Goal: Information Seeking & Learning: Understand process/instructions

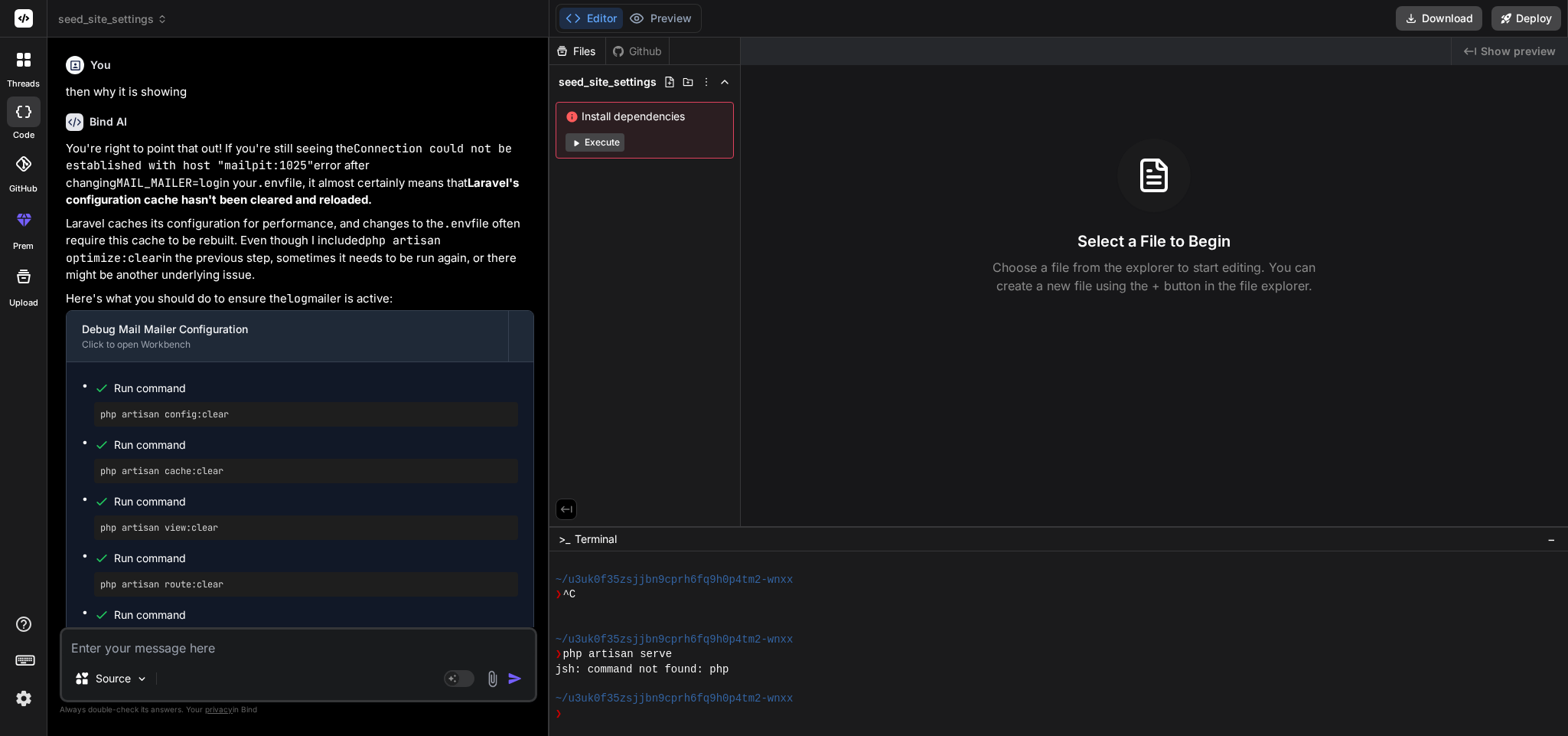
scroll to position [134, 0]
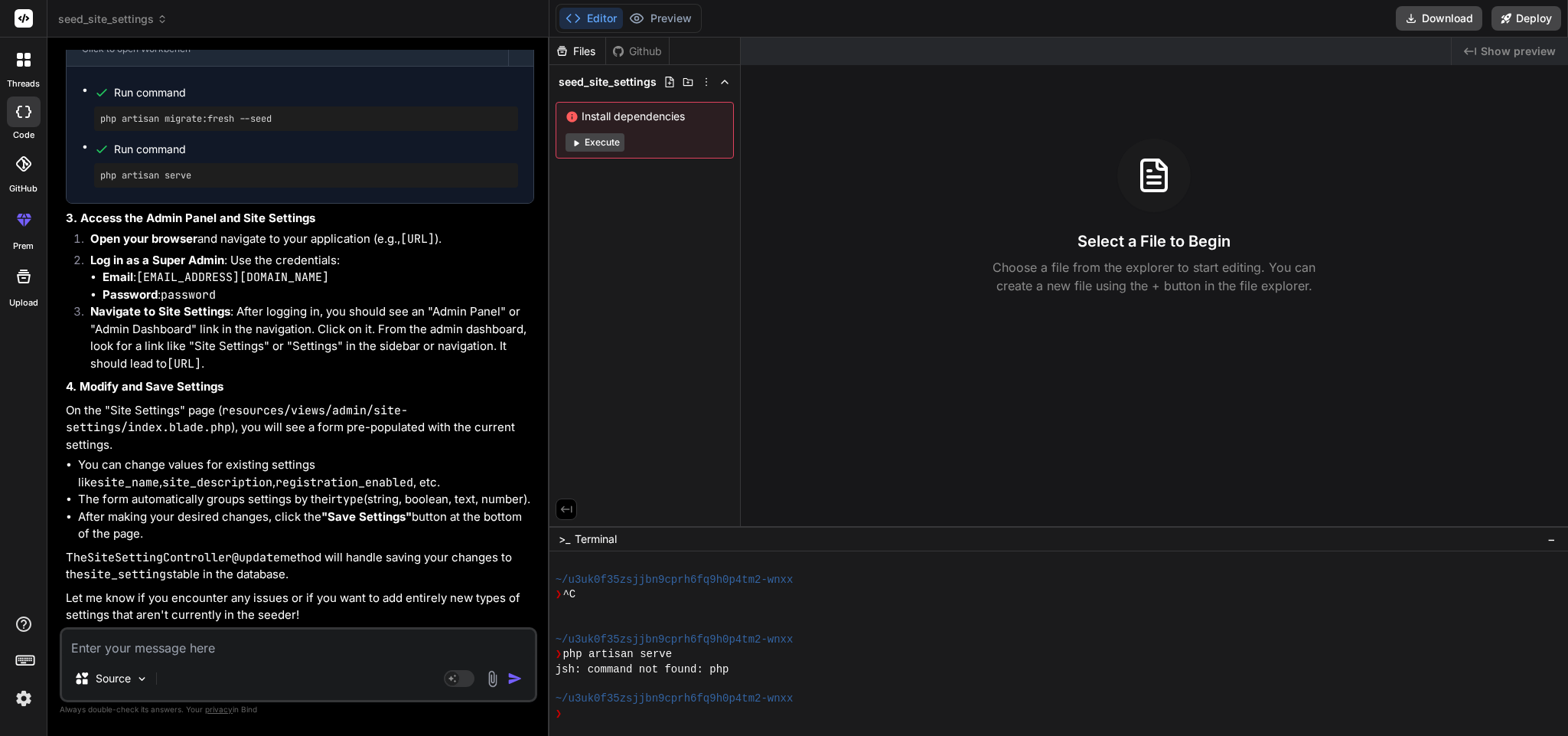
type textarea "w"
type textarea "x"
type textarea "wh"
type textarea "x"
type textarea "whe"
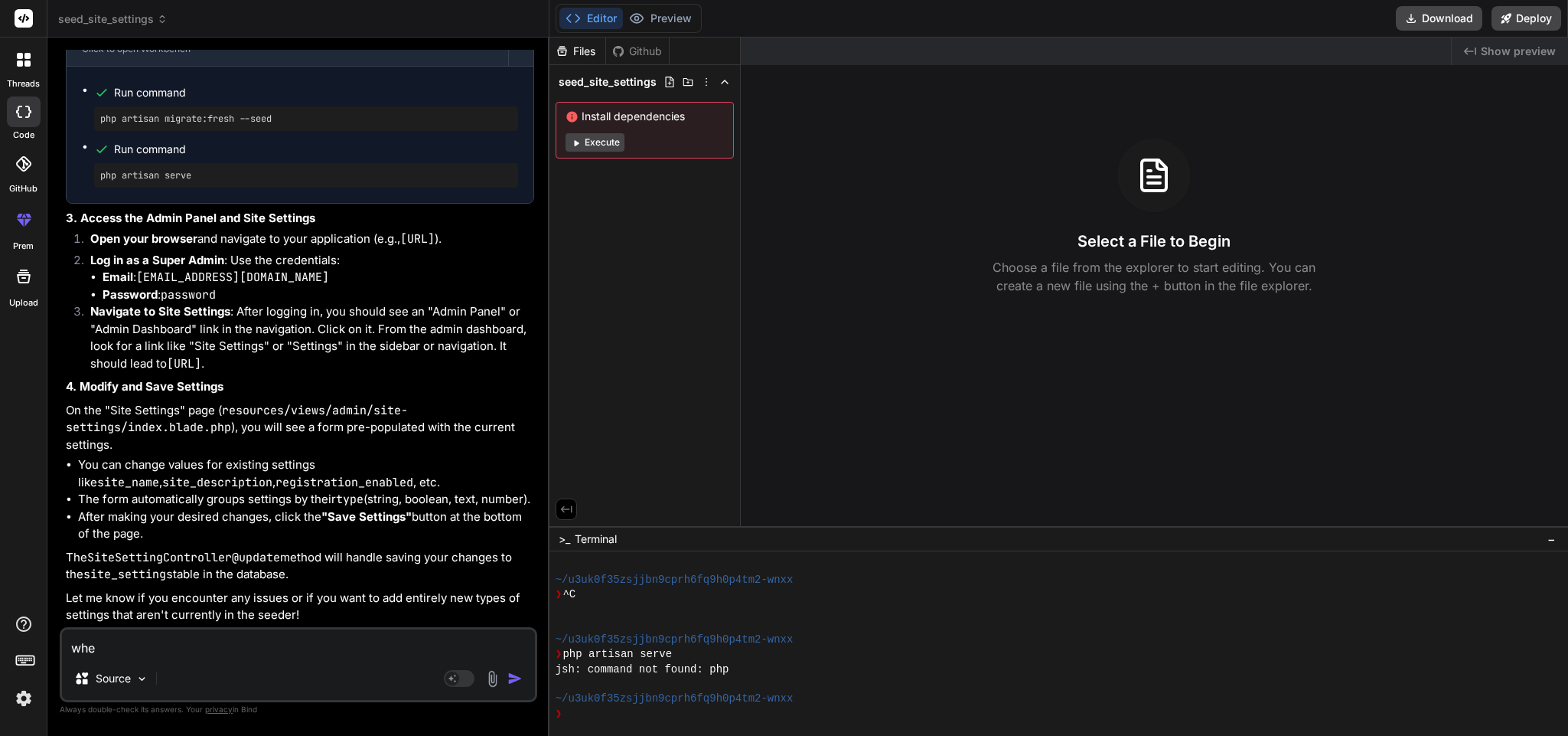
type textarea "x"
type textarea "when"
type textarea "x"
type textarea "when"
type textarea "x"
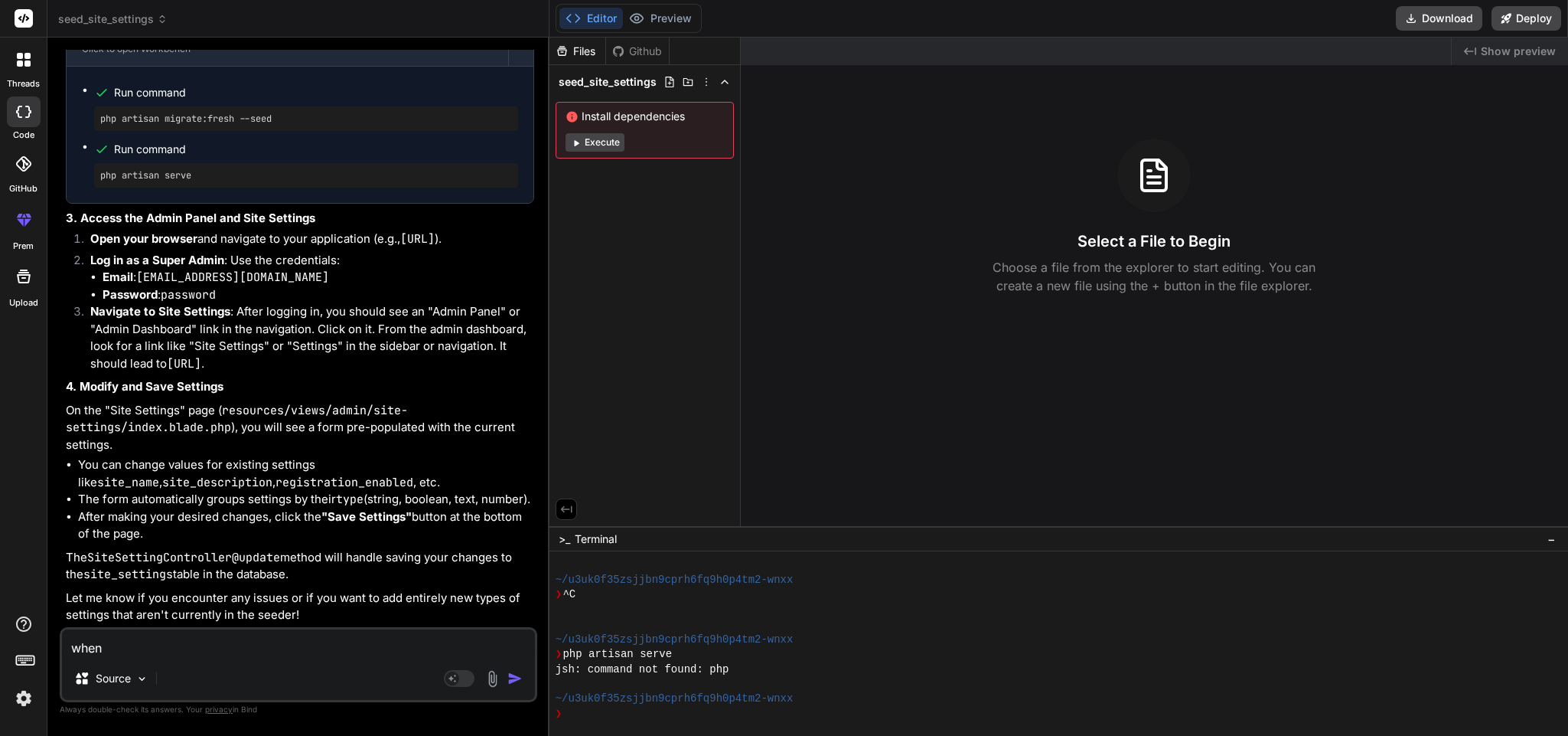
type textarea "when a"
type textarea "x"
type textarea "when a"
type textarea "x"
type textarea "when a a"
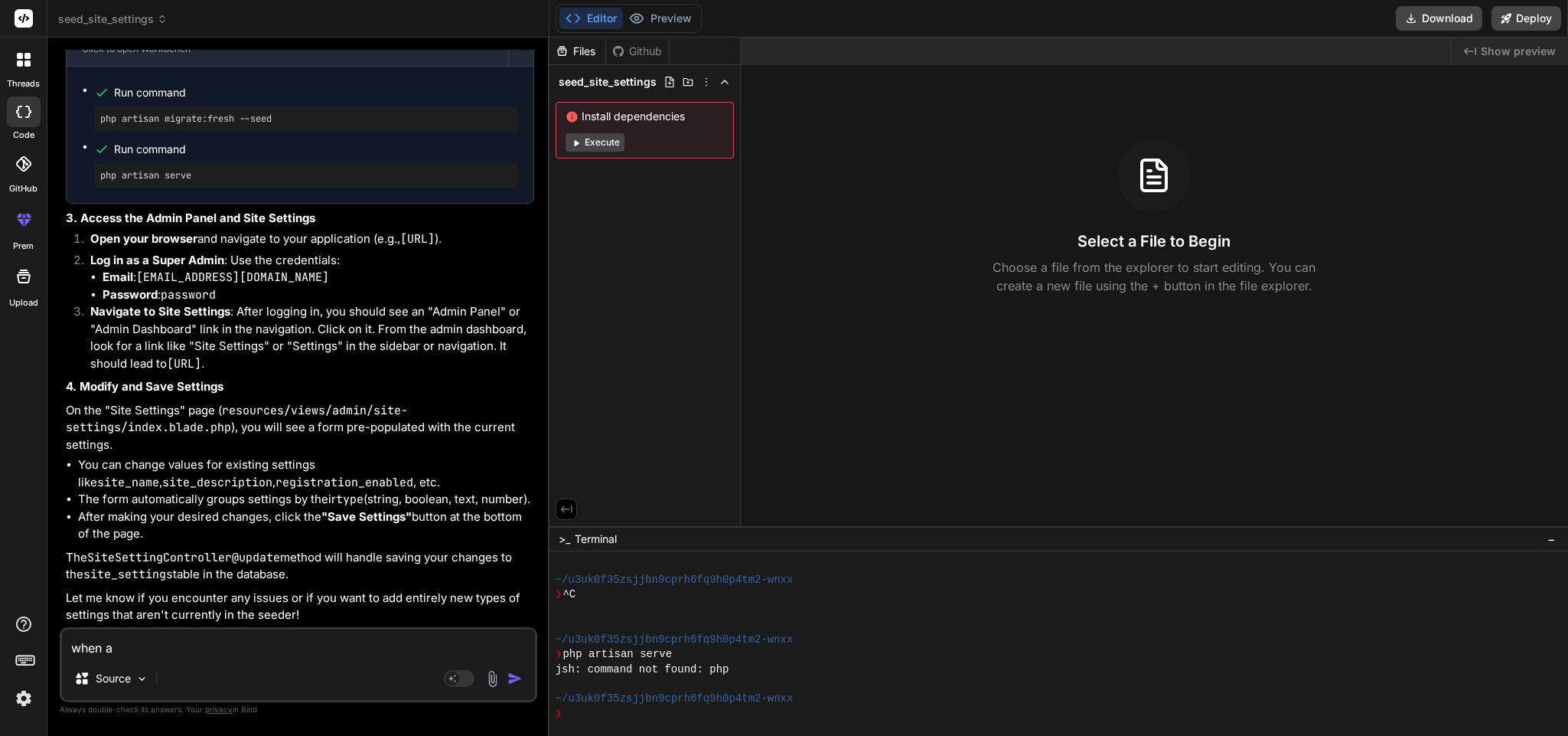
type textarea "x"
type textarea "when a ad"
type textarea "x"
type textarea "when a adm"
type textarea "x"
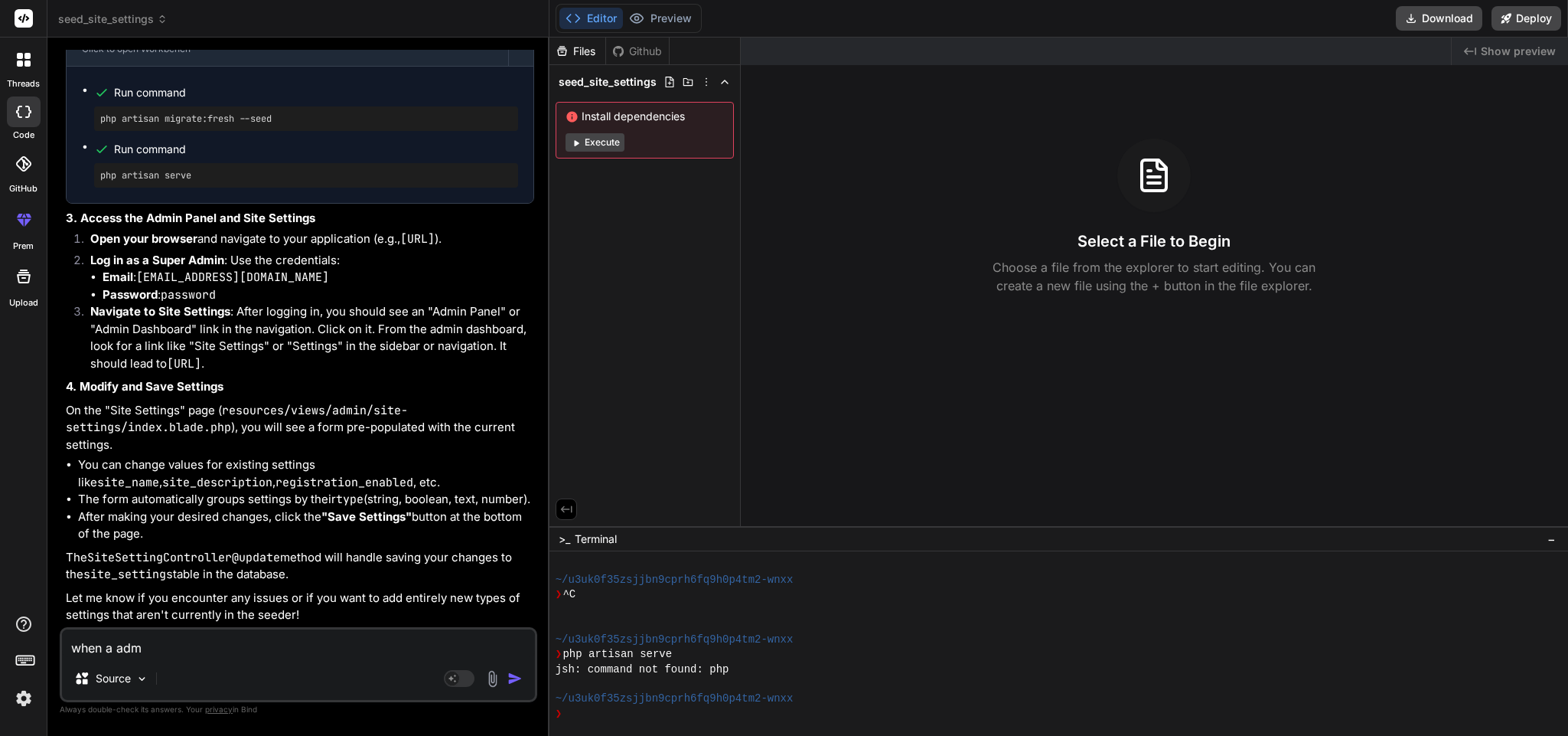
type textarea "when a admi"
type textarea "x"
type textarea "when a admin"
type textarea "x"
type textarea "when a admin"
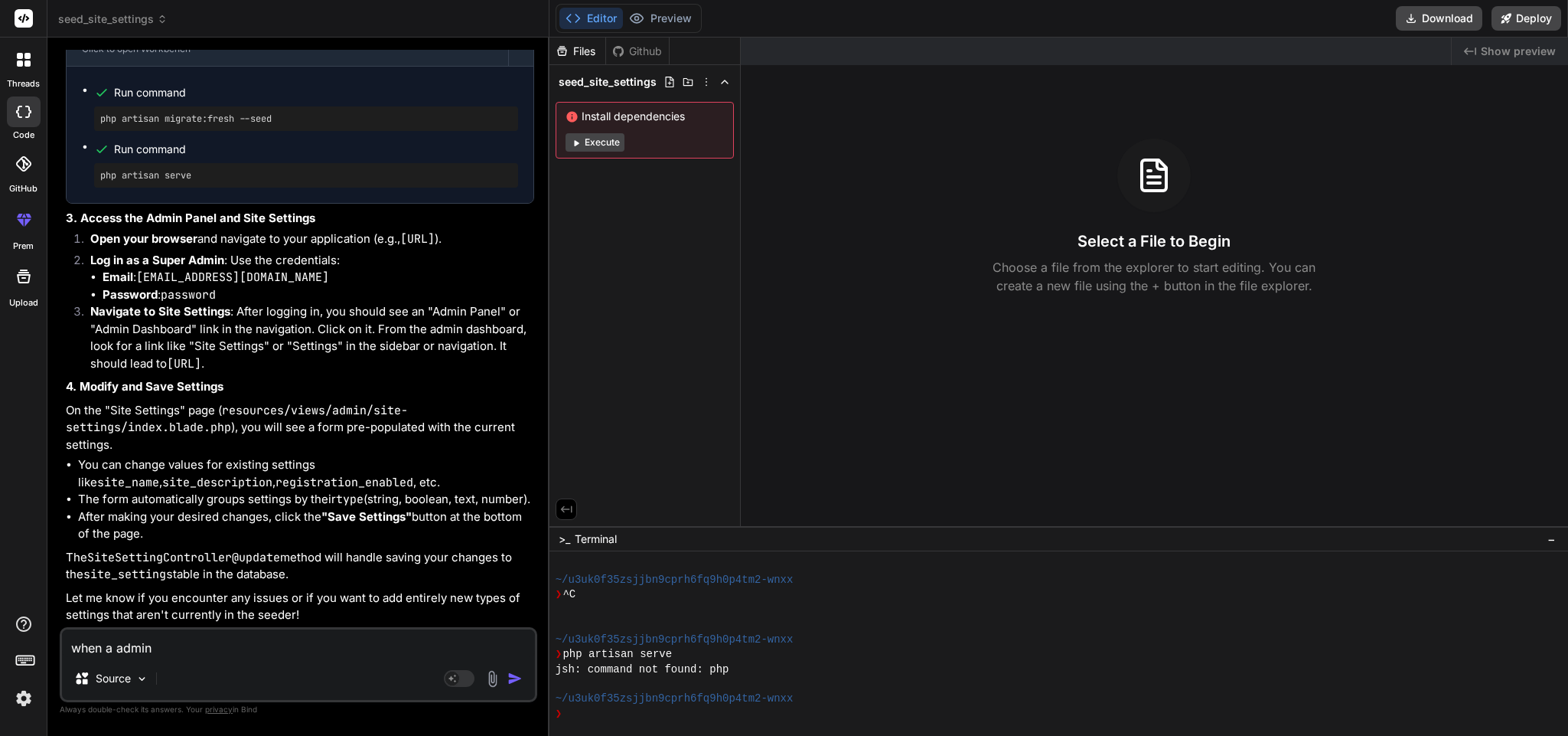
click at [26, 58] on icon at bounding box center [28, 55] width 6 height 6
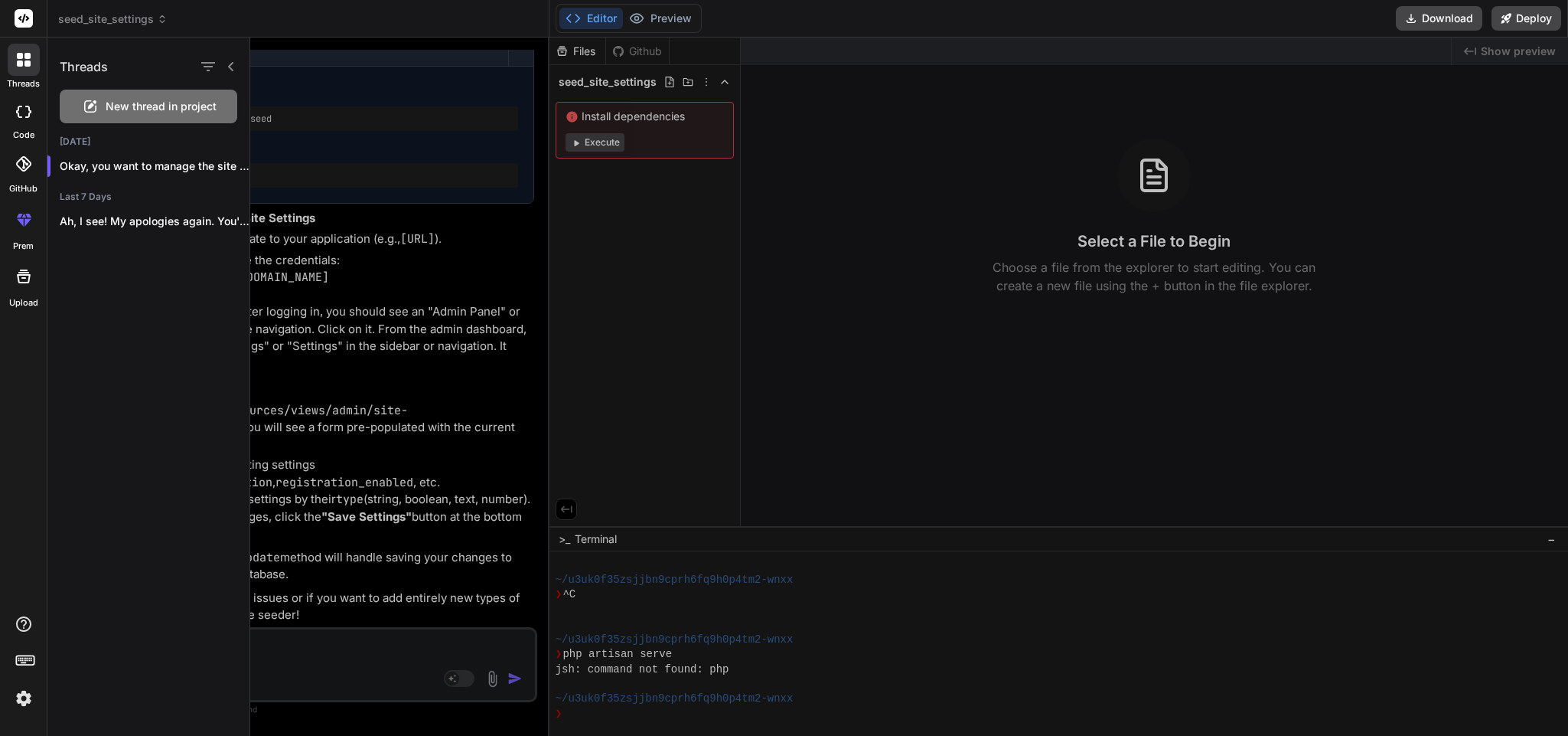
click at [561, 256] on div at bounding box center [909, 386] width 1318 height 698
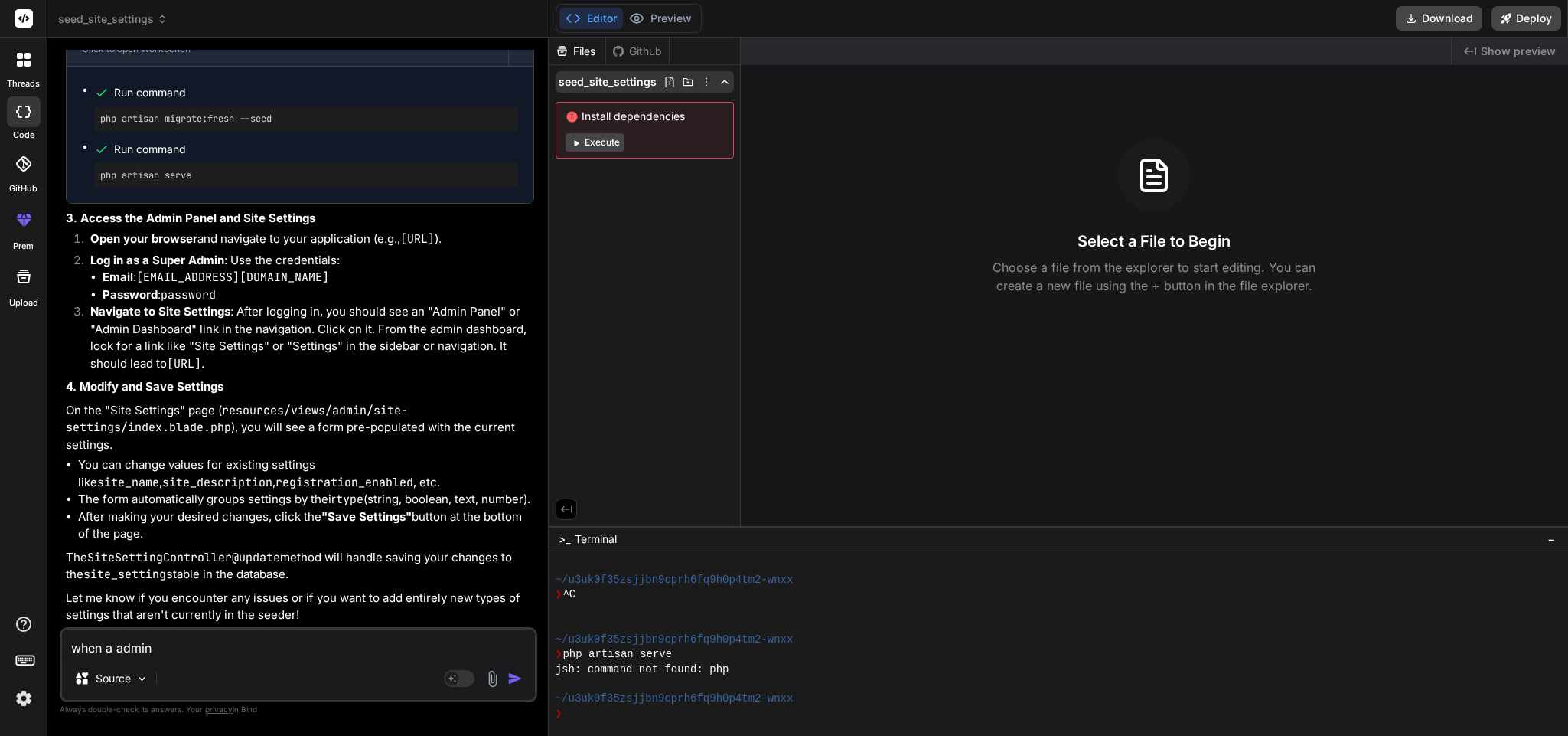
click at [721, 91] on div "seed_site_settings" at bounding box center [644, 82] width 178 height 21
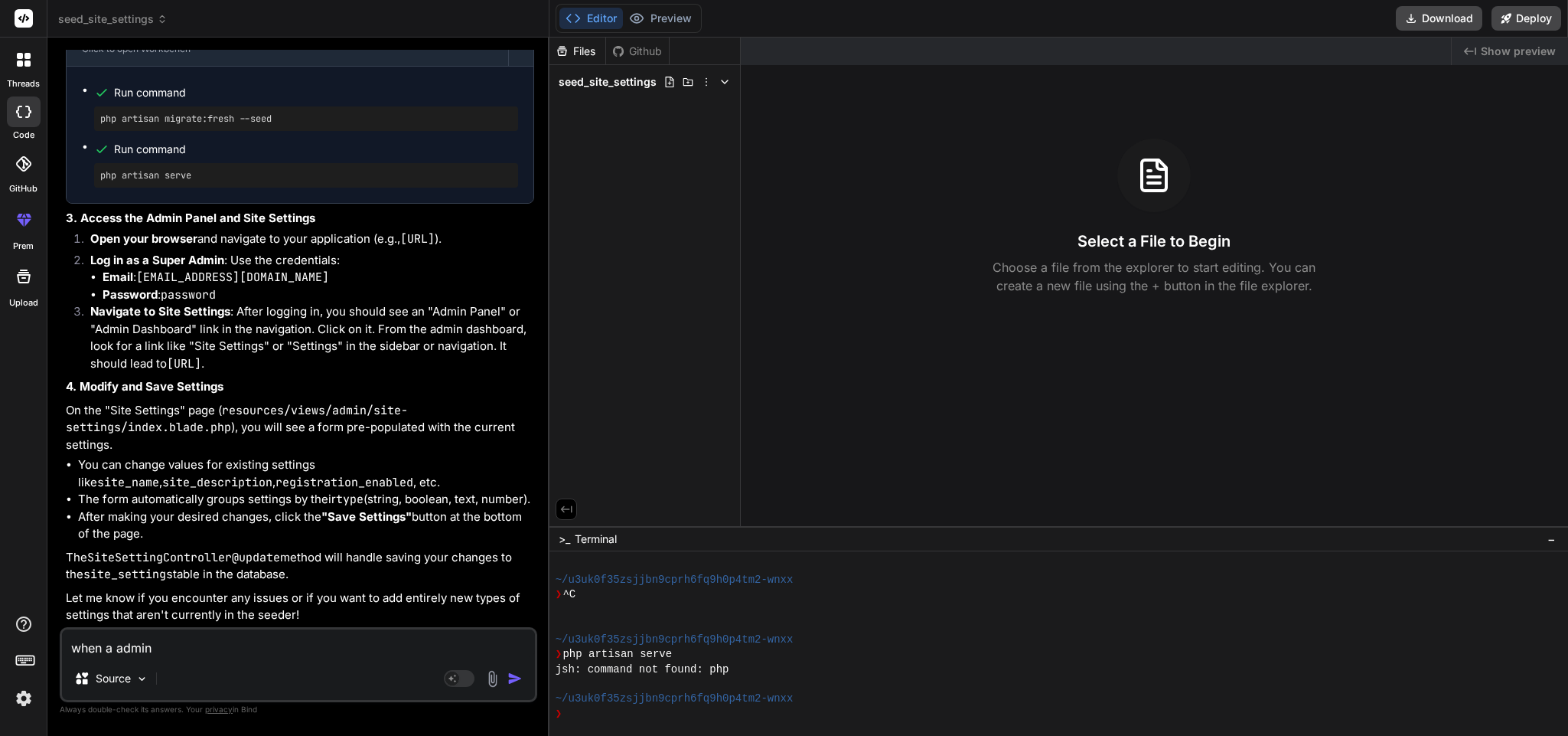
click at [721, 91] on div "seed_site_settings" at bounding box center [644, 82] width 178 height 21
click at [29, 62] on icon at bounding box center [28, 63] width 6 height 6
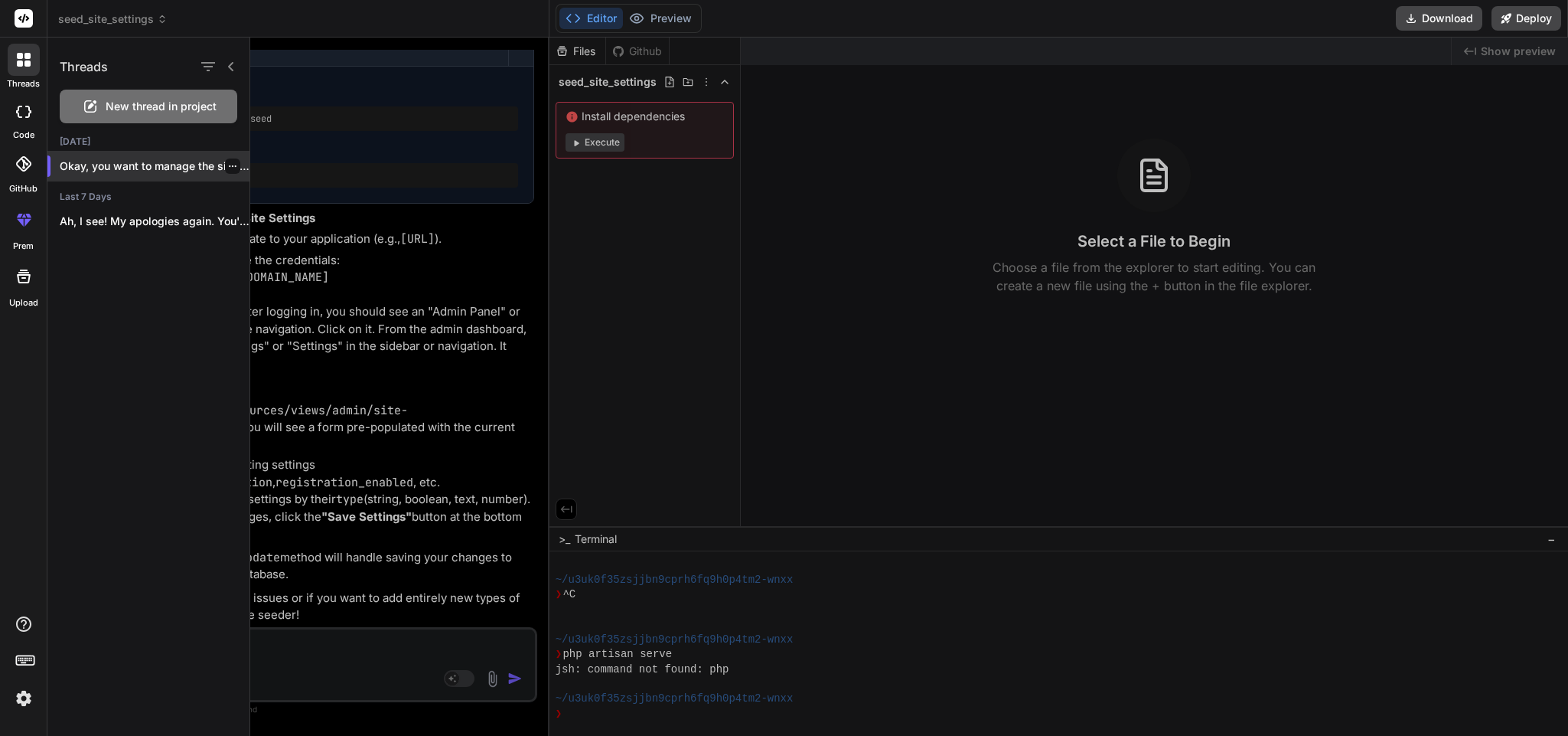
click at [136, 158] on p "Okay, you want to manage the site settin..." at bounding box center [155, 166] width 190 height 15
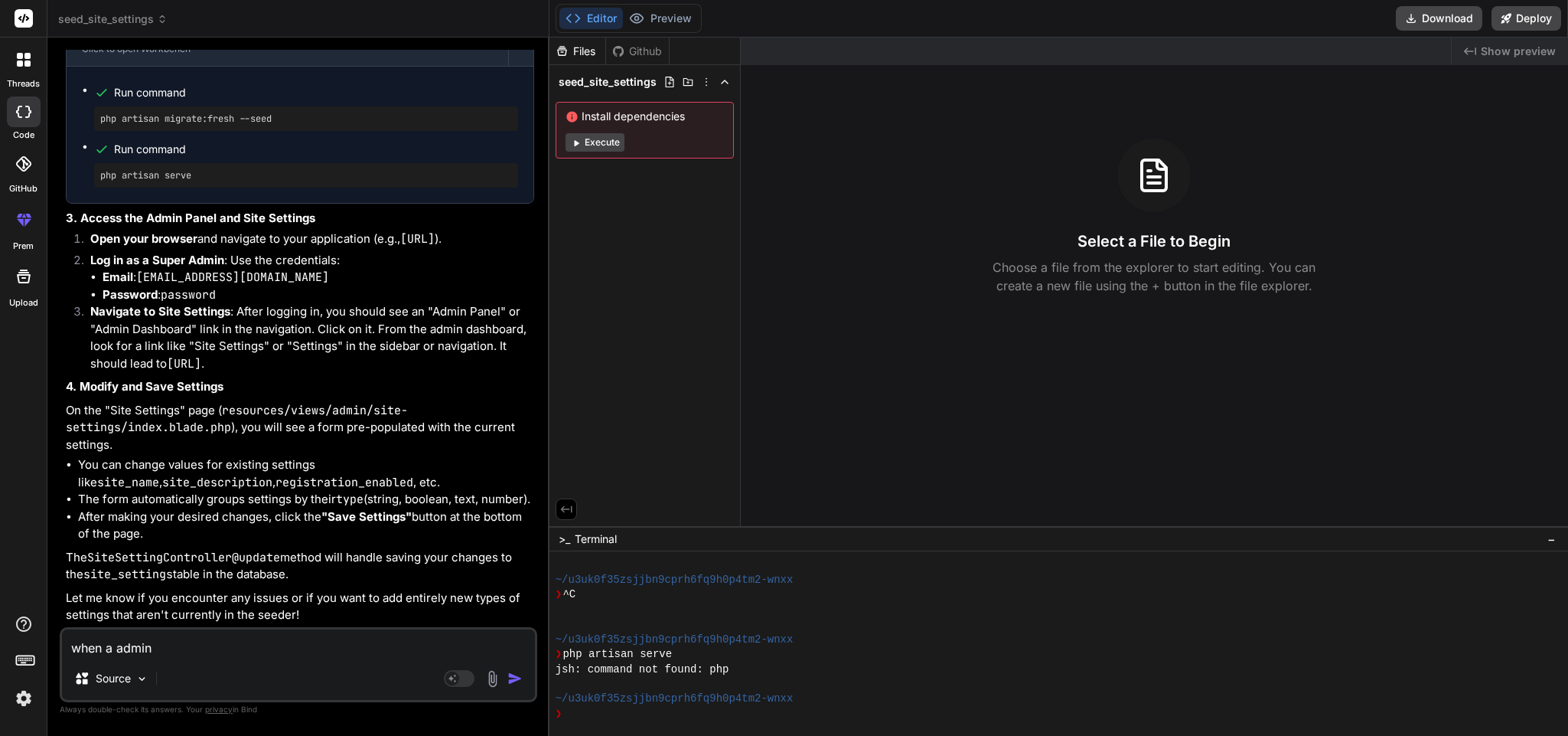
click at [13, 60] on div at bounding box center [24, 60] width 32 height 32
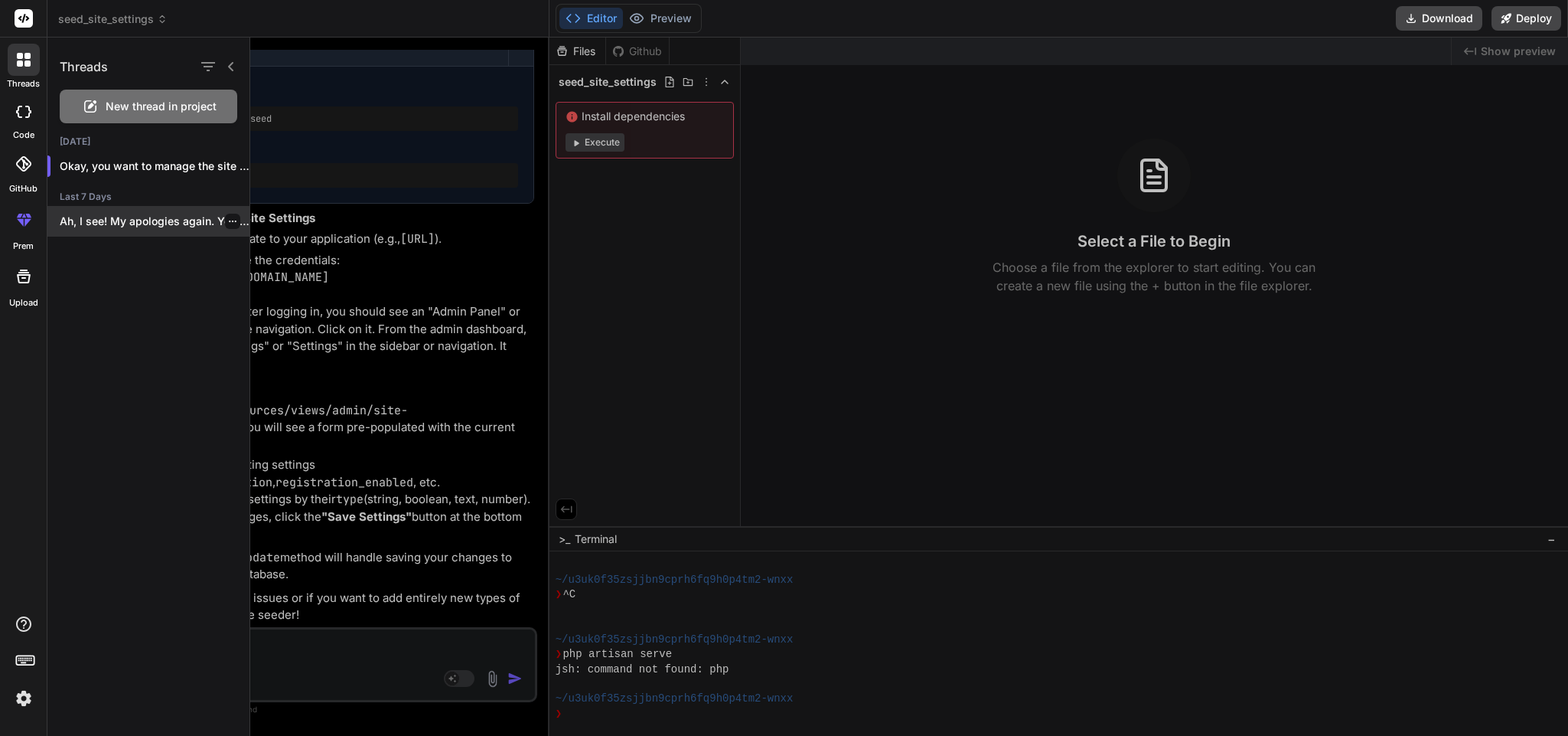
click at [104, 222] on p "Ah, I see! My apologies again. You're..." at bounding box center [155, 221] width 190 height 15
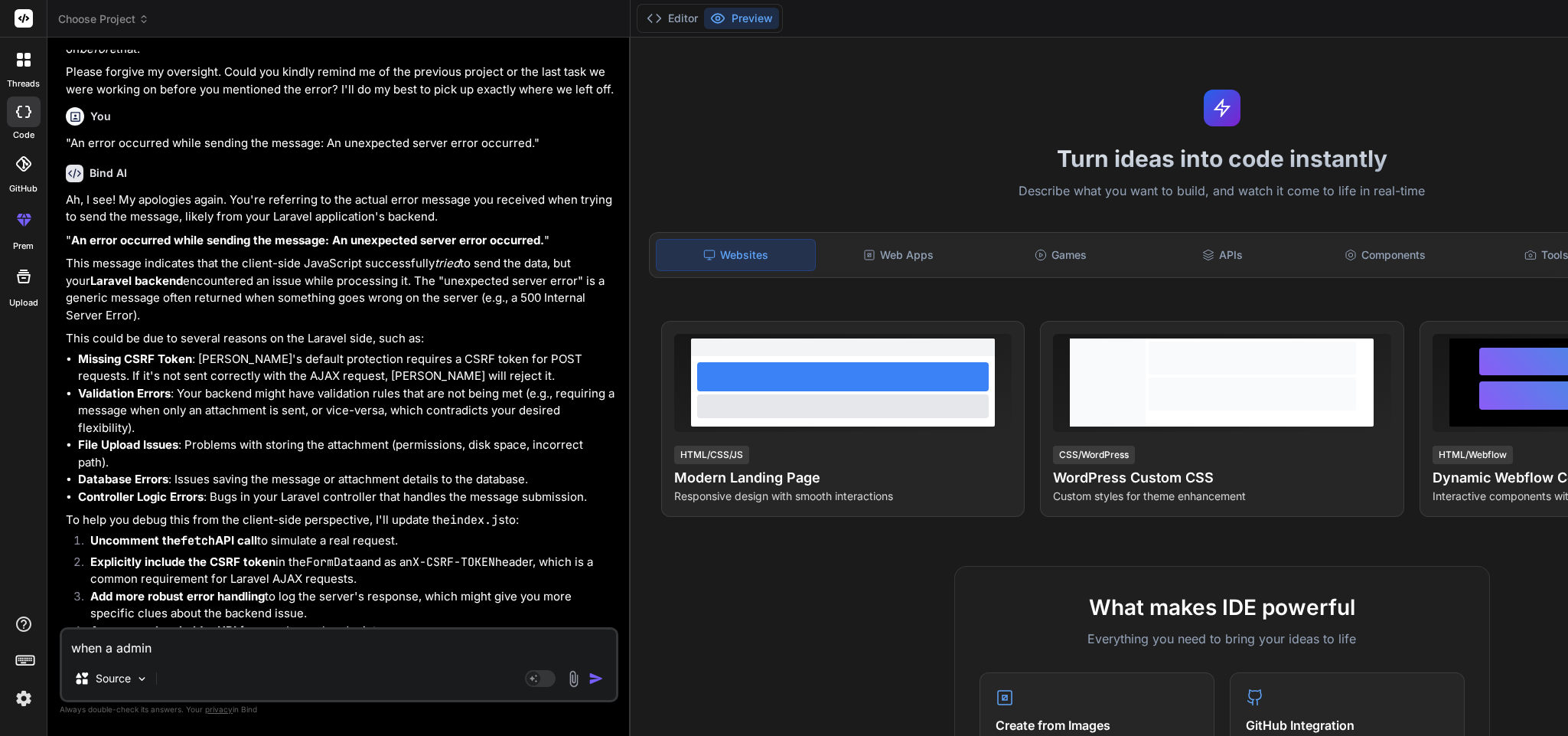
scroll to position [2045, 0]
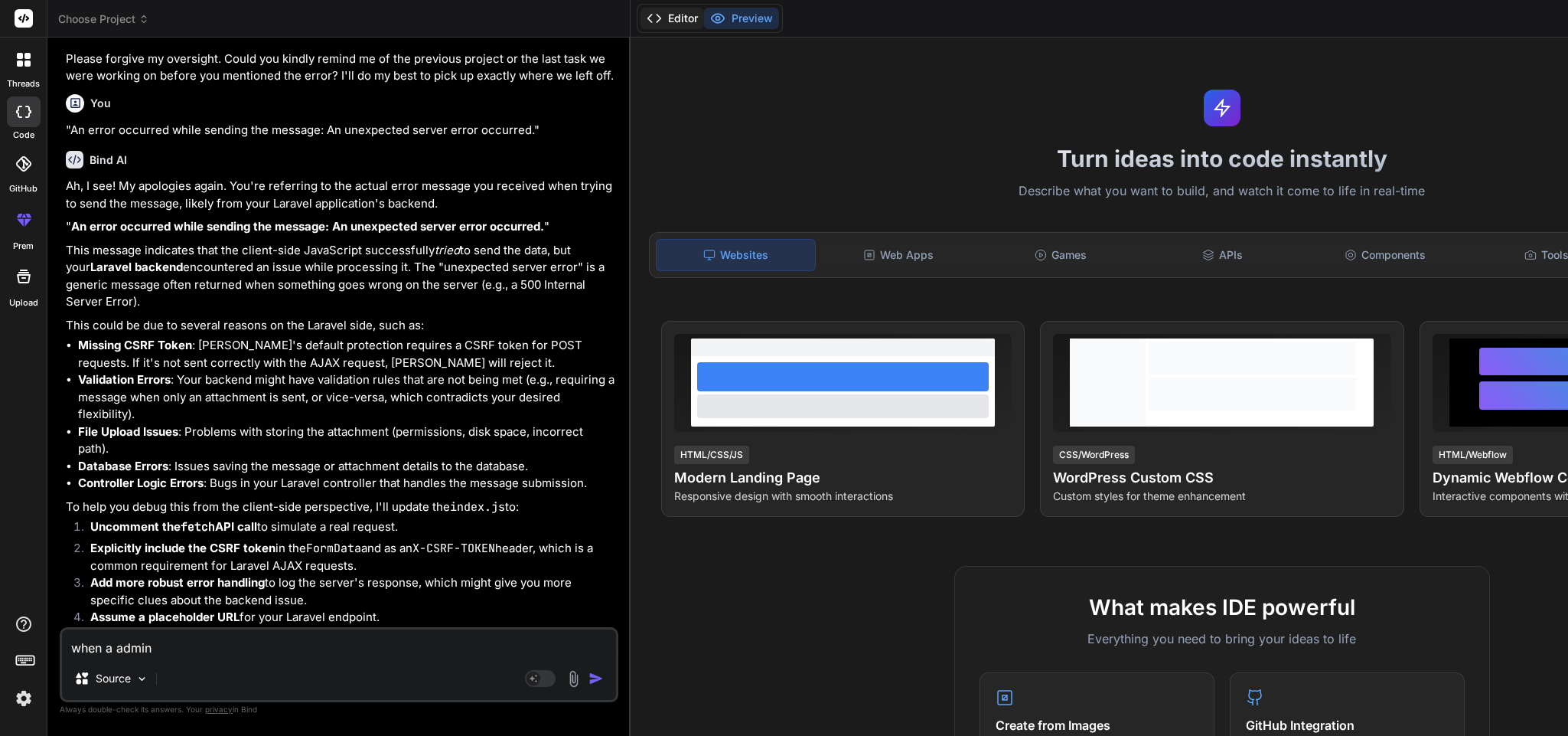
click at [647, 18] on icon at bounding box center [655, 18] width 15 height 15
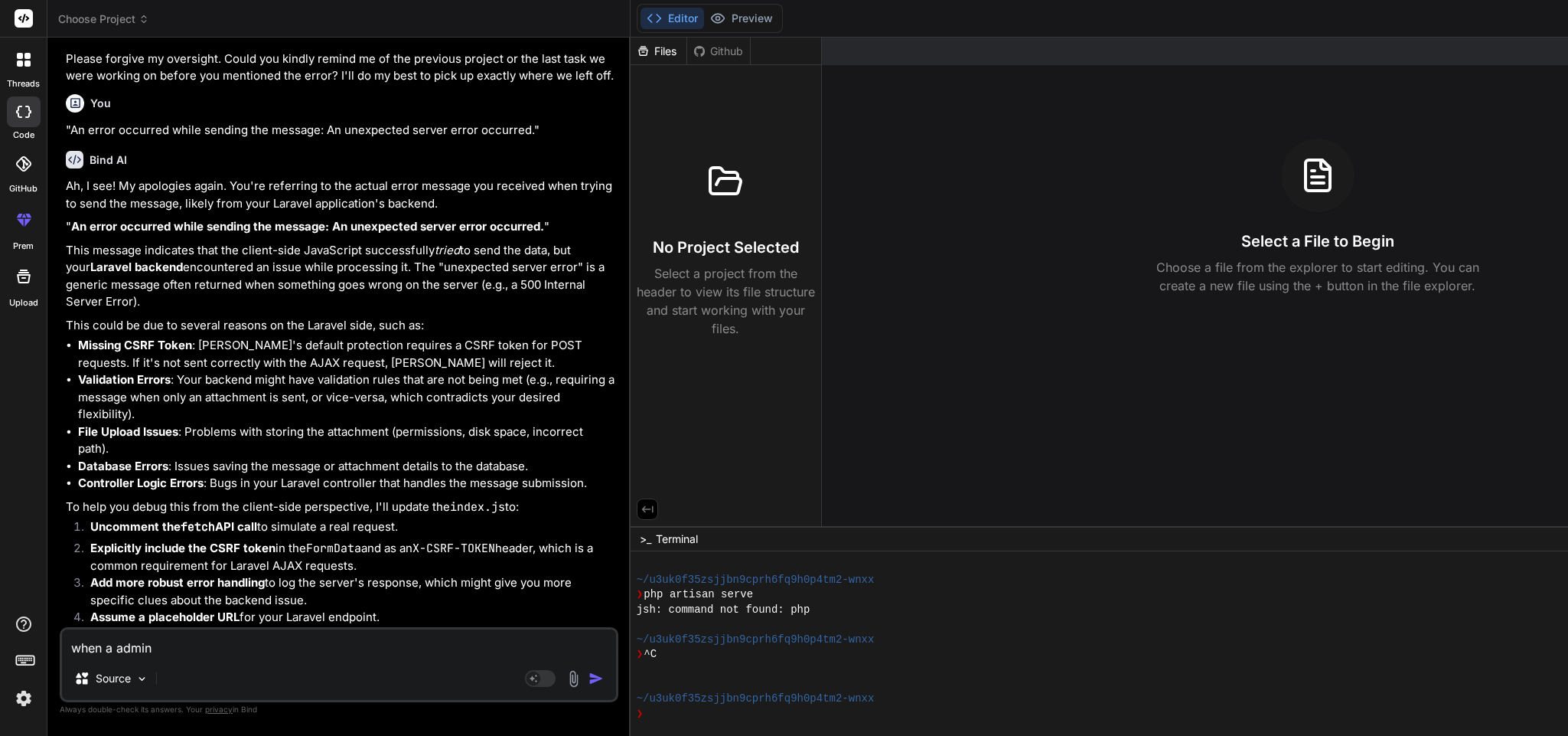
click at [8, 63] on div at bounding box center [24, 60] width 32 height 32
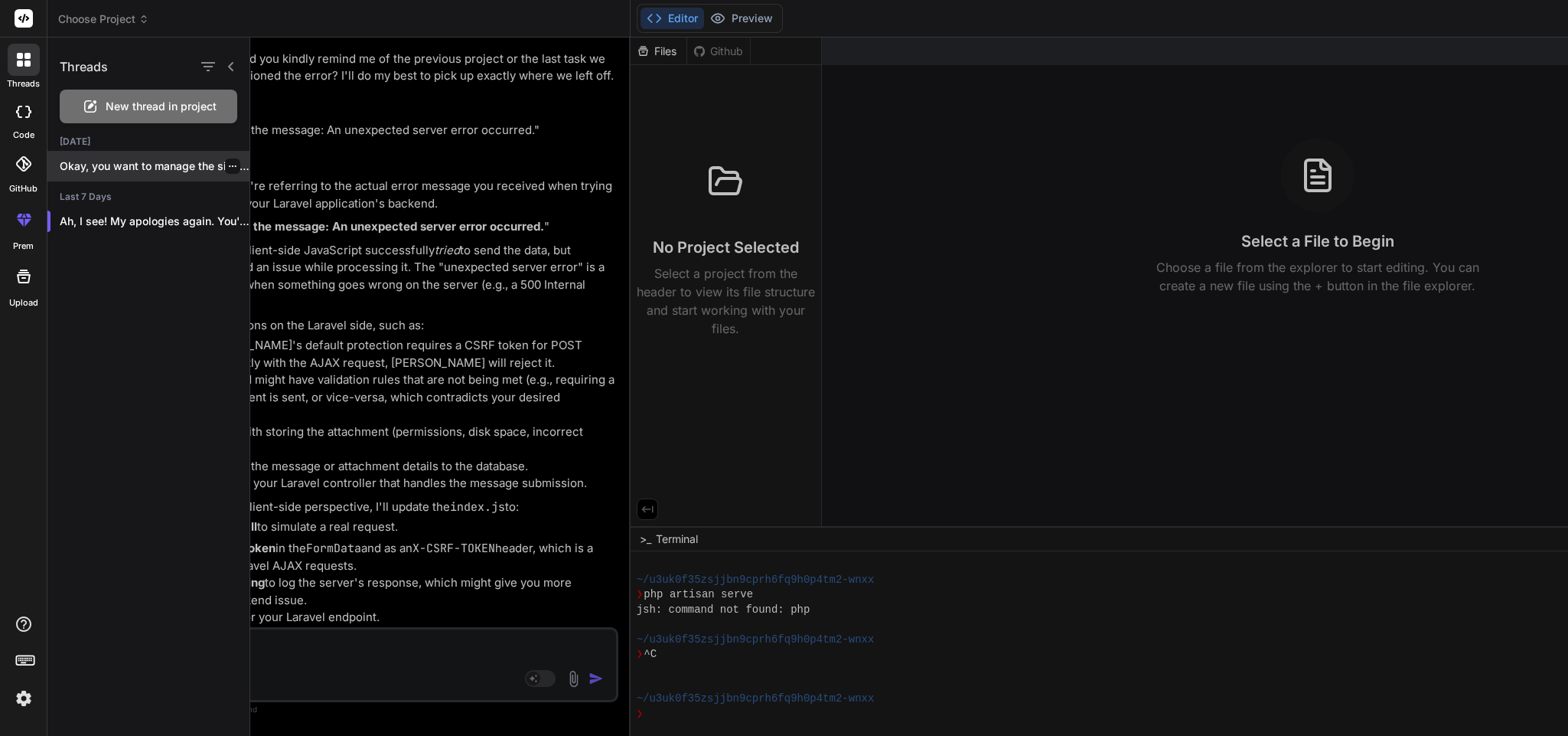
click at [86, 168] on p "Okay, you want to manage the site settin..." at bounding box center [155, 166] width 190 height 15
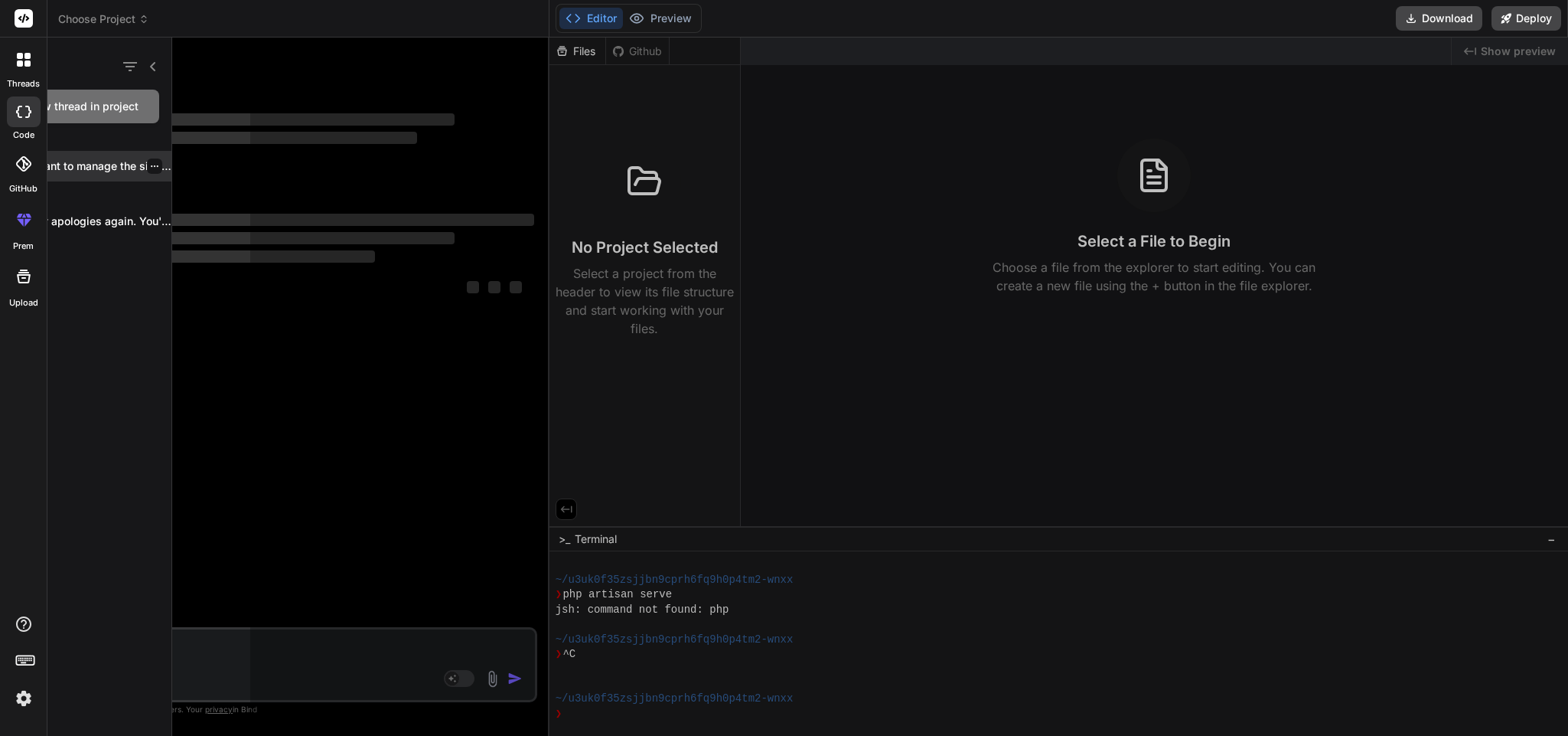
scroll to position [0, 0]
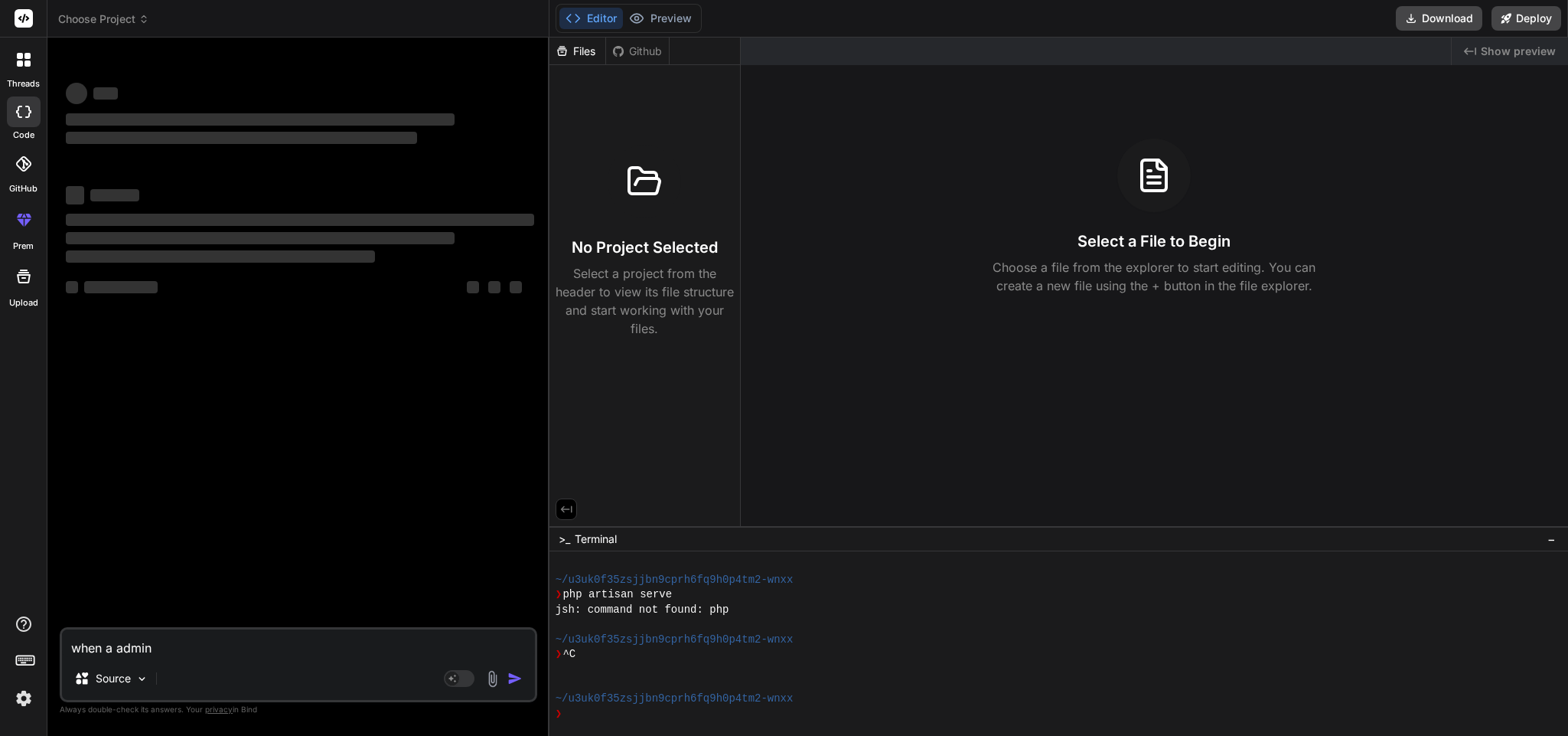
type textarea "x"
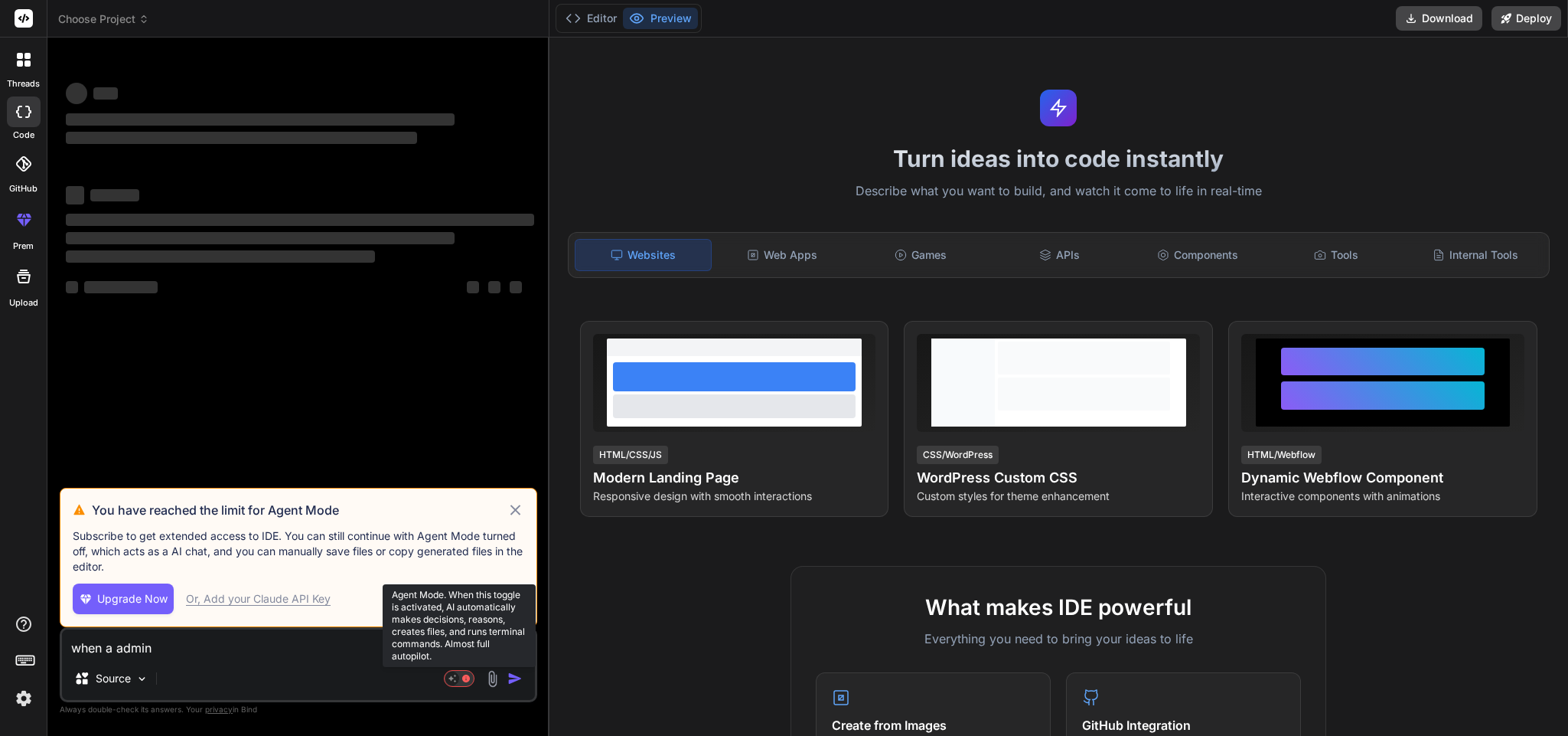
click at [467, 673] on rect at bounding box center [458, 678] width 30 height 16
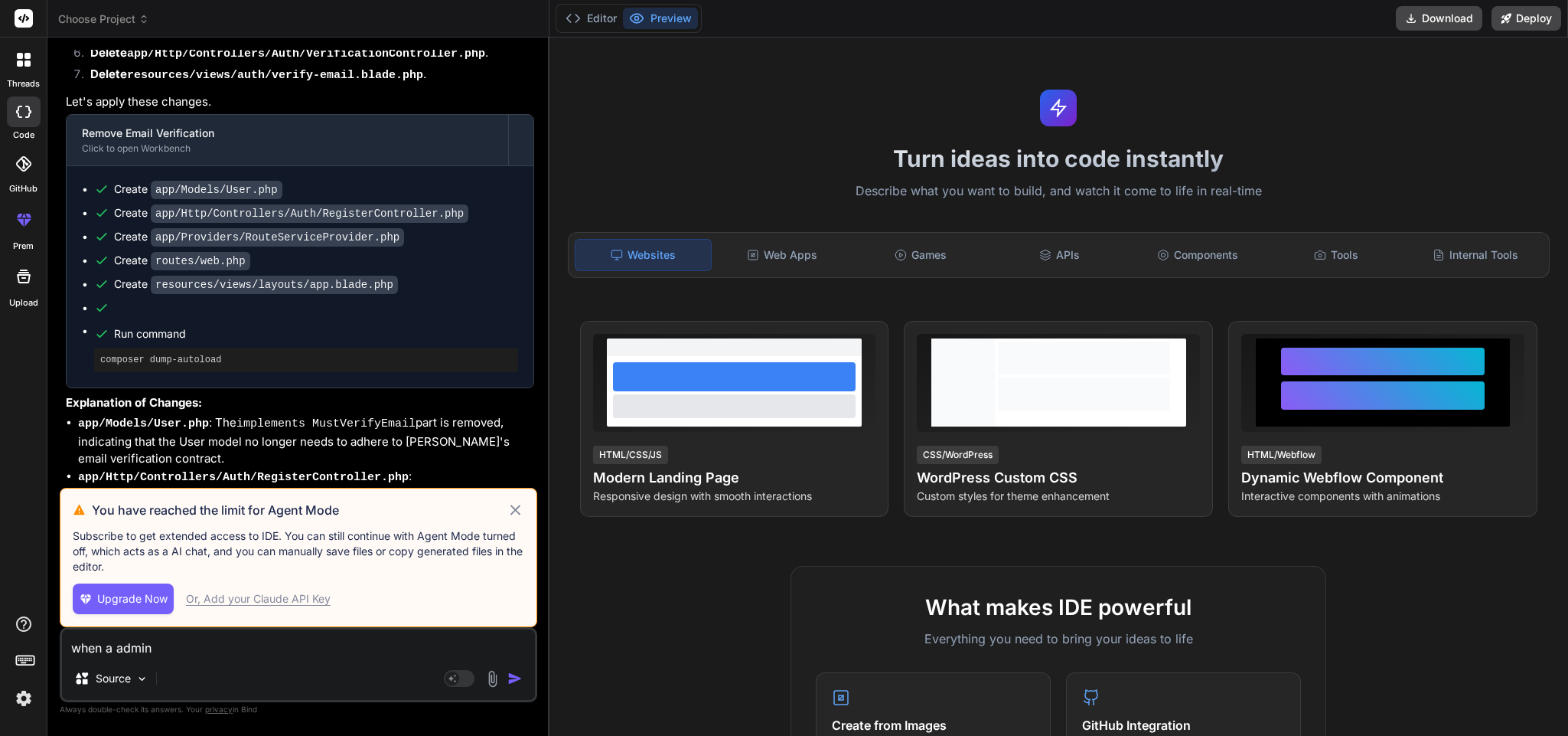
scroll to position [3365, 0]
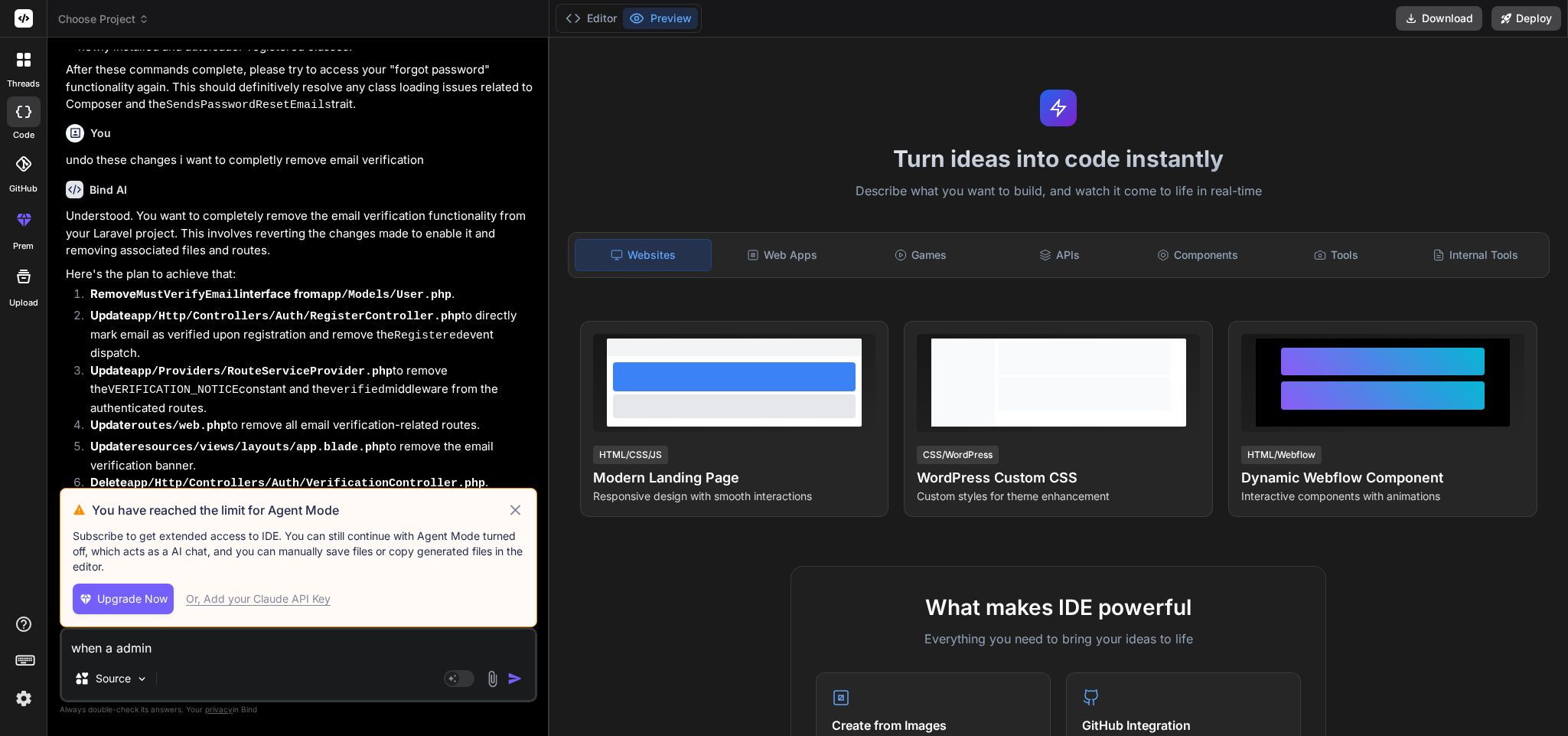
click at [512, 506] on icon at bounding box center [514, 510] width 10 height 10
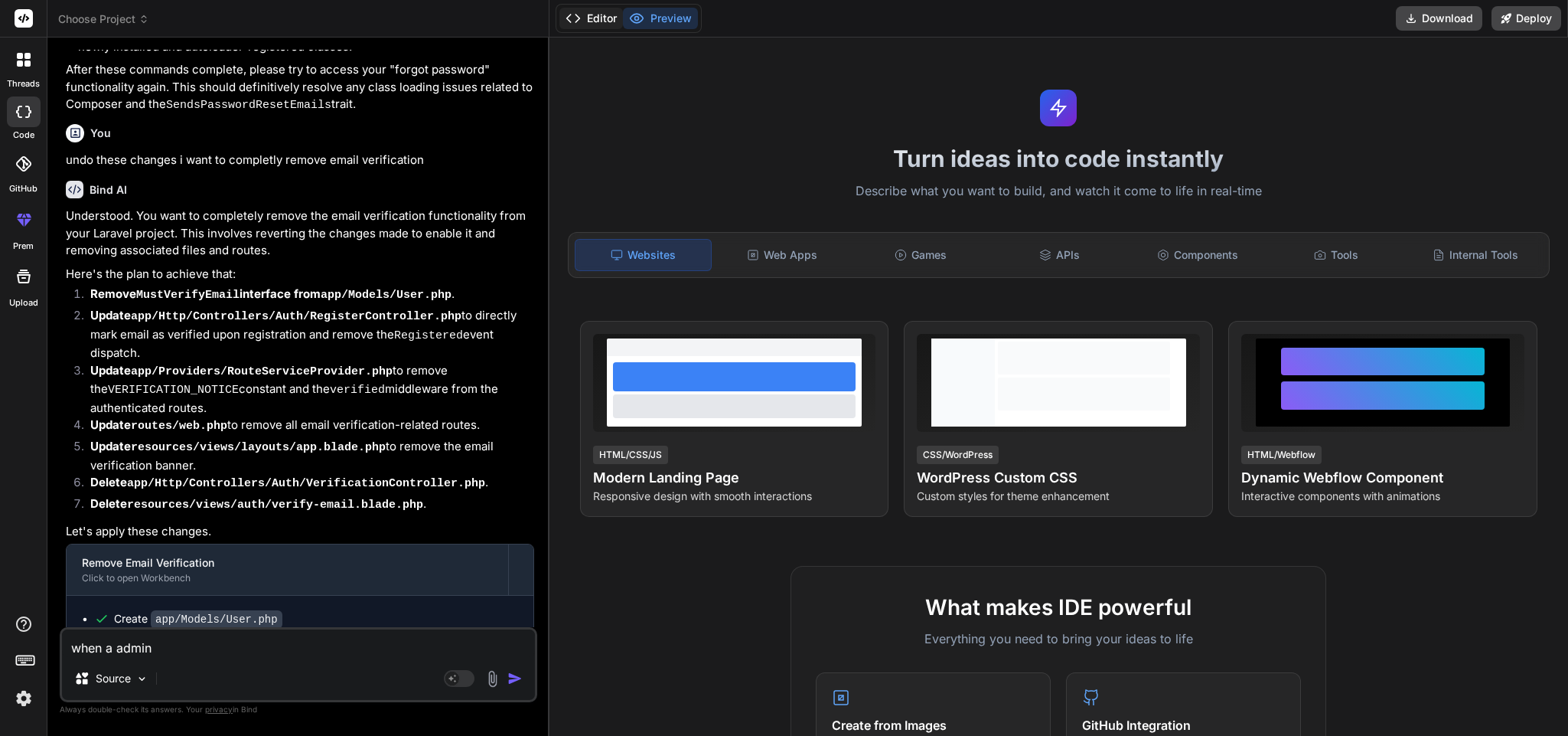
click at [586, 14] on button "Editor" at bounding box center [591, 18] width 64 height 21
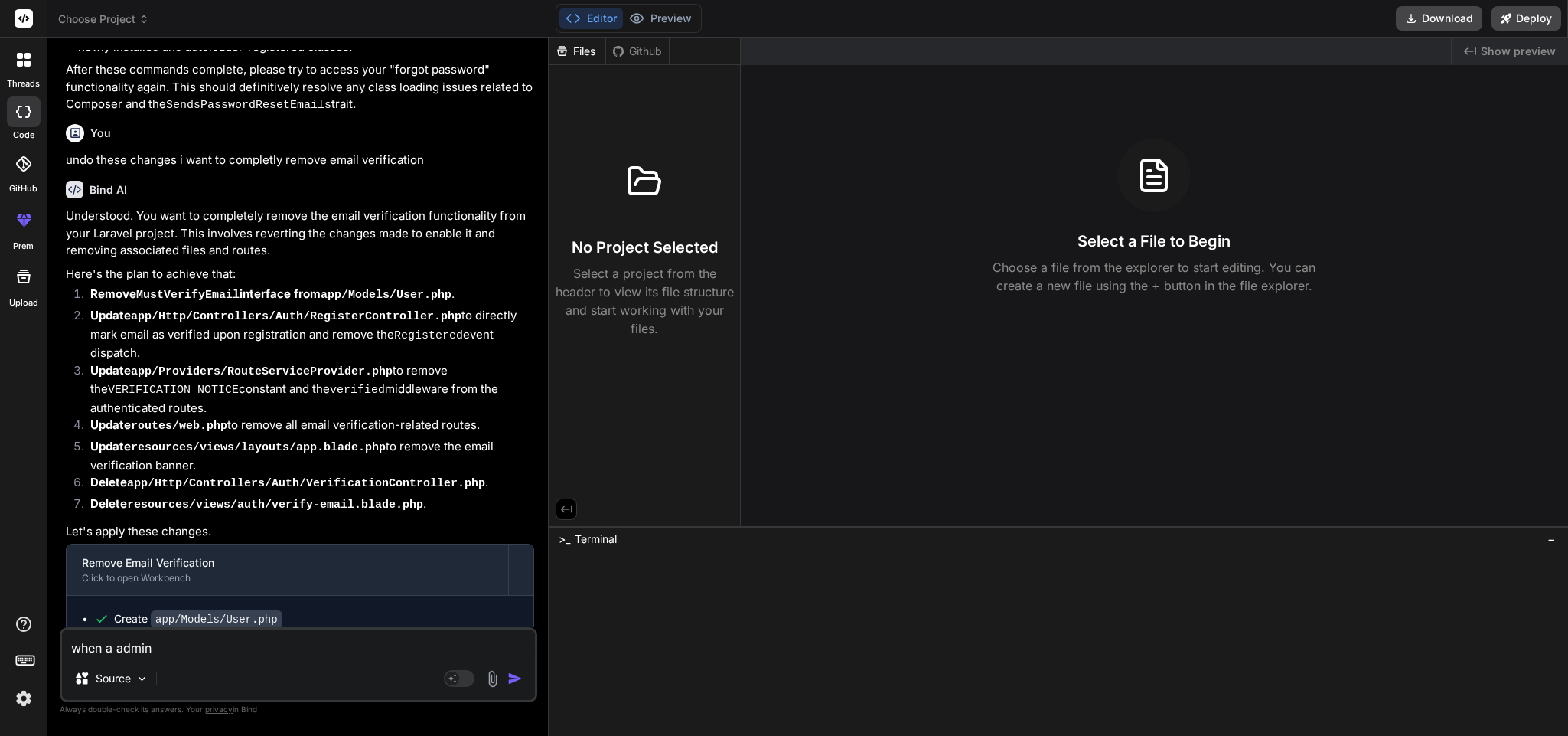
click at [1551, 538] on span "−" at bounding box center [1552, 539] width 9 height 15
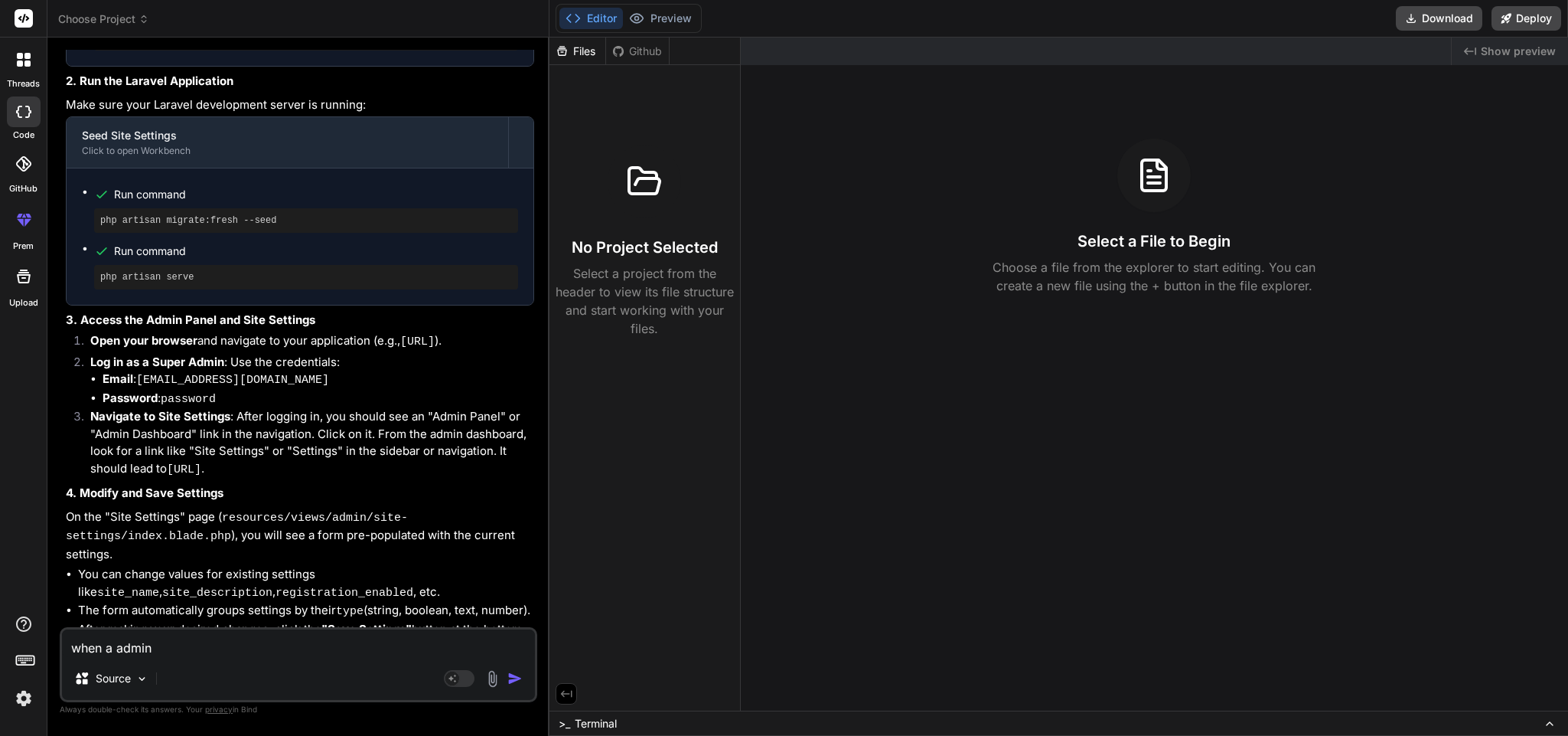
scroll to position [5204, 0]
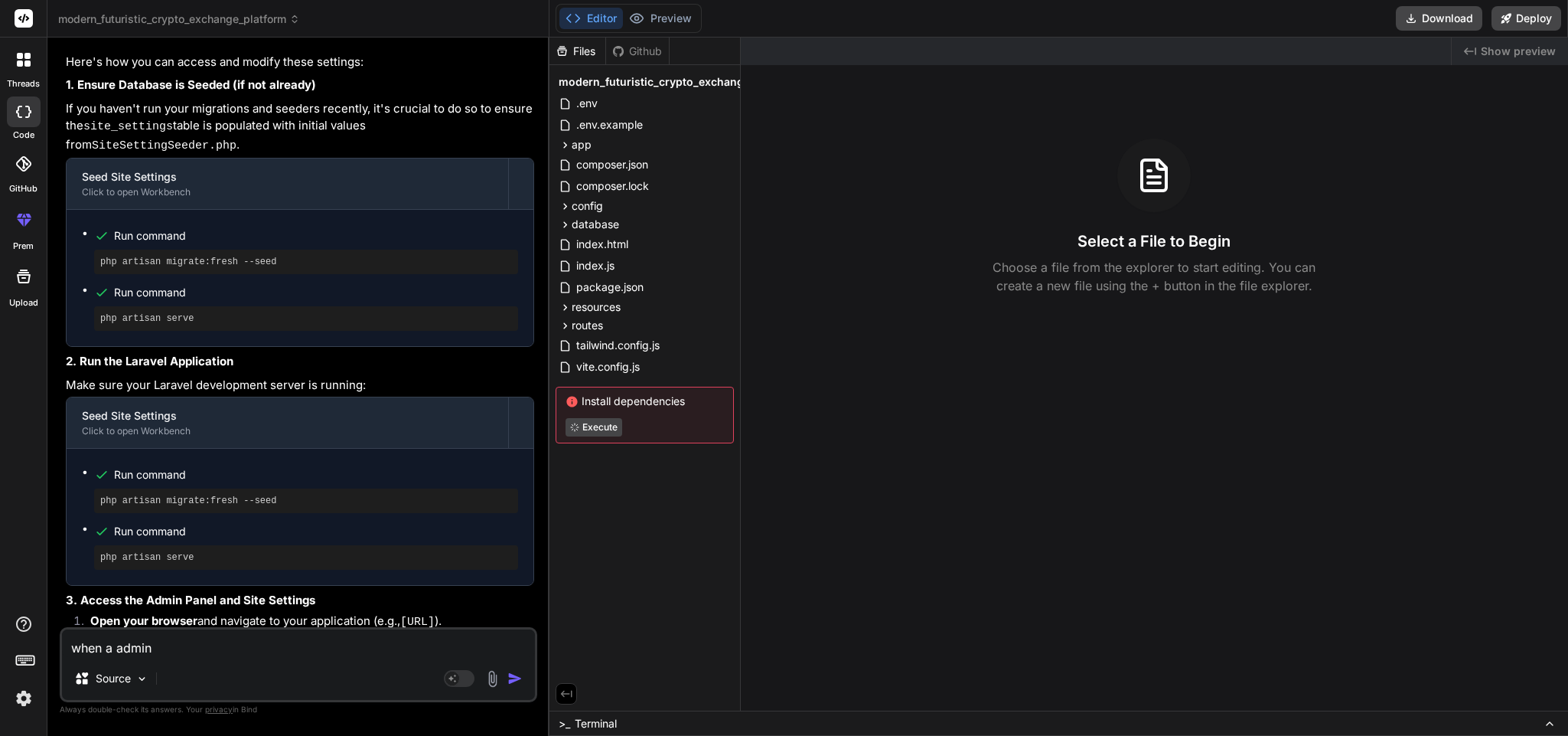
type textarea "x"
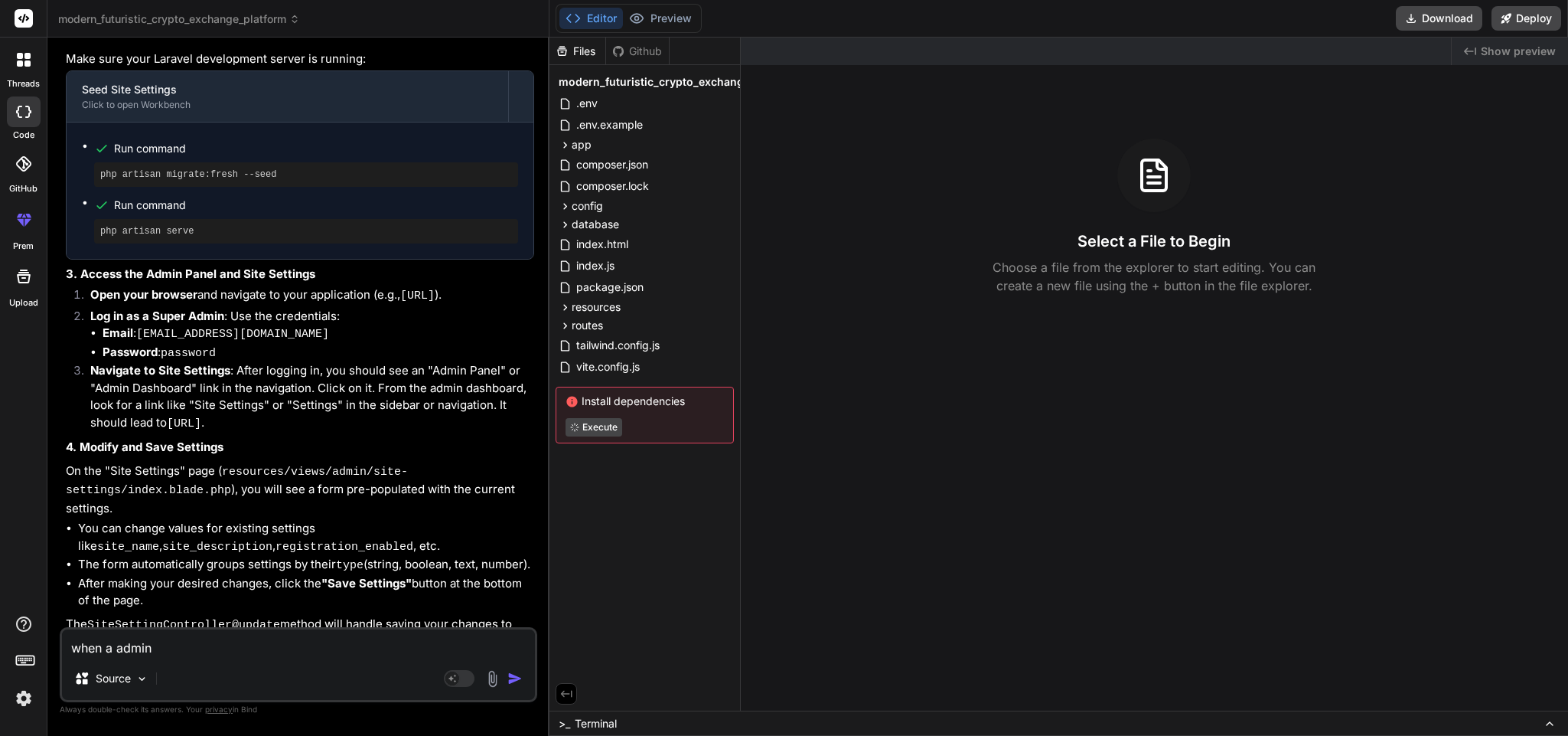
click at [164, 645] on textarea "when a admin" at bounding box center [299, 642] width 473 height 28
type textarea "when a admi"
type textarea "x"
type textarea "when a adm"
type textarea "x"
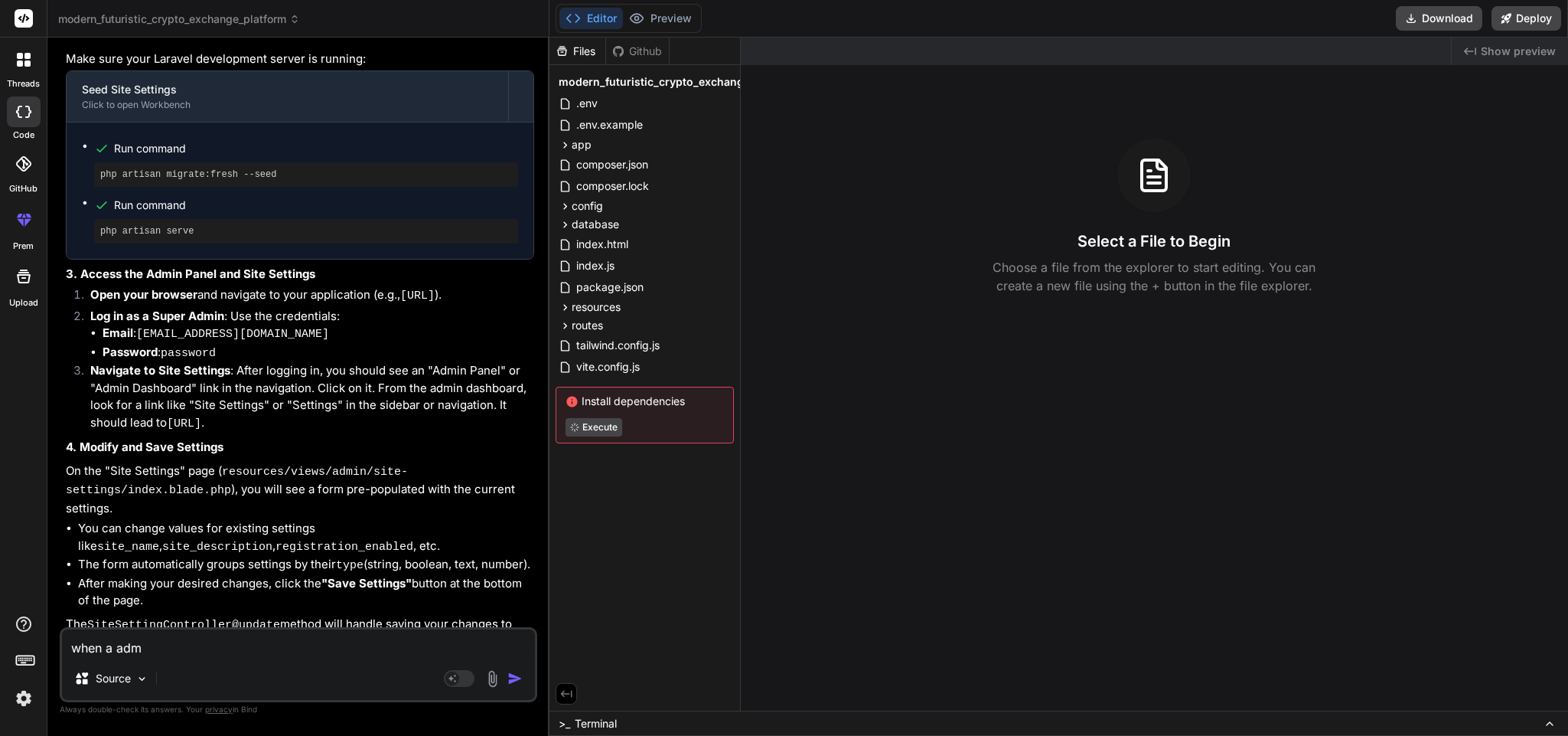
type textarea "when a ad"
type textarea "x"
type textarea "when a a"
type textarea "x"
type textarea "when a"
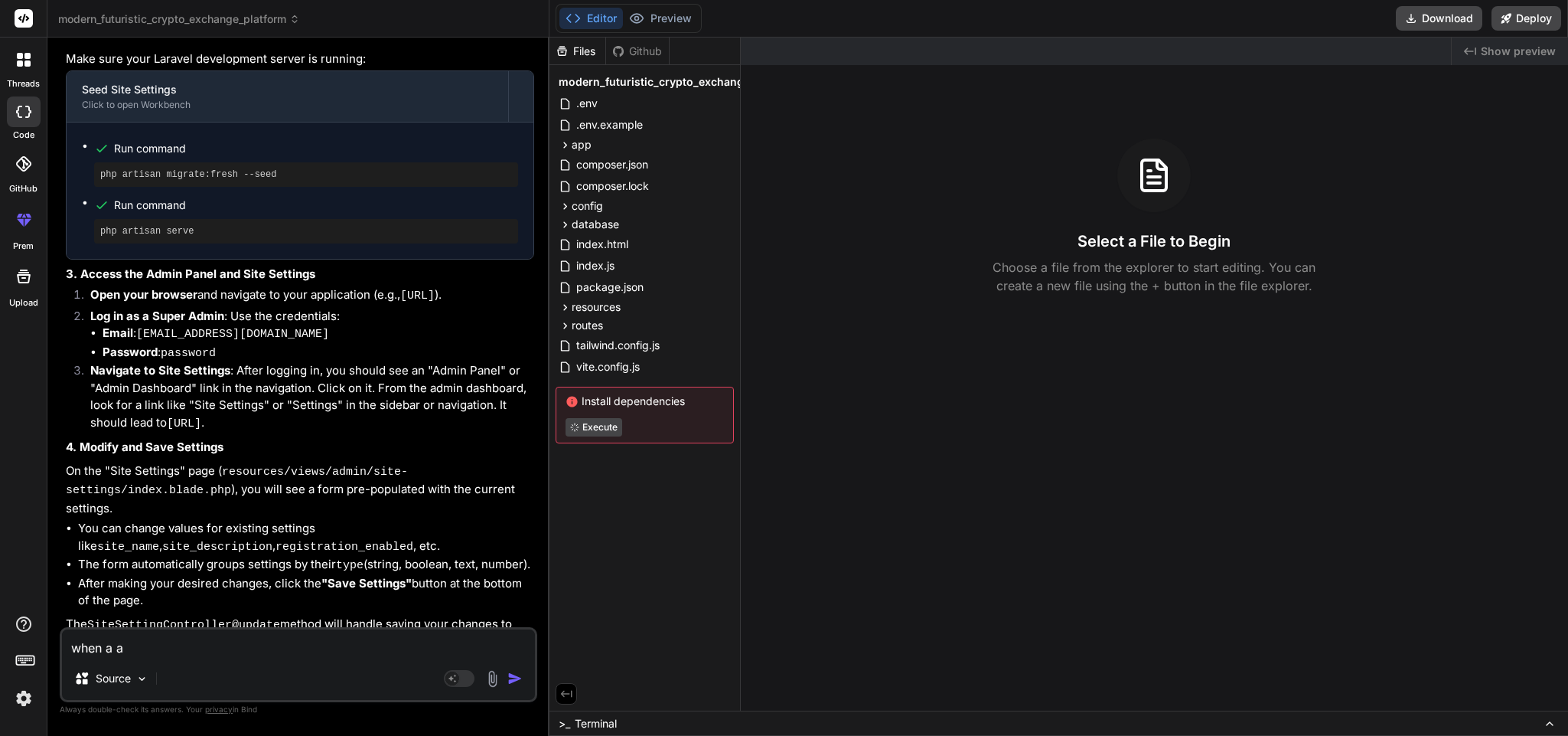
type textarea "x"
type textarea "when a"
type textarea "x"
type textarea "when"
type textarea "x"
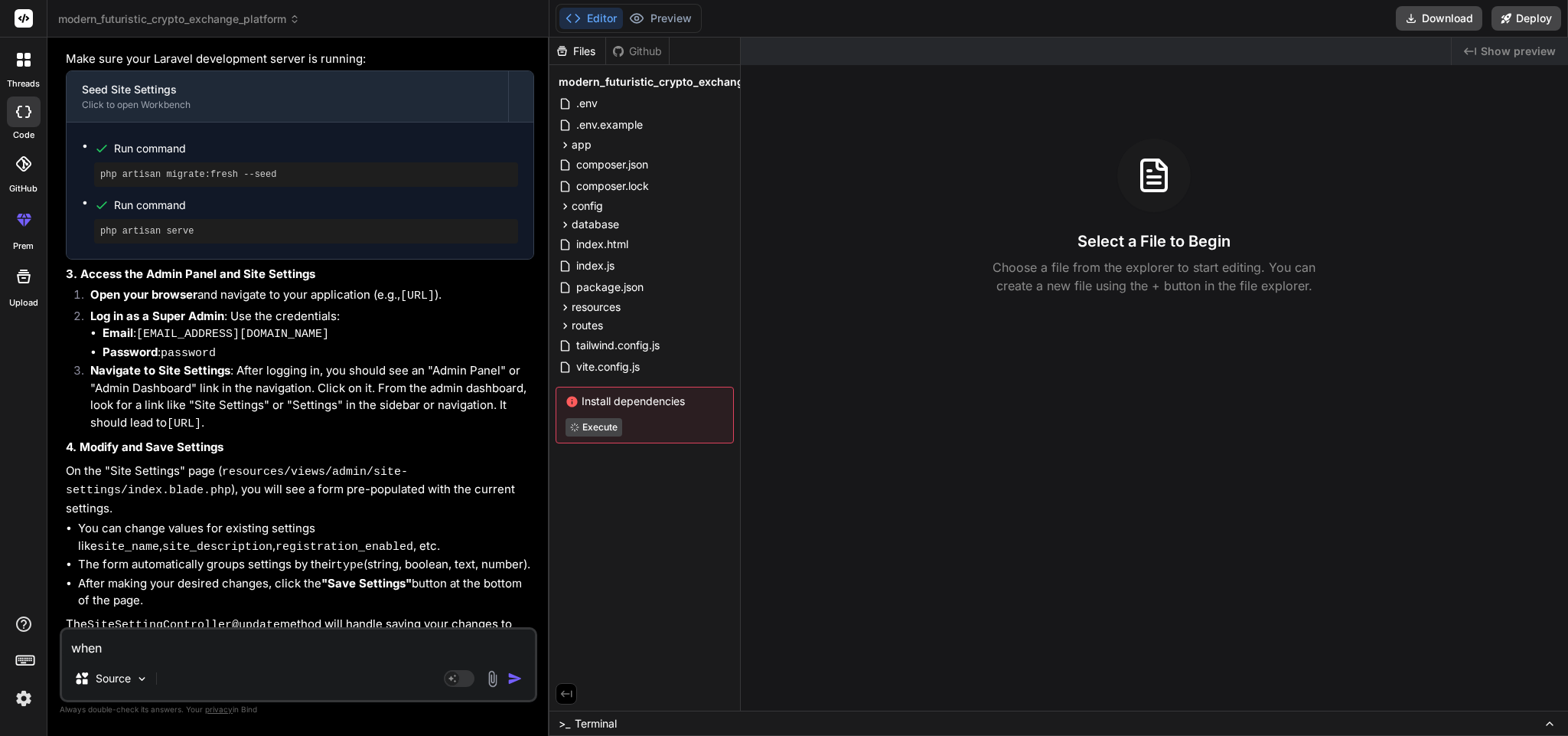
type textarea "when"
type textarea "x"
type textarea "whe"
type textarea "x"
type textarea "wh"
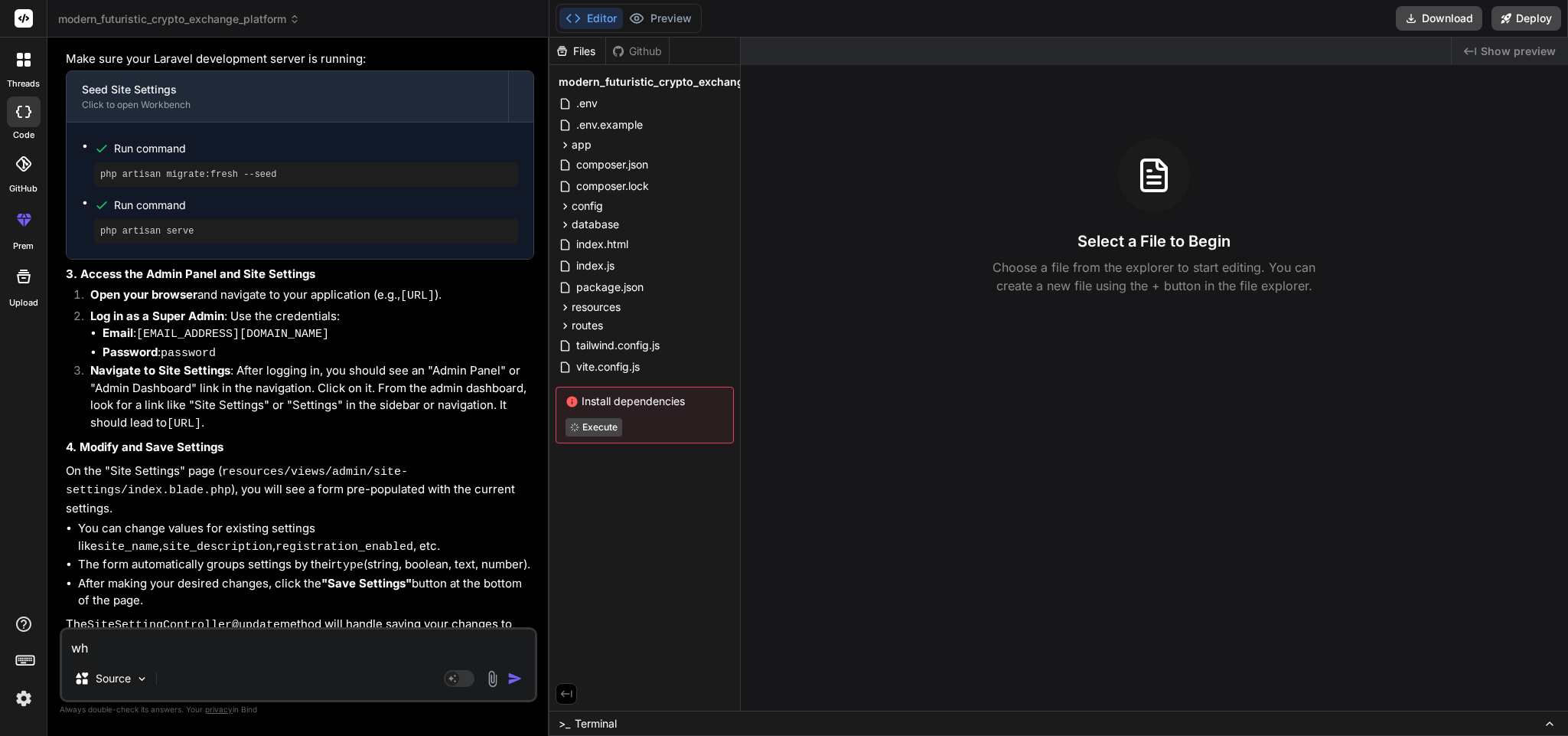
type textarea "x"
type textarea "w"
type textarea "x"
type textarea "i"
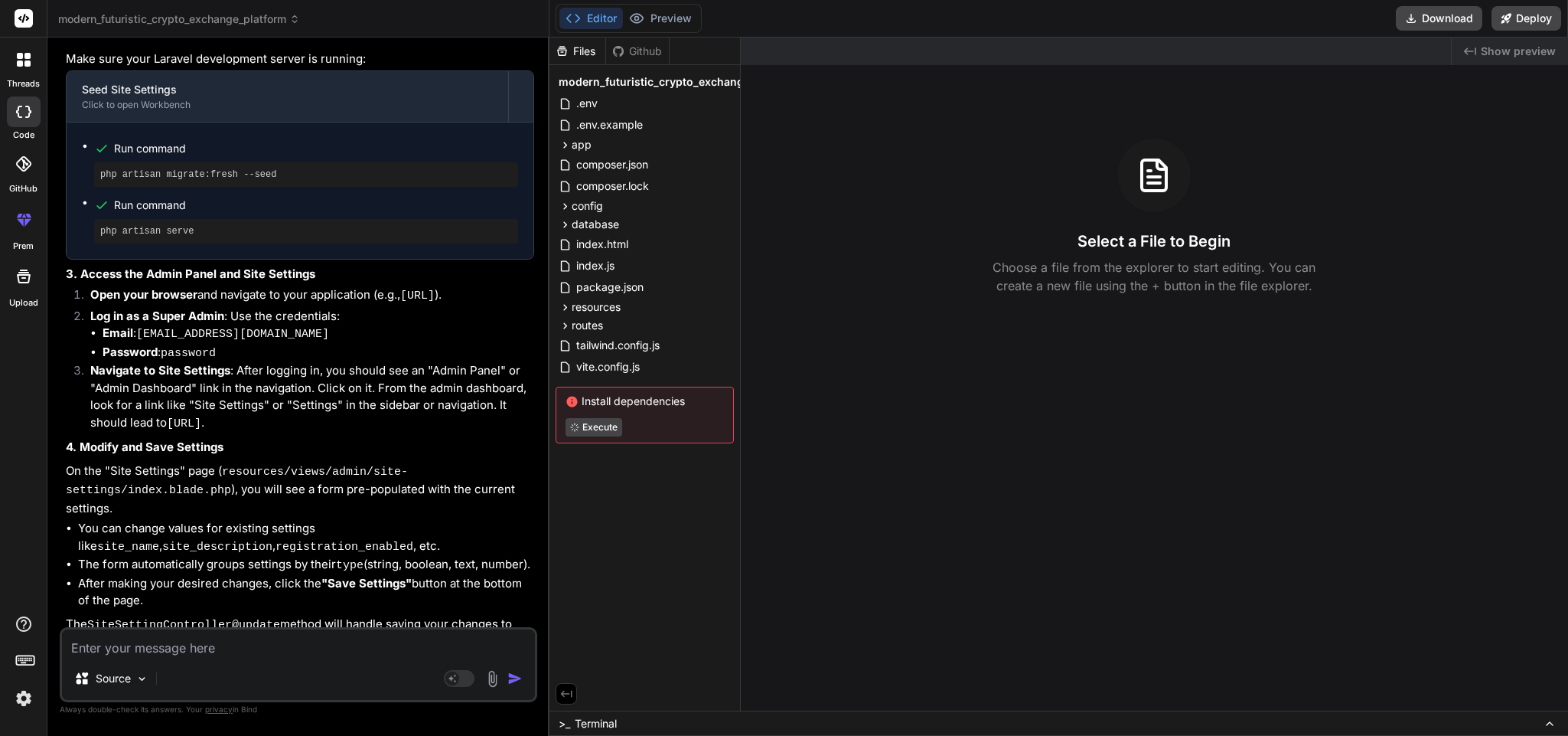
type textarea "x"
type textarea "in"
type textarea "x"
type textarea "in"
type textarea "x"
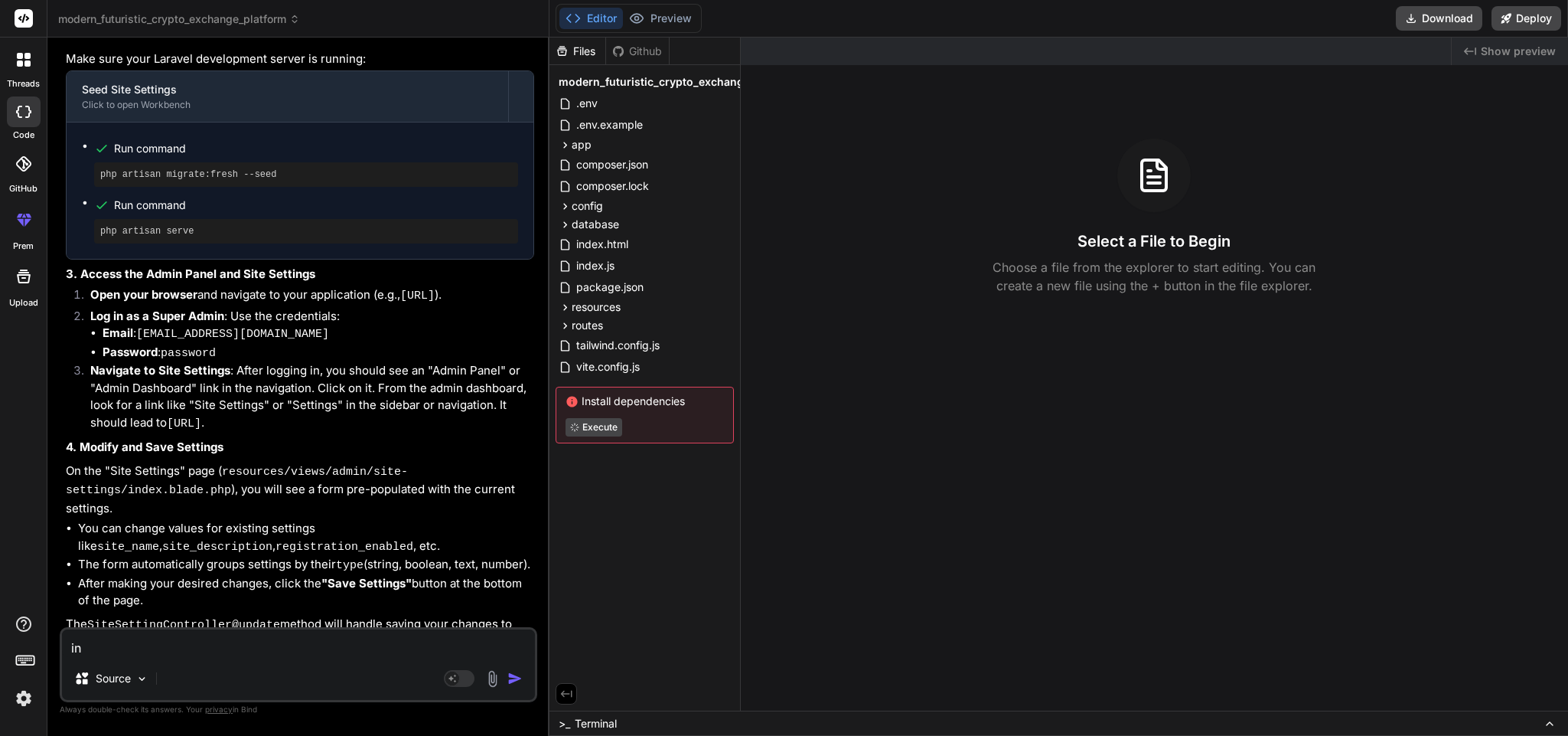
type textarea "in a"
type textarea "x"
type textarea "in ad"
type textarea "x"
type textarea "in adm"
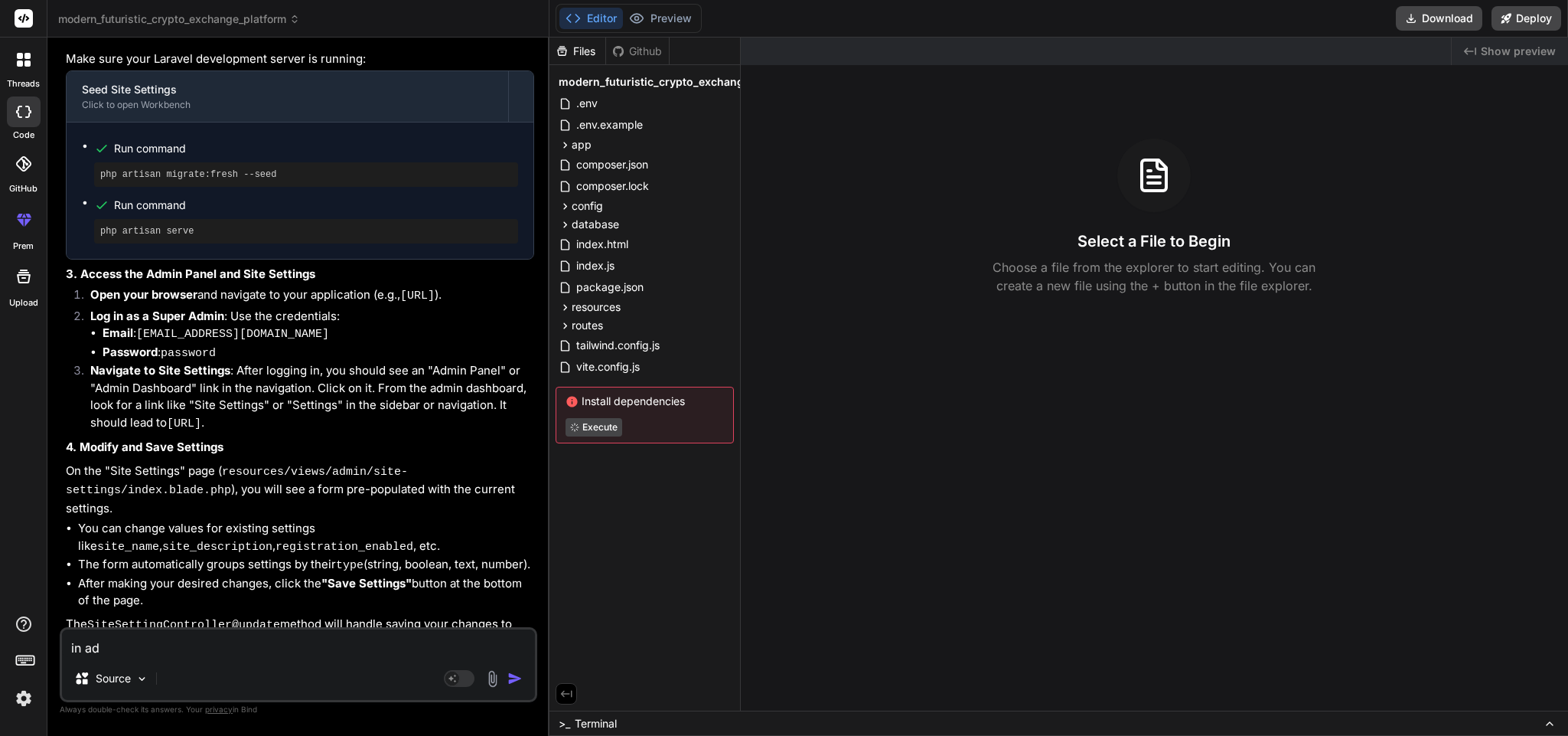
type textarea "x"
type textarea "in admi"
type textarea "x"
type textarea "in admin"
type textarea "x"
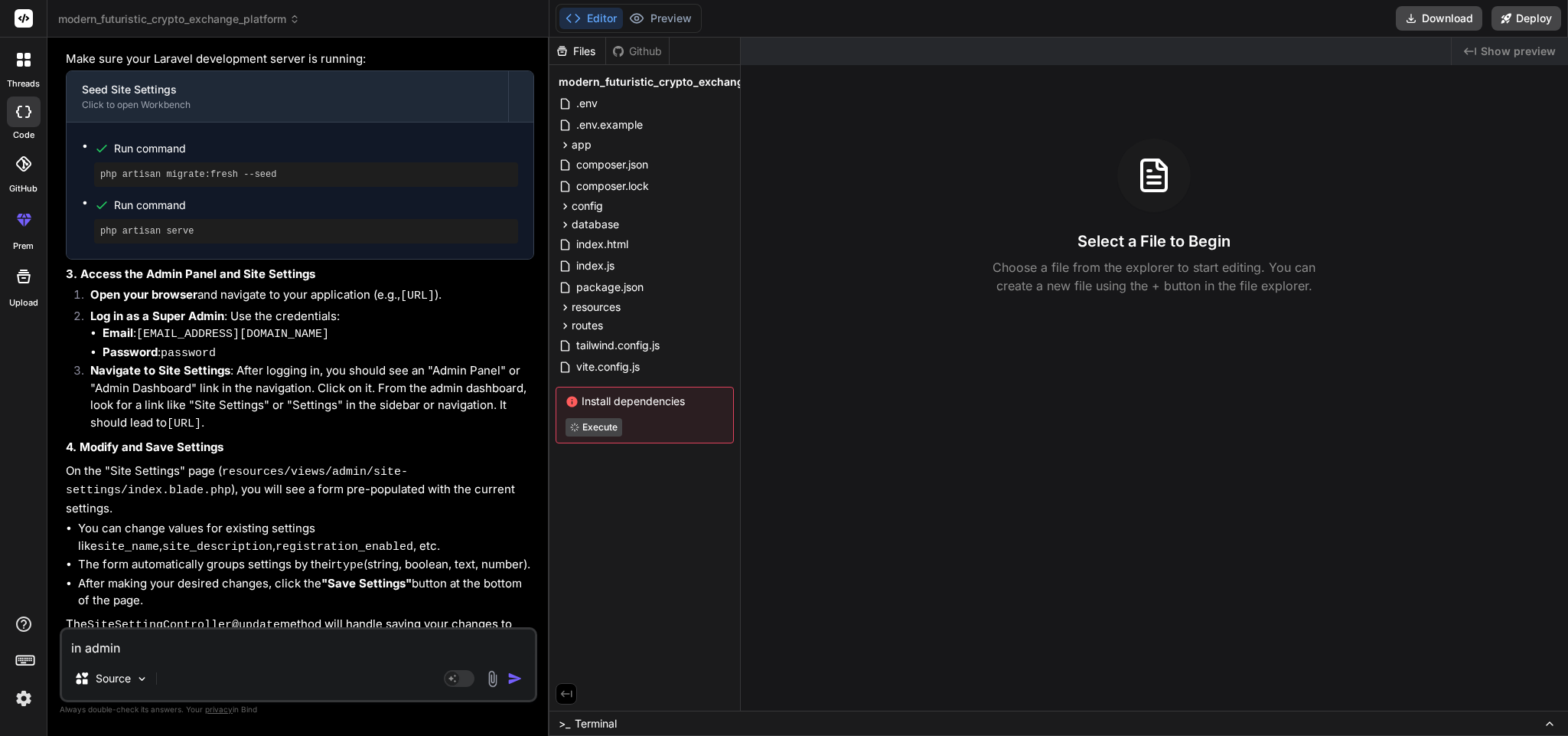
type textarea "in admin"
type textarea "x"
type textarea "in admin d"
type textarea "x"
type textarea "in admin da"
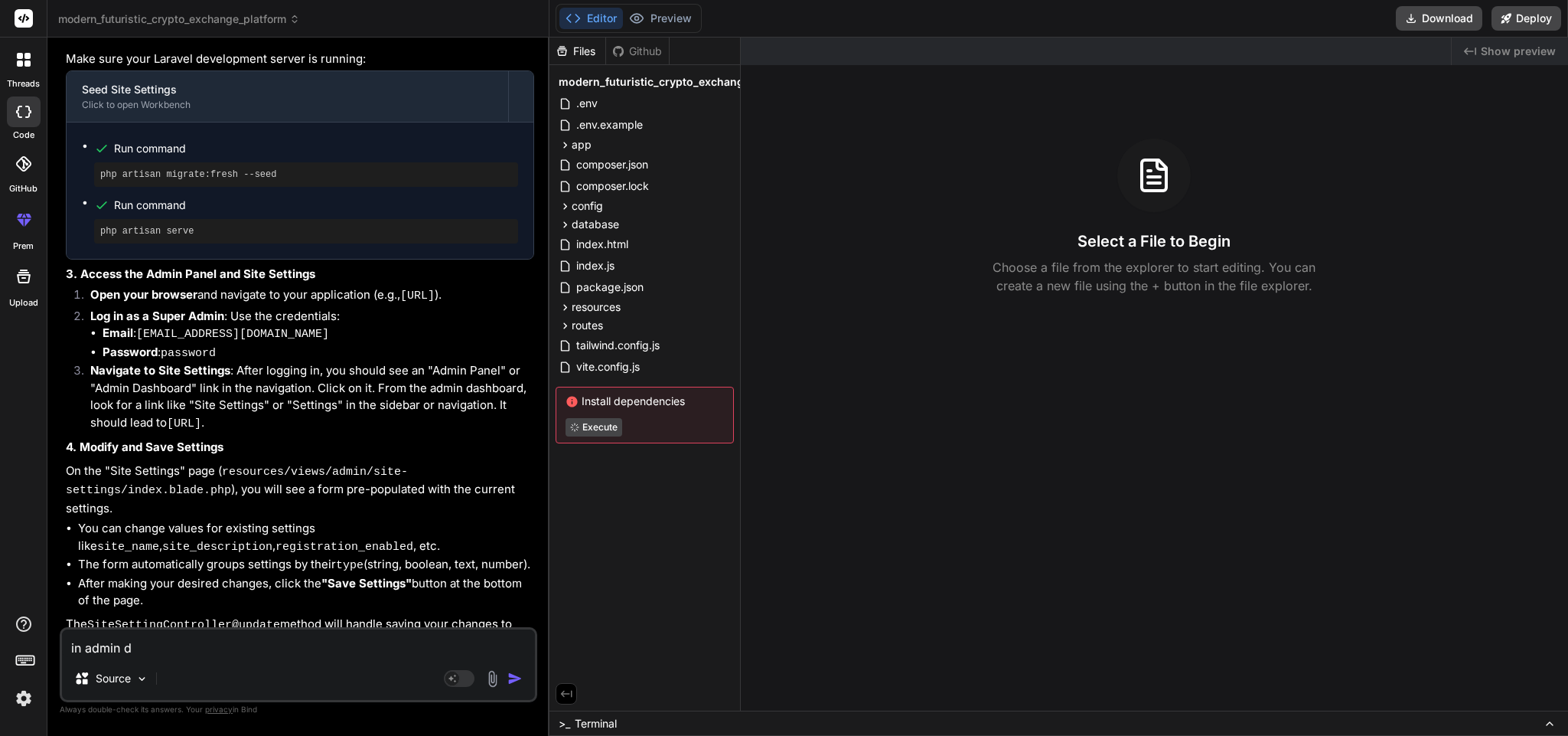
type textarea "x"
type textarea "in admin das"
type textarea "x"
type textarea "in admin dash"
type textarea "x"
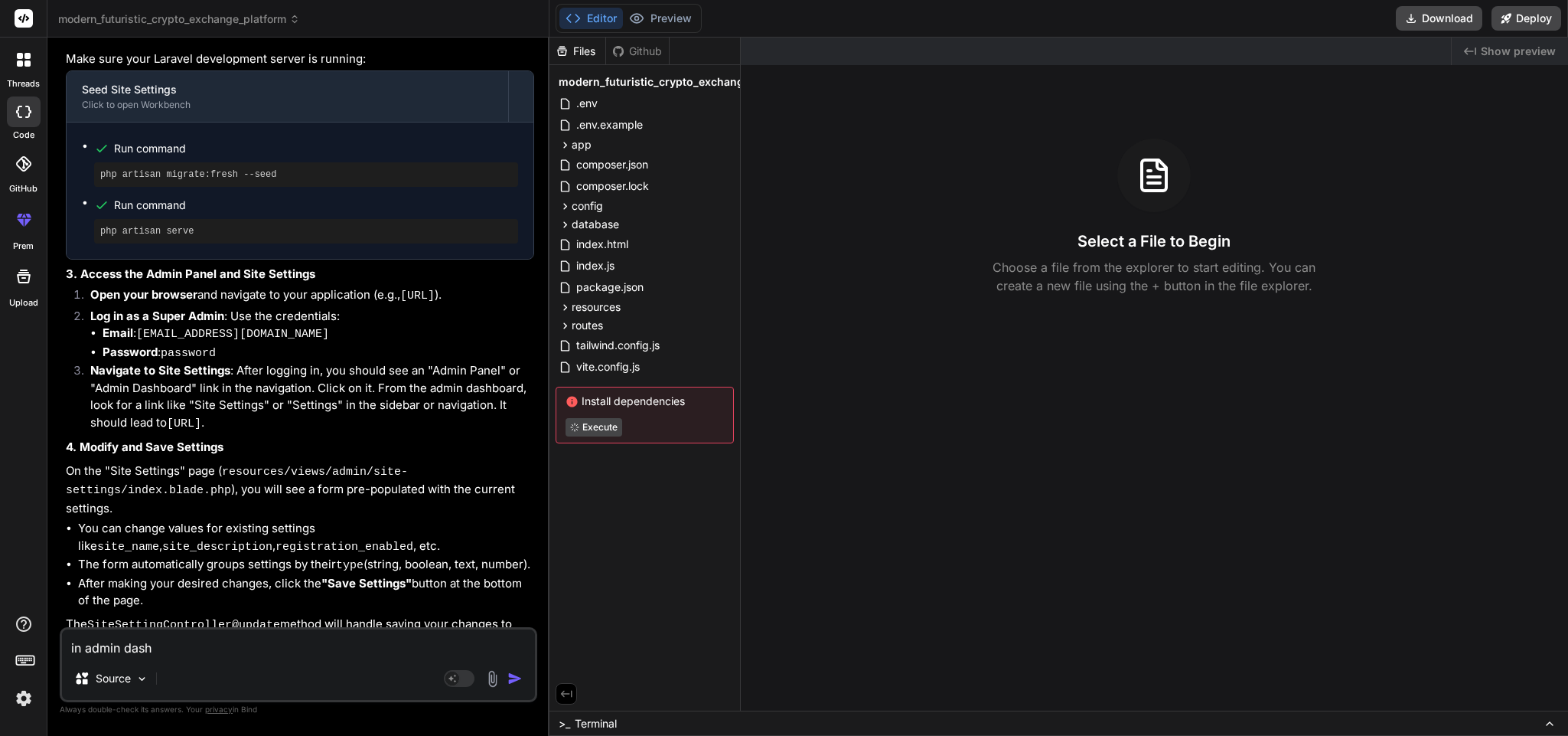
type textarea "in admin dashb"
type textarea "x"
type textarea "in admin dashbo"
type textarea "x"
type textarea "in admin dashboa"
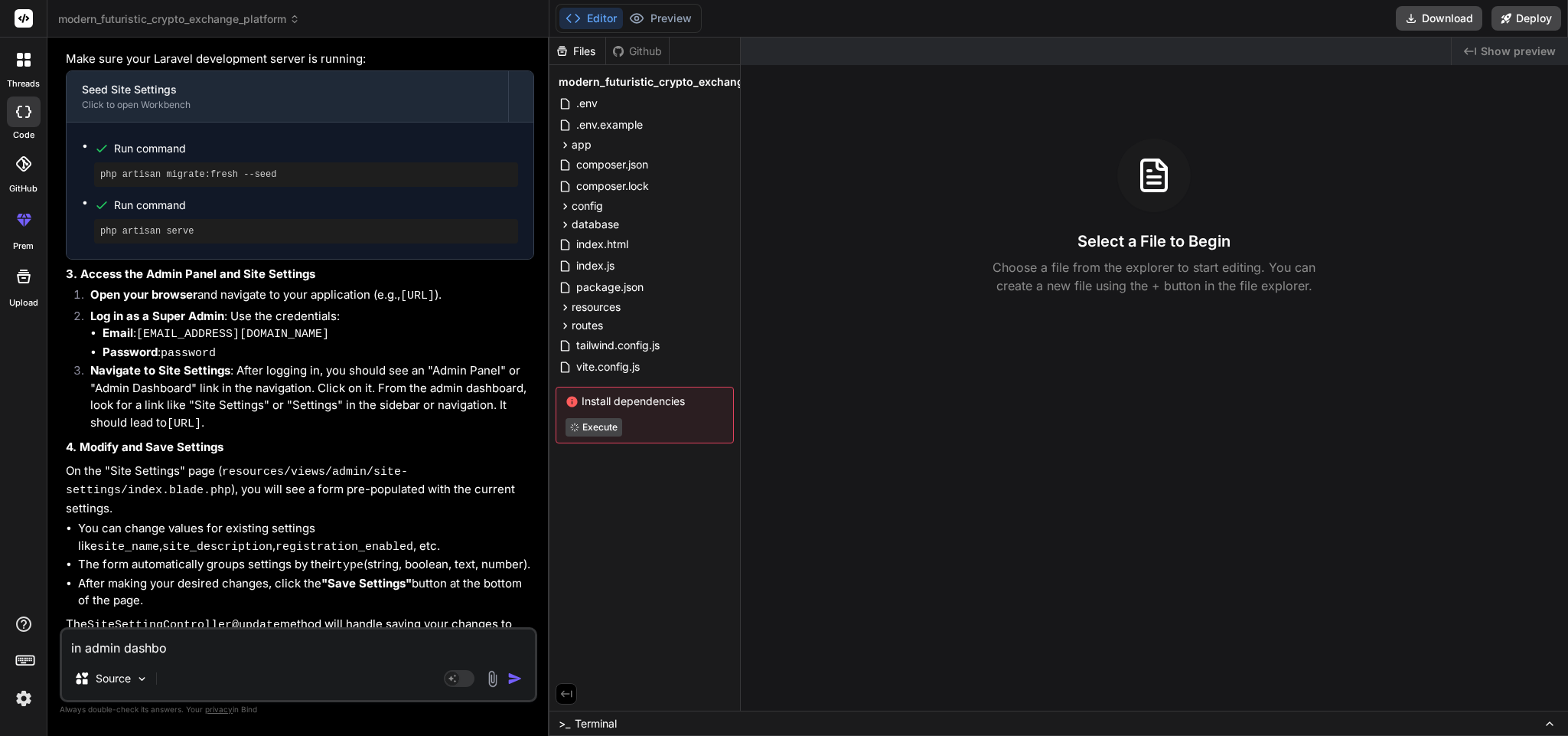
type textarea "x"
type textarea "in admin dashboar"
type textarea "x"
type textarea "in admin dashboard"
type textarea "x"
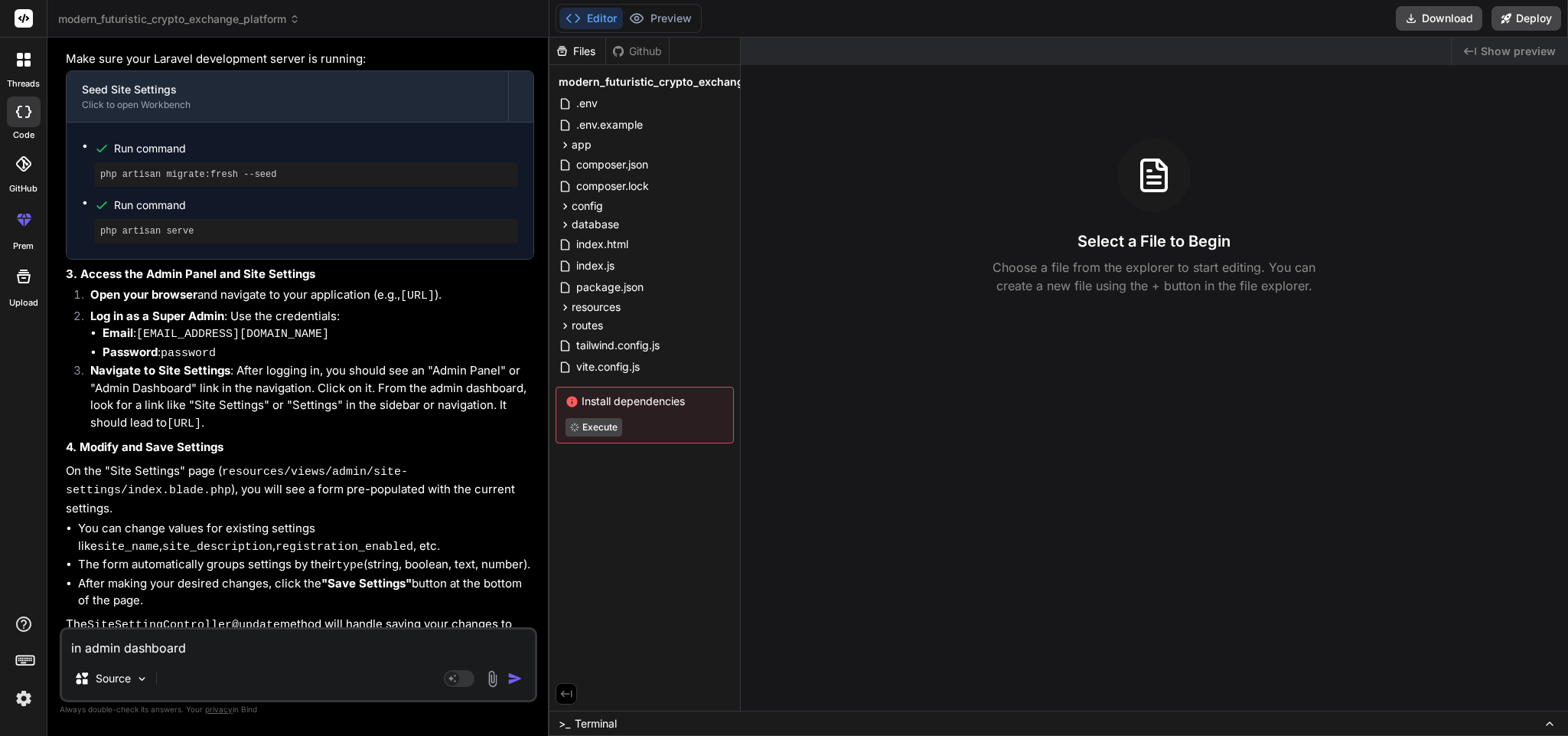
type textarea "in admin dashboard"
type textarea "x"
type textarea "in admin dashboard w"
type textarea "x"
type textarea "in admin dashboard wh"
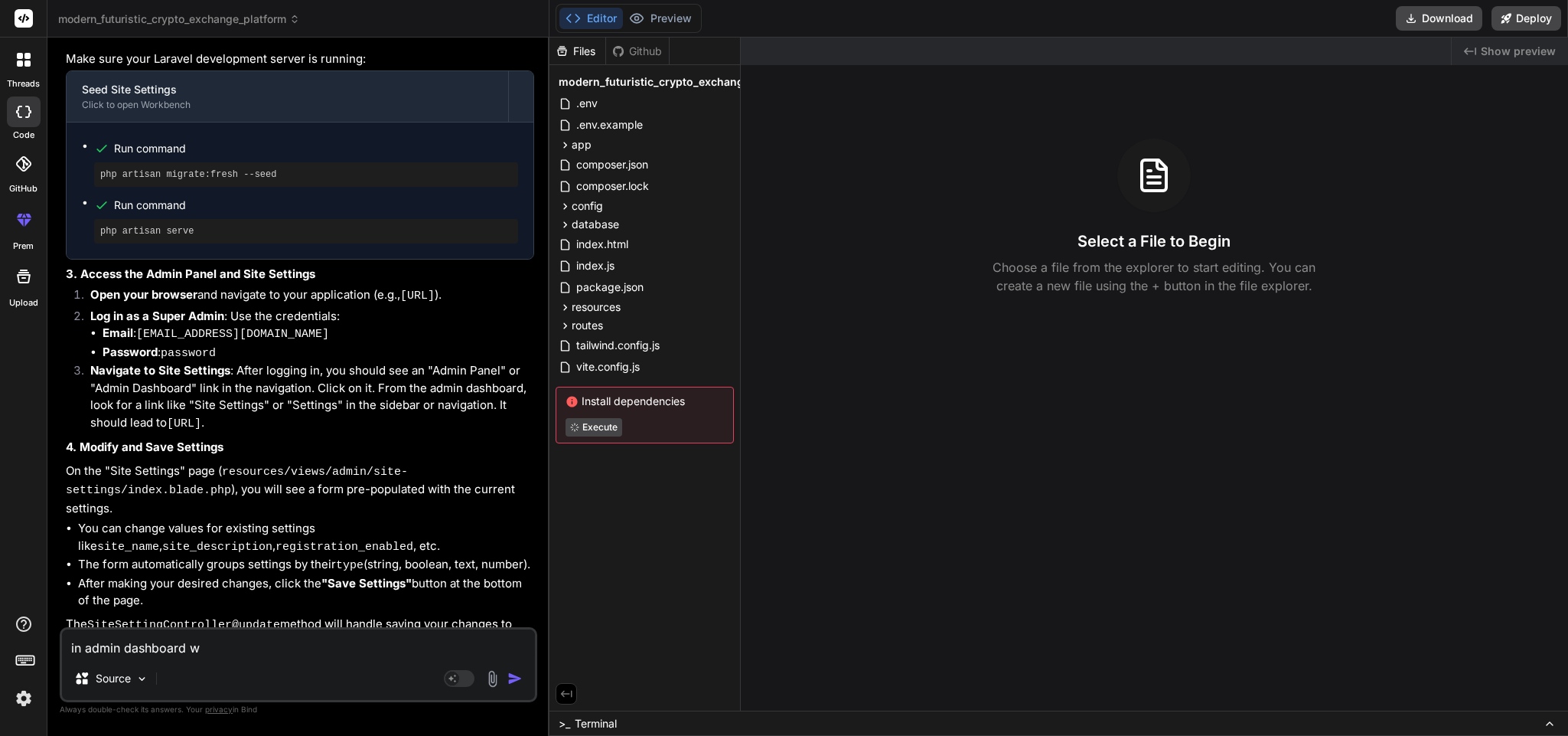
type textarea "x"
type textarea "in admin dashboard whe"
type textarea "x"
type textarea "in admin dashboard when"
type textarea "x"
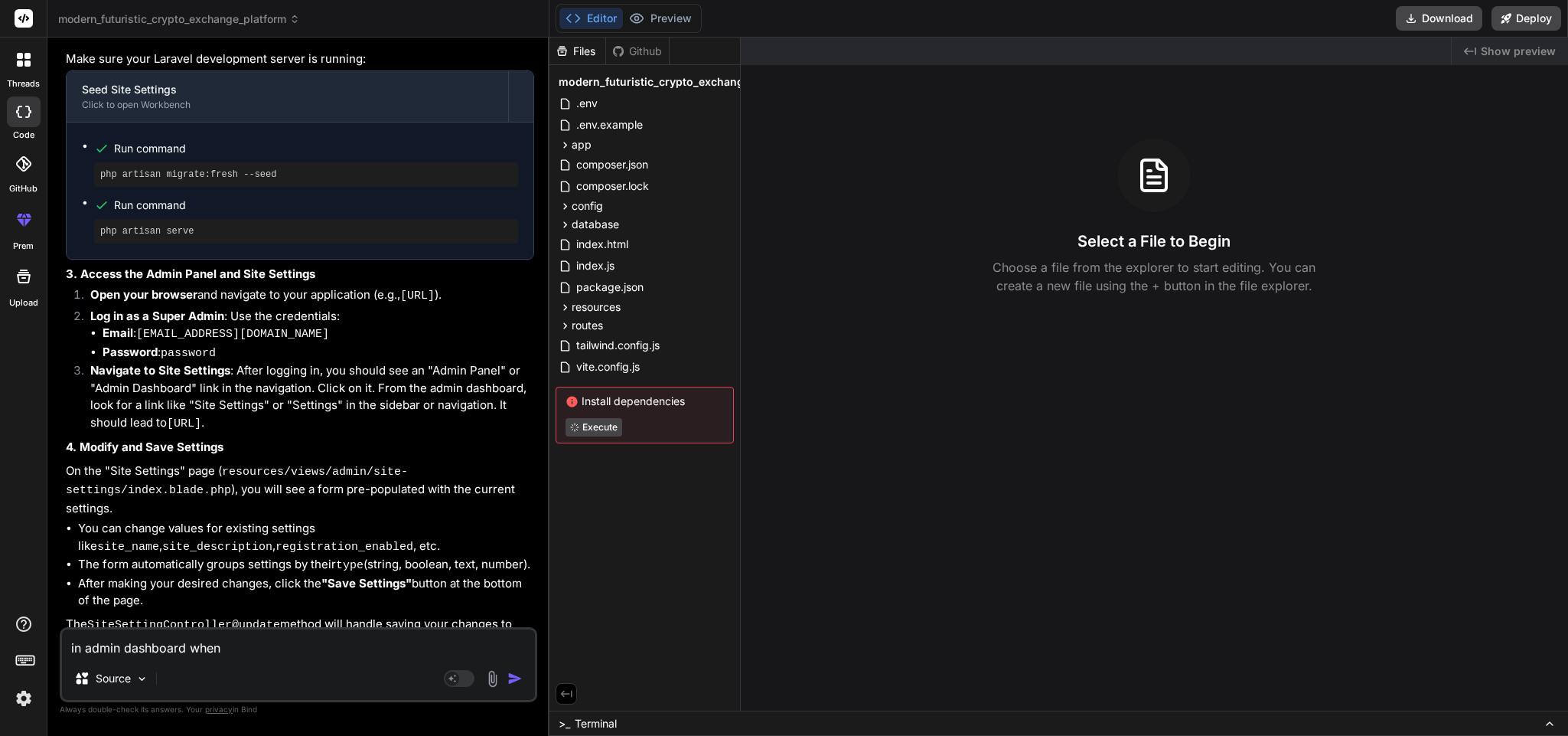
type textarea "in admin dashboard when"
type textarea "x"
type textarea "in admin dashboard when a"
type textarea "x"
type textarea "in admin dashboard when a"
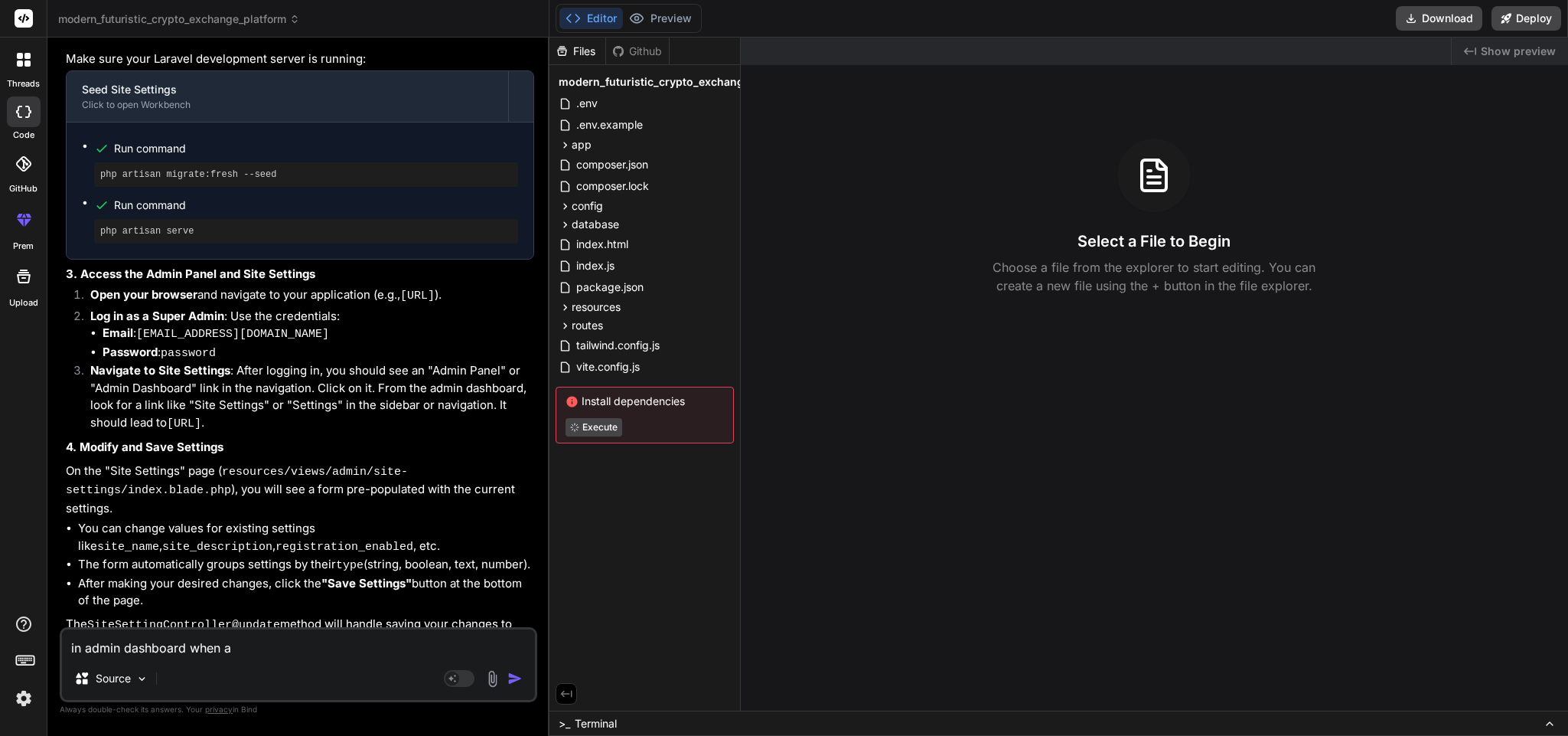
type textarea "x"
type textarea "in admin dashboard when a a"
type textarea "x"
type textarea "in admin dashboard when a ad"
type textarea "x"
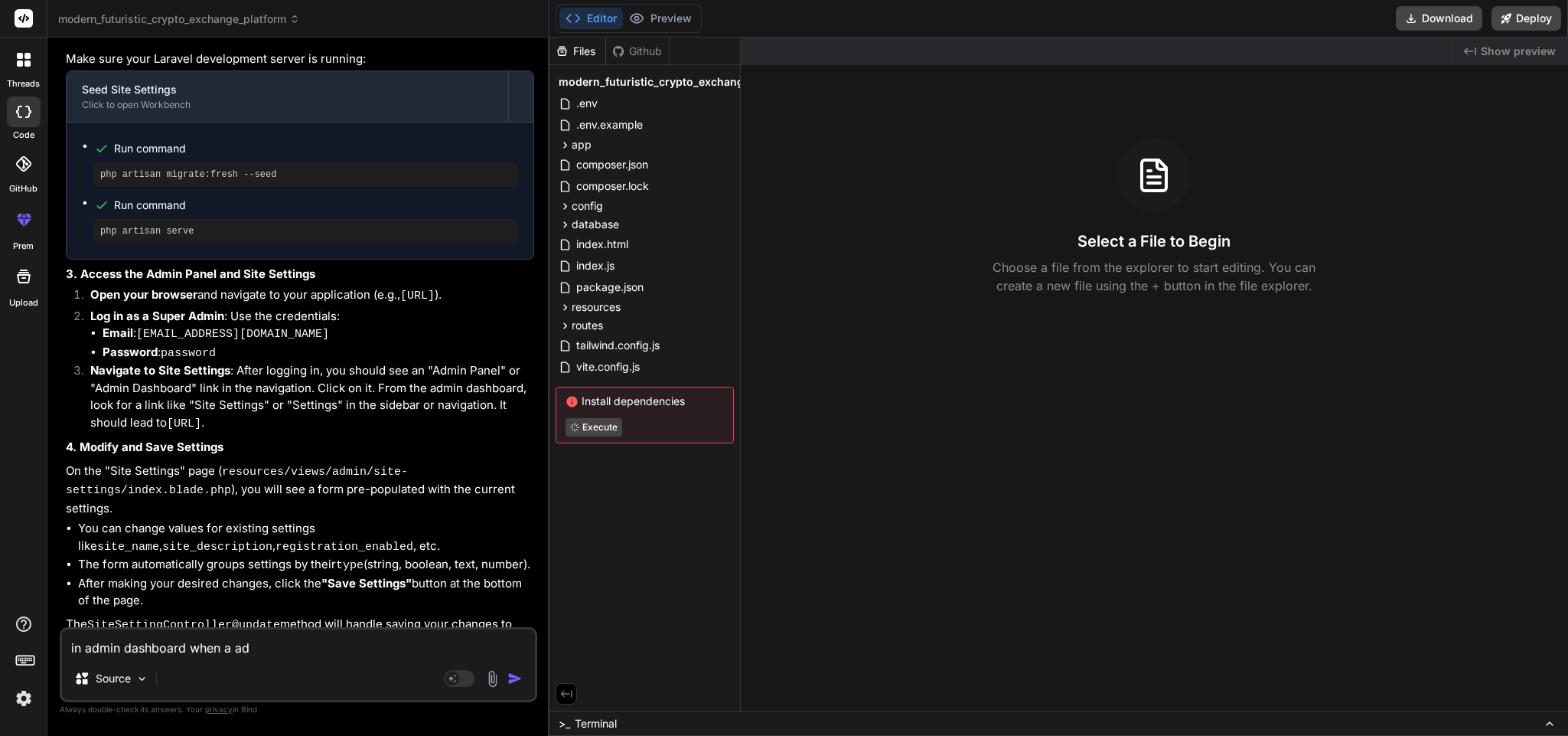
type textarea "in admin dashboard when a adm"
type textarea "x"
type textarea "in admin dashboard when a admi"
type textarea "x"
type textarea "in admin dashboard when a admin"
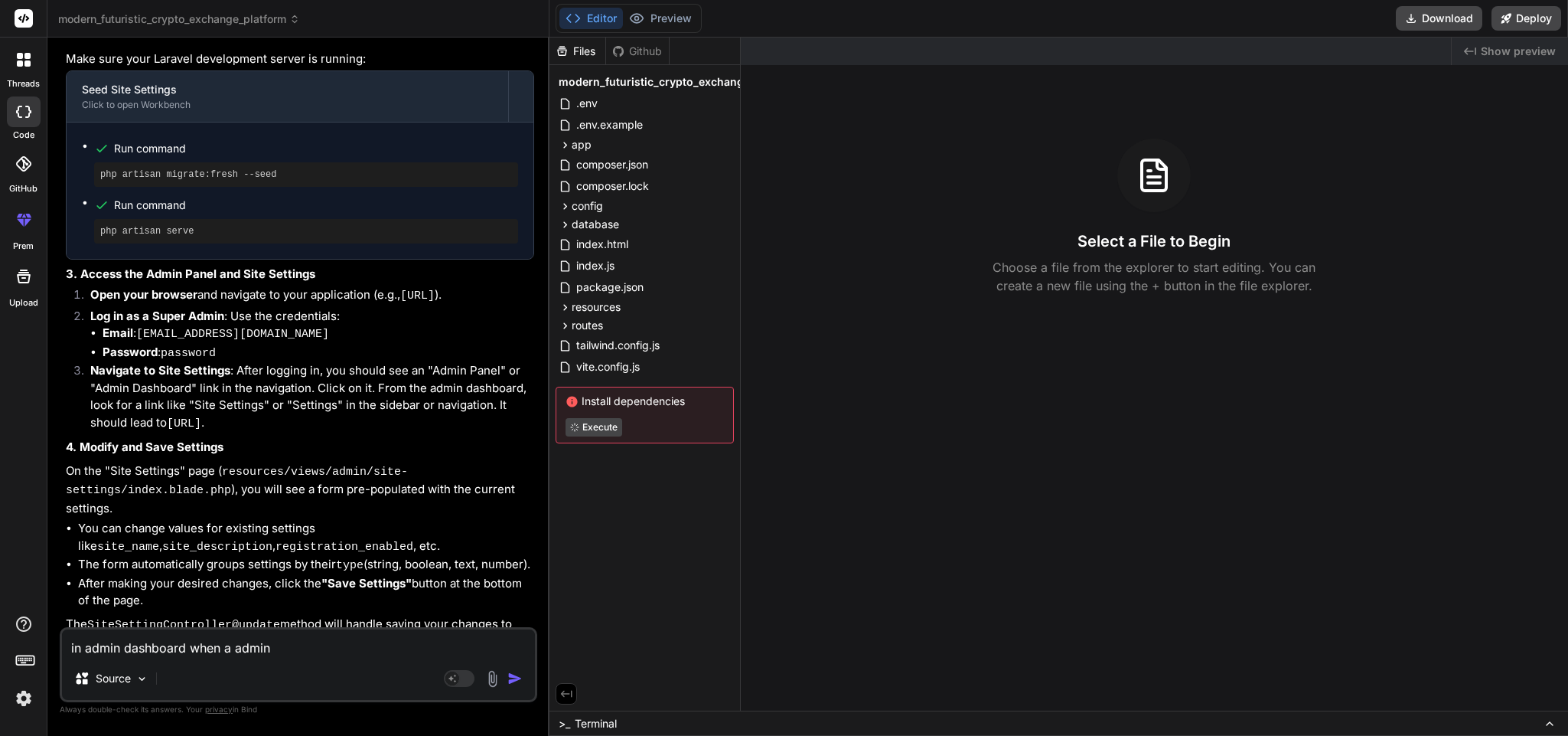
type textarea "x"
type textarea "in admin dashboard when a admin"
type textarea "x"
type textarea "in admin dashboard when a admin i"
type textarea "x"
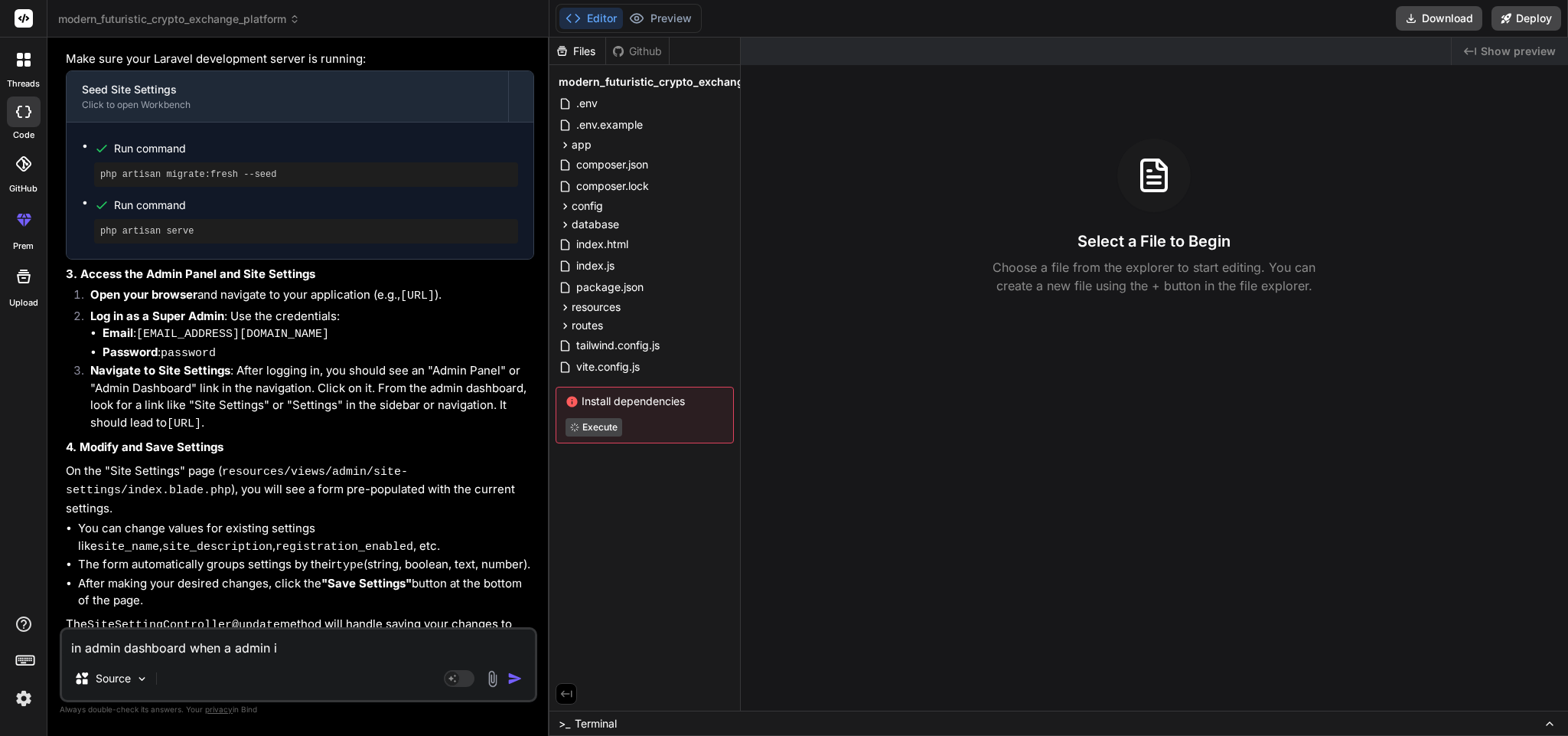
type textarea "in admin dashboard when a admin in"
type textarea "x"
type textarea "in admin dashboard when a admin in"
type textarea "x"
type textarea "in admin dashboard when a admin in"
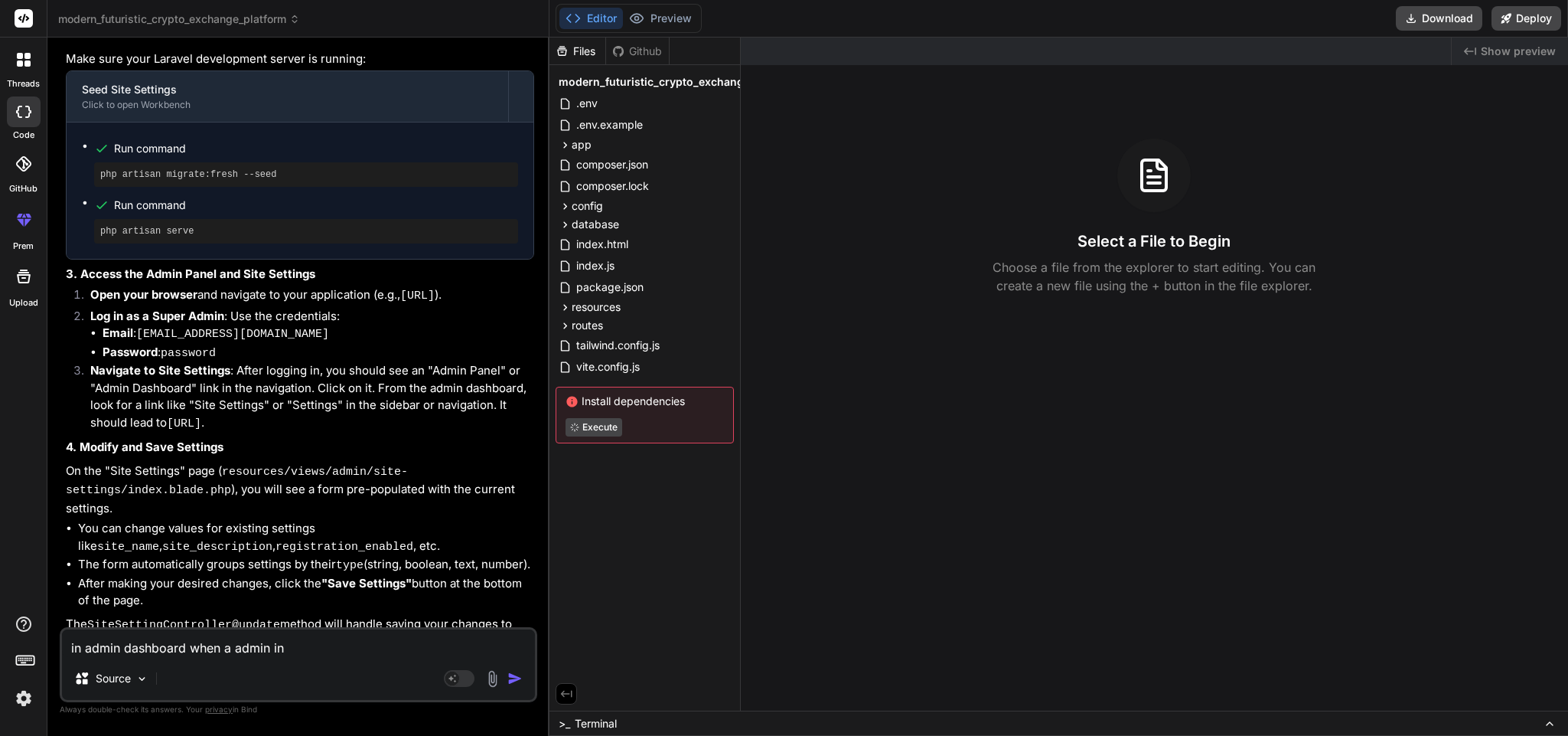
type textarea "x"
type textarea "in admin dashboard when a admin i"
type textarea "x"
type textarea "in admin dashboard when a admin"
type textarea "x"
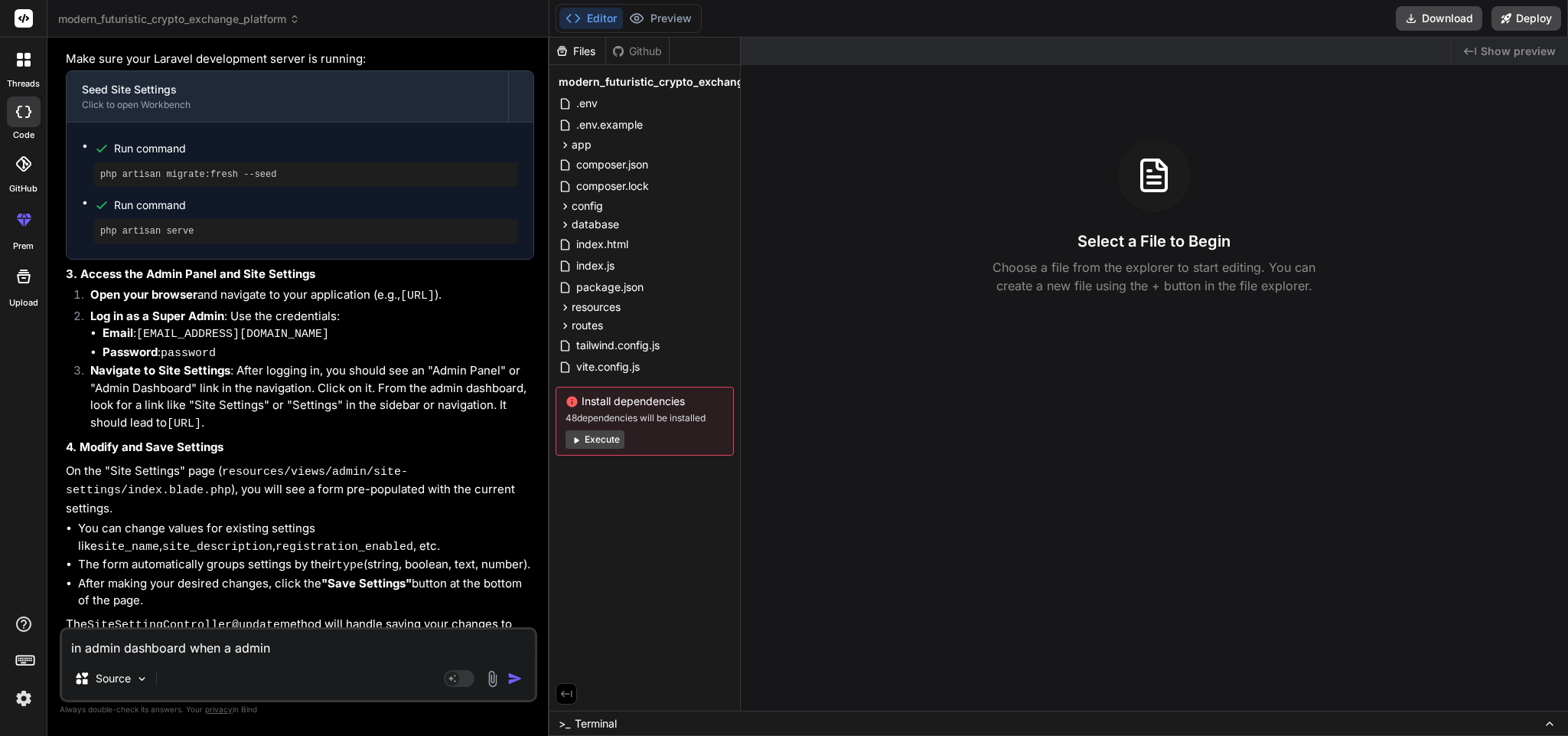
type textarea "in admin dashboard when a admin i"
type textarea "x"
type textarea "in admin dashboard when a admin in"
type textarea "x"
type textarea "in admin dashboard when a admin in"
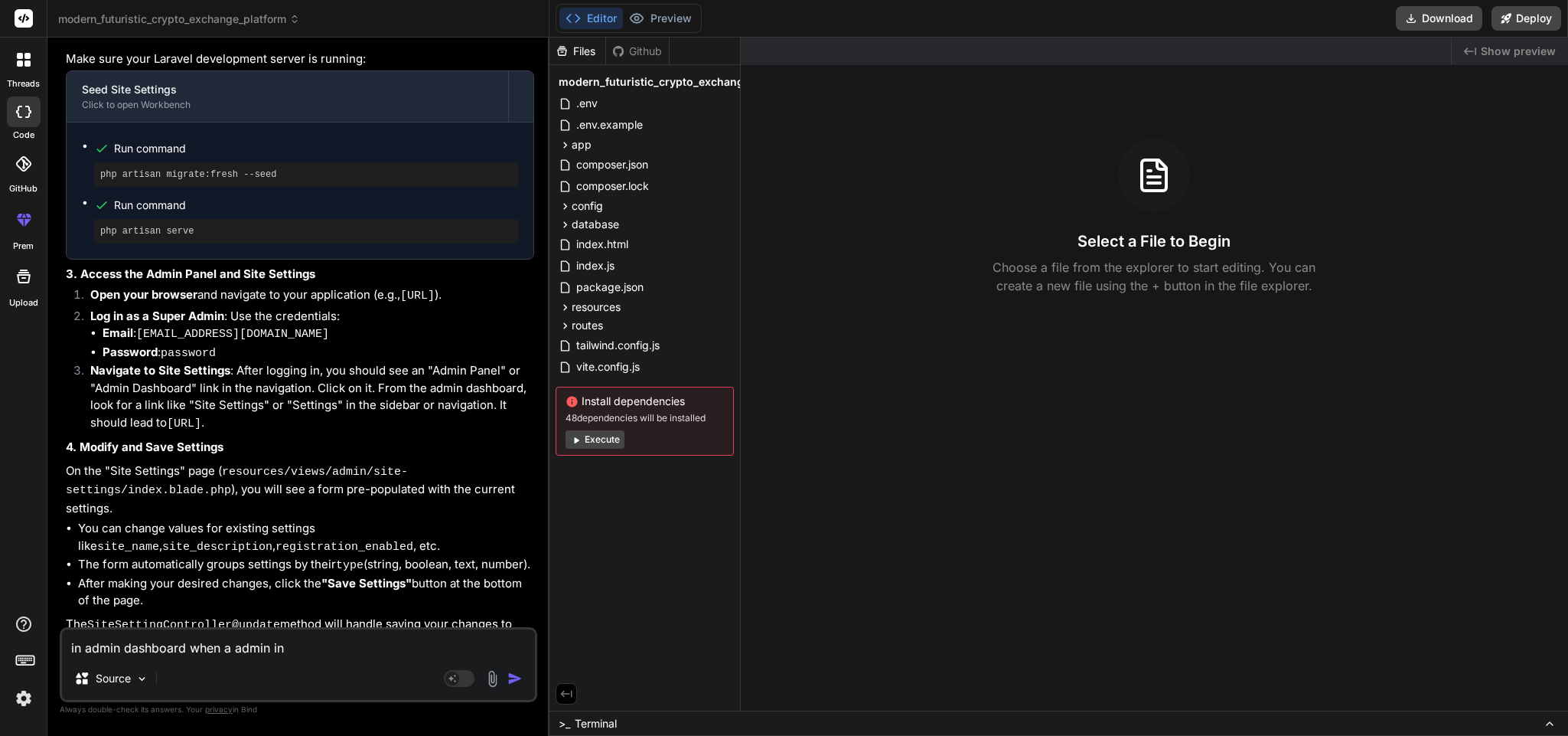
type textarea "x"
type textarea "in admin dashboard when a admin in r"
type textarea "x"
type textarea "in admin dashboard when a admin in re"
type textarea "x"
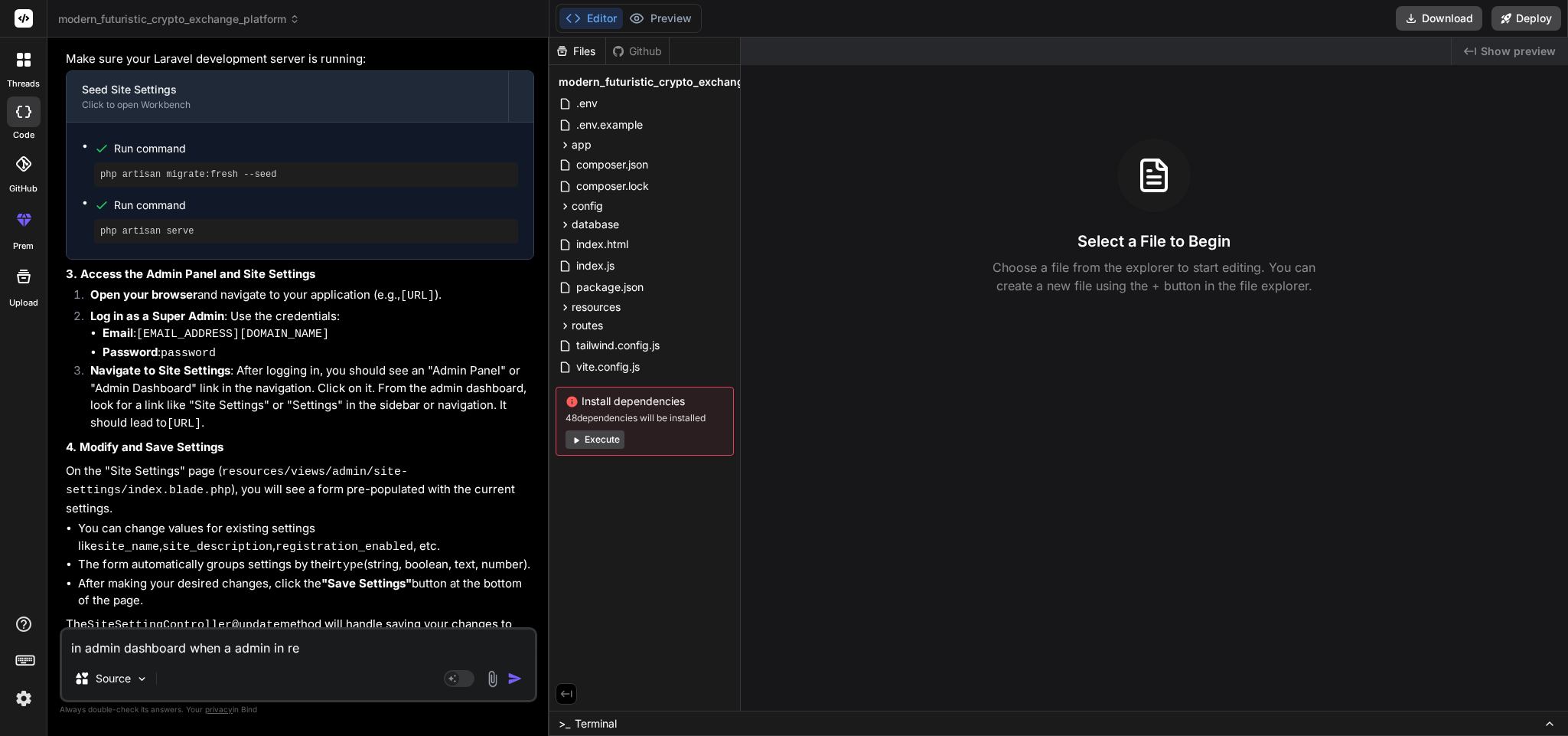
type textarea "in admin dashboard when a admin in rec"
type textarea "x"
type textarea "in admin dashboard when a admin in rece"
type textarea "x"
type textarea "in admin dashboard when a admin in recen"
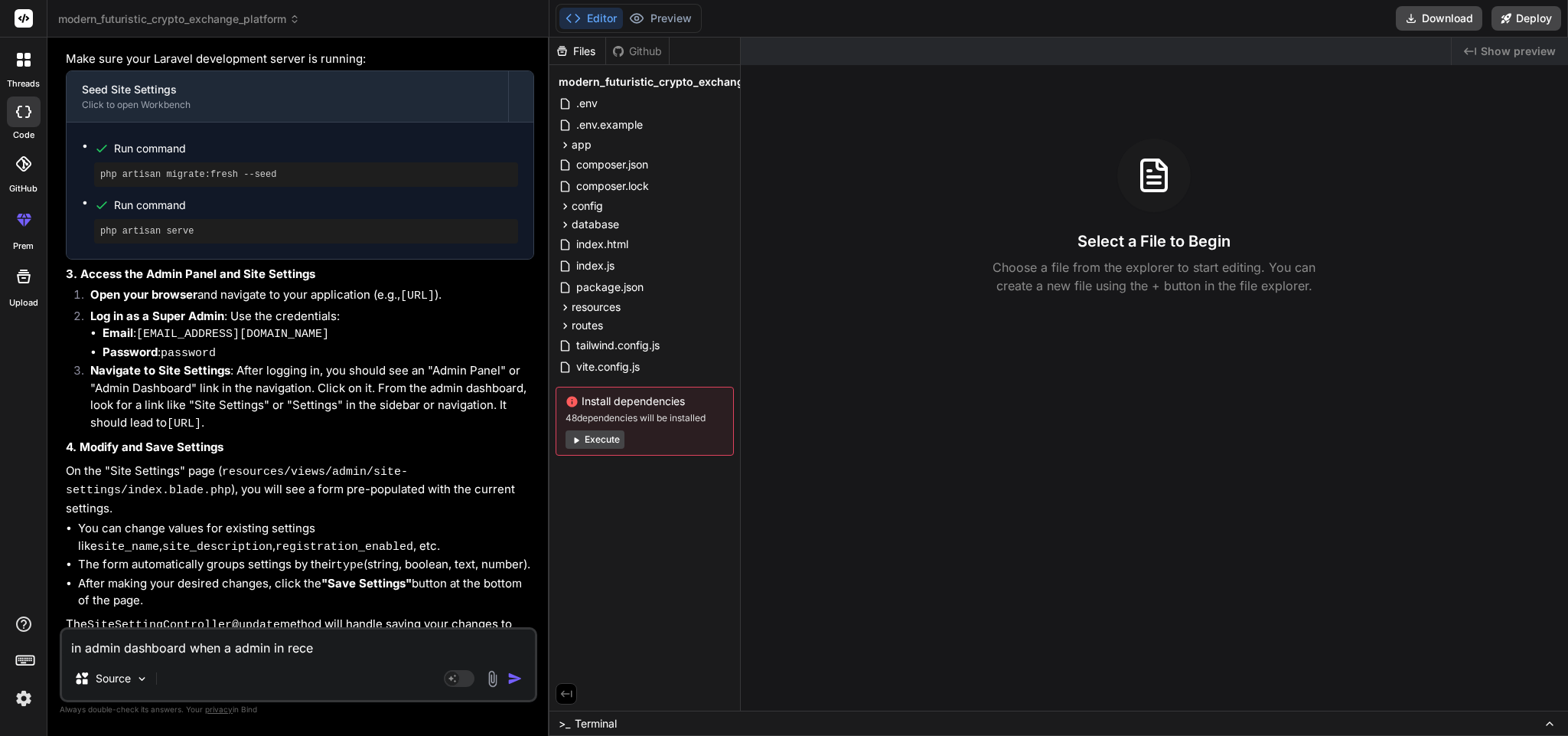
type textarea "x"
type textarea "in admin dashboard when a admin in recent"
type textarea "x"
type textarea "in admin dashboard when a admin in recent"
type textarea "x"
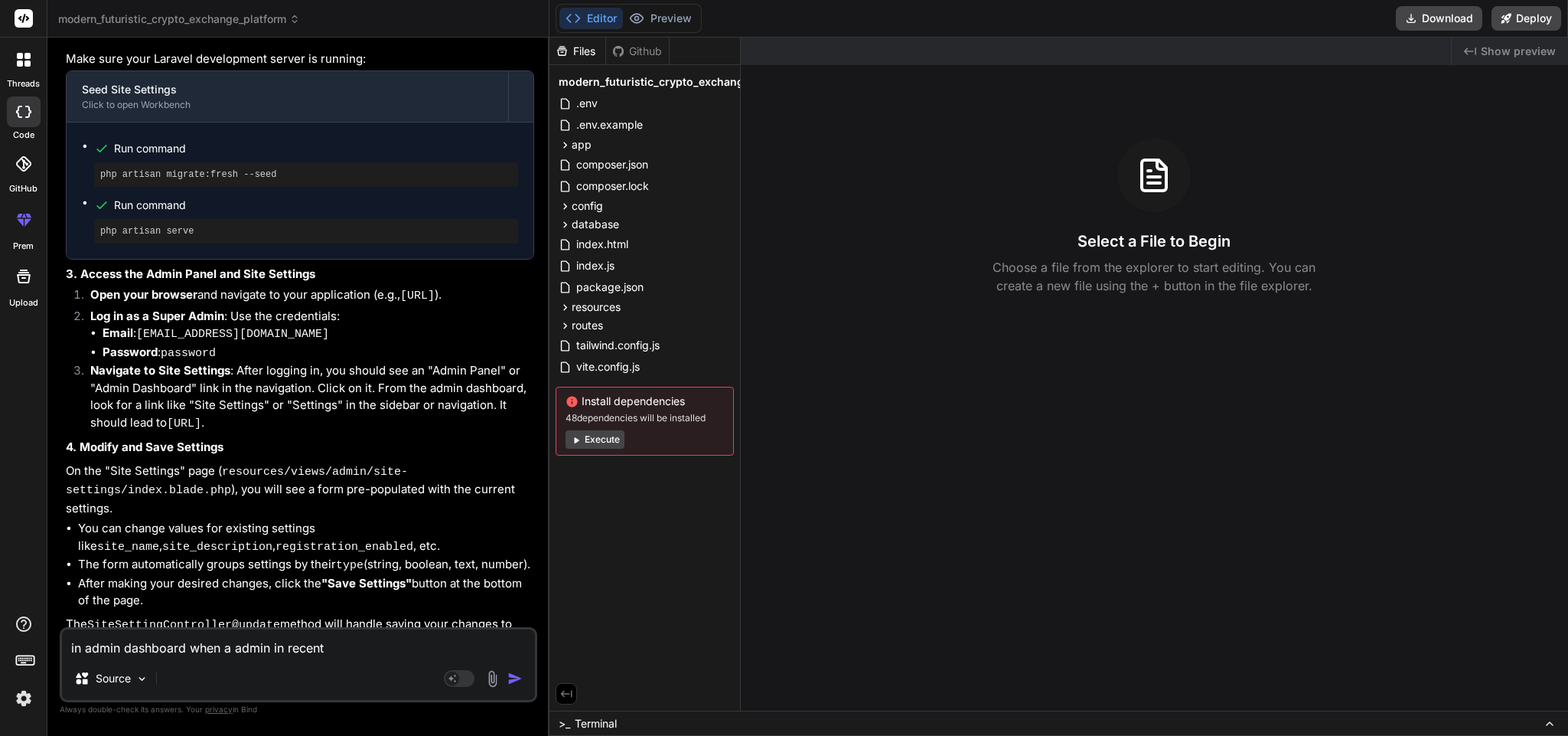
type textarea "in admin dashboard when a admin in recent a"
type textarea "x"
type textarea "in admin dashboard when a admin in recent ac"
type textarea "x"
type textarea "in admin dashboard when a admin in recent act"
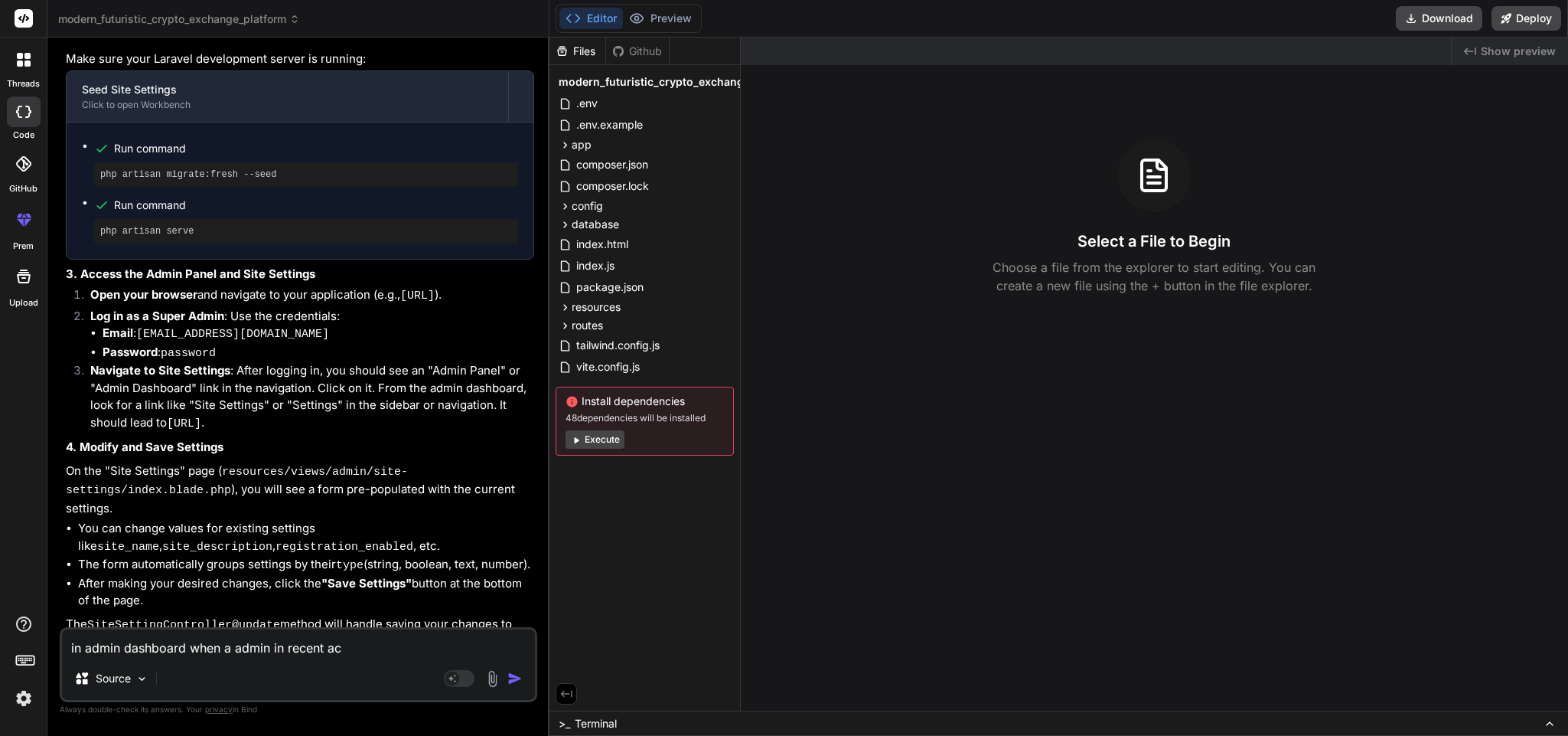
type textarea "x"
type textarea "in admin dashboard when a admin in recent acti"
type textarea "x"
type textarea "in admin dashboard when a admin in recent activ"
type textarea "x"
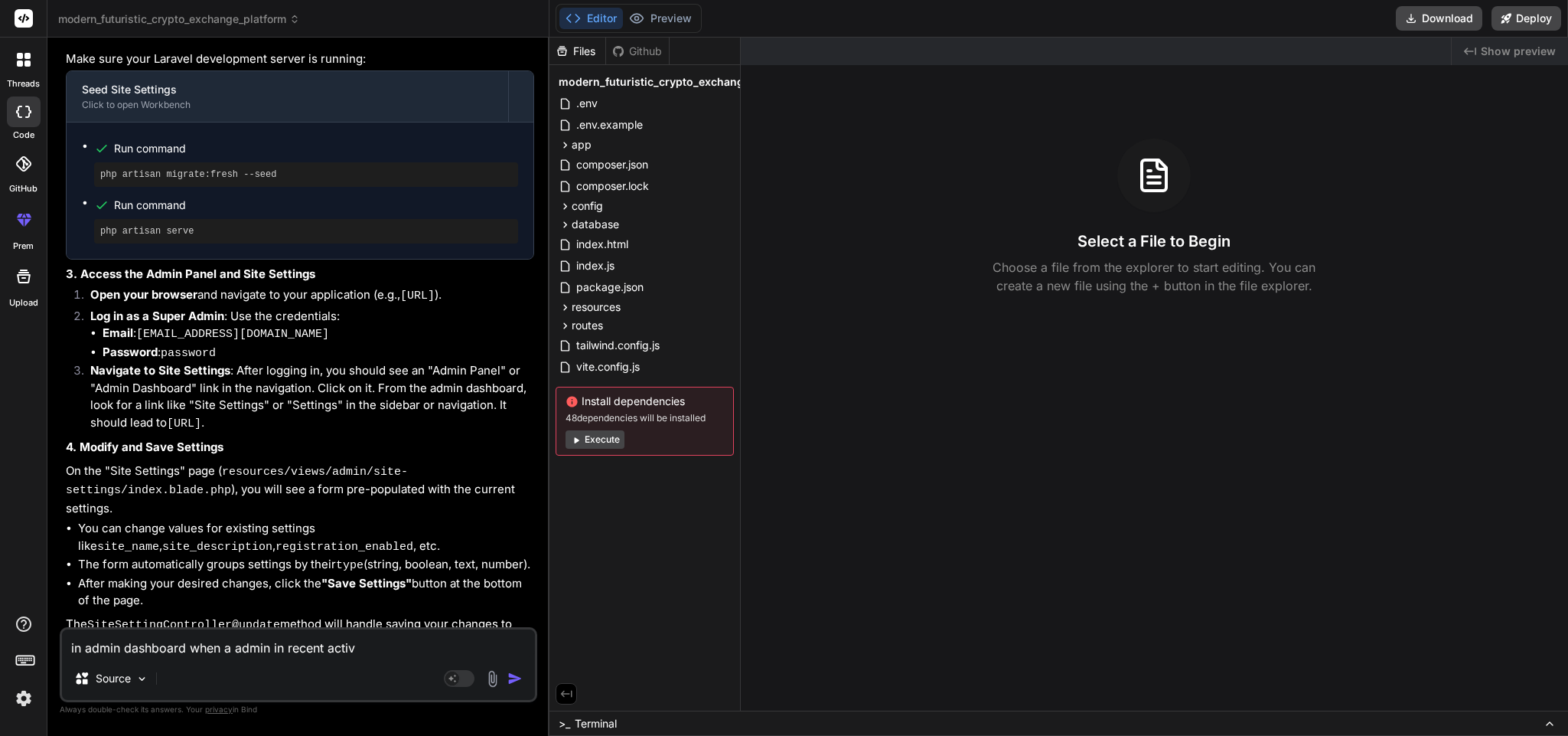
type textarea "in admin dashboard when a admin in recent activi"
type textarea "x"
type textarea "in admin dashboard when a admin in recent activit"
type textarea "x"
type textarea "in admin dashboard when a admin in recent activiti"
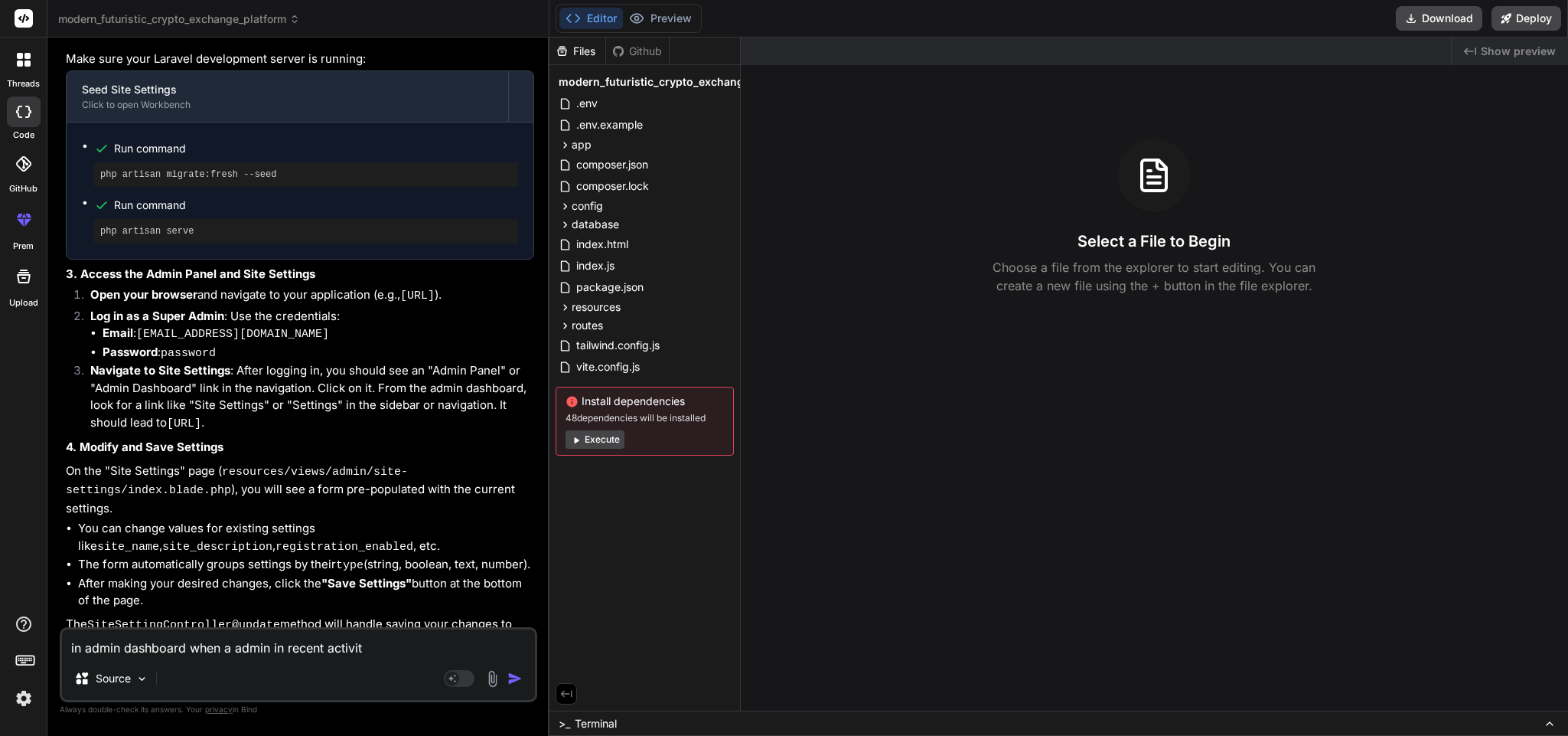
type textarea "x"
type textarea "in admin dashboard when a admin in recent activitie"
type textarea "x"
type textarea "in admin dashboard when a admin in recent activities"
type textarea "x"
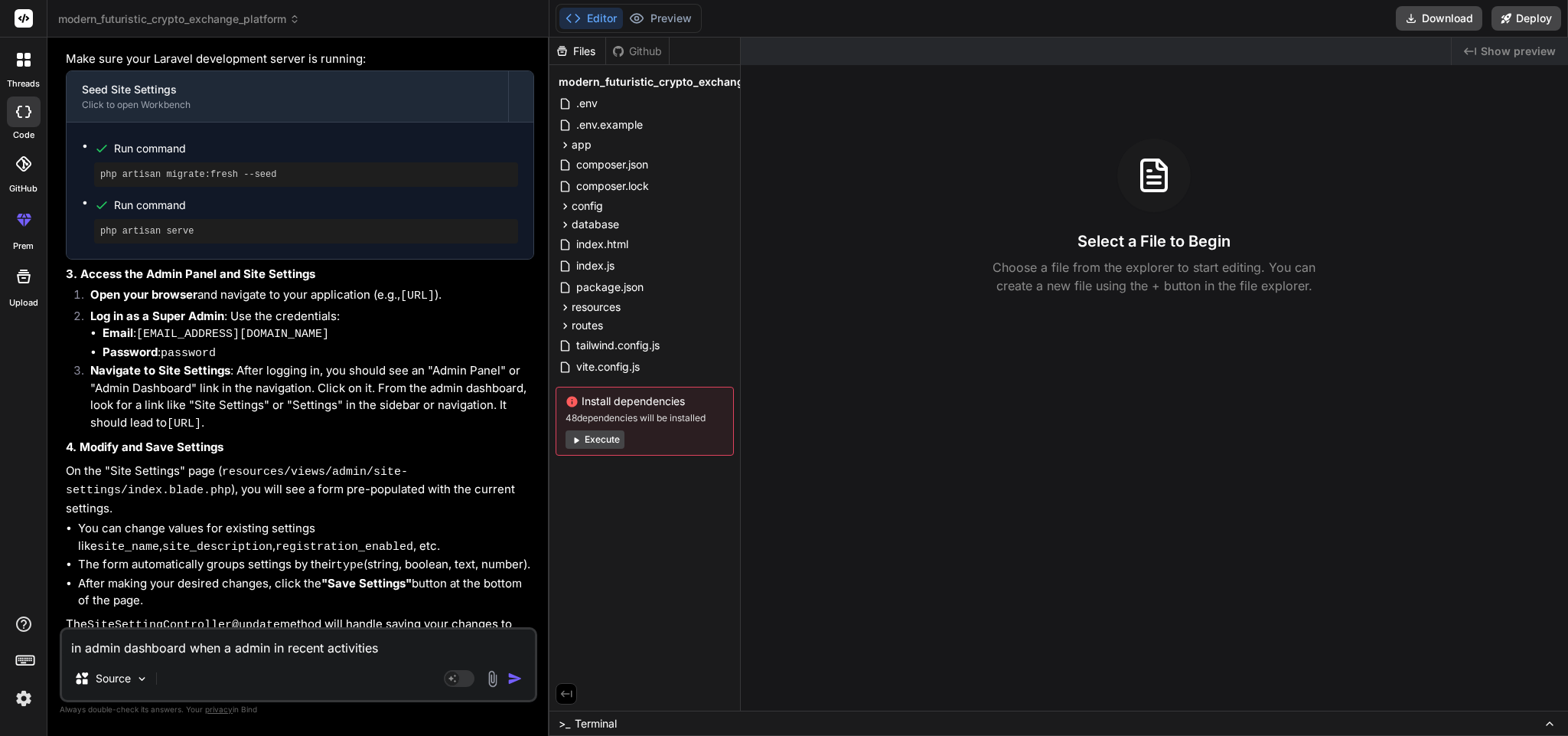
type textarea "in admin dashboard when a admin in recent activities"
type textarea "x"
type textarea "in admin dashboard when a admin in recent activities c"
type textarea "x"
type textarea "in admin dashboard when a admin in recent activities cl"
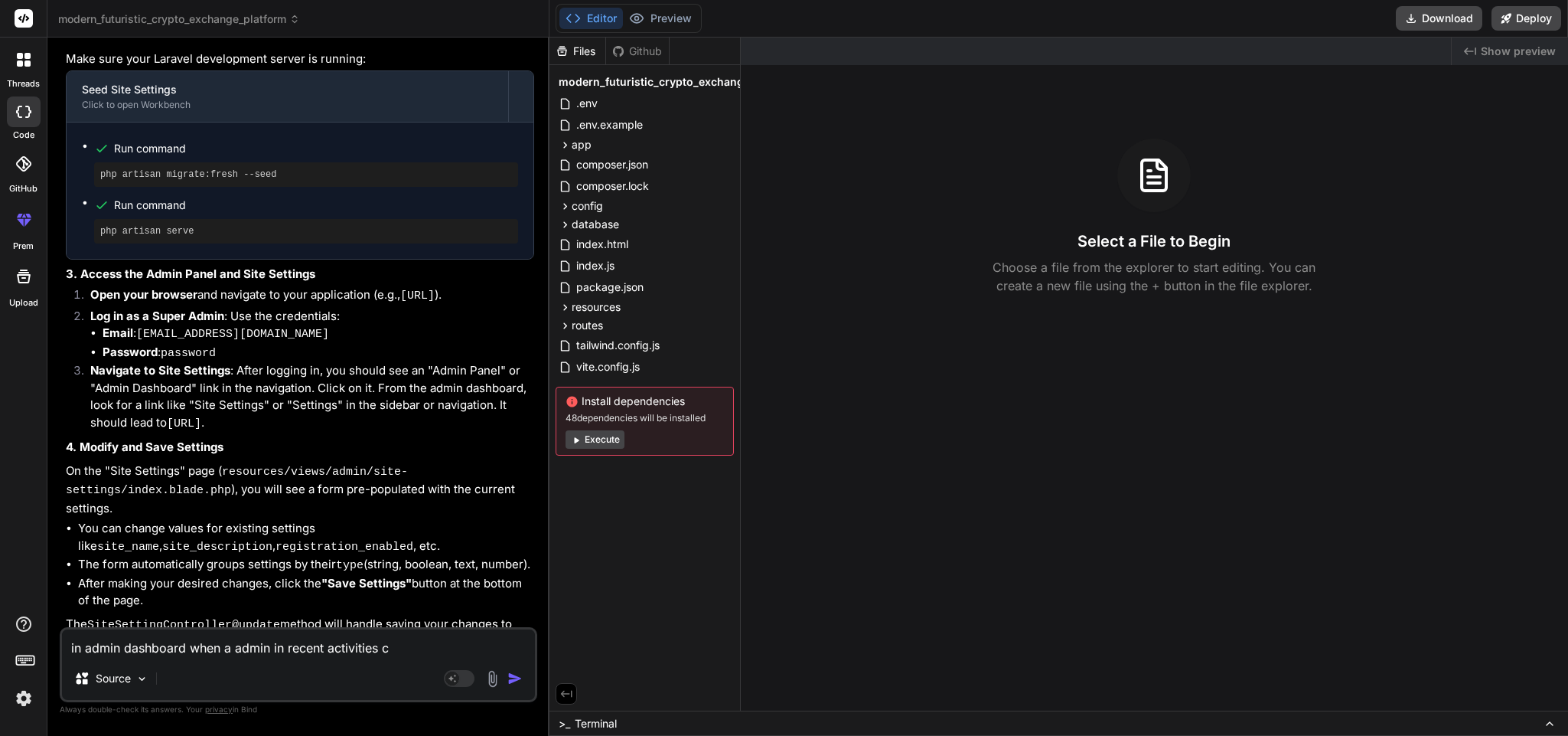
type textarea "x"
type textarea "in admin dashboard when a admin in recent activities cli"
type textarea "x"
type textarea "in admin dashboard when a admin in recent activities clic"
type textarea "x"
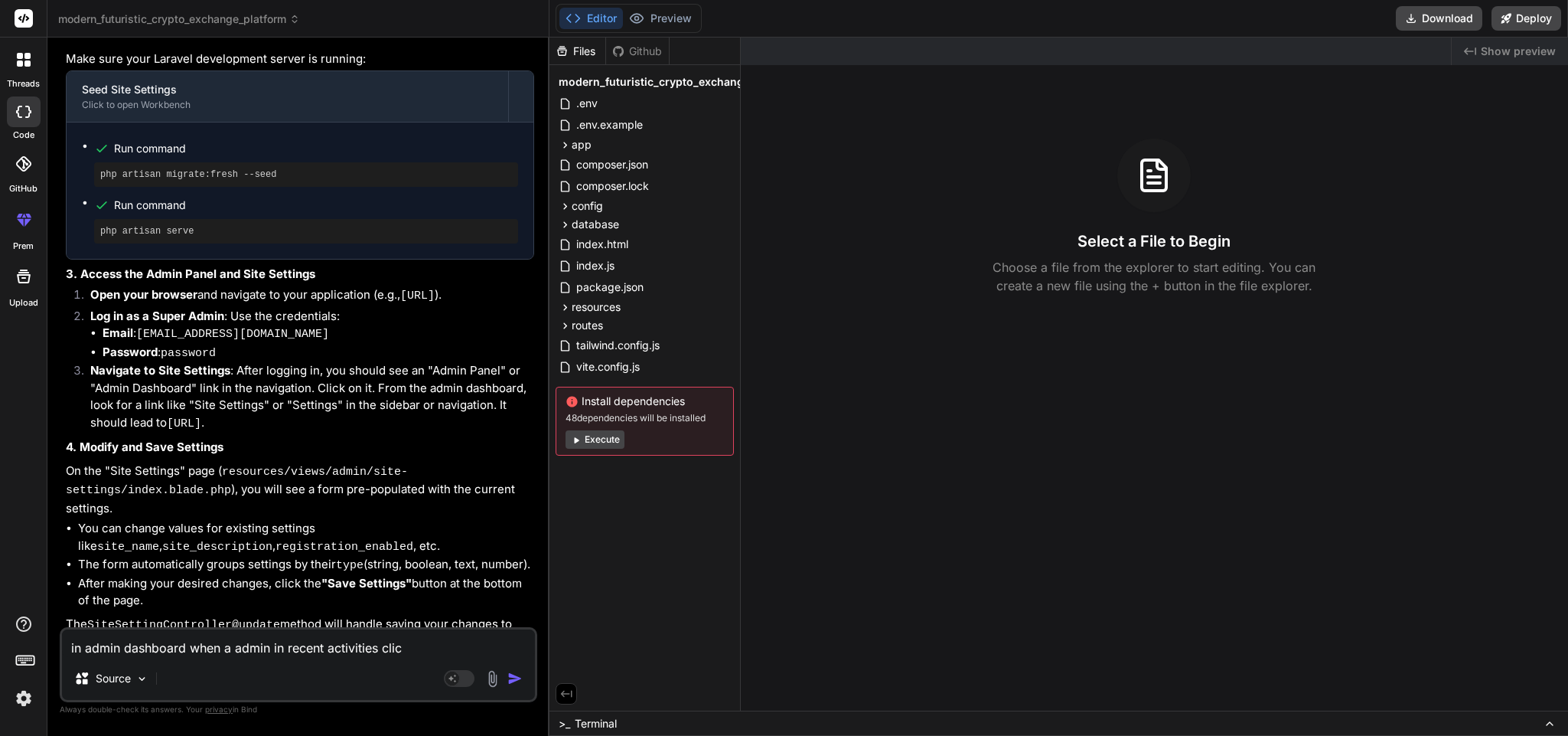
type textarea "in admin dashboard when a admin in recent activities click"
type textarea "x"
type textarea "in admin dashboard when a admin in recent activities click"
type textarea "x"
type textarea "in admin dashboard when a admin in recent activities click o"
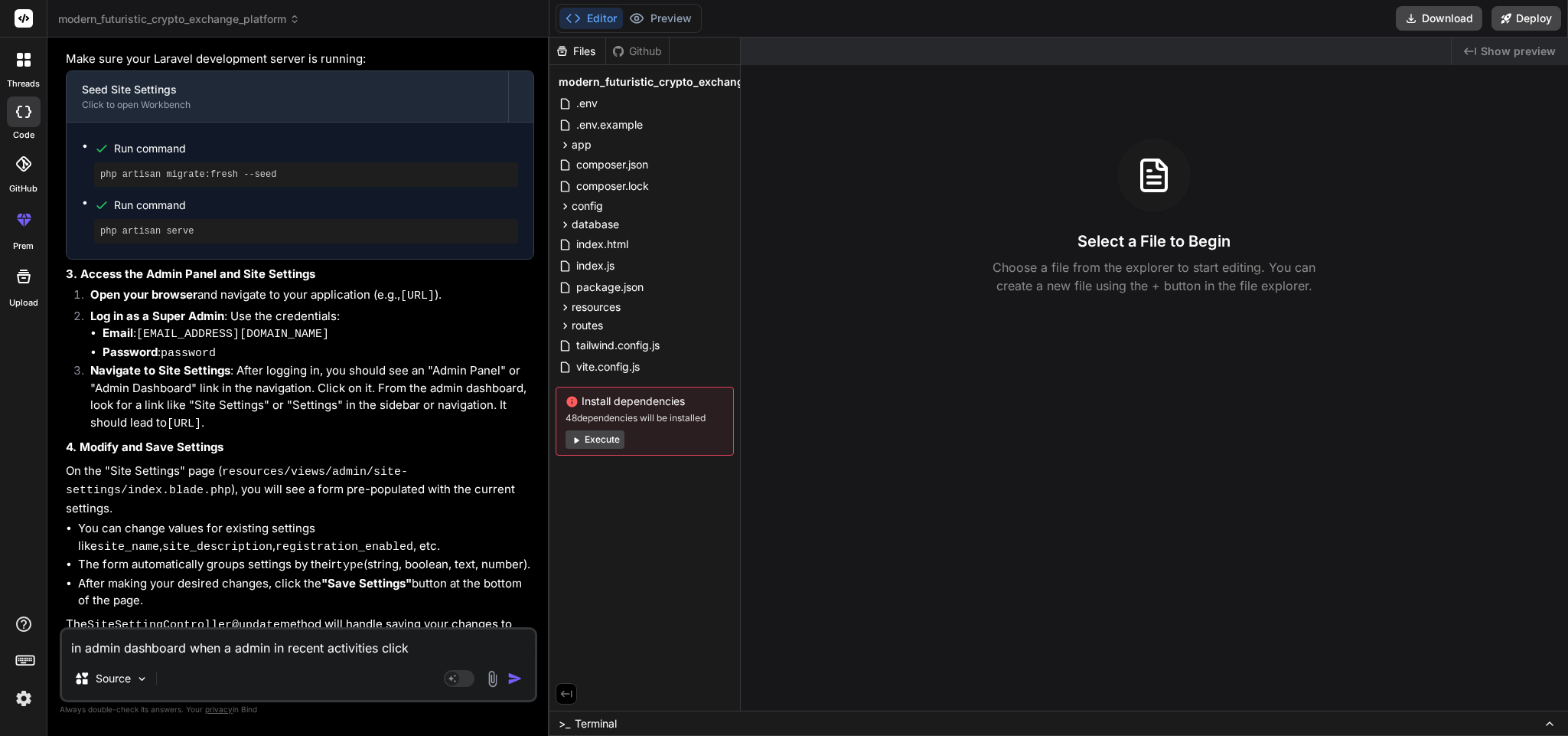
type textarea "x"
type textarea "in admin dashboard when a admin in recent activities click on"
type textarea "x"
type textarea "in admin dashboard when a admin in recent activities click on"
type textarea "x"
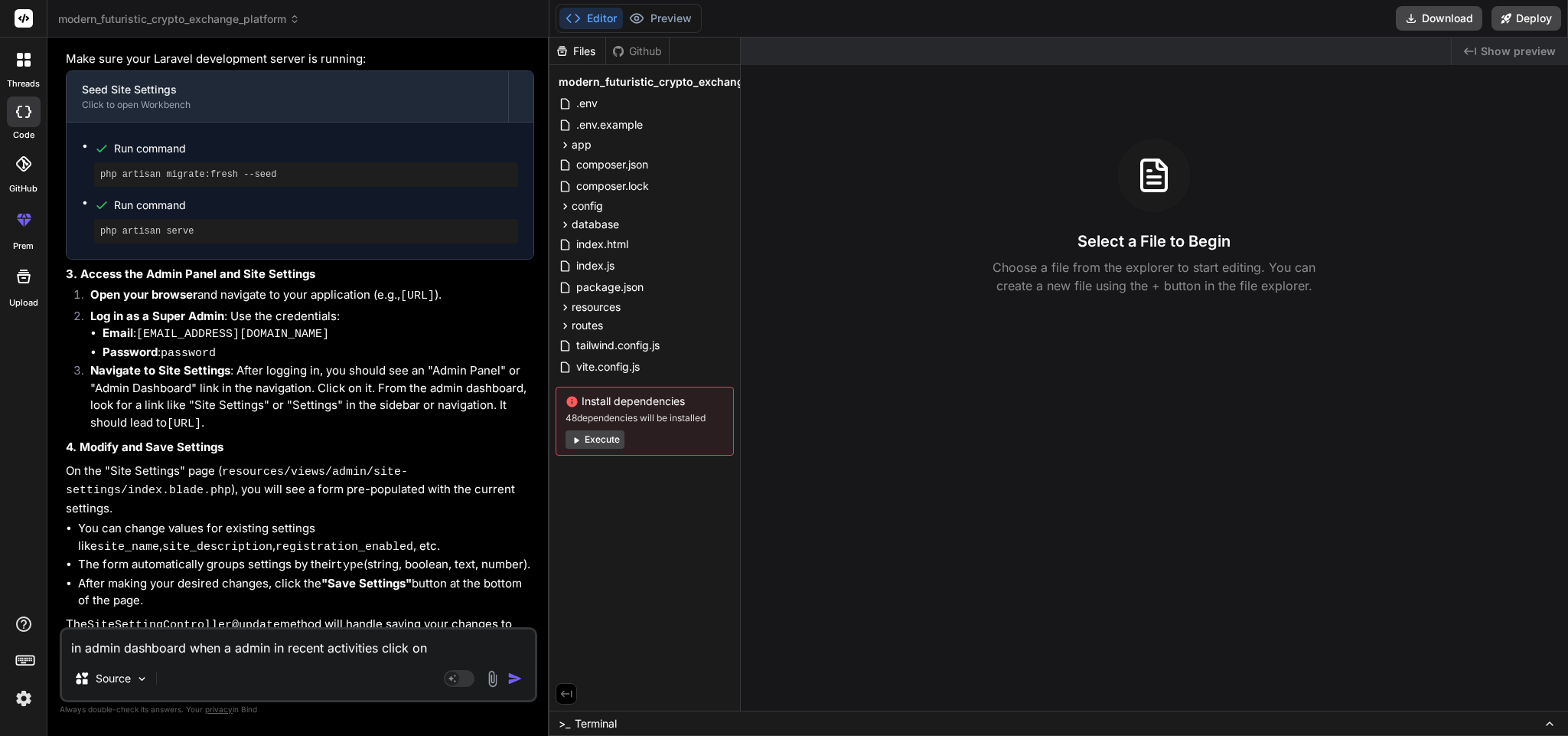
type textarea "in admin dashboard when a admin in recent activities click on v"
type textarea "x"
type textarea "in admin dashboard when a admin in recent activities click on vi"
type textarea "x"
type textarea "in admin dashboard when a admin in recent activities click on vie"
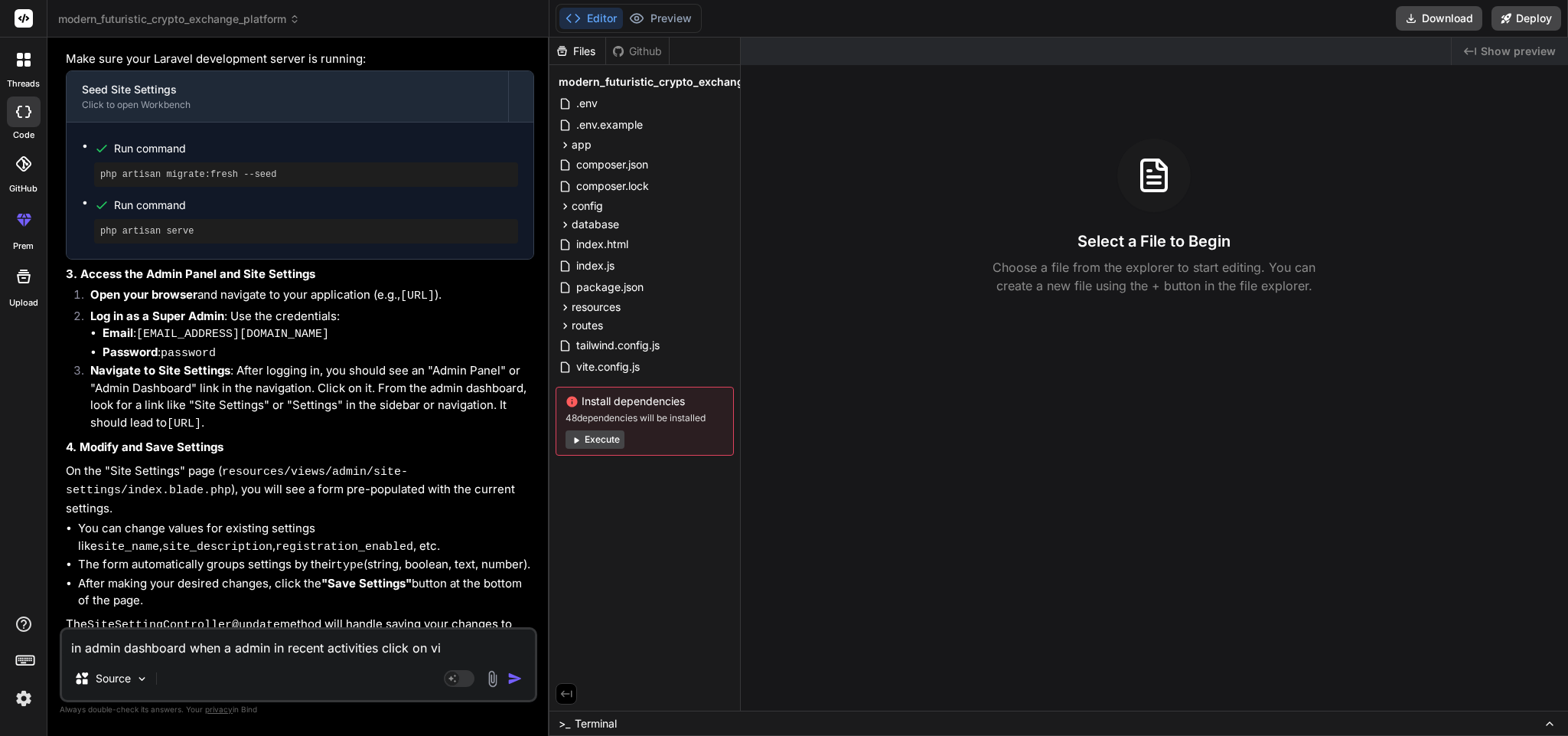
type textarea "x"
type textarea "in admin dashboard when a admin in recent activities click on view"
type textarea "x"
type textarea "in admin dashboard when a admin in recent activities click on view"
type textarea "x"
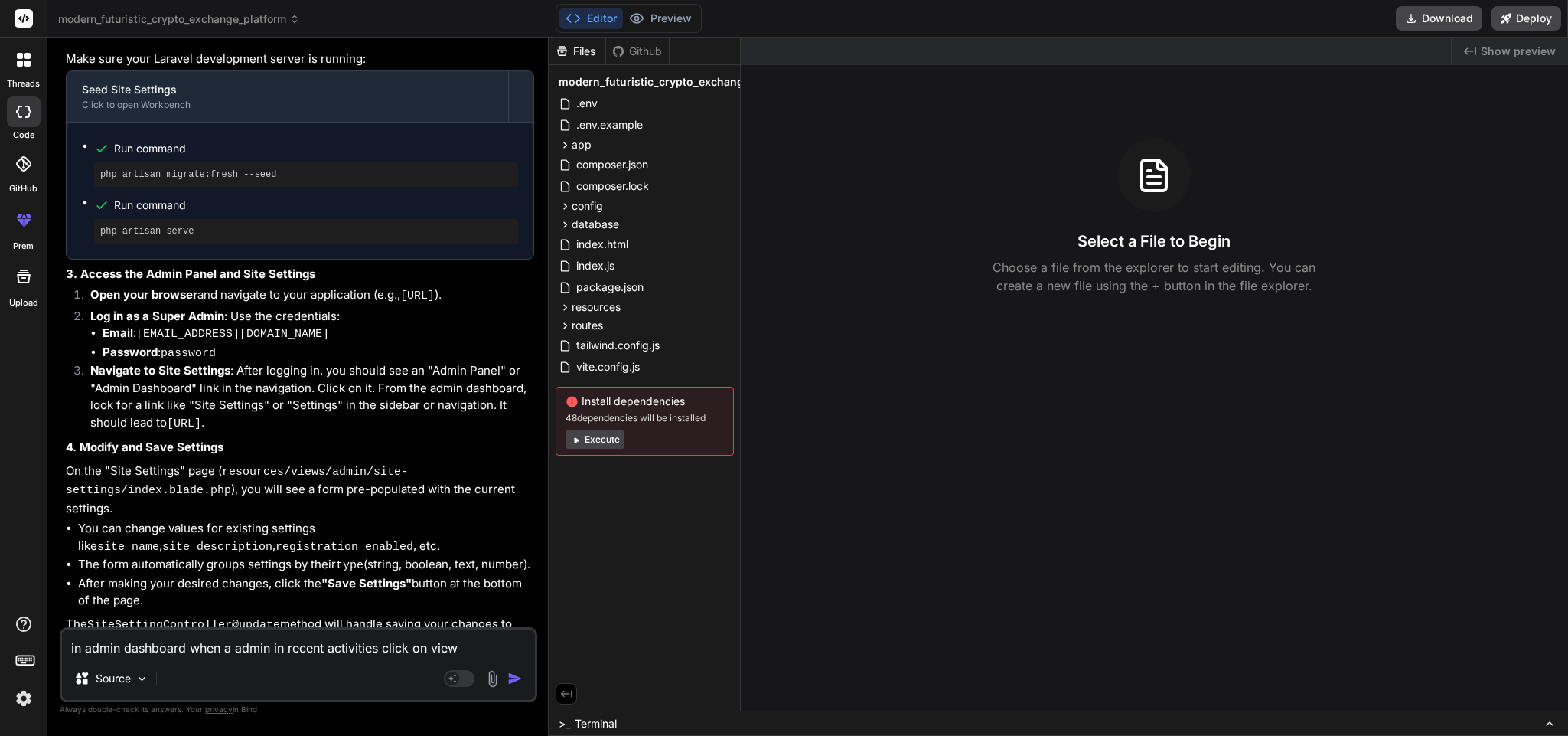
type textarea "in admin dashboard when a admin in recent activities click on view a"
type textarea "x"
type textarea "in admin dashboard when a admin in recent activities click on view al"
type textarea "x"
type textarea "in admin dashboard when a admin in recent activities click on view all"
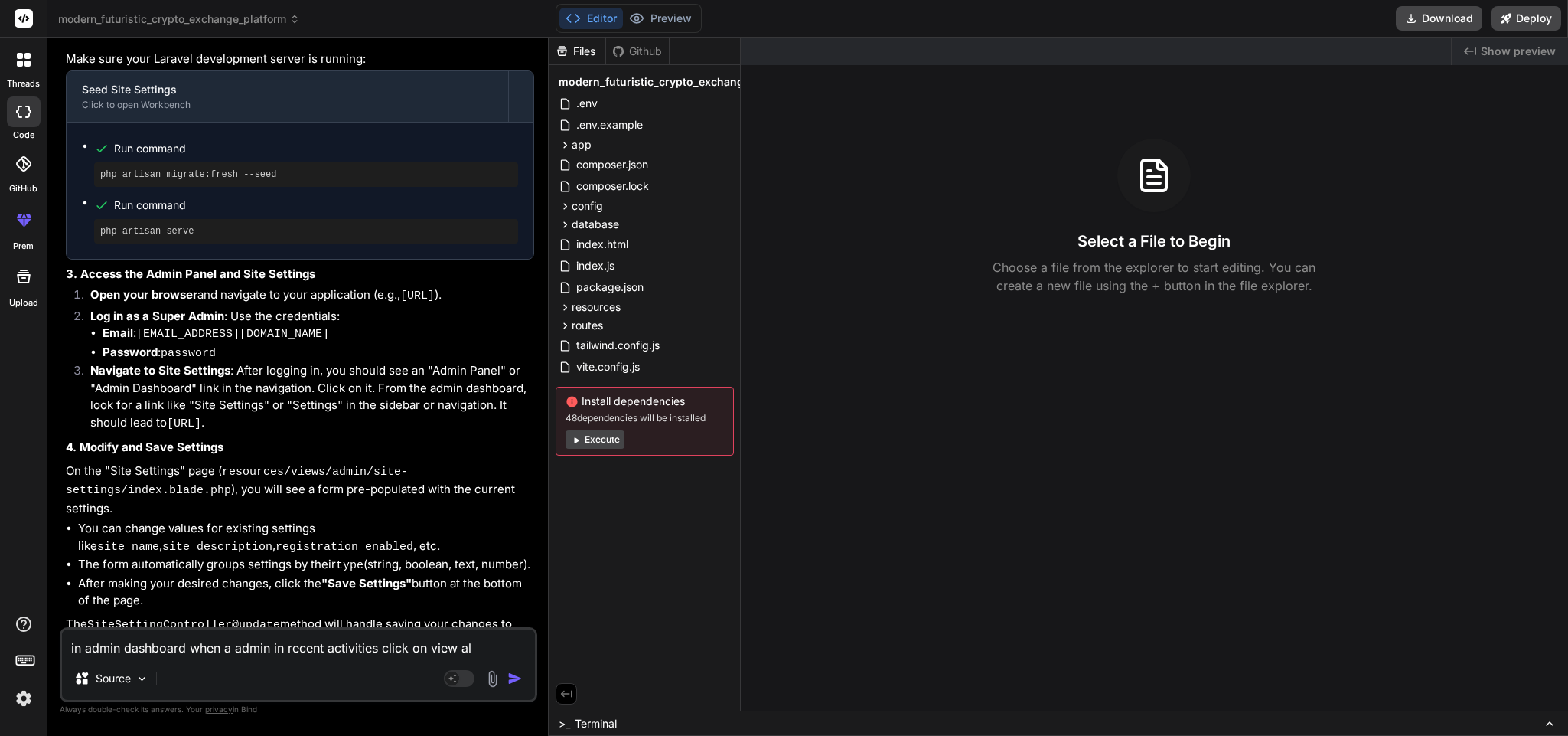
type textarea "x"
type textarea "in admin dashboard when a admin in recent activities click on view all"
type textarea "x"
type textarea "in admin dashboard when a admin in recent activities click on view all i"
type textarea "x"
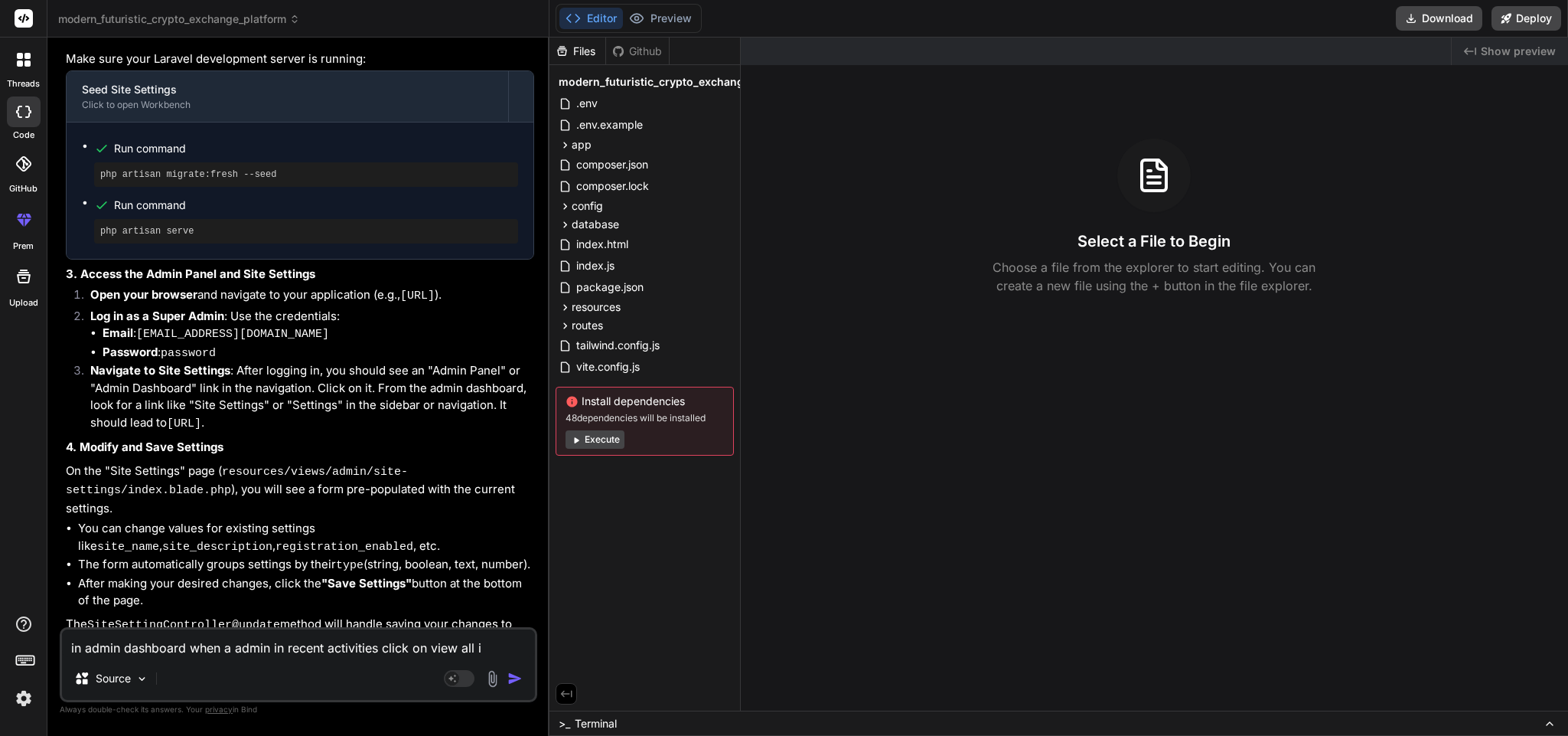
type textarea "in admin dashboard when a admin in recent activities click on view all it"
type textarea "x"
type textarea "in admin dashboard when a admin in recent activities click on view all it"
type textarea "x"
type textarea "in admin dashboard when a admin in recent activities click on view all it s"
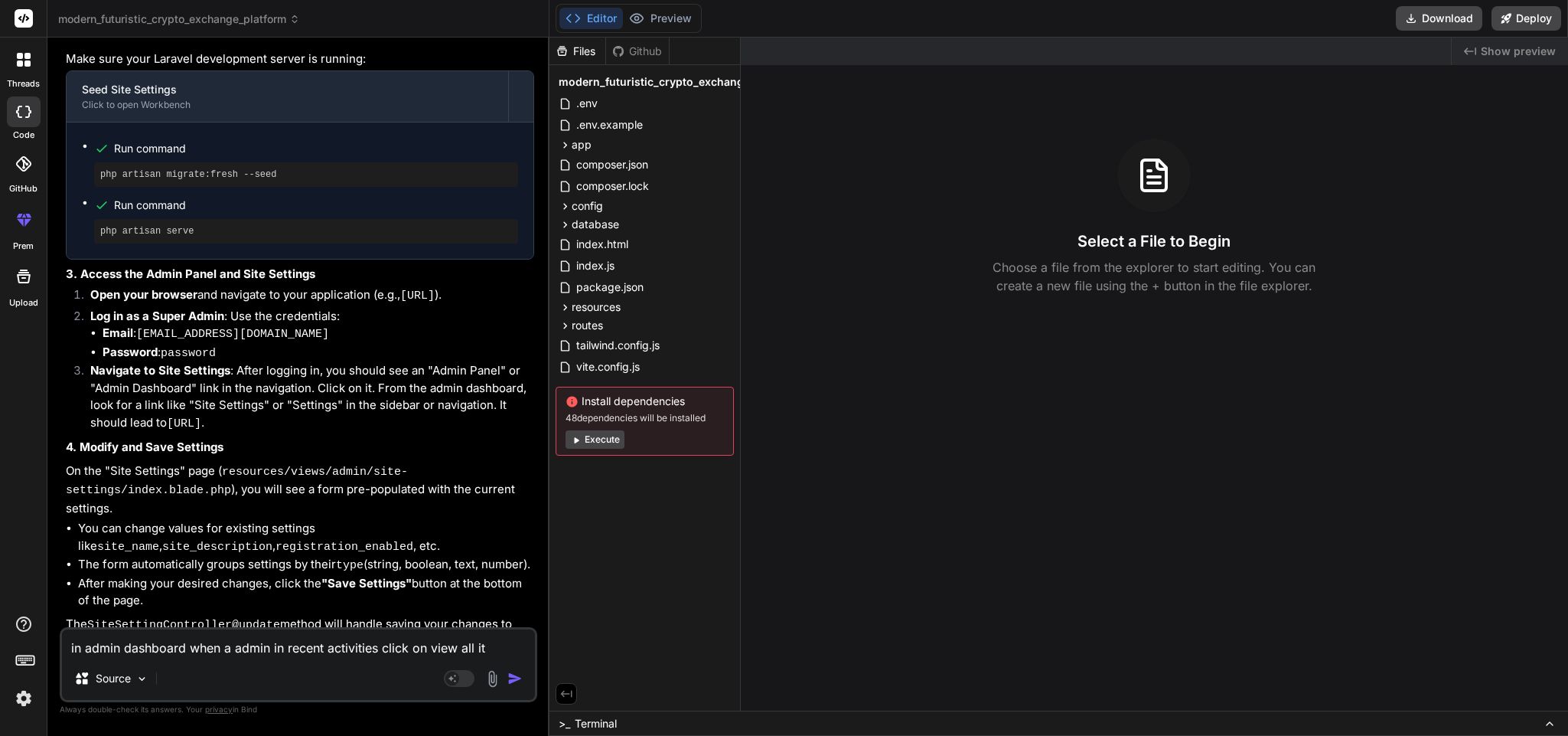
type textarea "x"
type textarea "in admin dashboard when a admin in recent activities click on view all it sh"
type textarea "x"
type textarea "in admin dashboard when a admin in recent activities click on view all it sho"
type textarea "x"
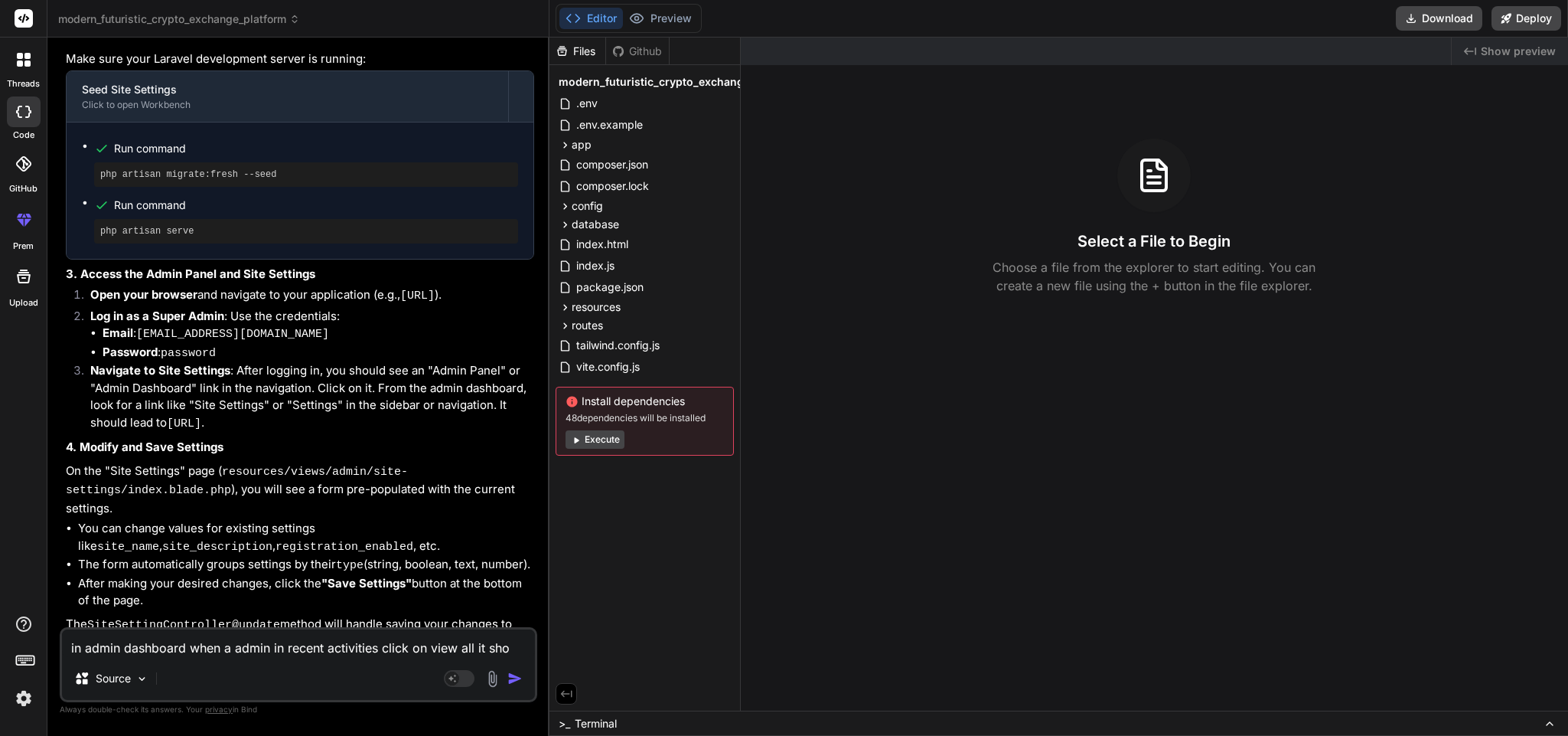
type textarea "in admin dashboard when a admin in recent activities click on view all it show"
type textarea "x"
type textarea "in admin dashboard when a admin in recent activities click on view all it show"
type textarea "x"
type textarea "in admin dashboard when a admin in recent activities click on view all it show n"
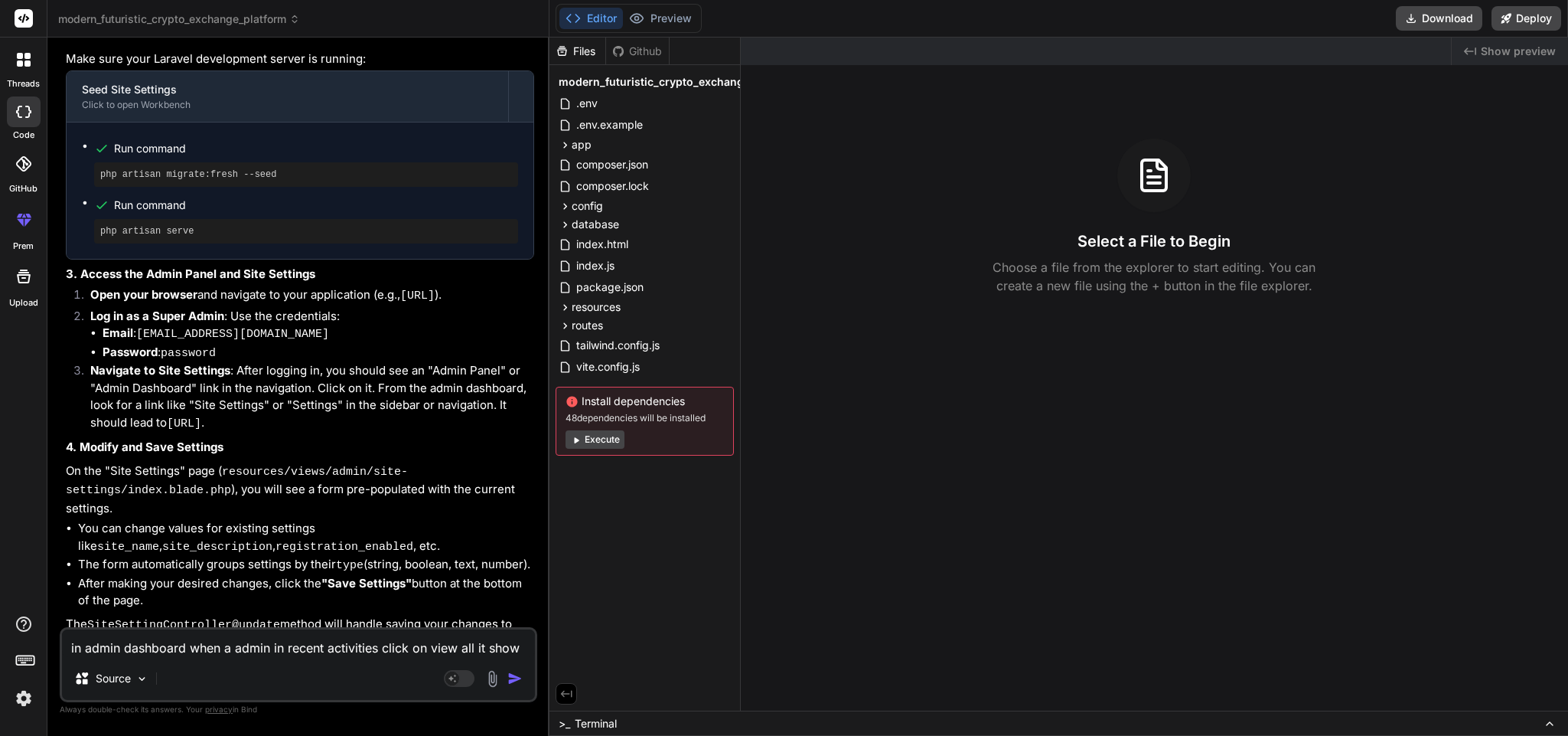
type textarea "x"
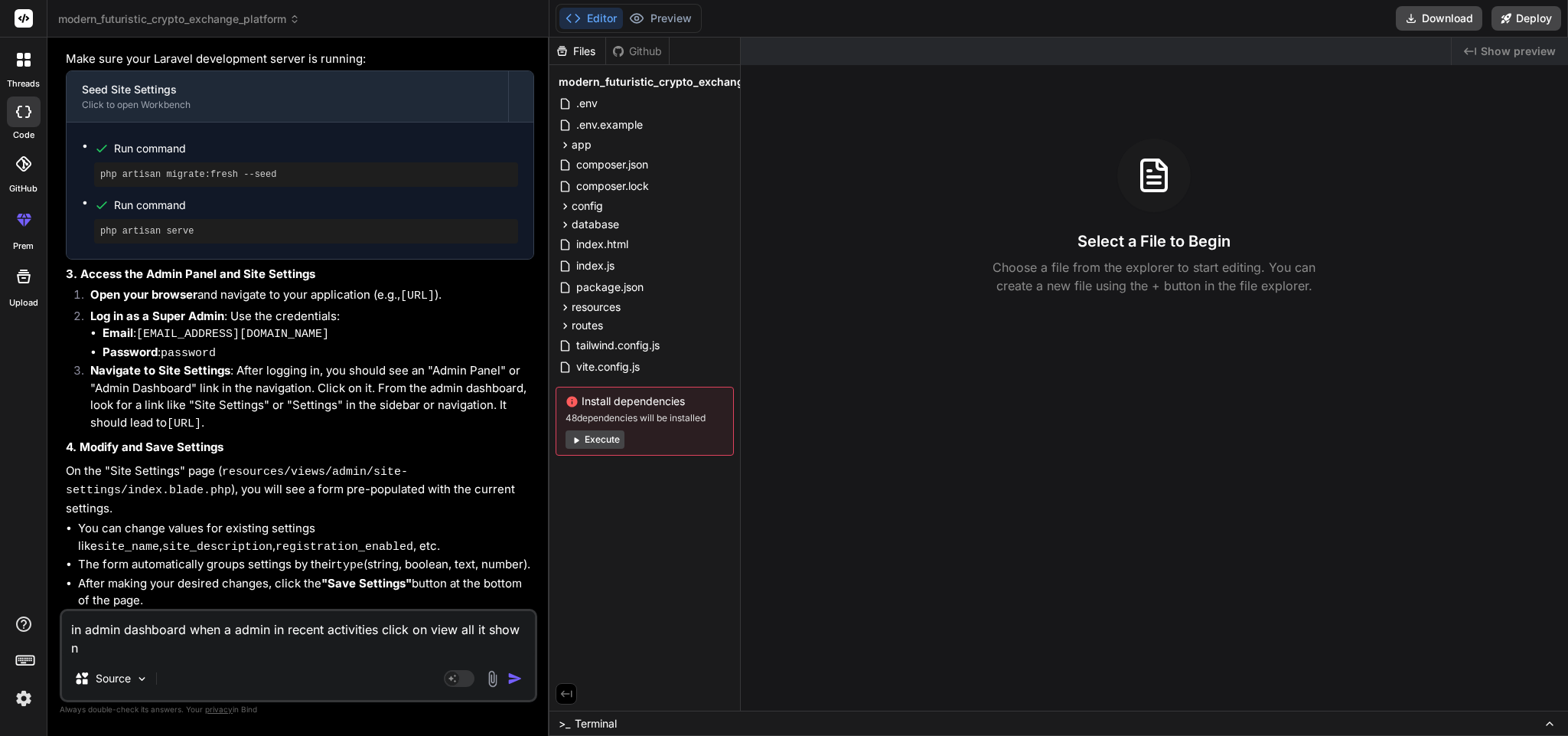
type textarea "in admin dashboard when a admin in recent activities click on view all it show …"
type textarea "x"
type textarea "in admin dashboard when a admin in recent activities click on view all it show …"
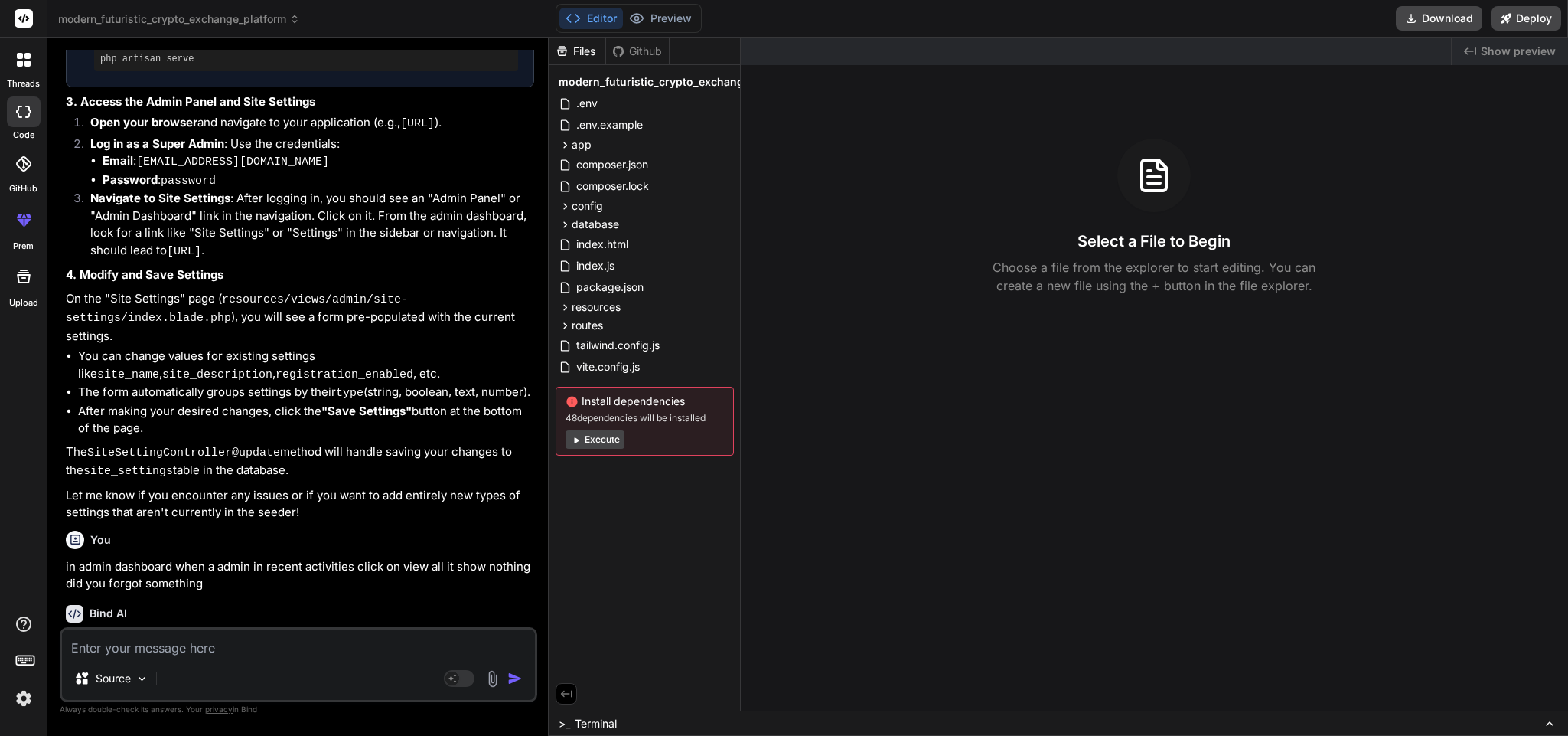
scroll to position [5379, 0]
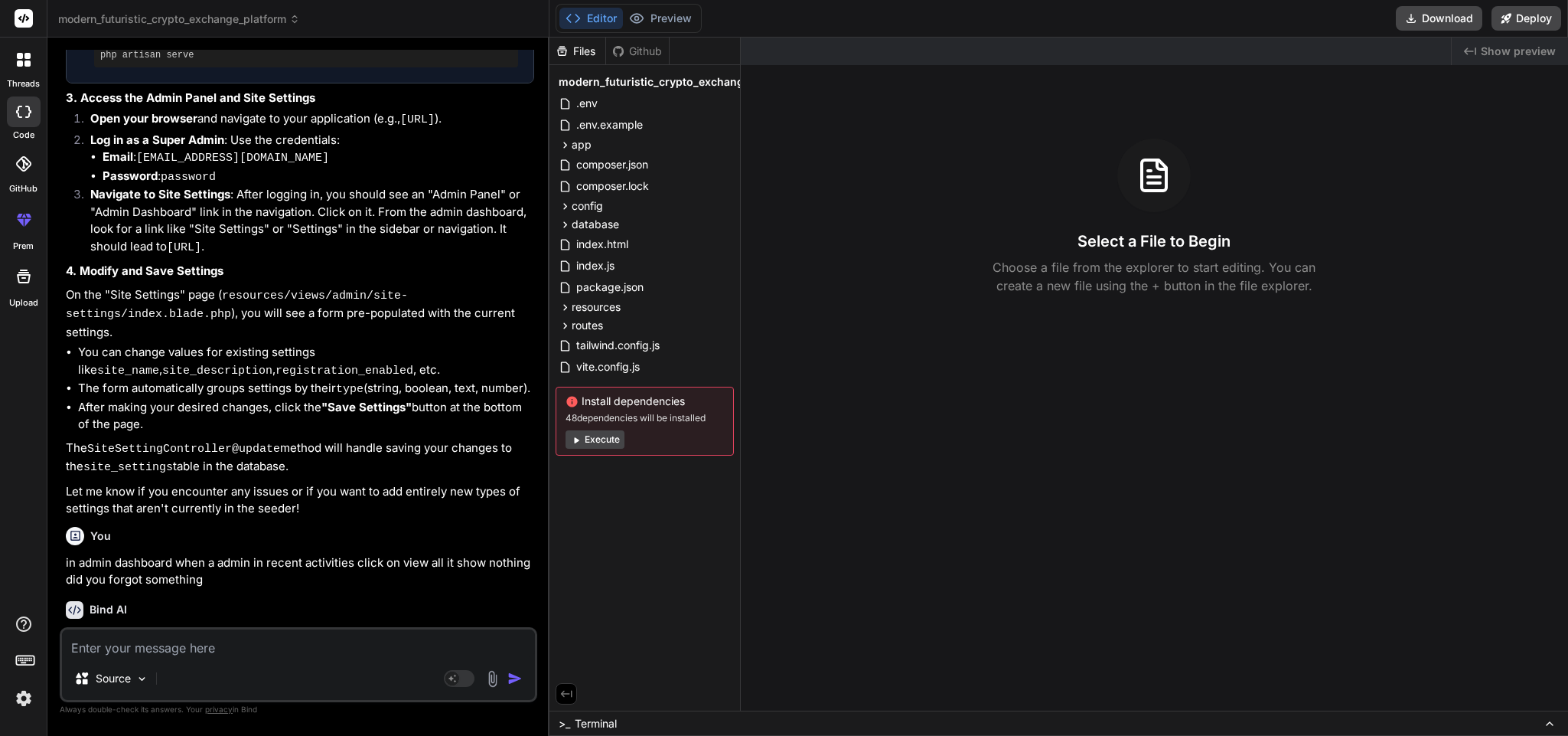
click at [301, 520] on div "You in admin dashboard when a admin in recent activities click on view all it s…" at bounding box center [300, 554] width 469 height 68
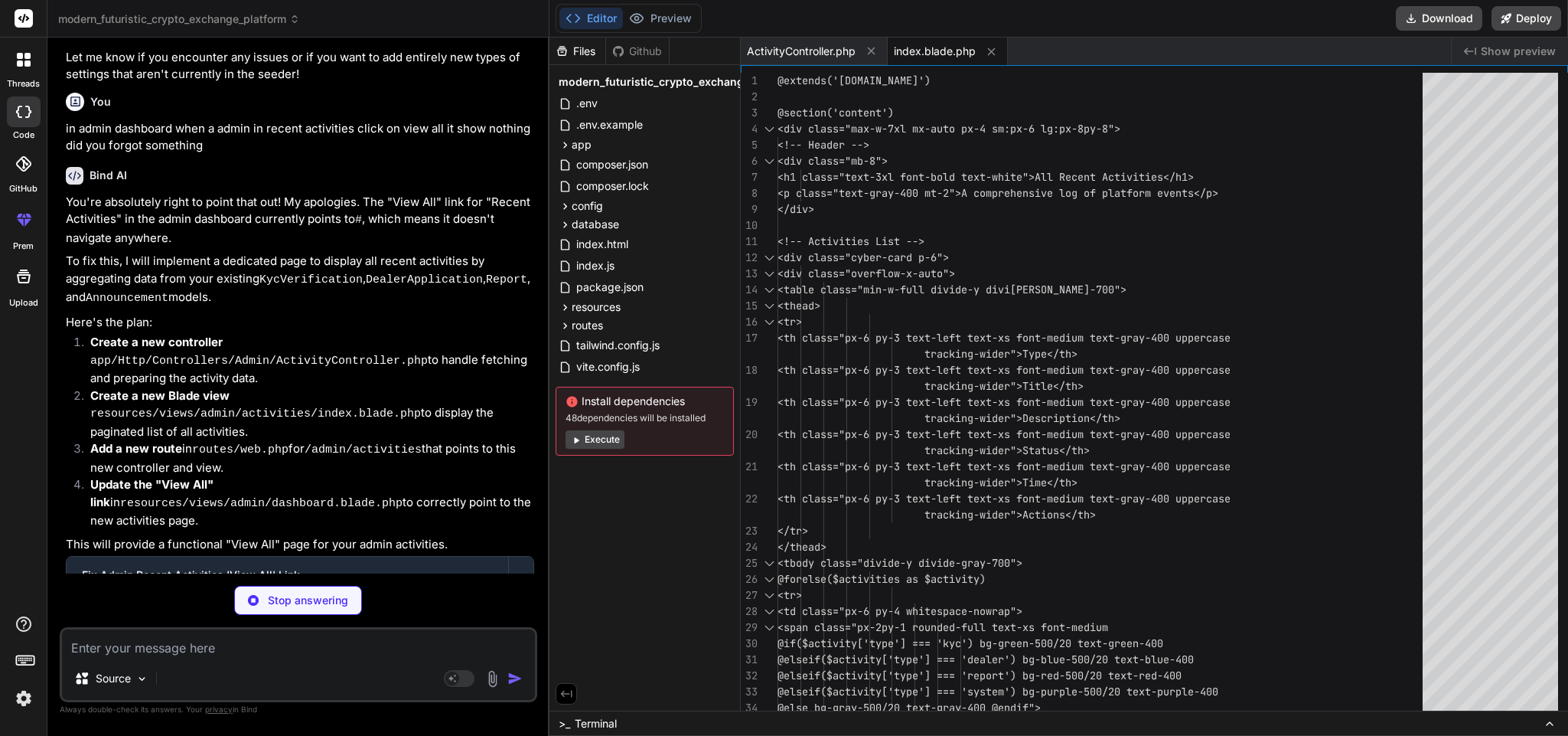
scroll to position [5818, 0]
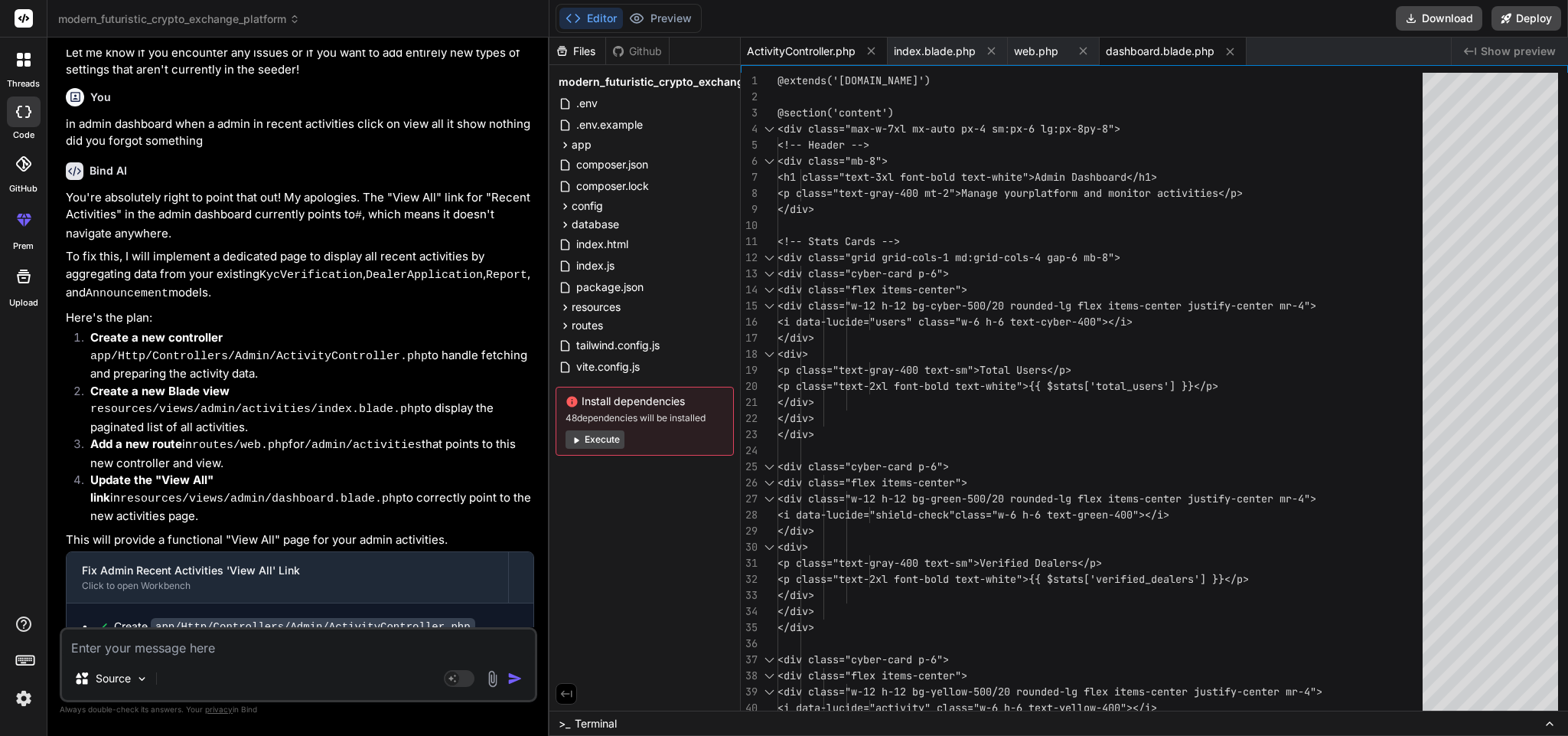
click at [784, 45] on span "ActivityController.php" at bounding box center [802, 52] width 109 height 15
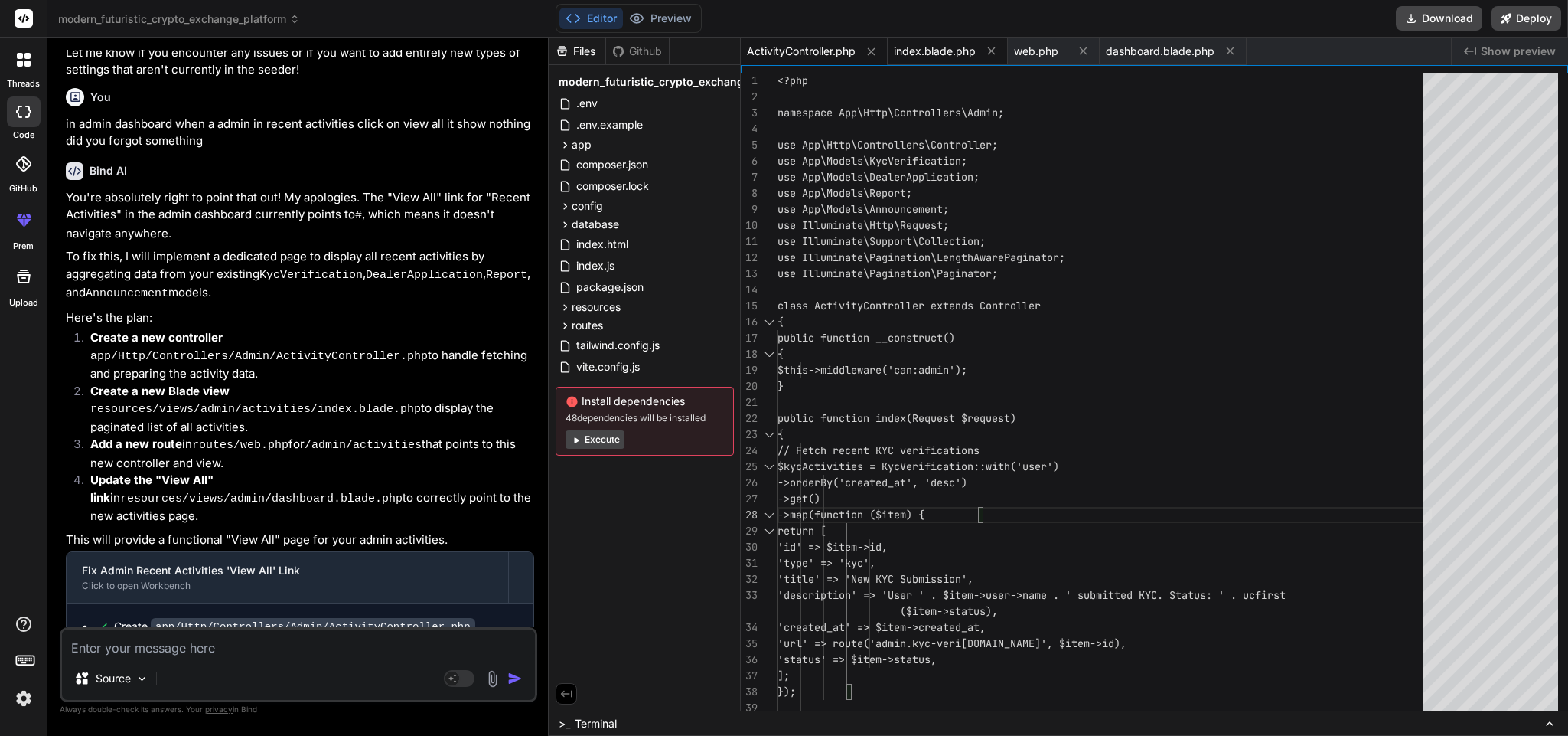
click at [934, 55] on span "index.blade.php" at bounding box center [935, 52] width 82 height 15
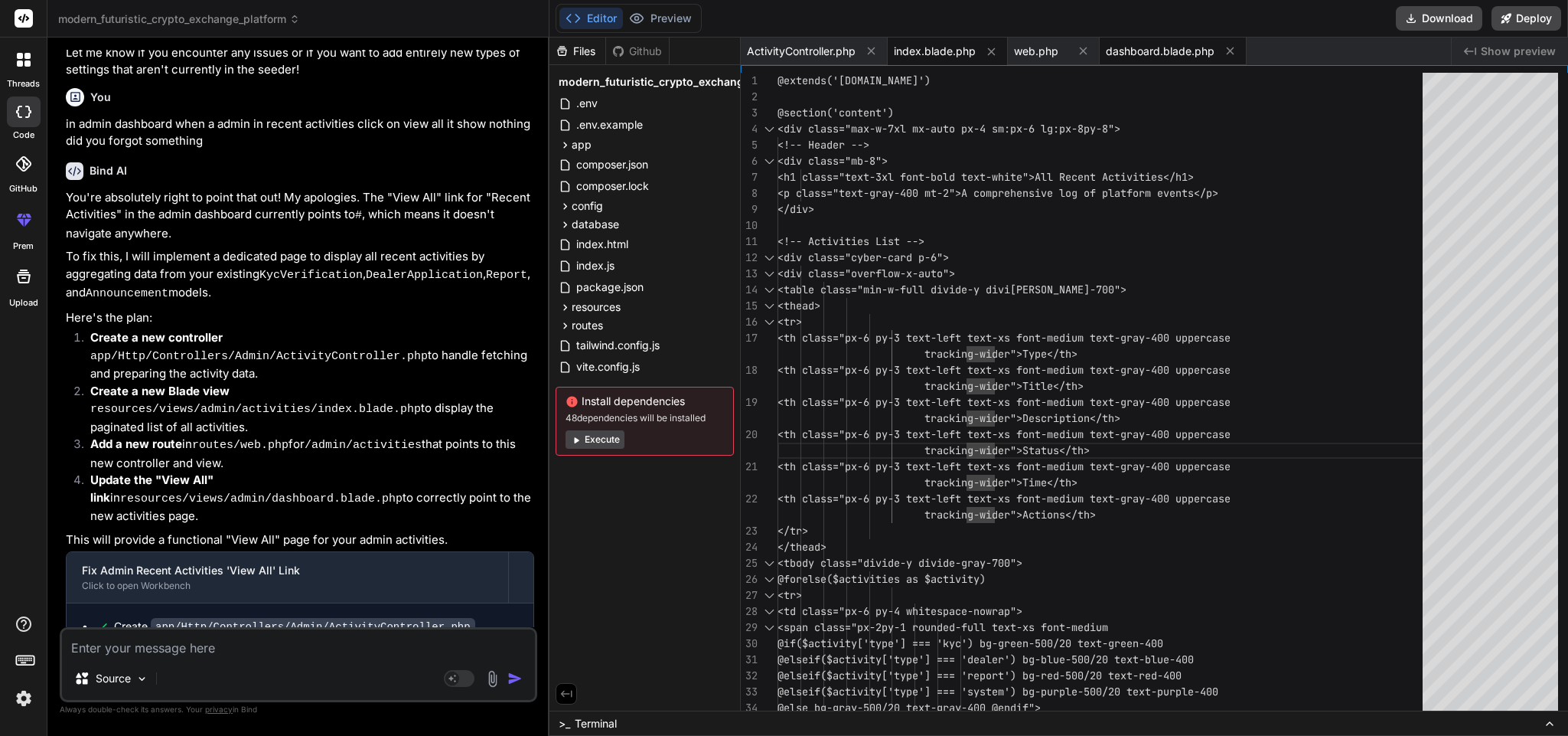
click at [1142, 52] on span "dashboard.blade.php" at bounding box center [1160, 52] width 109 height 15
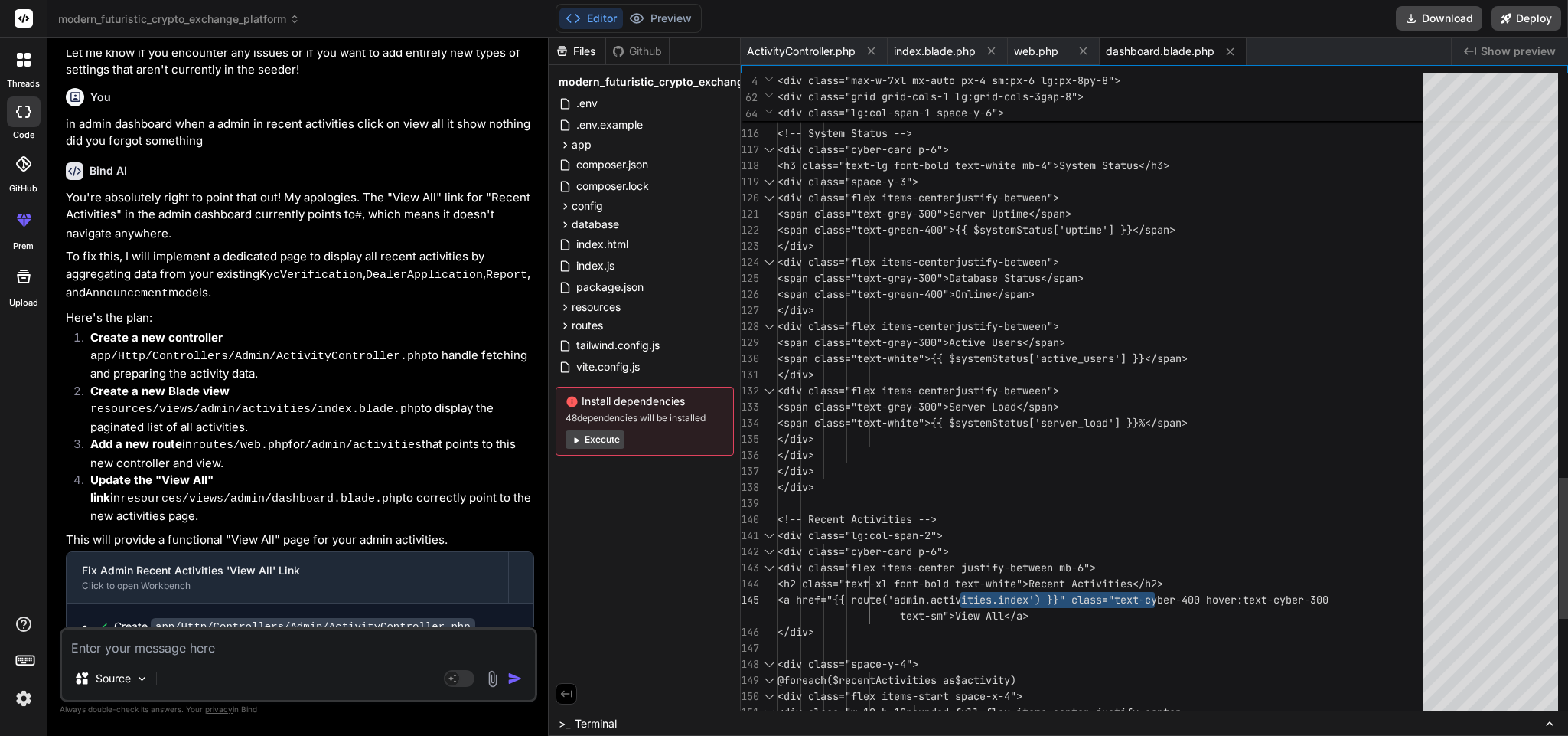
drag, startPoint x: 1187, startPoint y: 596, endPoint x: 976, endPoint y: 593, distance: 211.0
click at [1040, 51] on span "web.php" at bounding box center [1036, 52] width 45 height 15
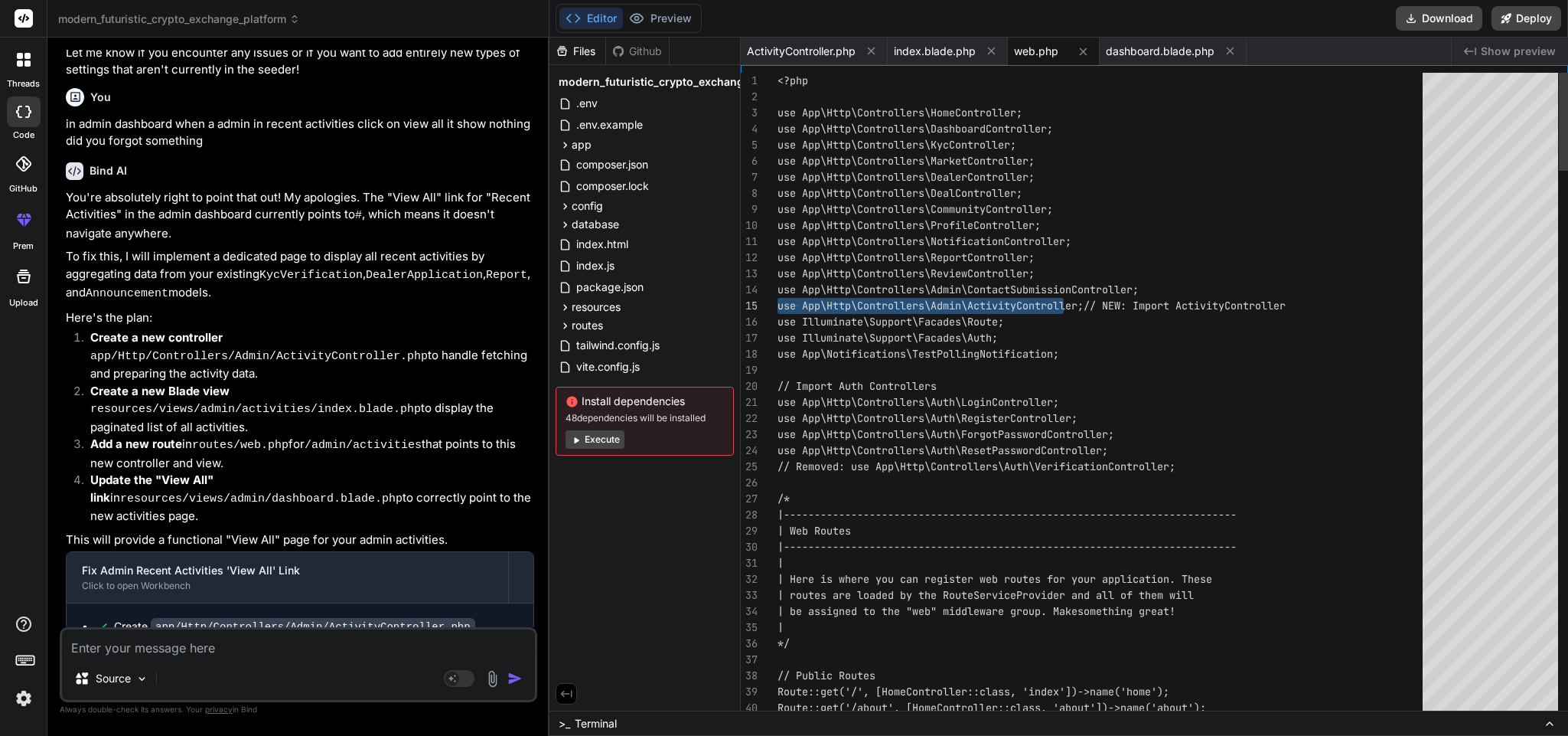
drag, startPoint x: 1091, startPoint y: 301, endPoint x: 759, endPoint y: 304, distance: 332.0
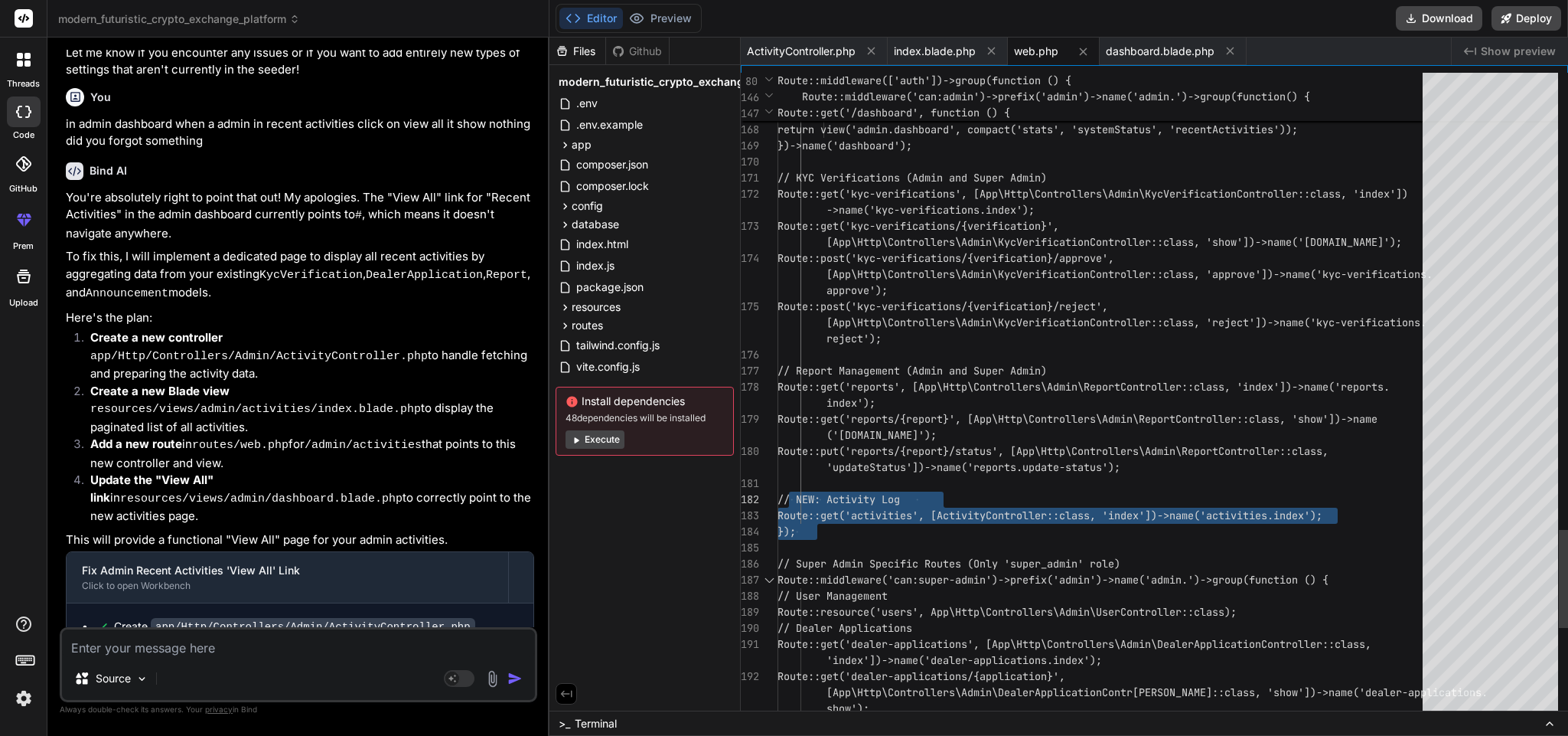
drag, startPoint x: 837, startPoint y: 531, endPoint x: 788, endPoint y: 505, distance: 55.5
click at [1116, 46] on span "dashboard.blade.php" at bounding box center [1160, 52] width 109 height 15
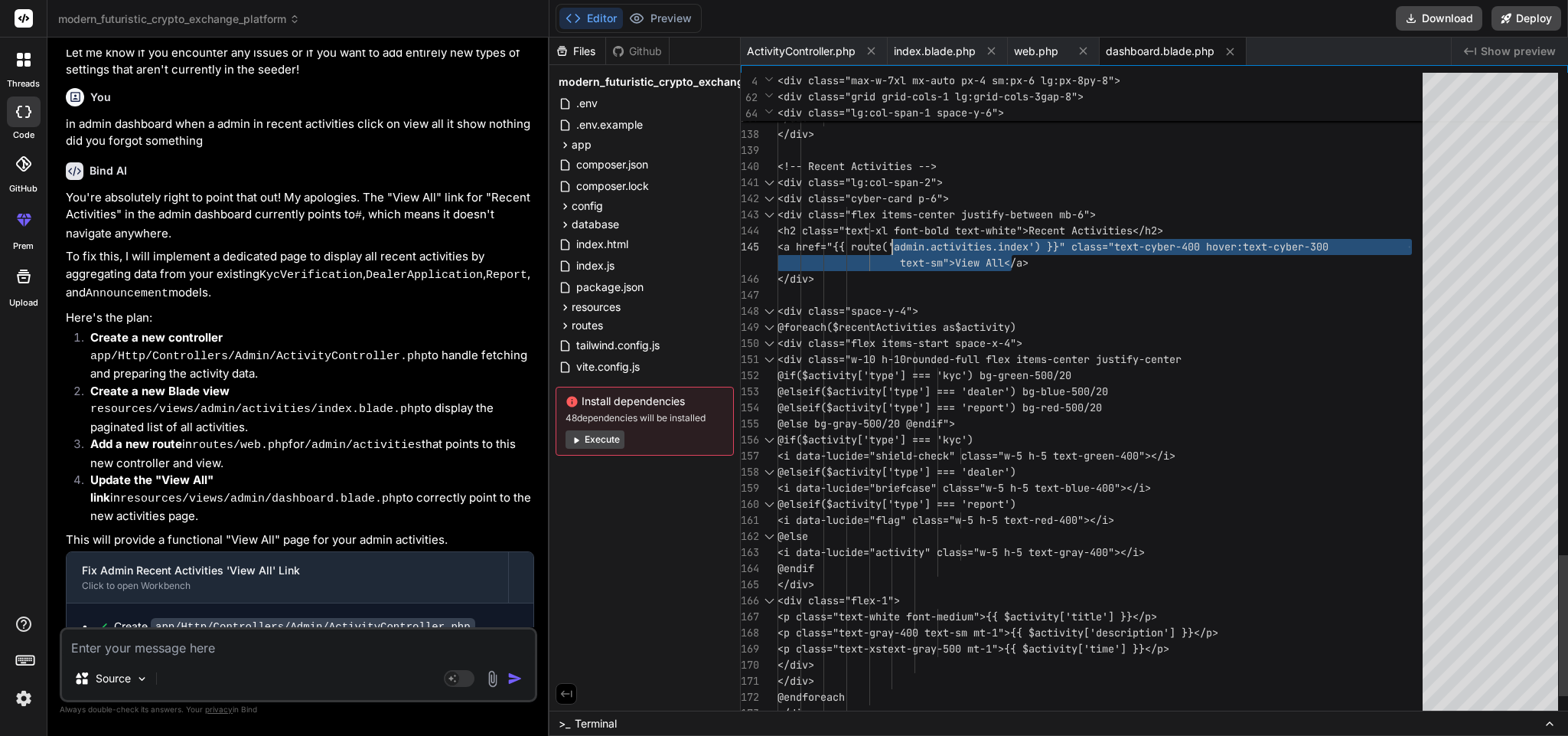
drag, startPoint x: 1038, startPoint y: 263, endPoint x: 903, endPoint y: 244, distance: 136.3
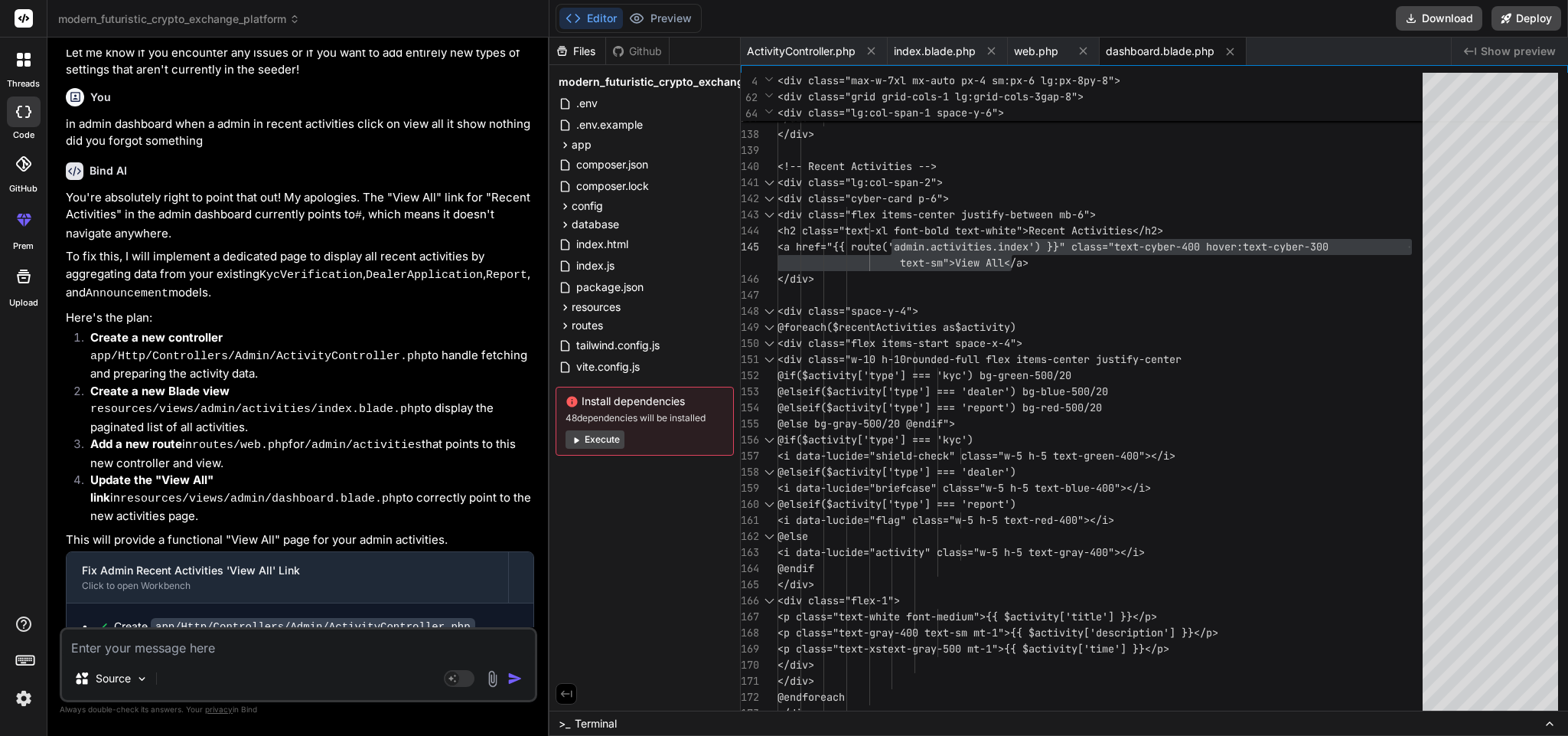
click at [253, 648] on textarea at bounding box center [299, 642] width 473 height 28
click at [184, 656] on textarea at bounding box center [299, 642] width 473 height 28
paste textarea "View [admin.offers.index] not found."
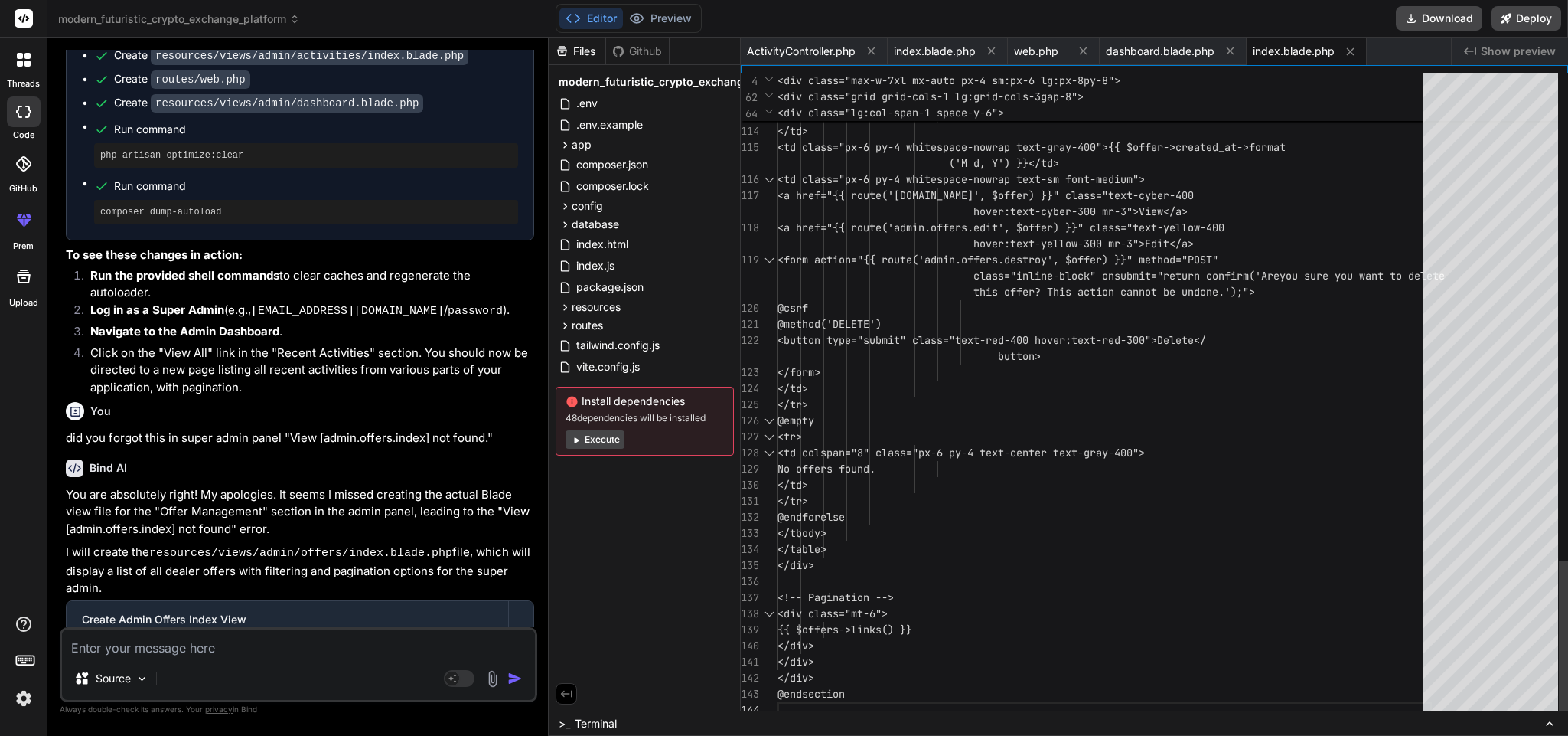
scroll to position [6413, 0]
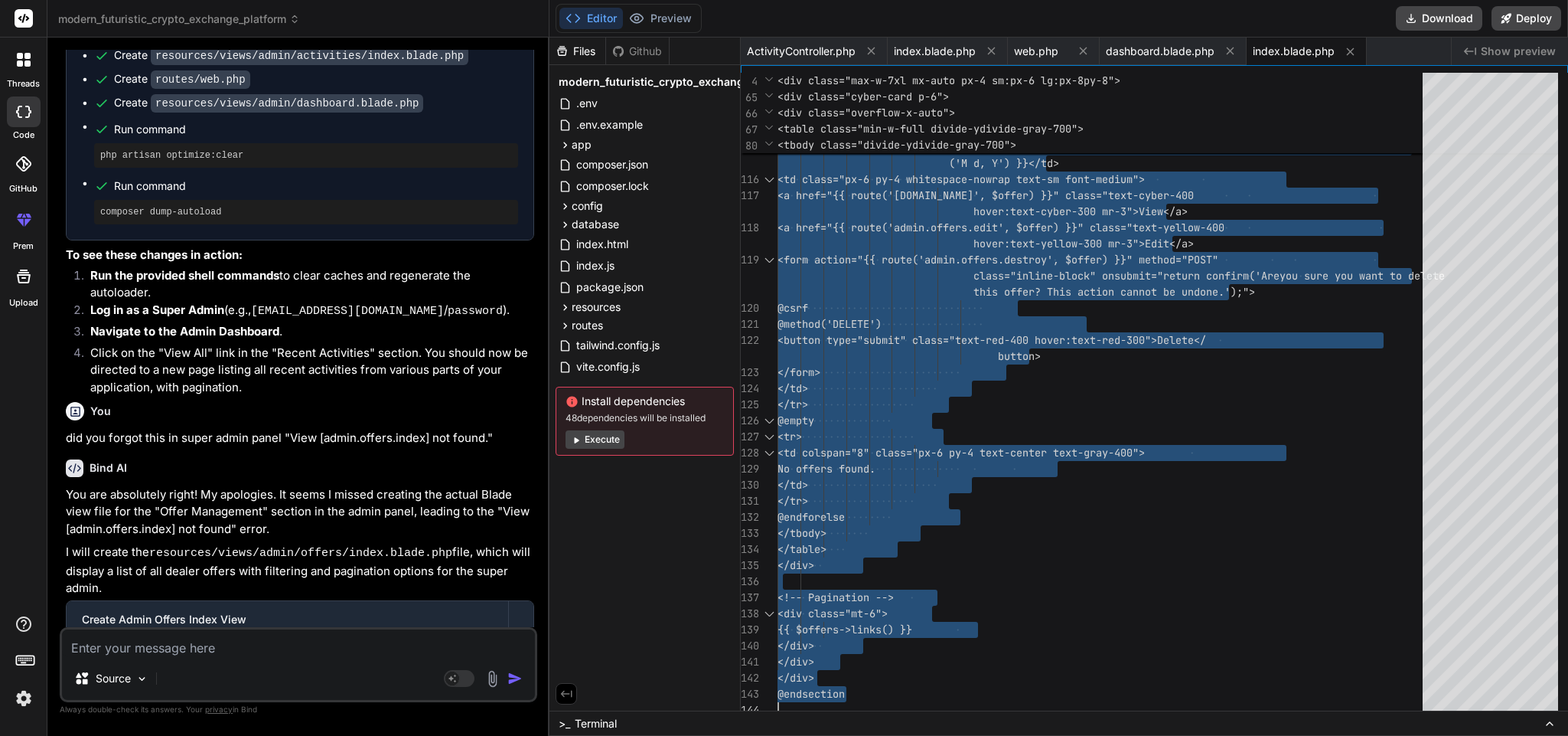
click at [199, 643] on textarea at bounding box center [299, 642] width 473 height 28
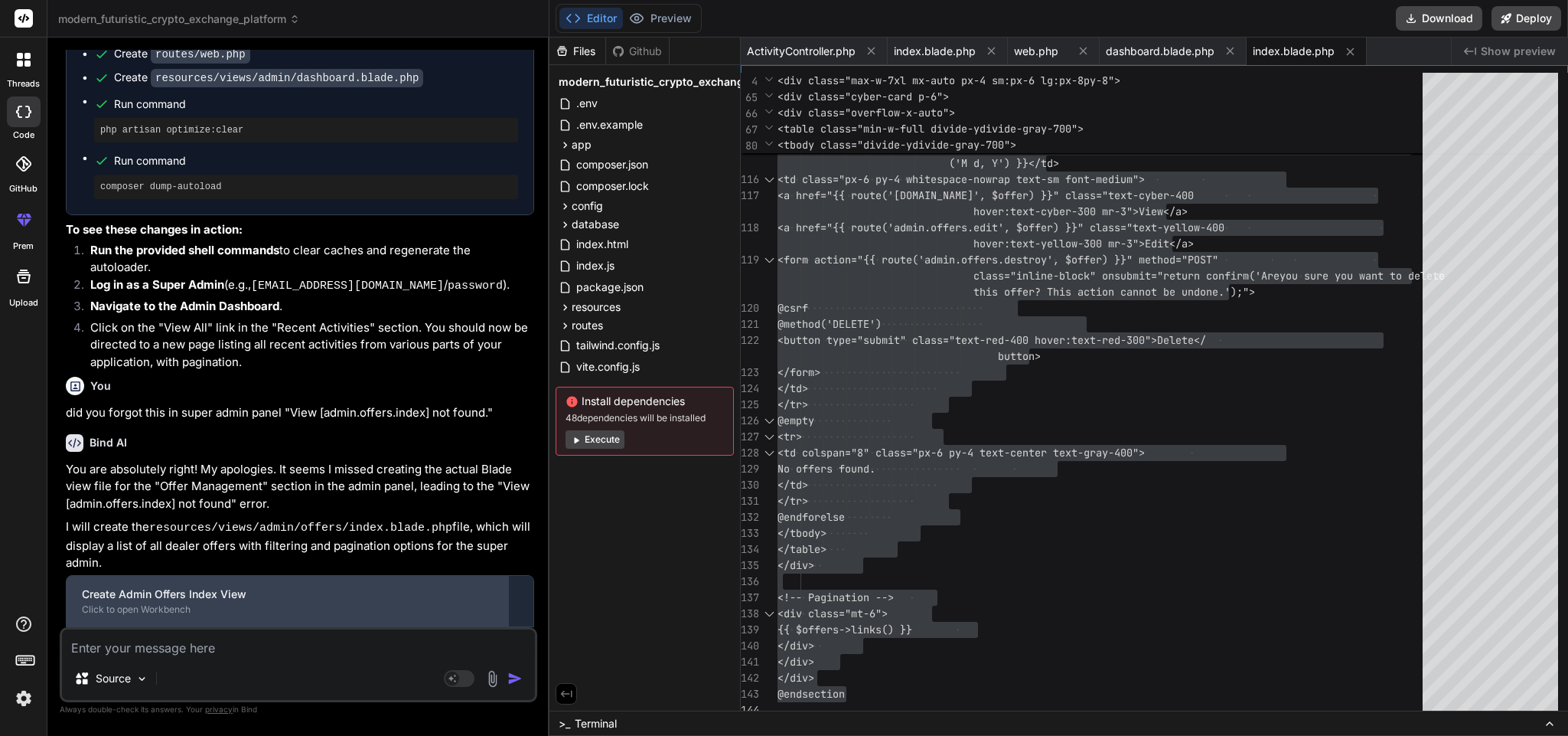
scroll to position [6459, 0]
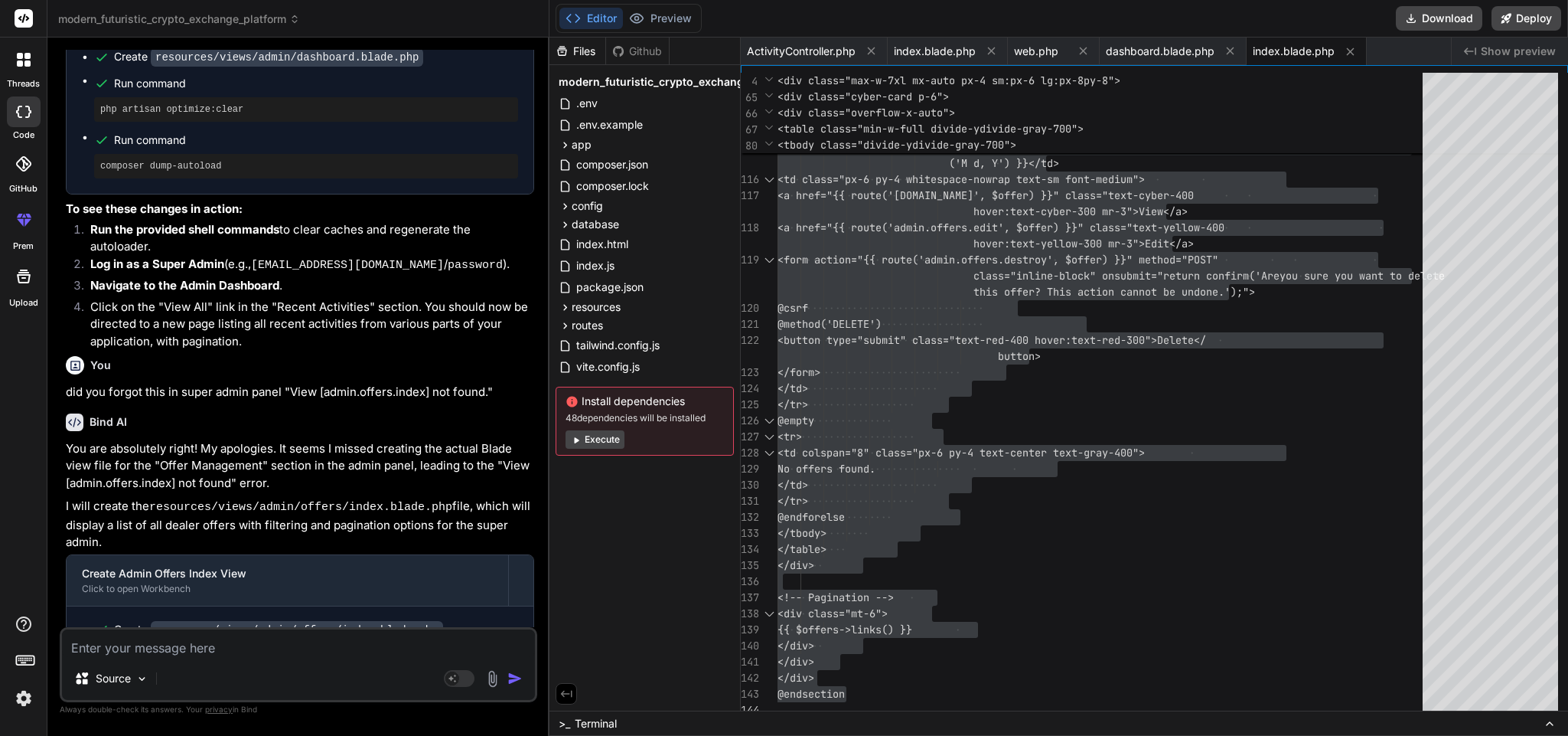
click at [241, 634] on textarea at bounding box center [299, 642] width 473 height 28
paste textarea "View [[DOMAIN_NAME]] not found."
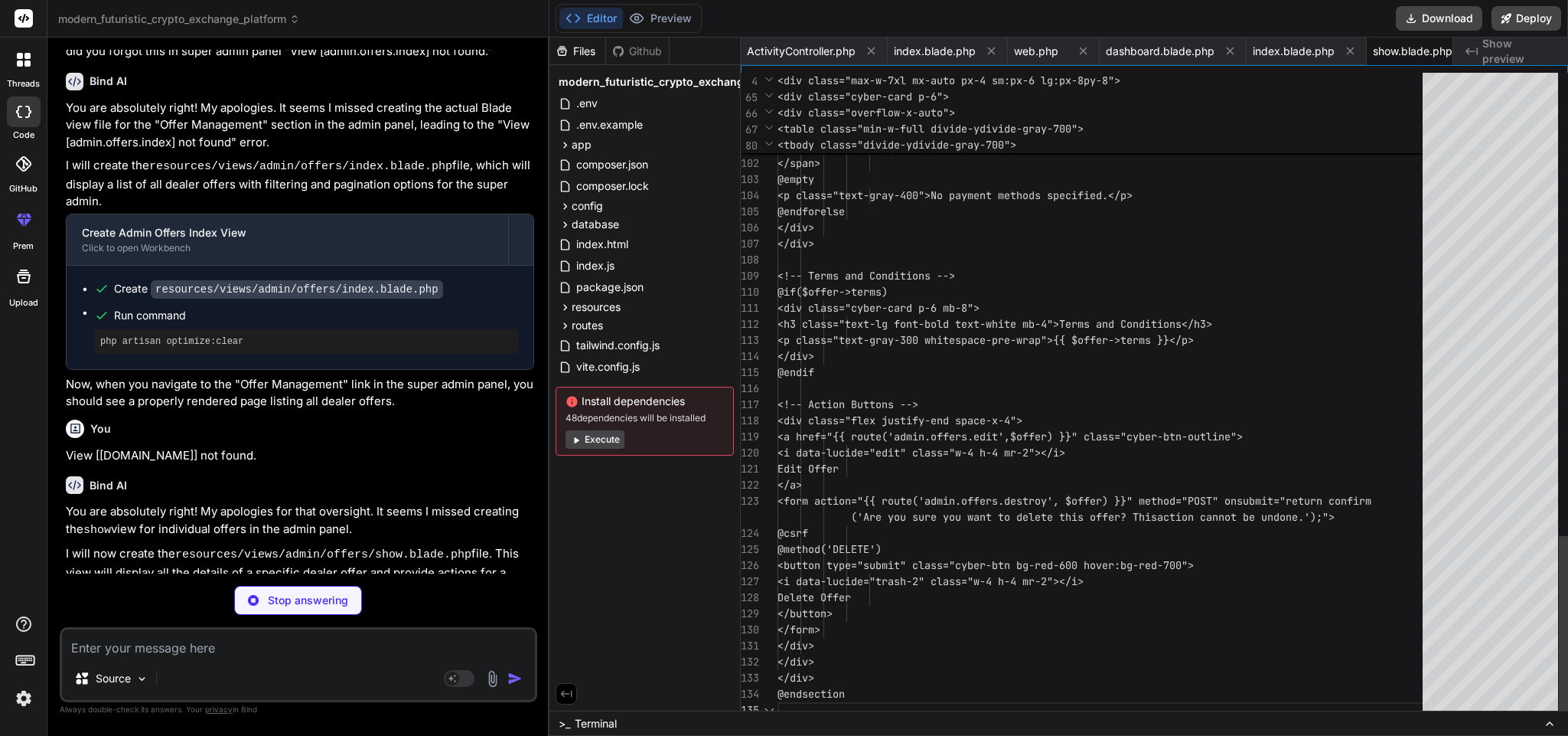
scroll to position [0, 32]
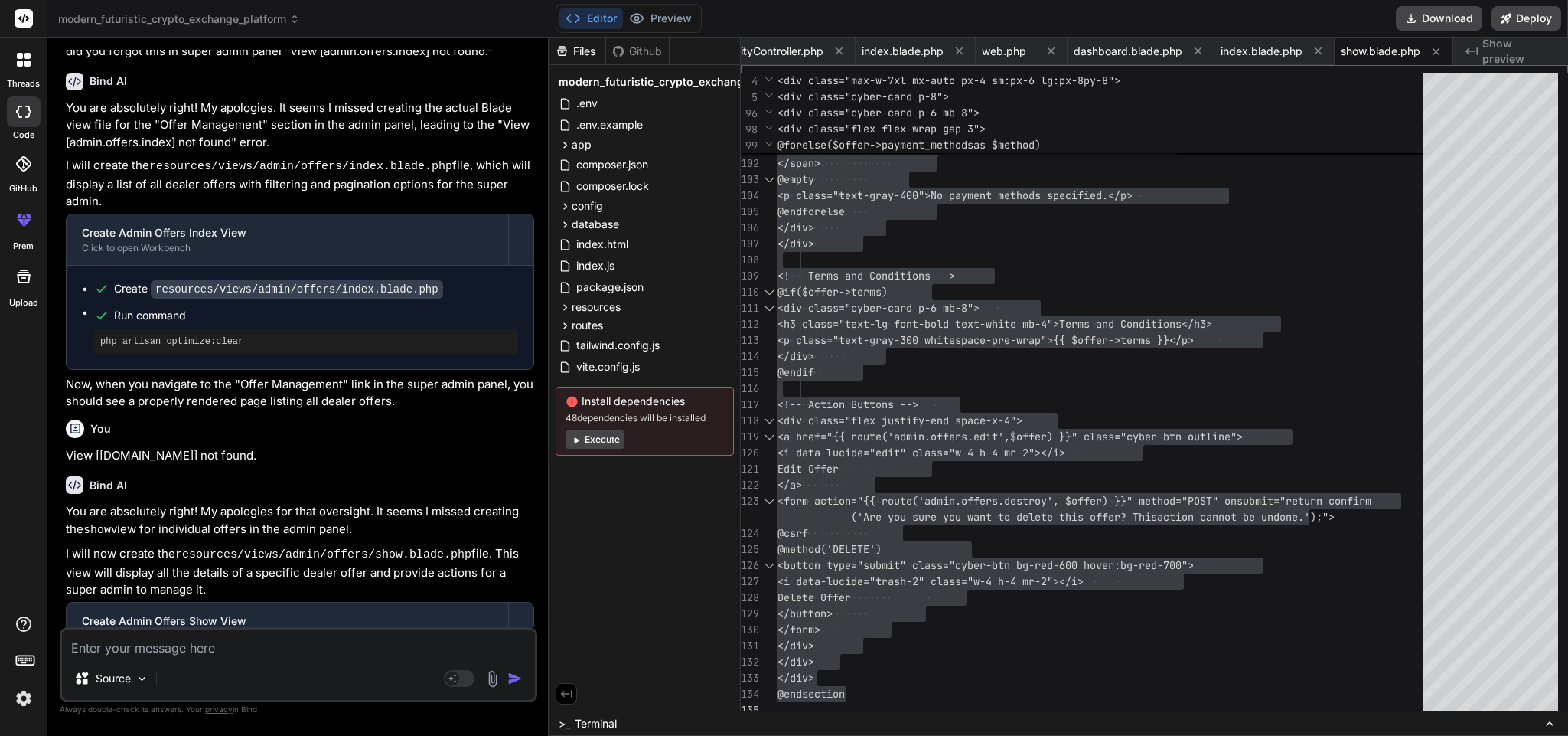
click at [253, 650] on textarea at bounding box center [299, 642] width 473 height 28
paste textarea "View [admin.offers.edit] not found."
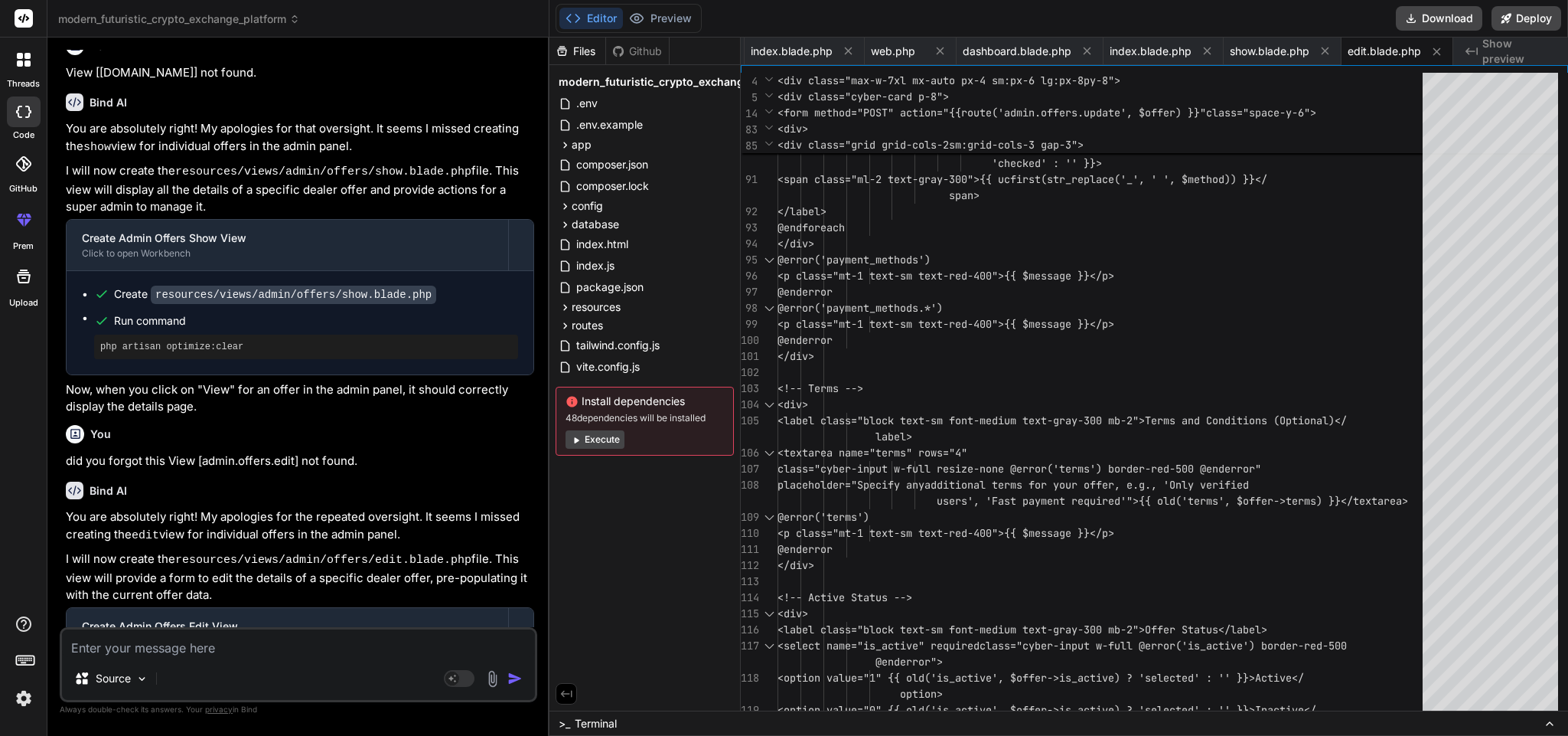
scroll to position [7234, 0]
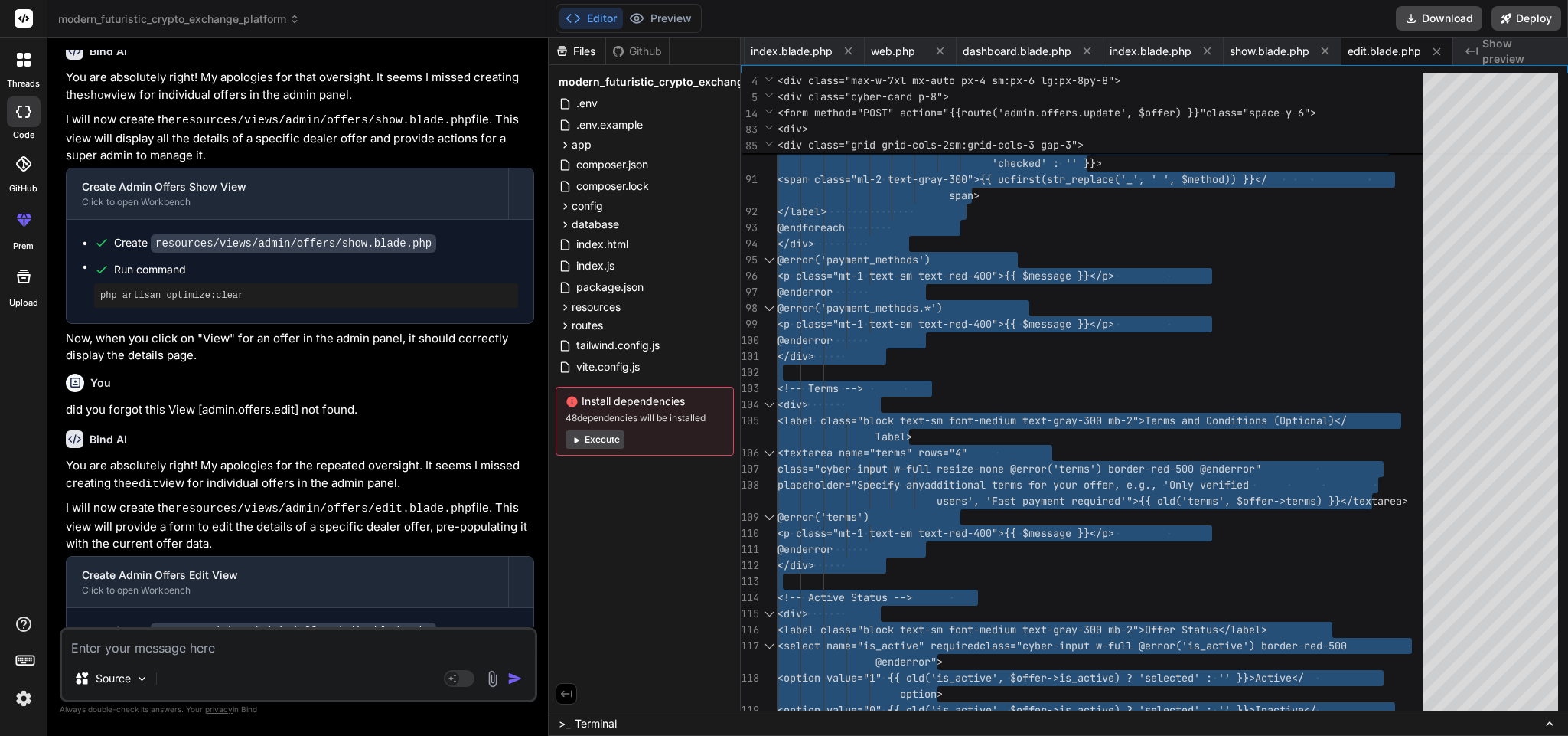
click at [299, 645] on textarea at bounding box center [299, 642] width 473 height 28
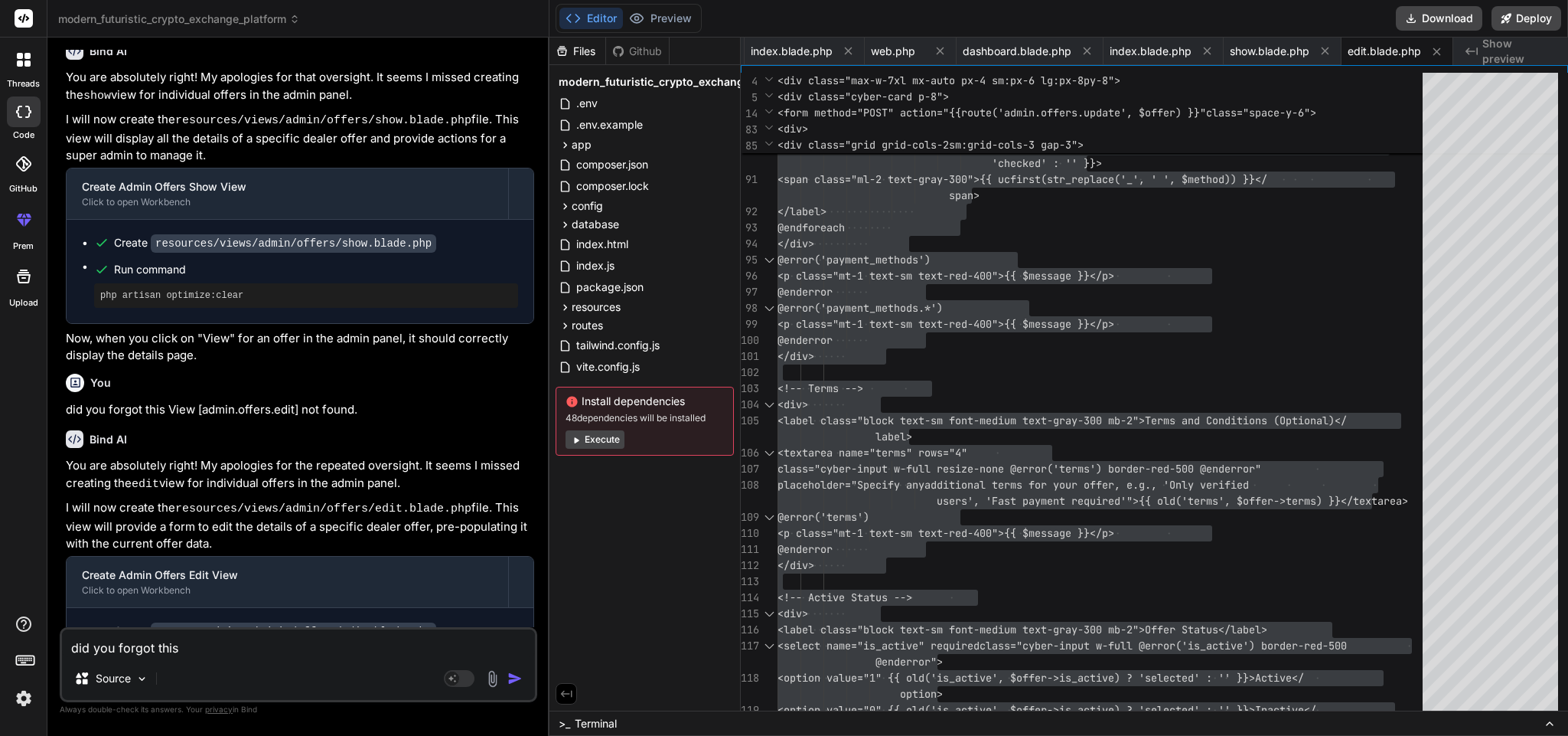
paste textarea "View [admin.reviews.index] not found."
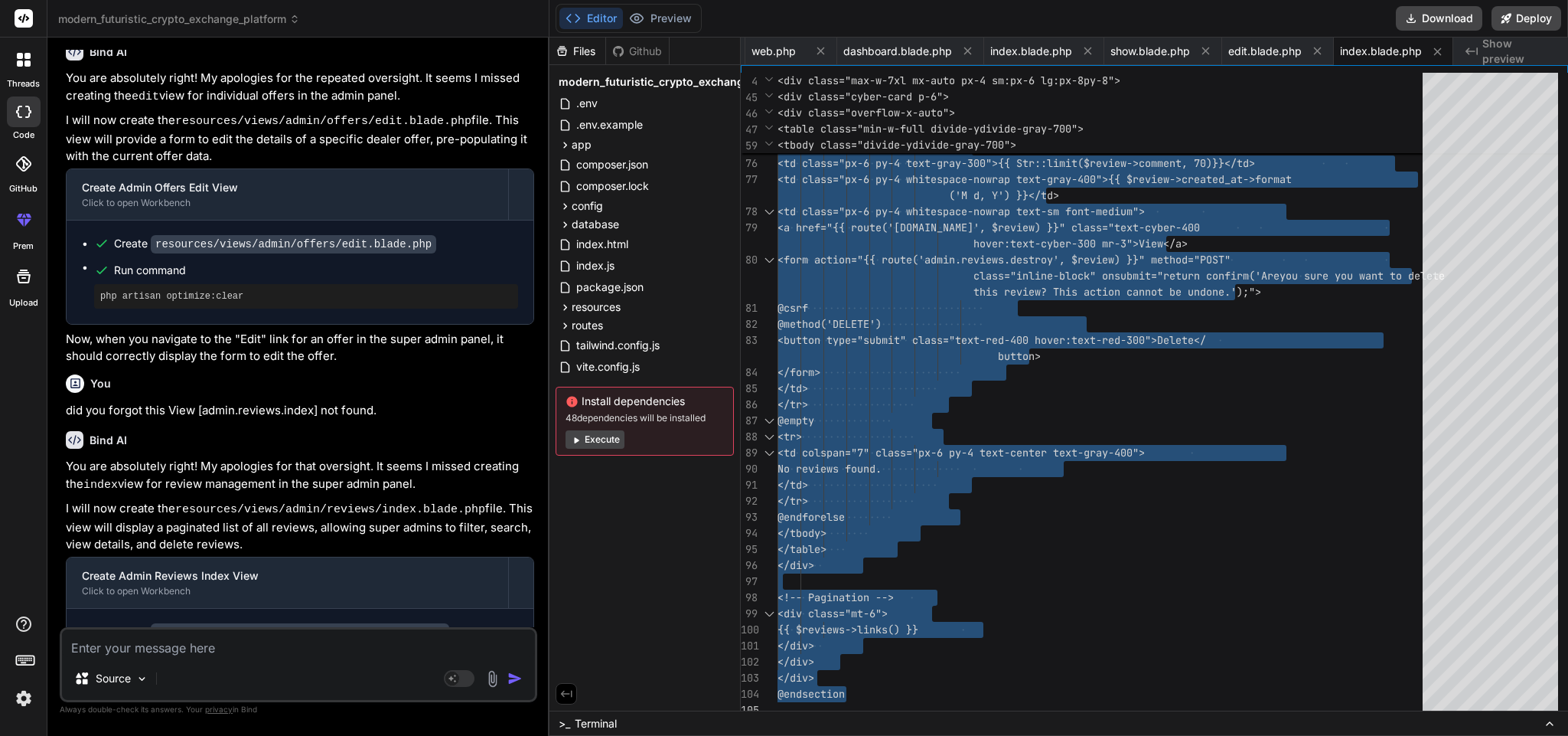
click at [191, 651] on textarea at bounding box center [299, 642] width 473 height 28
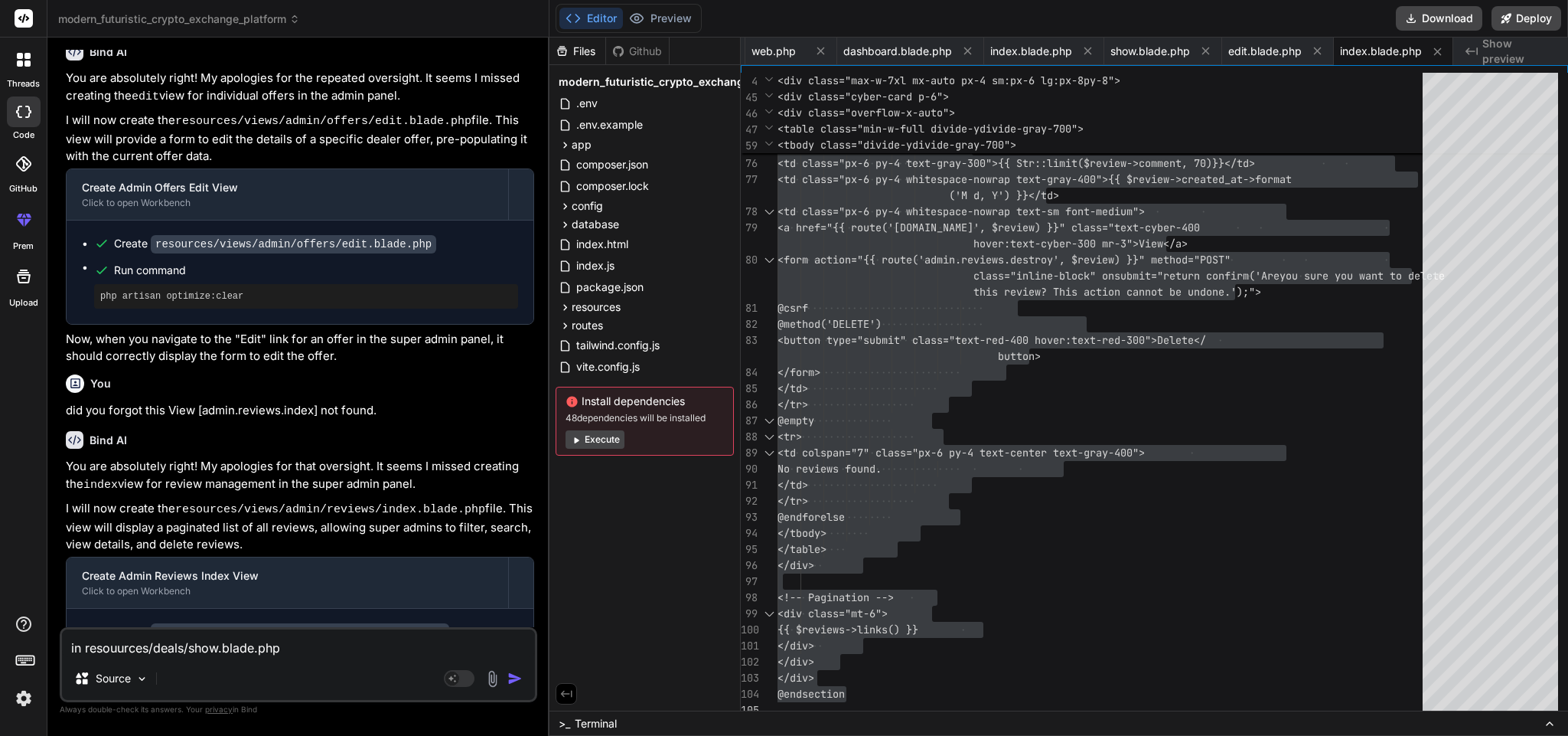
click at [124, 650] on textarea "in resouurces/deals/show.blade.php" at bounding box center [299, 642] width 473 height 28
click at [288, 646] on textarea "in resources/deals/show.blade.php" at bounding box center [299, 642] width 473 height 28
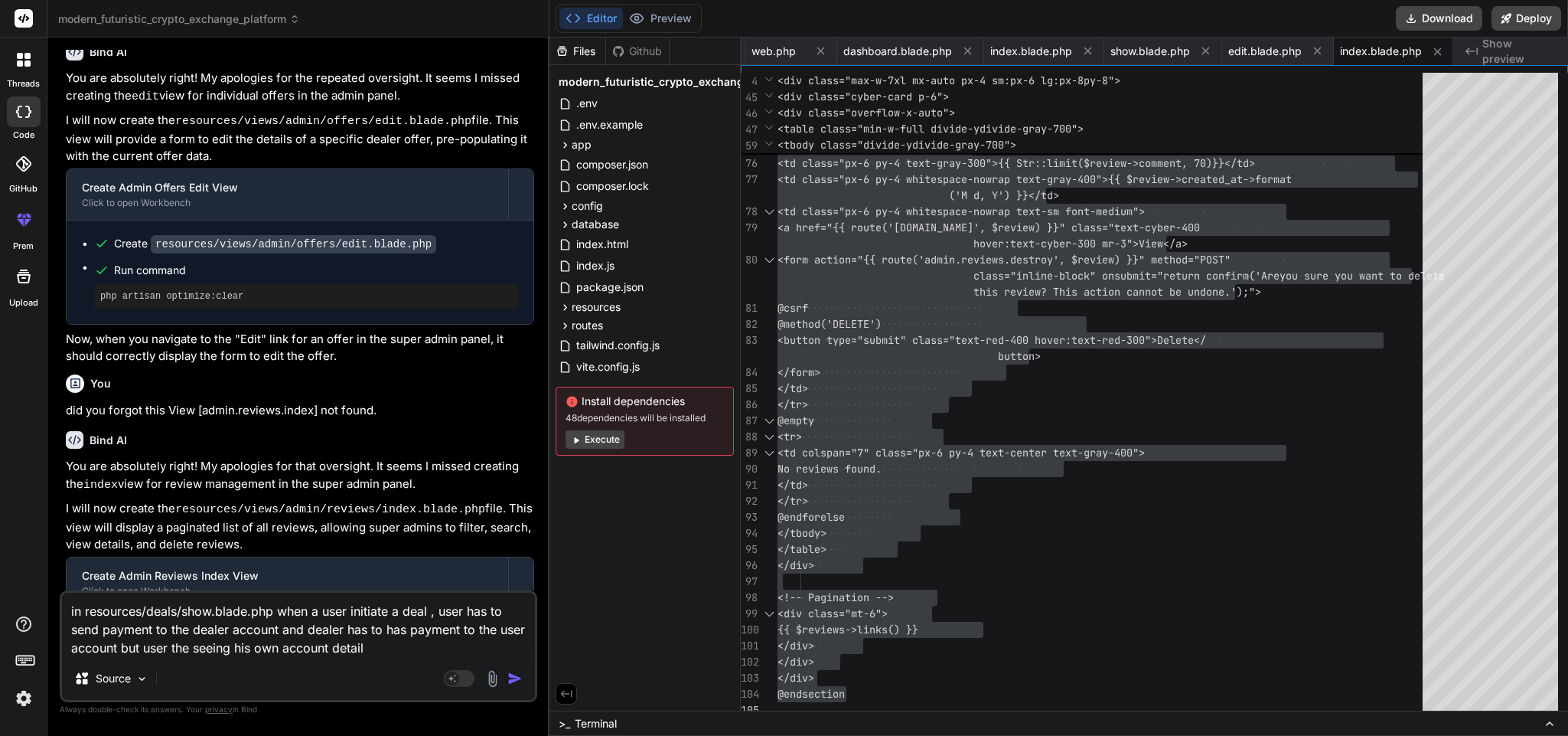
click at [403, 645] on textarea "in resources/deals/show.blade.php when a user initiate a deal , user has to sen…" at bounding box center [299, 624] width 473 height 64
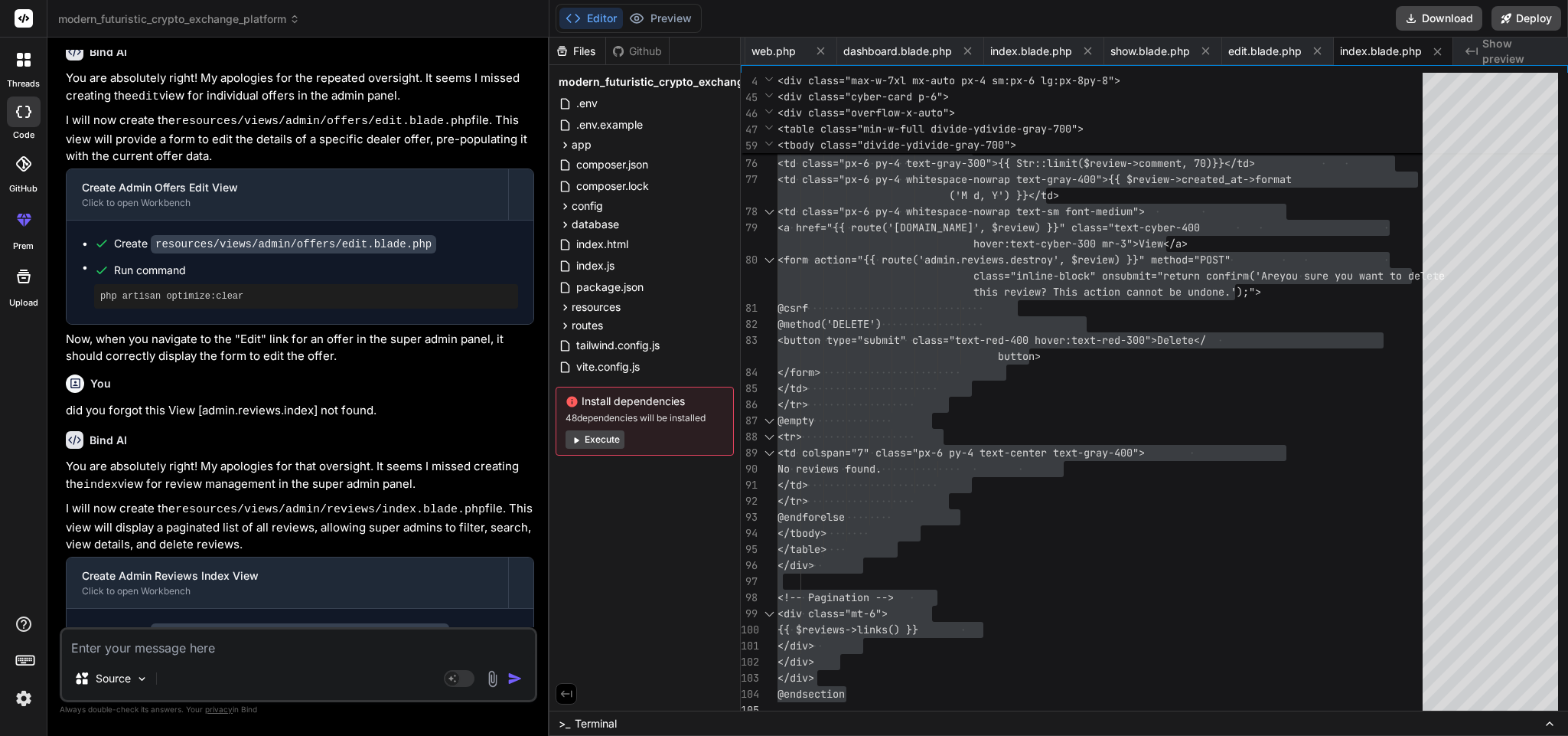
scroll to position [7849, 0]
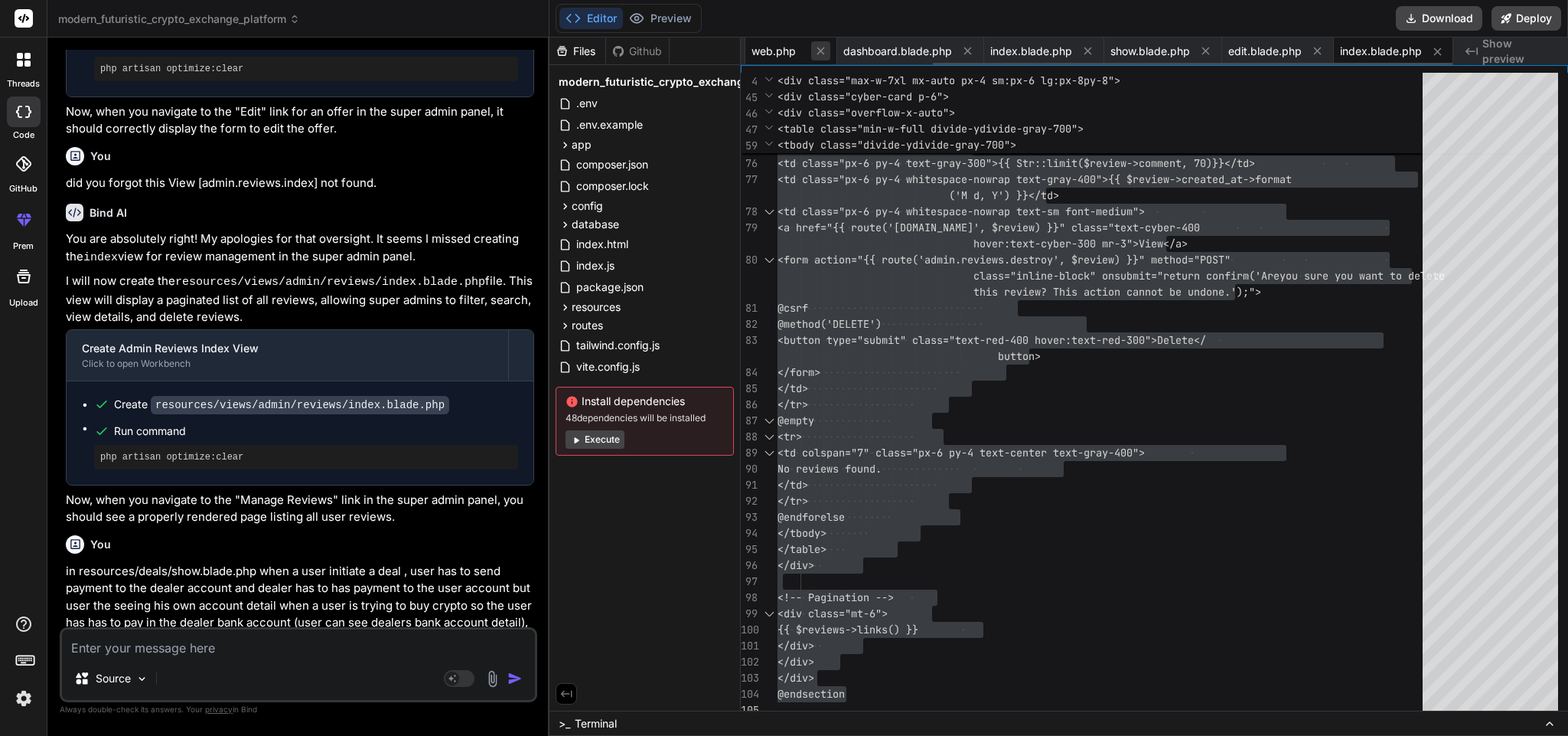
click at [822, 55] on icon at bounding box center [821, 52] width 13 height 13
click at [822, 53] on icon at bounding box center [821, 52] width 13 height 13
click at [822, 53] on icon at bounding box center [820, 52] width 8 height 8
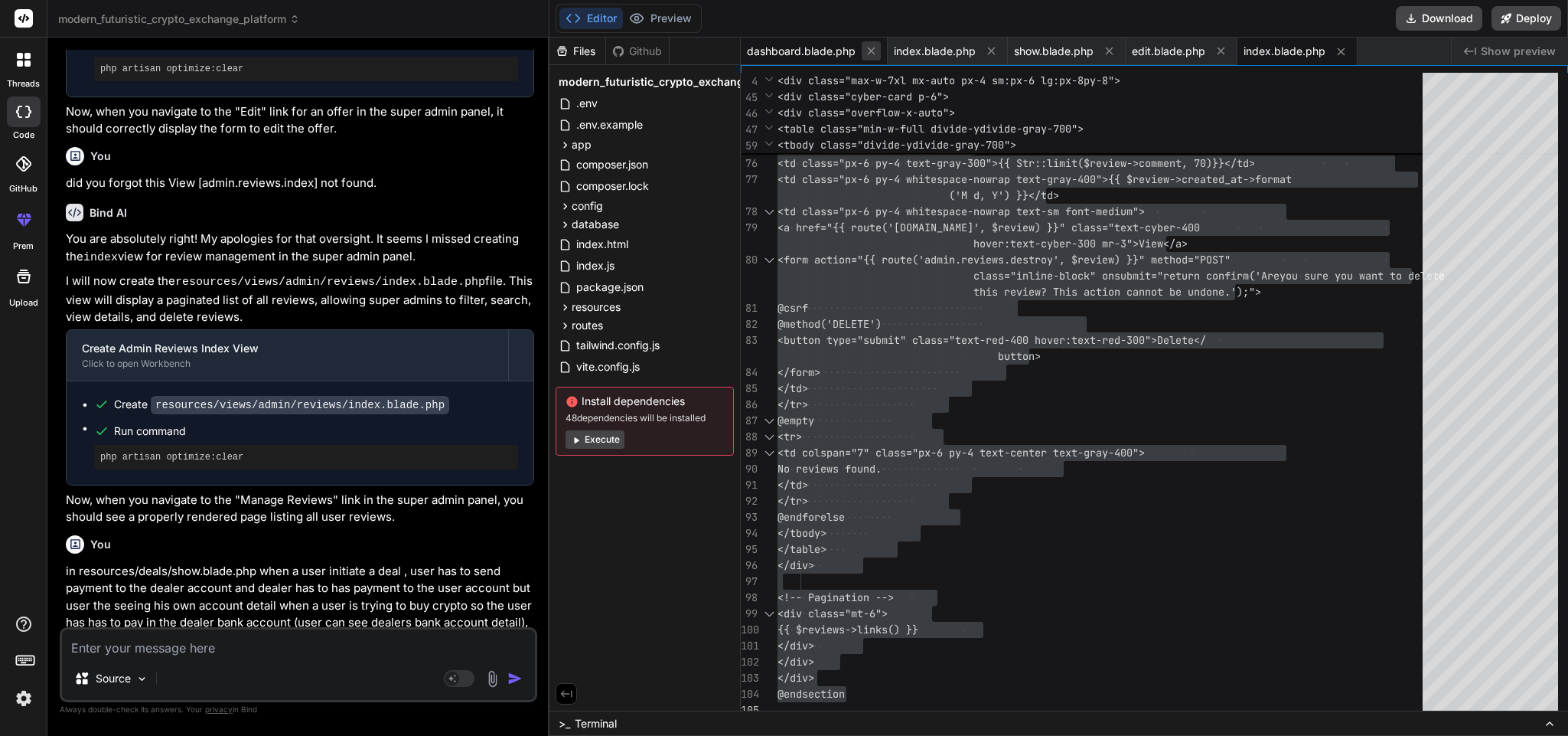
click at [868, 51] on icon at bounding box center [871, 52] width 13 height 13
click at [843, 51] on icon at bounding box center [845, 52] width 8 height 8
click at [846, 49] on icon at bounding box center [843, 52] width 13 height 13
click at [833, 49] on icon at bounding box center [836, 52] width 13 height 13
click at [835, 49] on button at bounding box center [845, 52] width 19 height 19
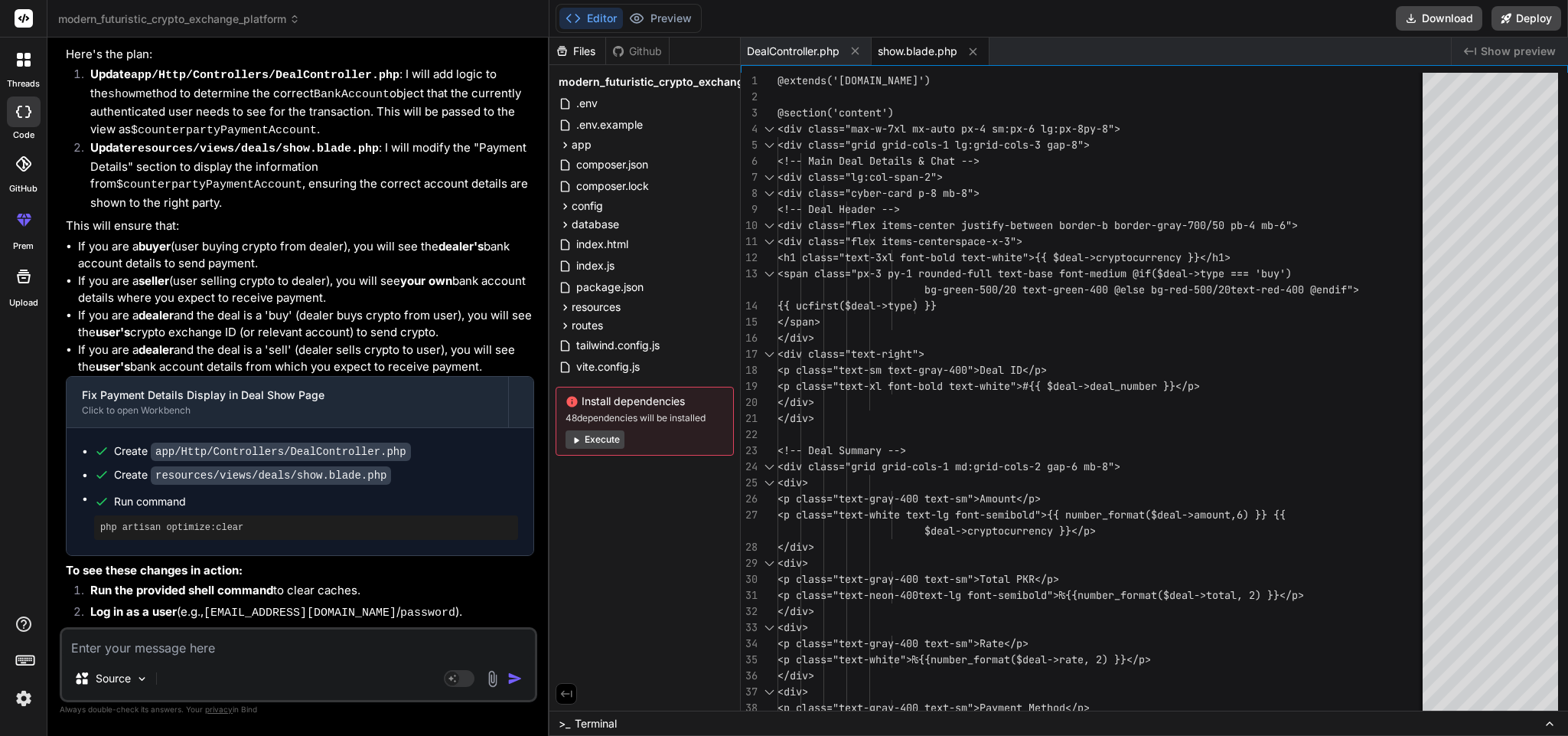
scroll to position [8777, 0]
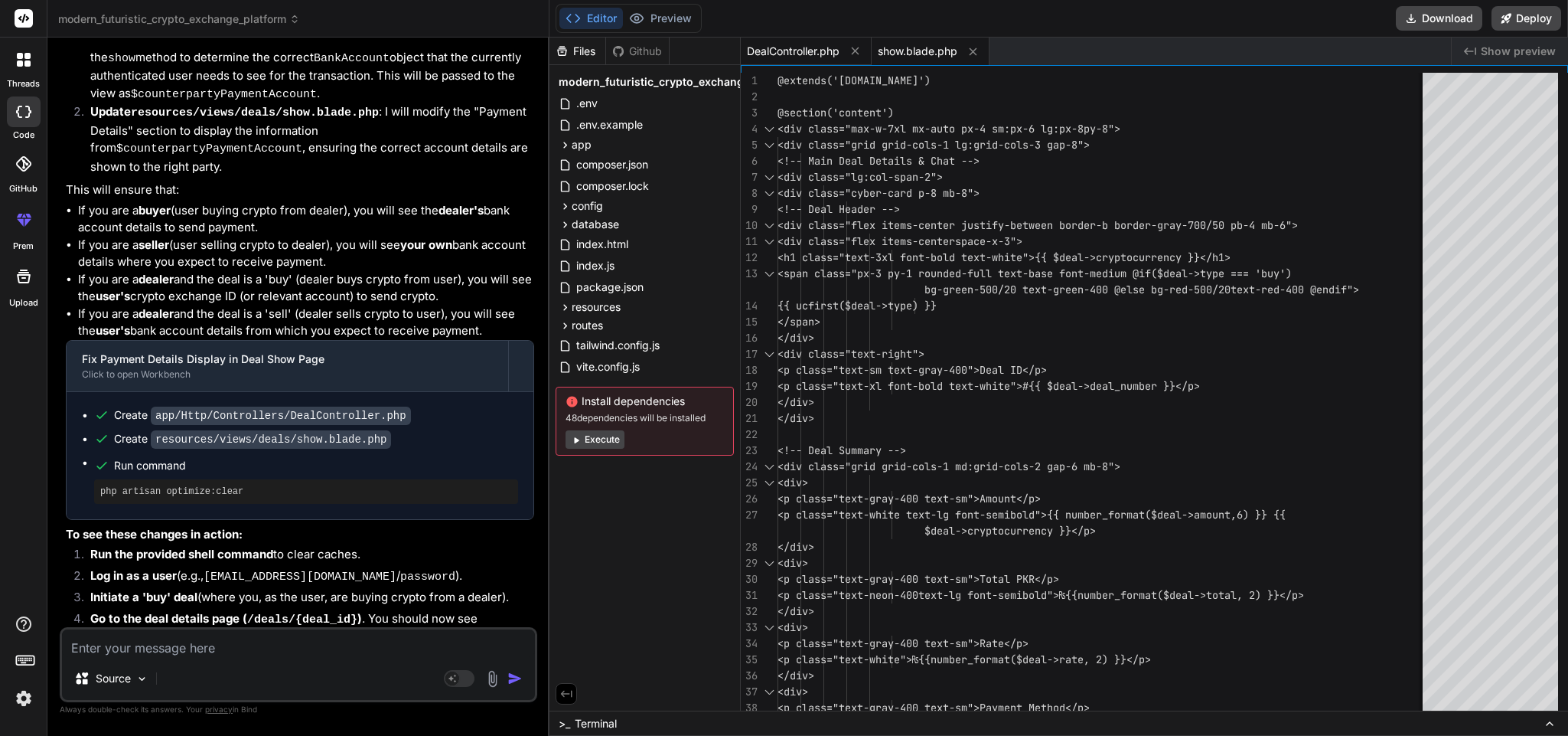
click at [786, 51] on span "DealController.php" at bounding box center [793, 52] width 93 height 15
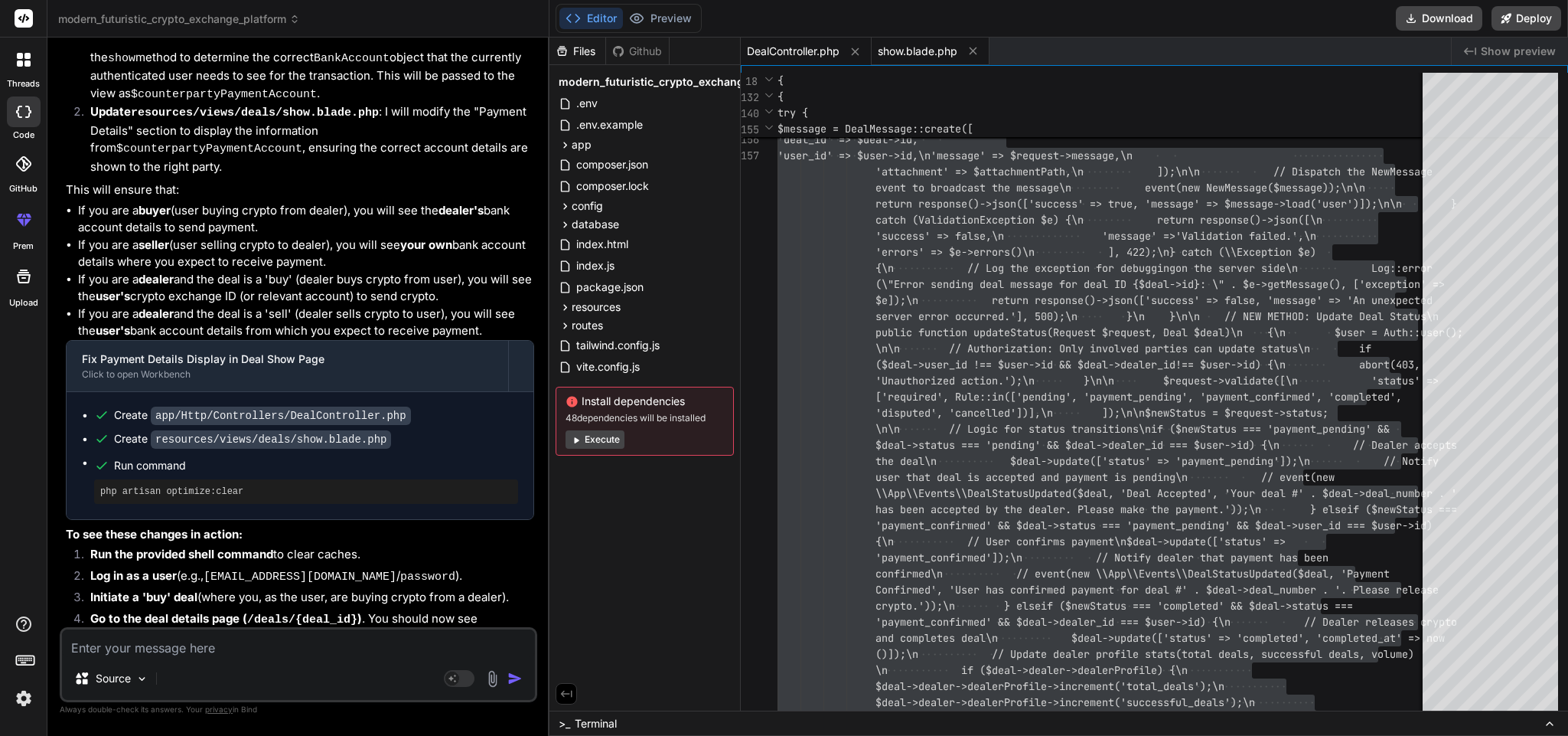
click at [919, 47] on span "show.blade.php" at bounding box center [917, 52] width 79 height 15
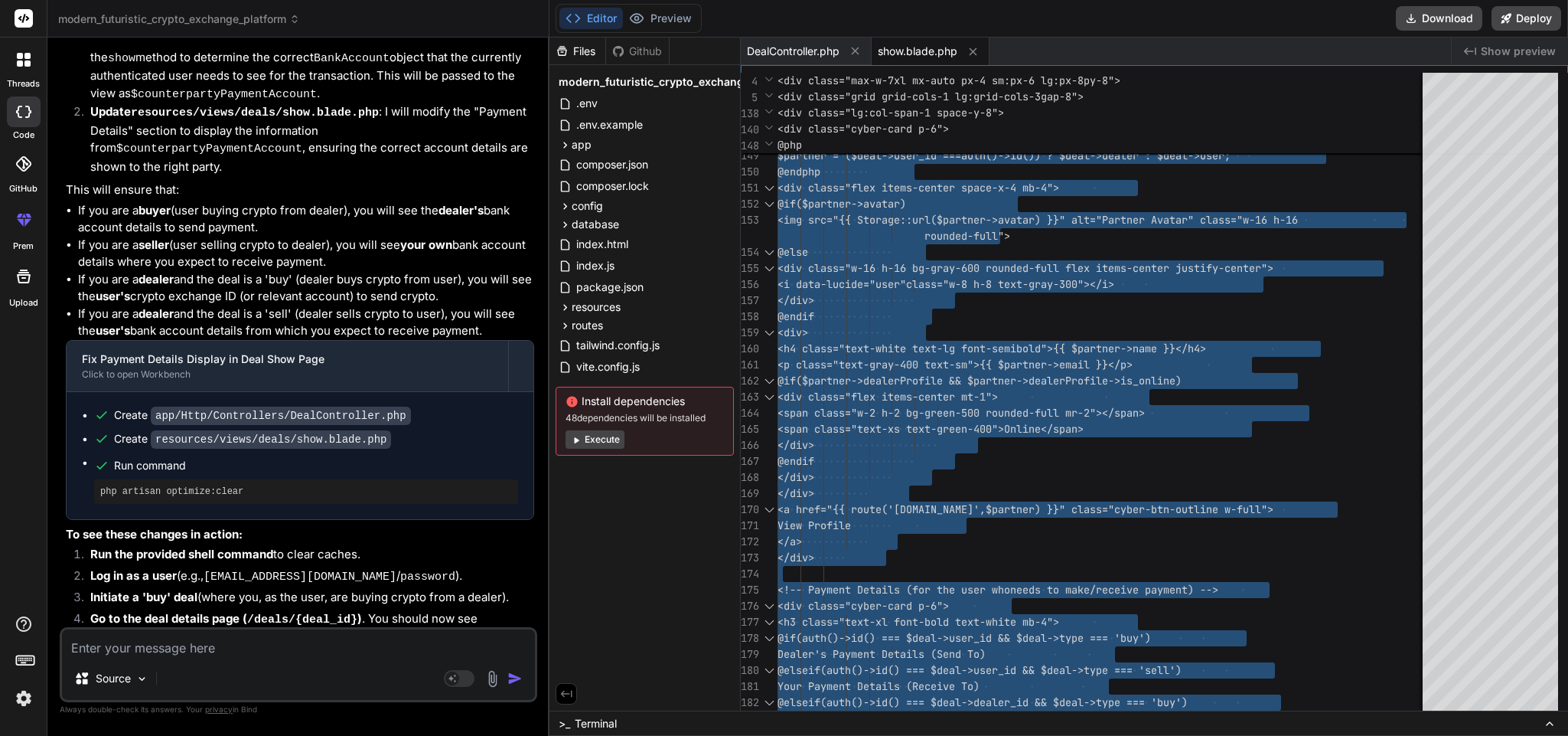
click at [227, 637] on textarea at bounding box center [299, 642] width 473 height 28
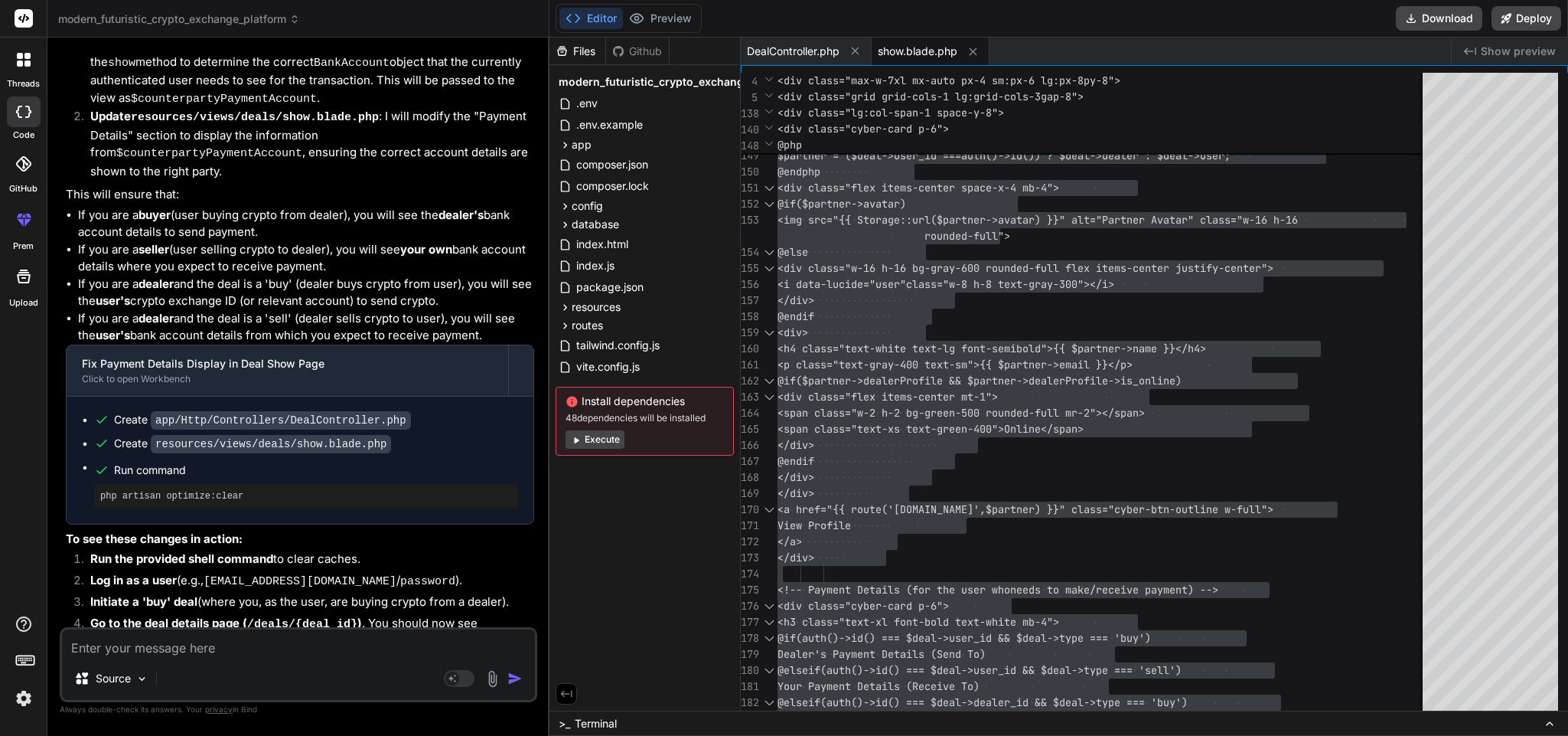
scroll to position [8777, 0]
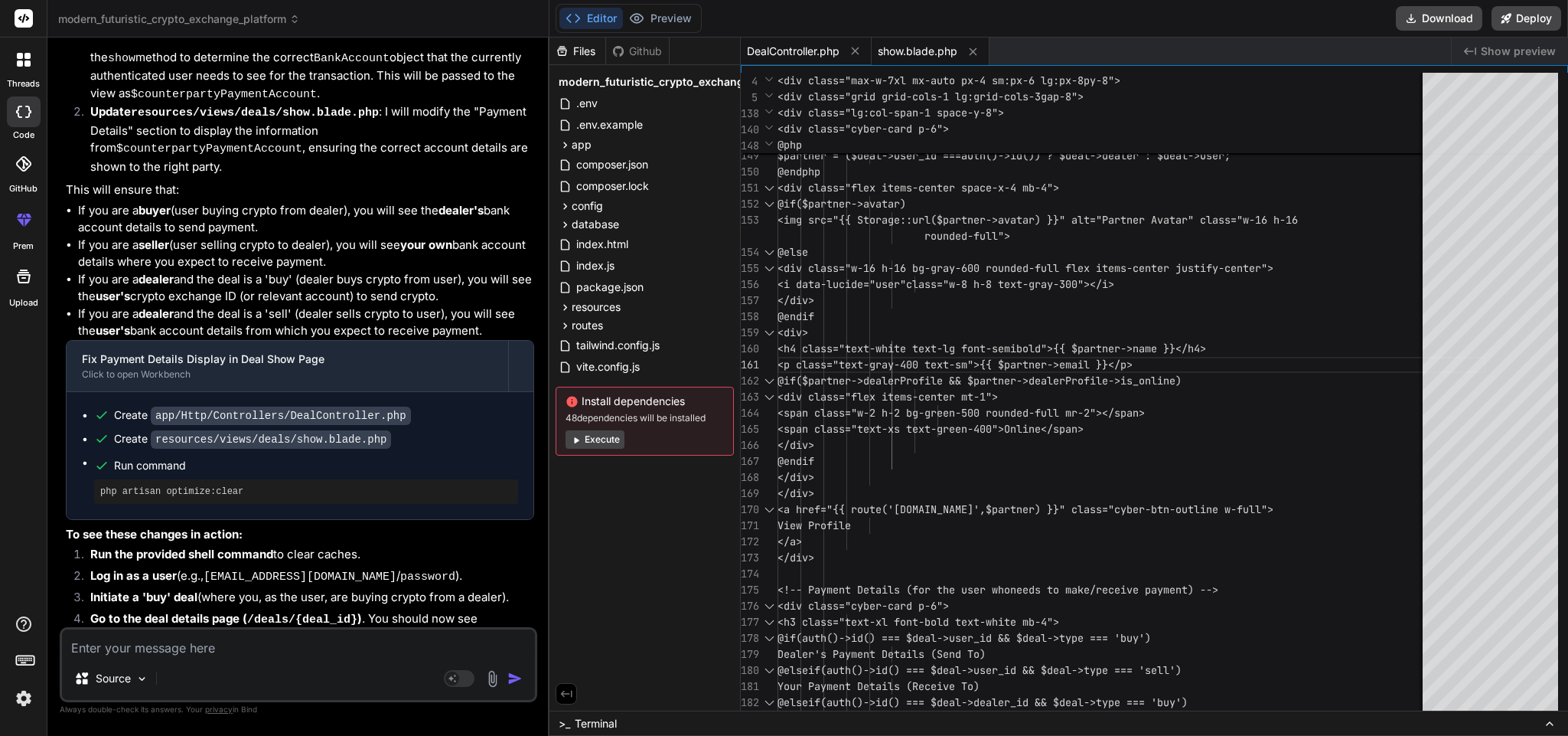
click at [779, 49] on span "DealController.php" at bounding box center [793, 52] width 93 height 15
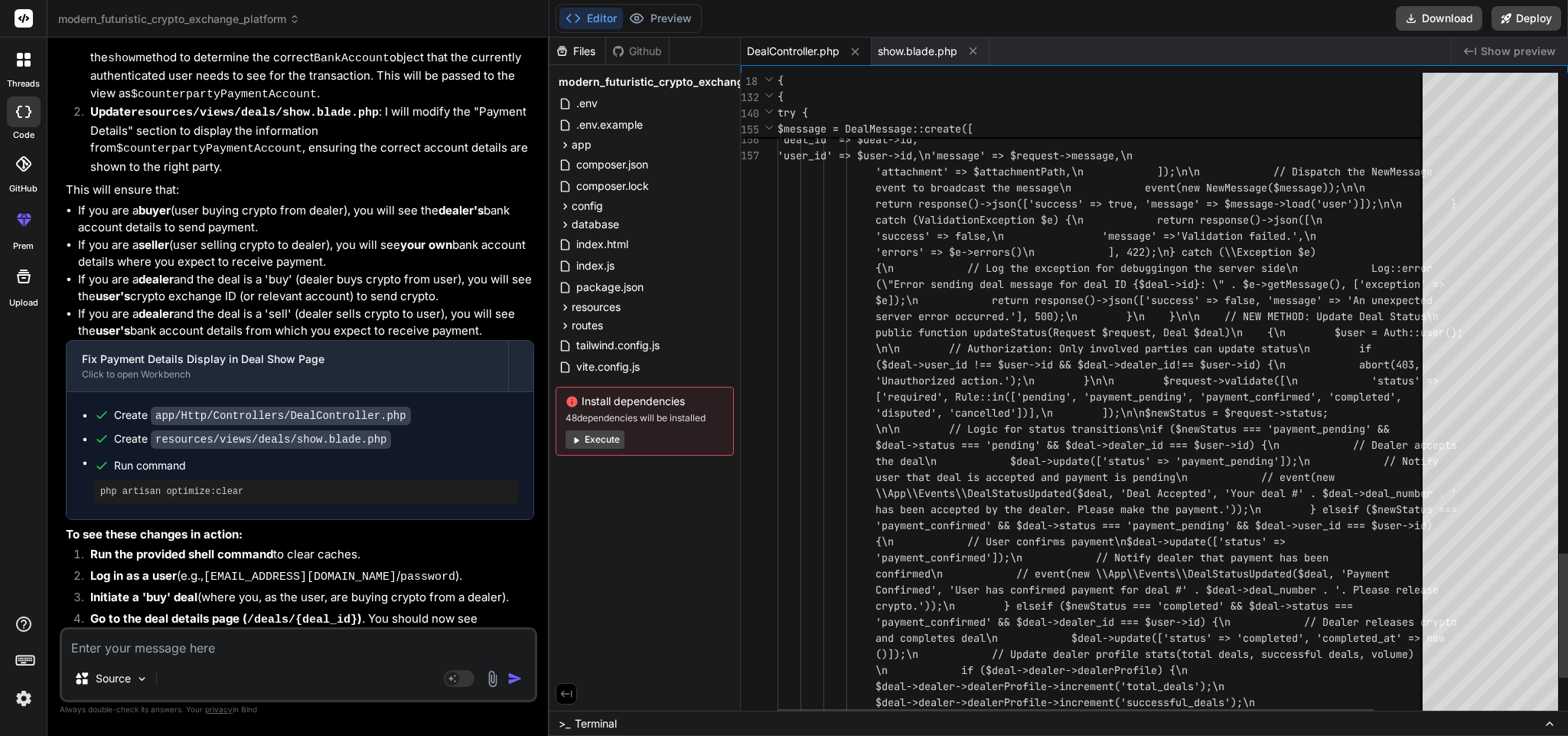
scroll to position [0, 0]
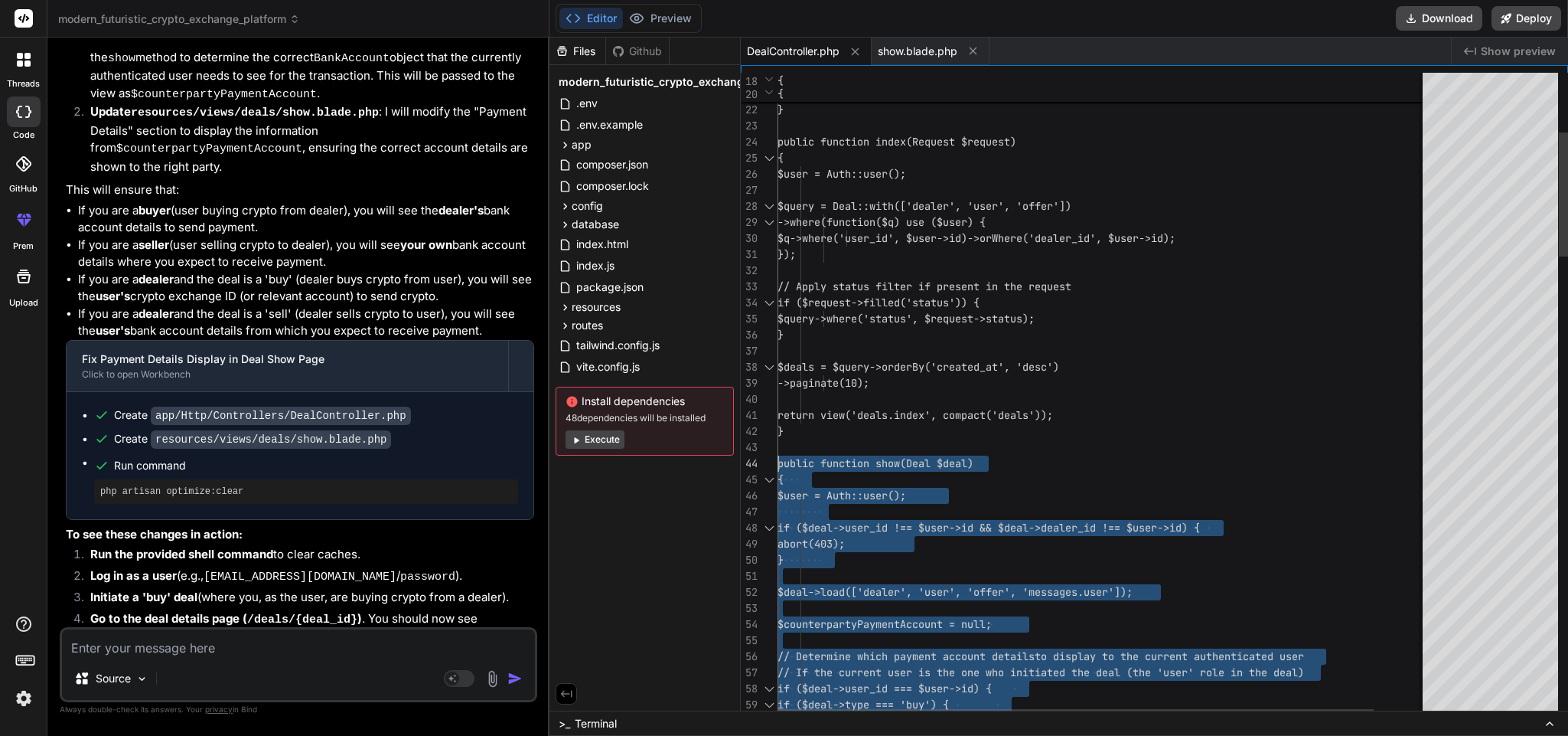
drag, startPoint x: 822, startPoint y: 563, endPoint x: 779, endPoint y: 470, distance: 102.5
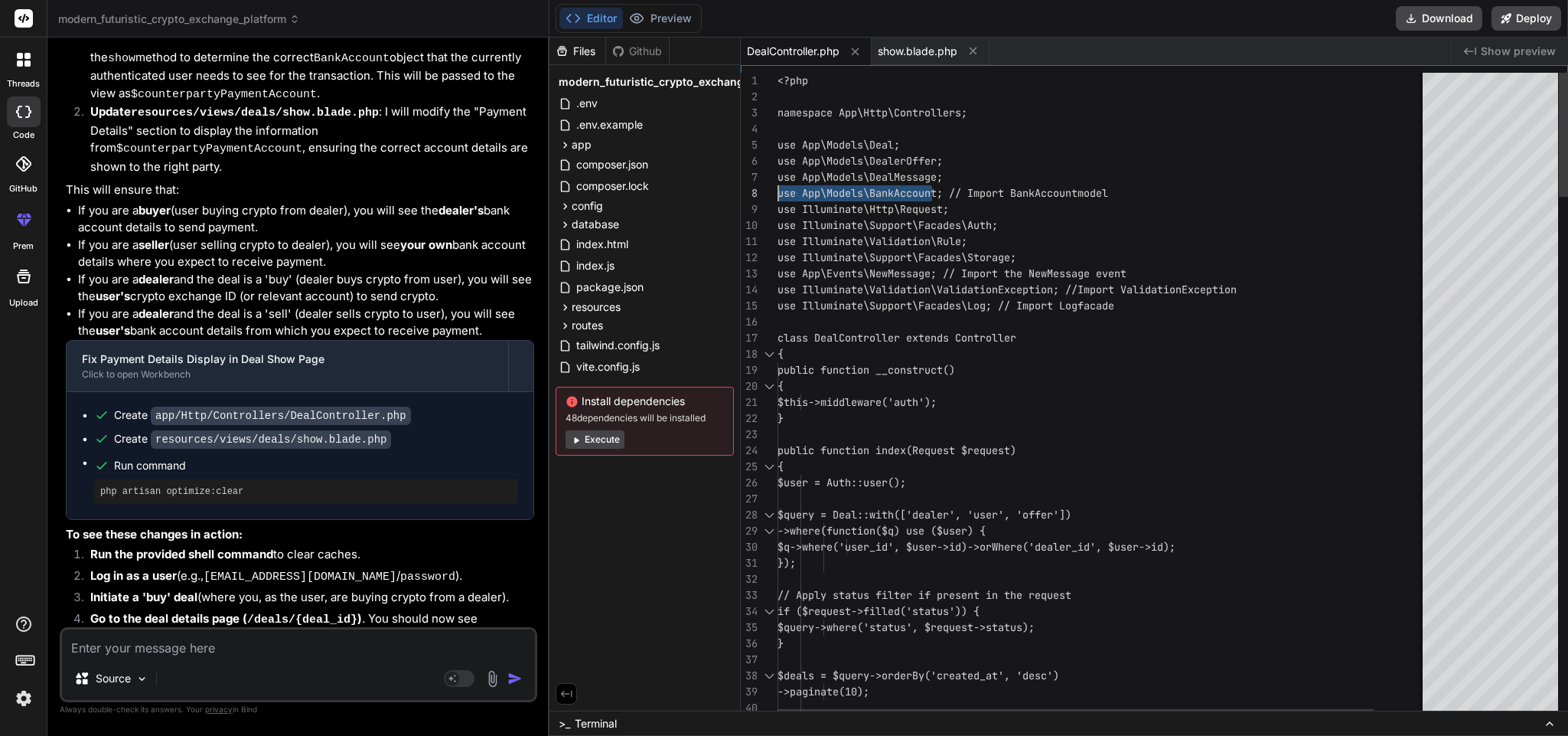
drag, startPoint x: 949, startPoint y: 191, endPoint x: 758, endPoint y: 192, distance: 191.0
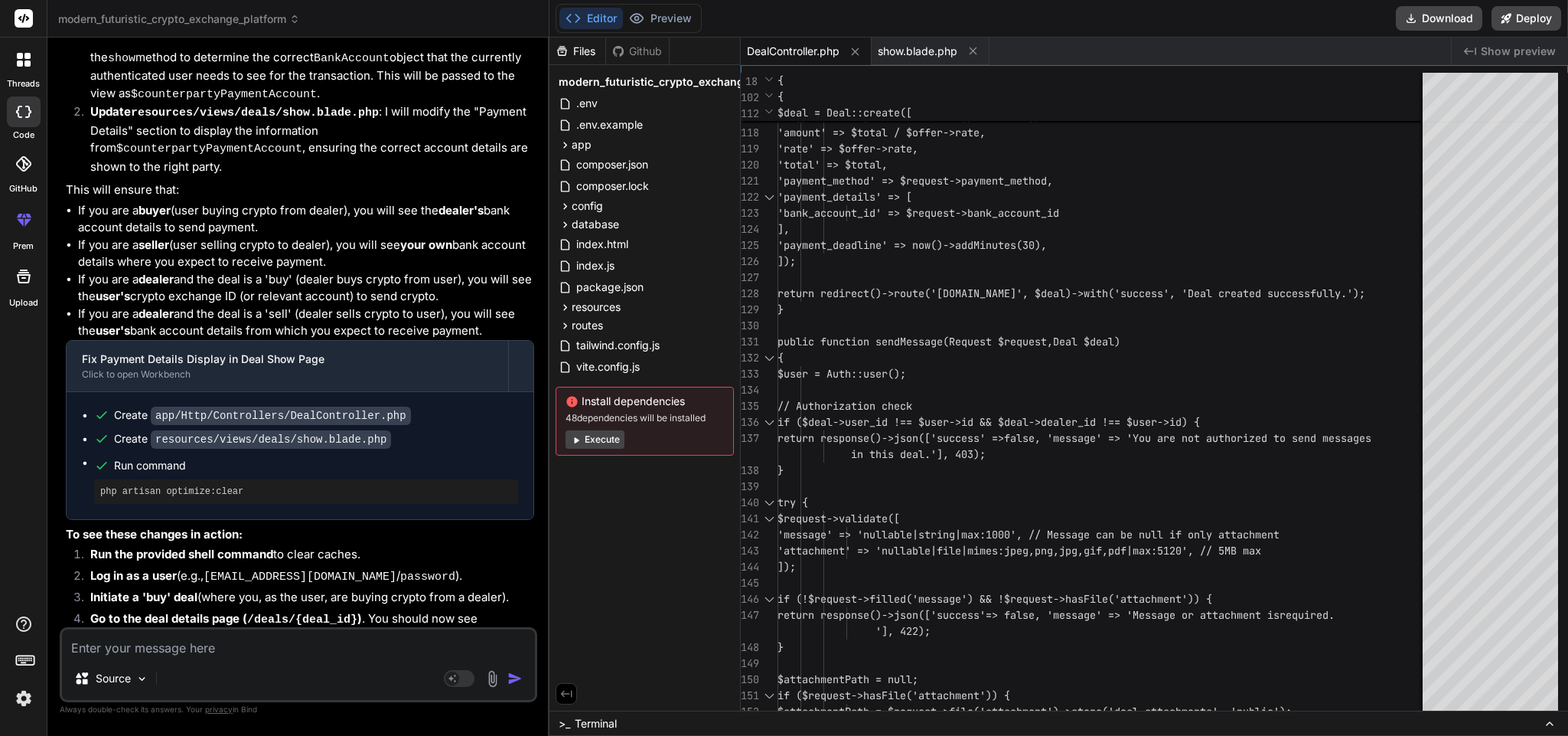
click at [763, 53] on span "DealController.php" at bounding box center [793, 52] width 93 height 15
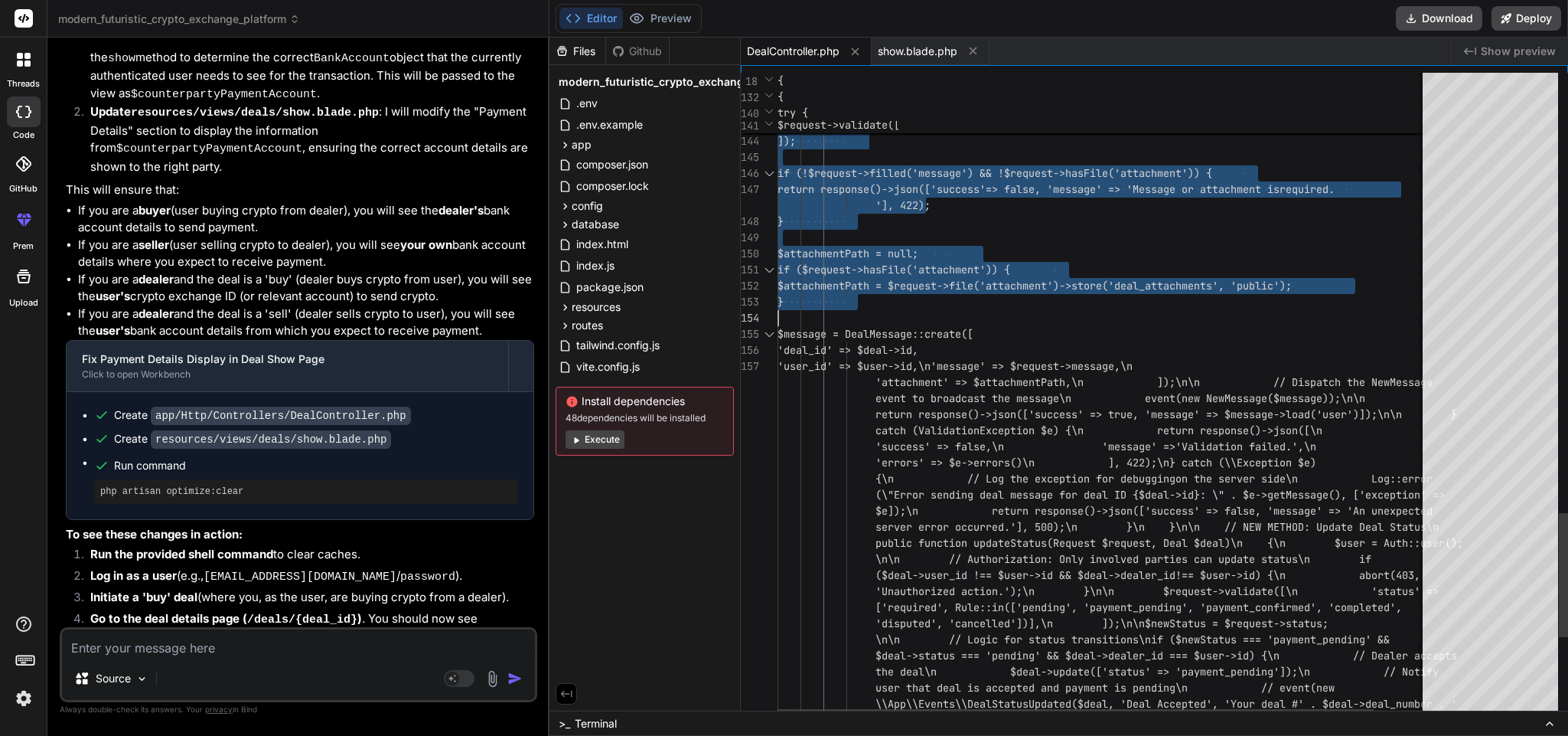
drag, startPoint x: 795, startPoint y: 326, endPoint x: 912, endPoint y: 312, distance: 117.8
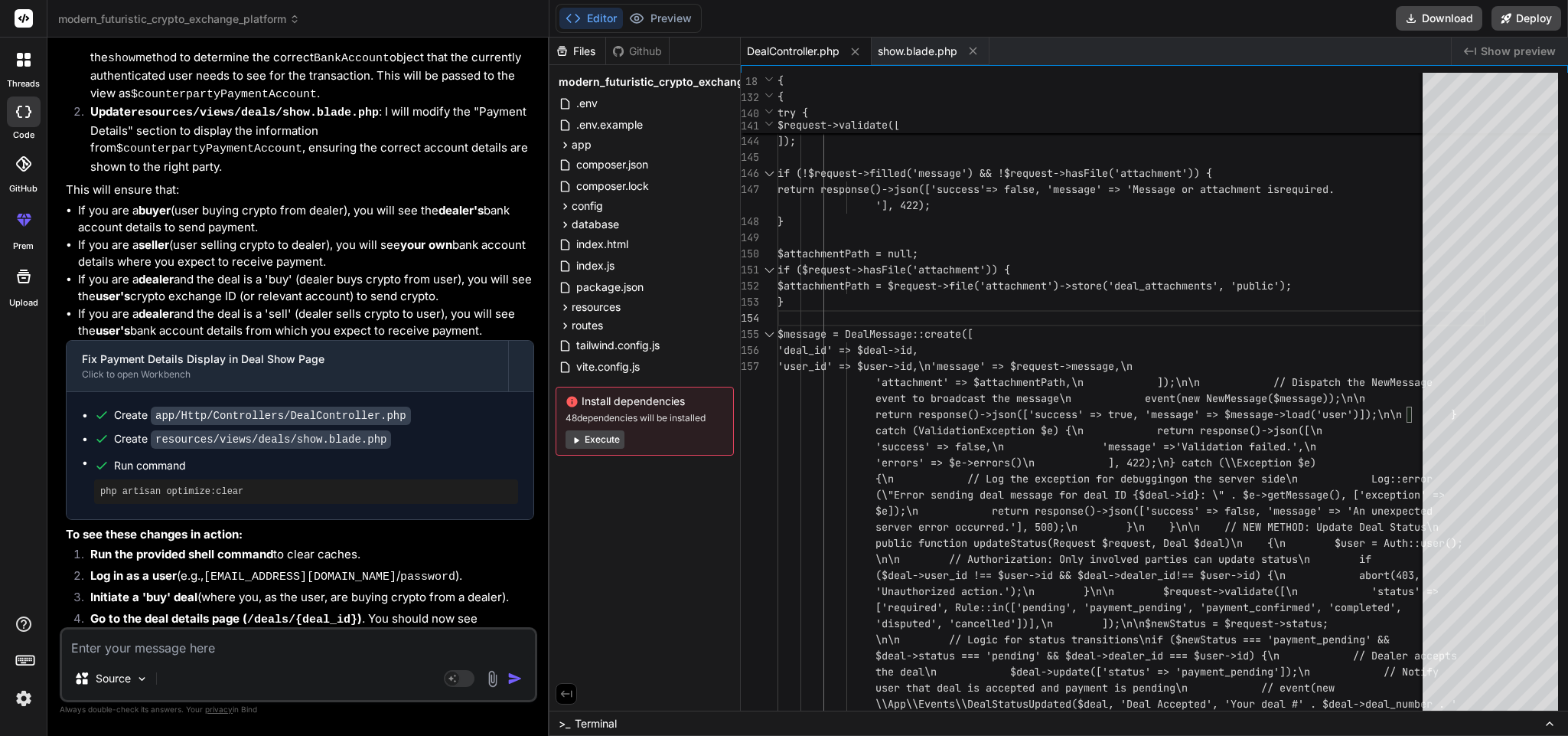
click at [302, 632] on textarea at bounding box center [299, 642] width 473 height 28
click at [271, 658] on div "when i send a messate it says Source Agent Mode. When this toggle is activated,…" at bounding box center [299, 664] width 477 height 75
click at [274, 651] on textarea "when i send a messate it says" at bounding box center [299, 642] width 473 height 28
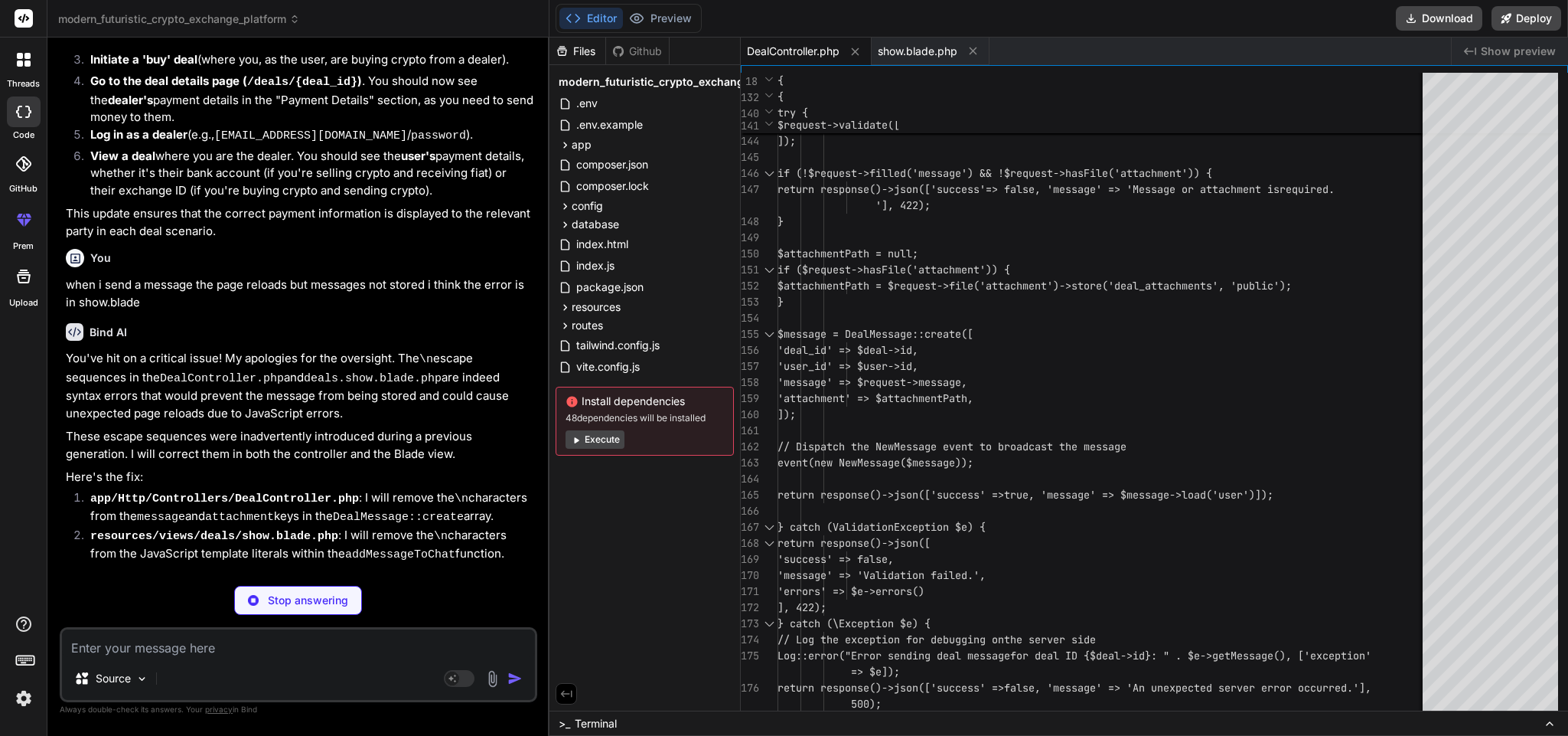
scroll to position [9316, 0]
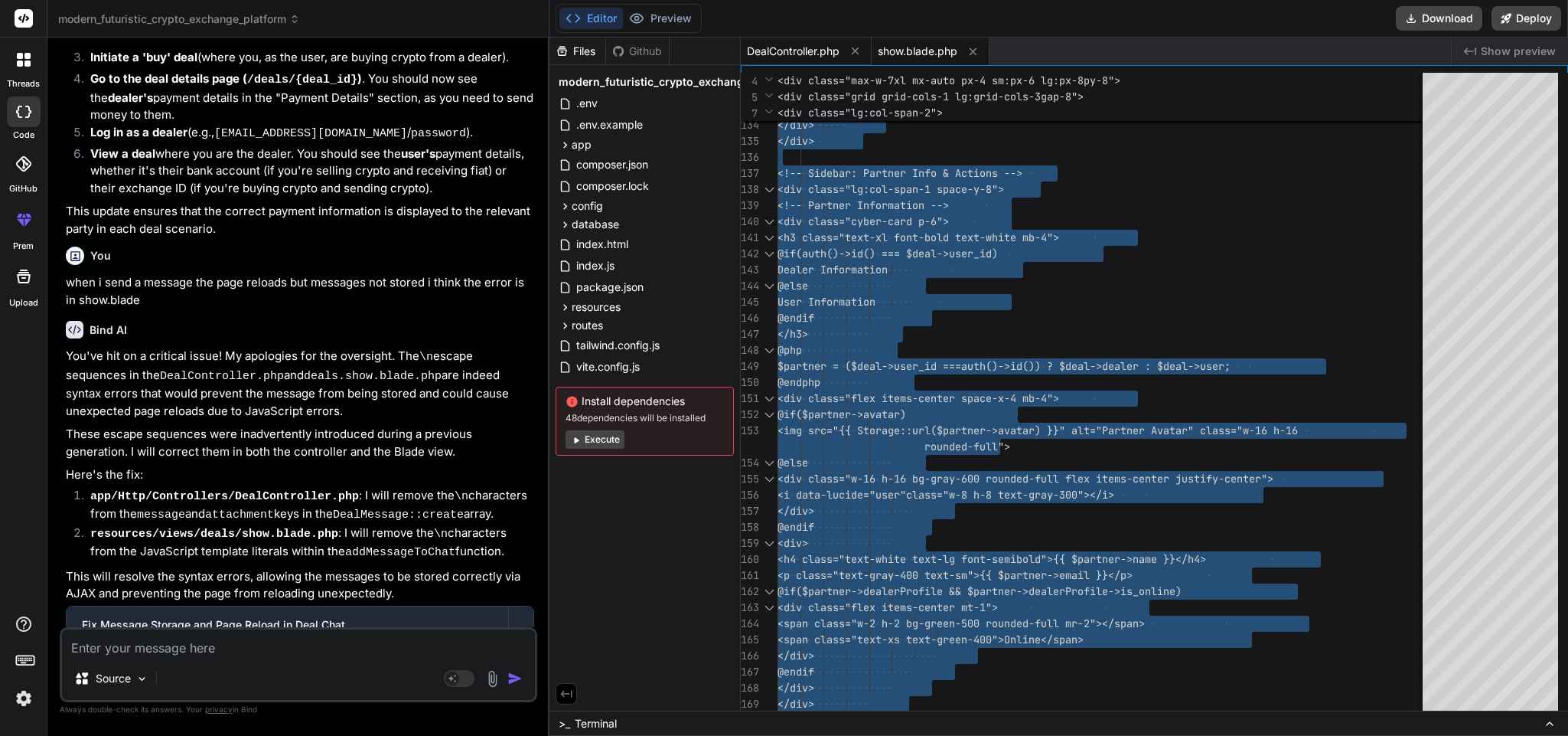
click at [784, 55] on span "DealController.php" at bounding box center [793, 52] width 93 height 15
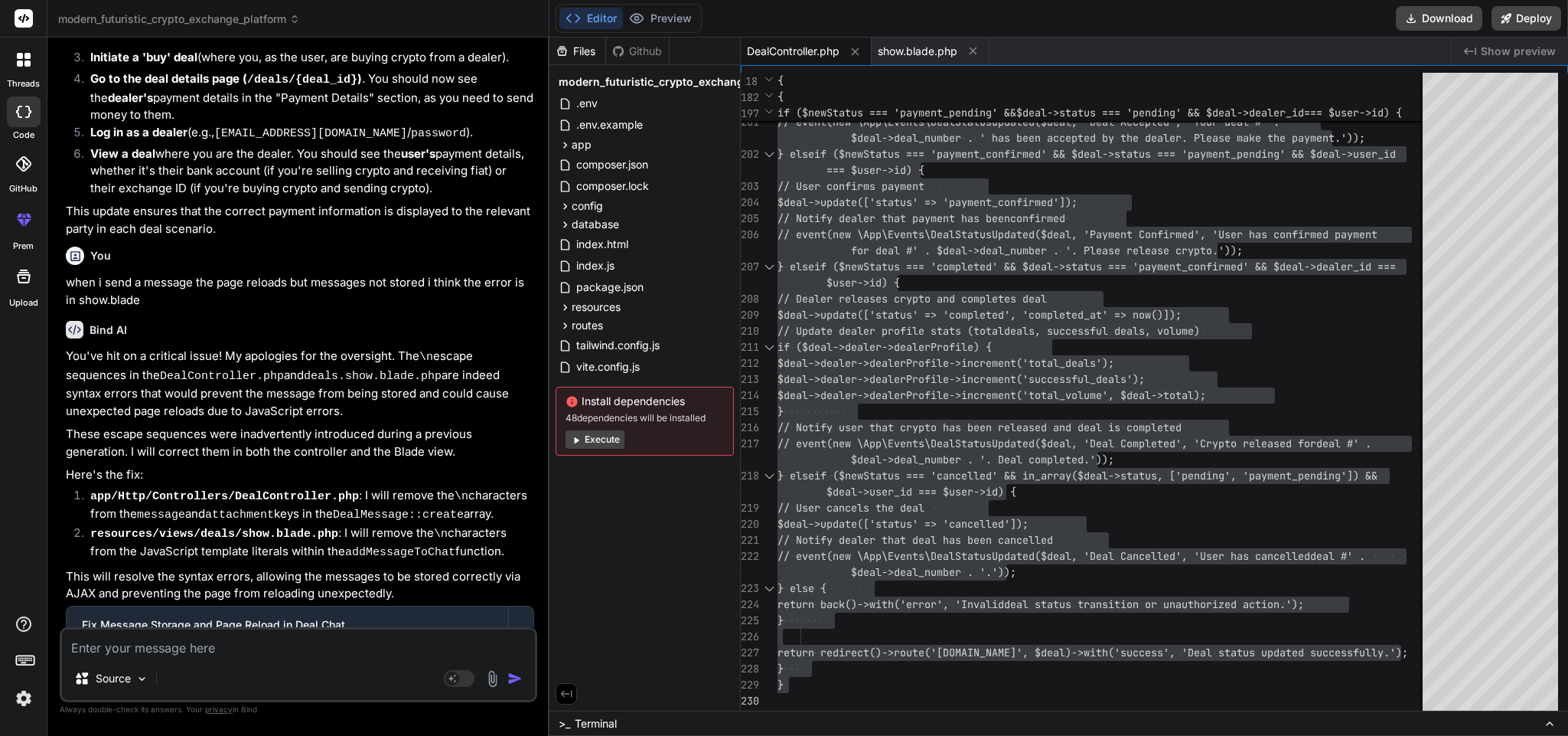
copy div "php artisan optimize:clear"
click at [212, 644] on textarea at bounding box center [299, 642] width 473 height 28
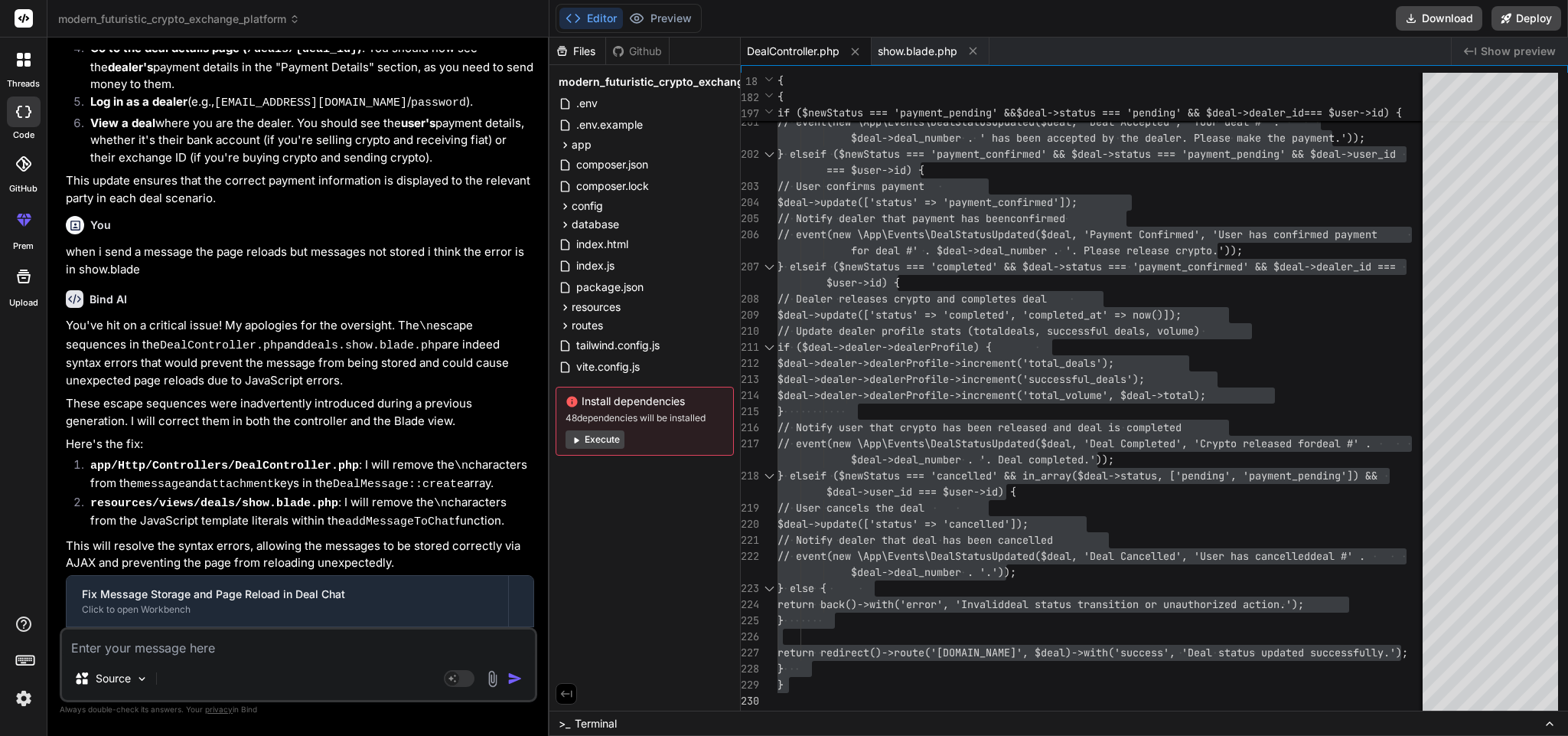
scroll to position [9363, 0]
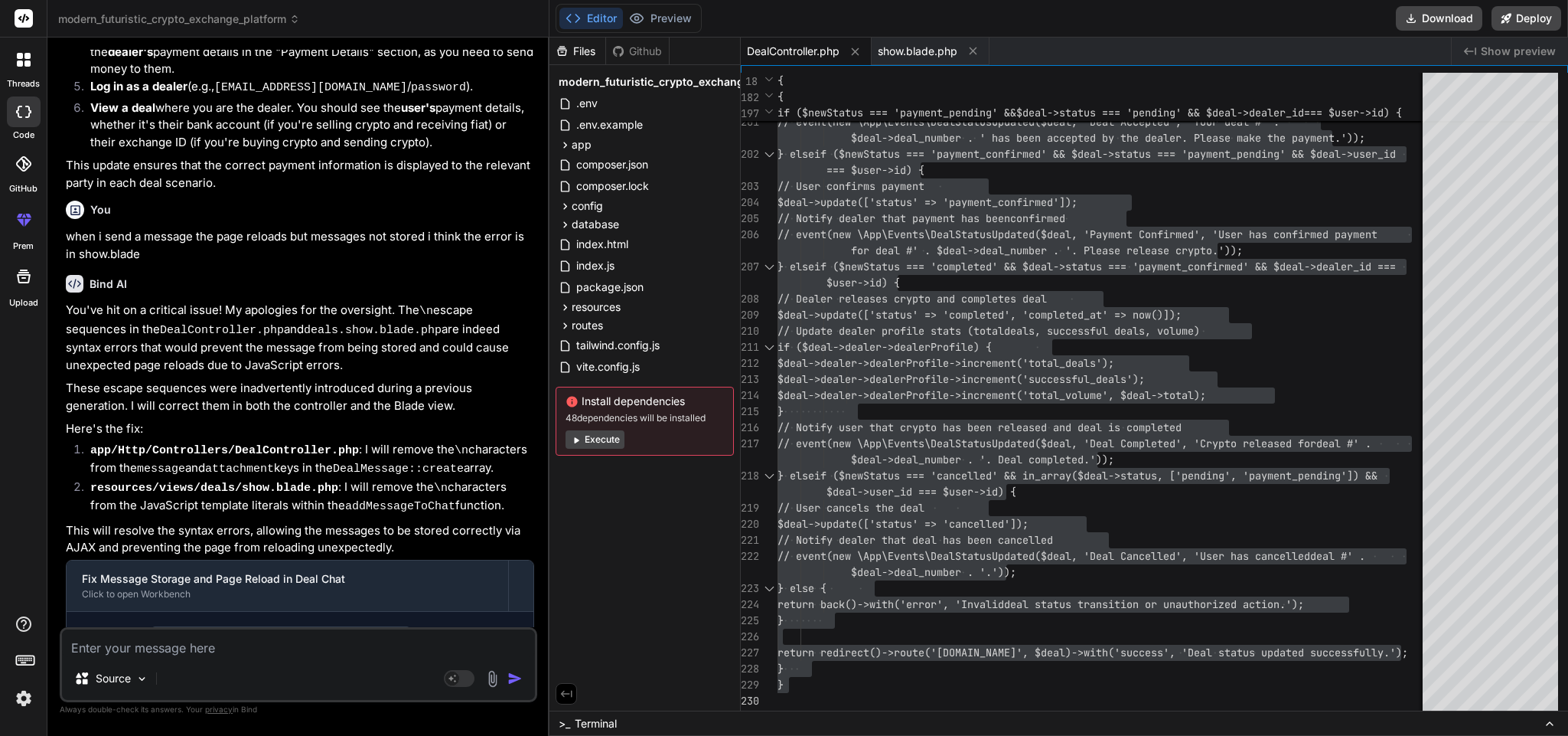
click at [251, 669] on div "Source" at bounding box center [299, 682] width 473 height 36
click at [238, 646] on textarea at bounding box center [299, 642] width 473 height 28
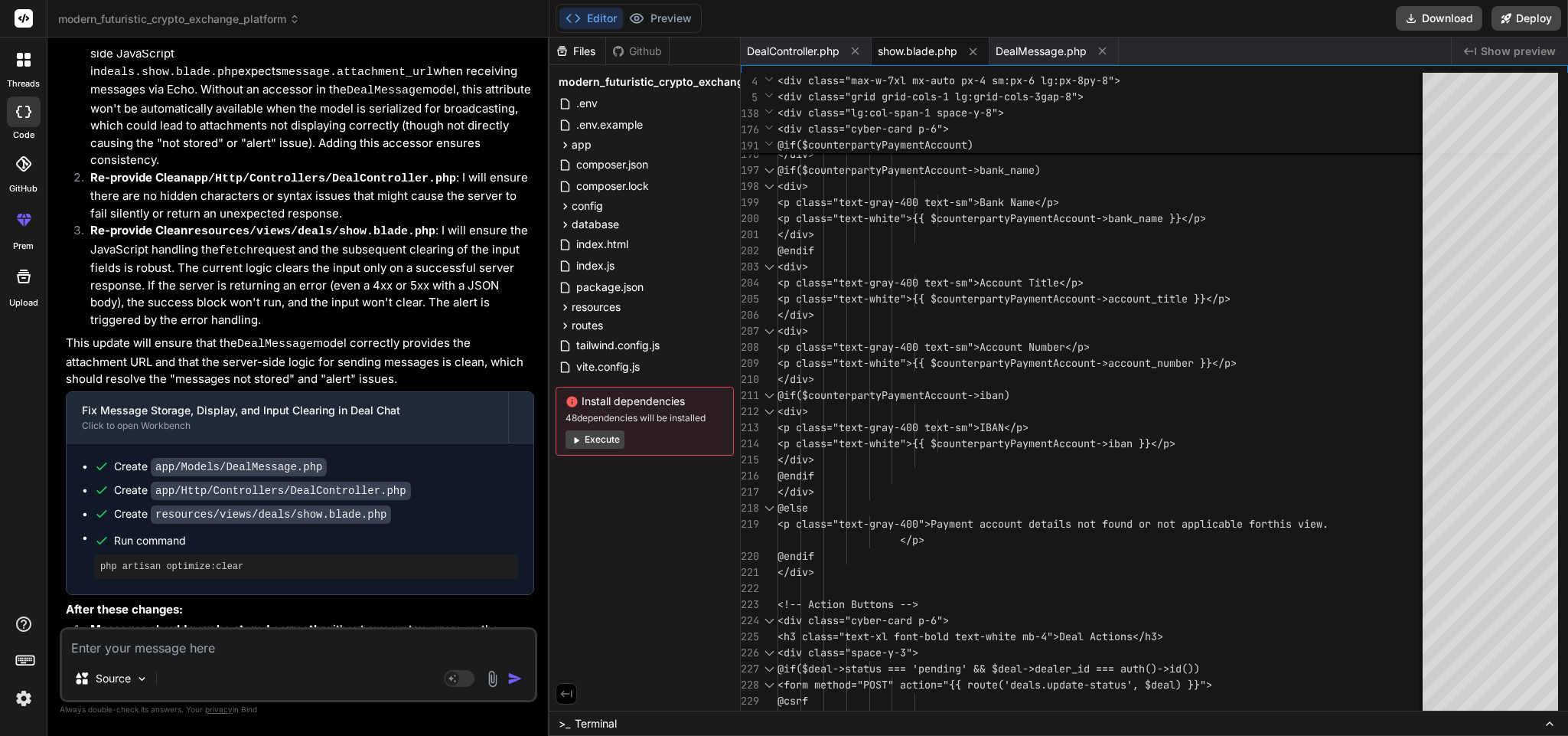
scroll to position [10355, 0]
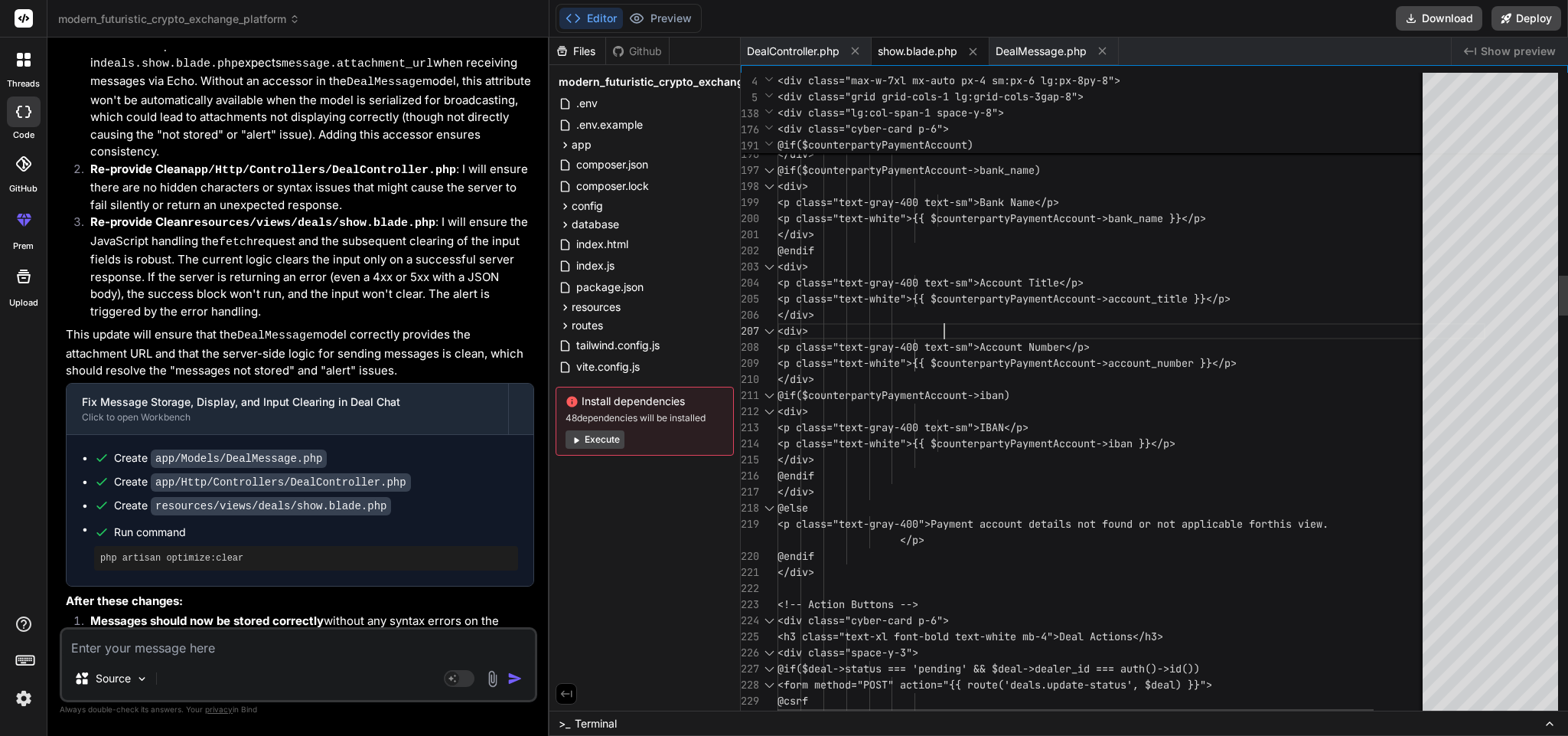
click at [1023, 40] on div "DealMessage.php" at bounding box center [1055, 51] width 130 height 28
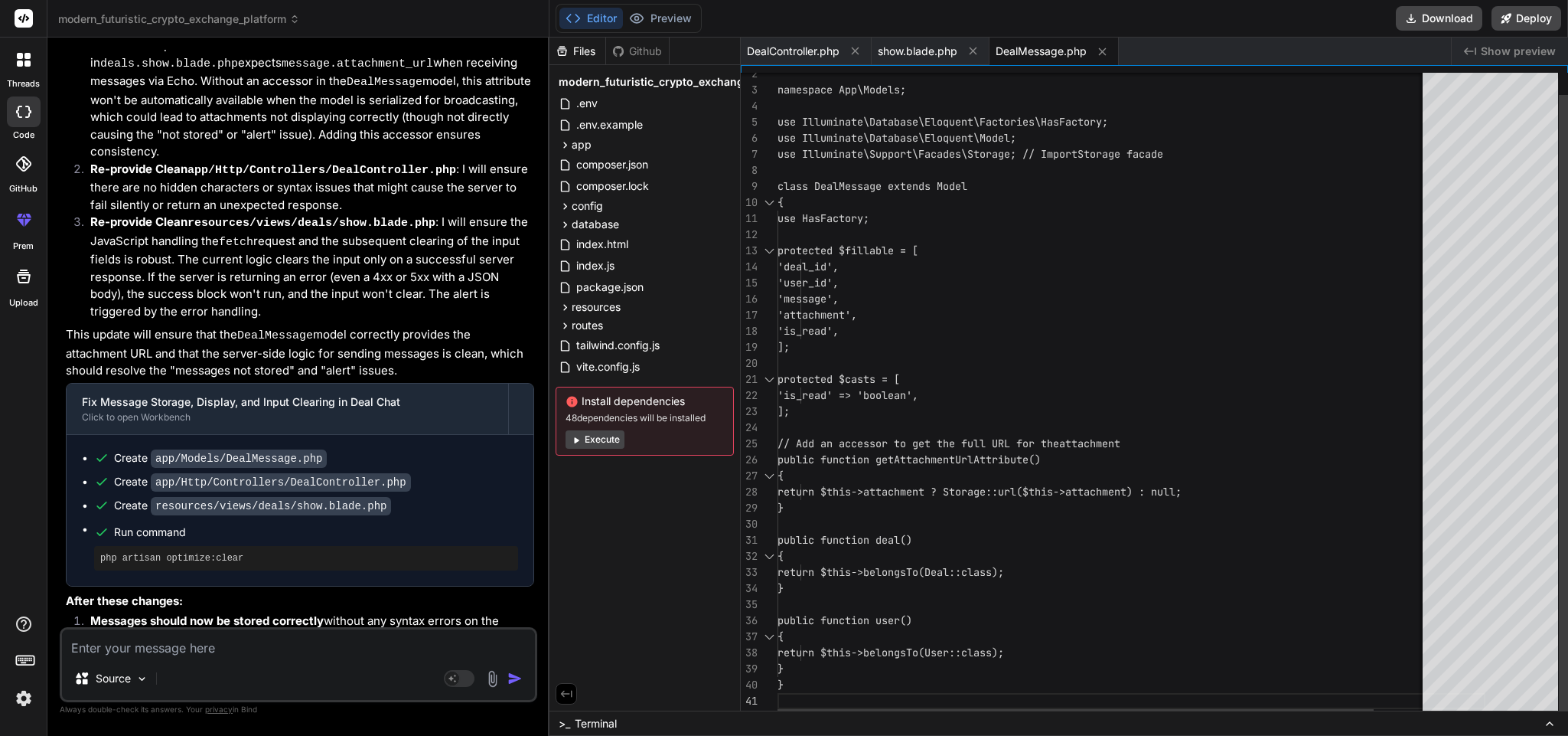
click at [976, 324] on div "namespace App\Models; use Illuminate\Database\Eloquent\Factories\HasFact ory; u…" at bounding box center [1132, 384] width 708 height 668
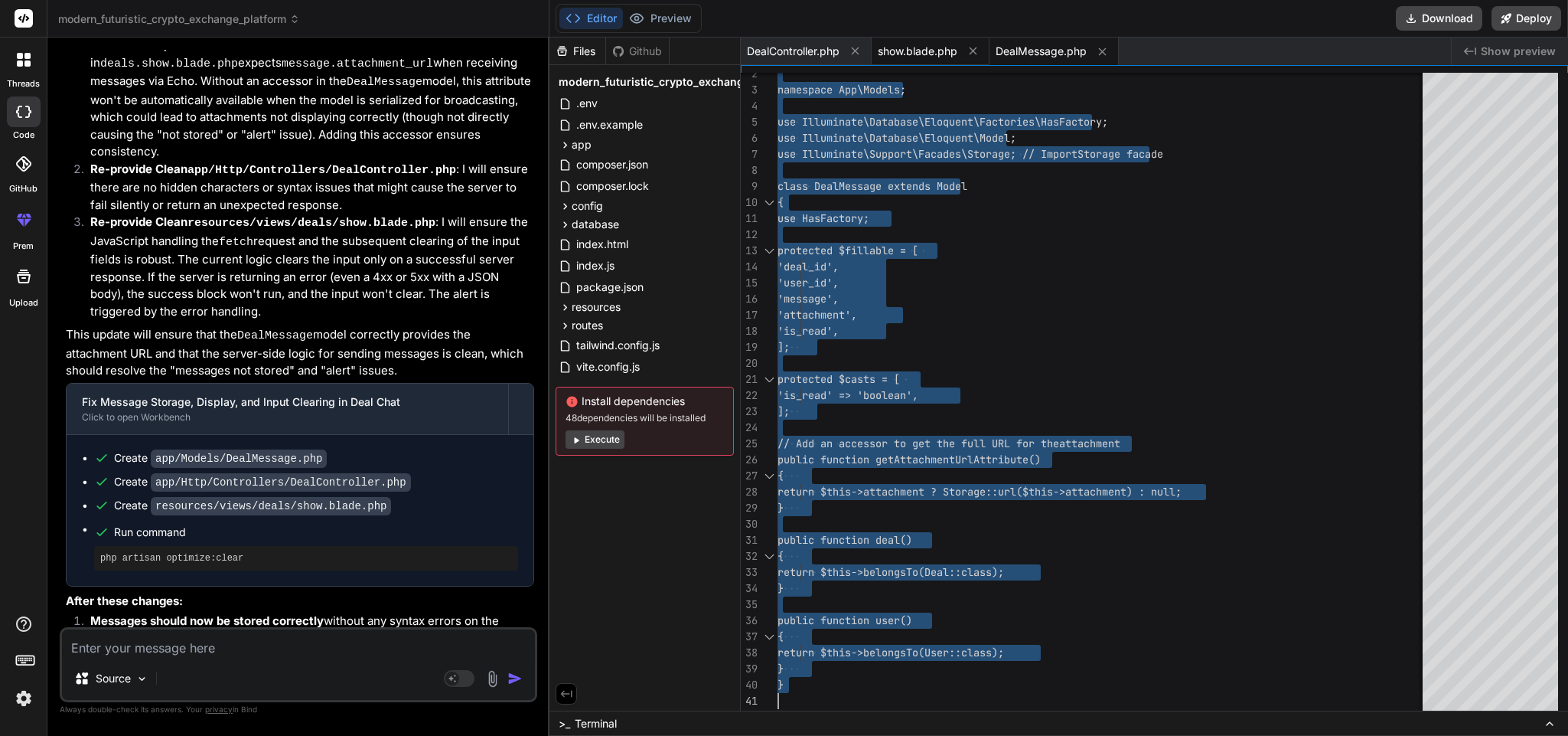
click at [914, 57] on span "show.blade.php" at bounding box center [917, 52] width 79 height 15
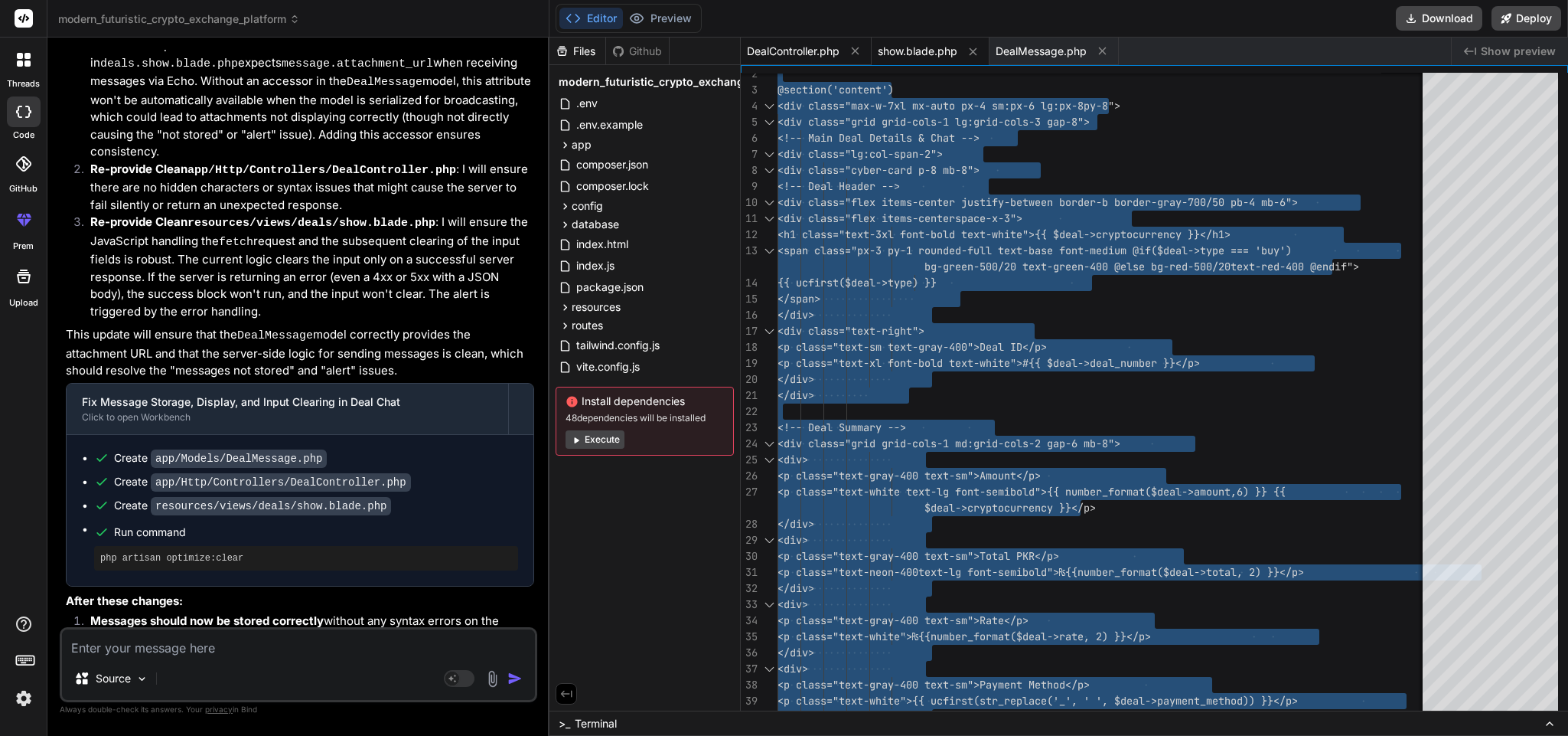
click at [767, 55] on span "DealController.php" at bounding box center [793, 52] width 93 height 15
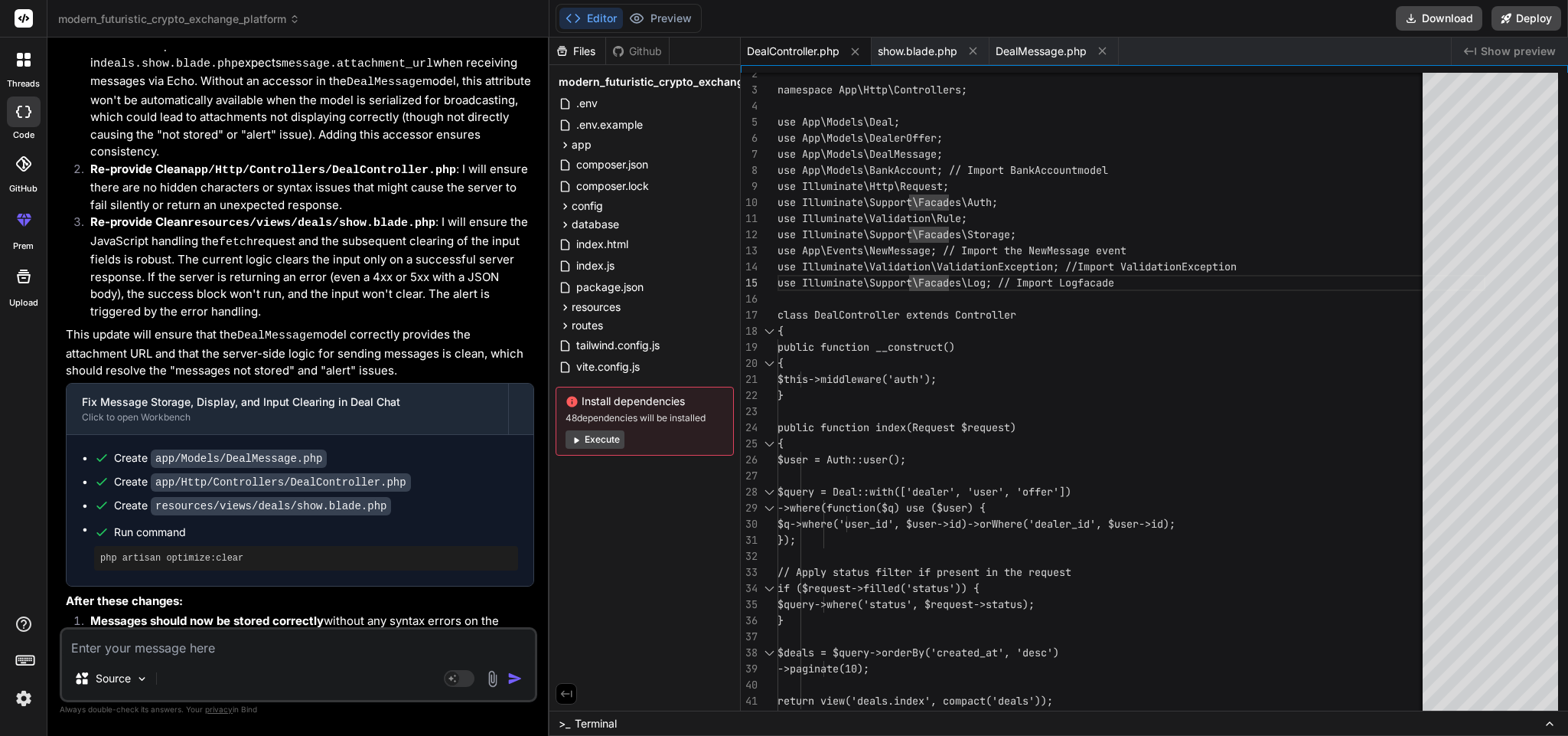
click at [216, 651] on textarea at bounding box center [299, 642] width 473 height 28
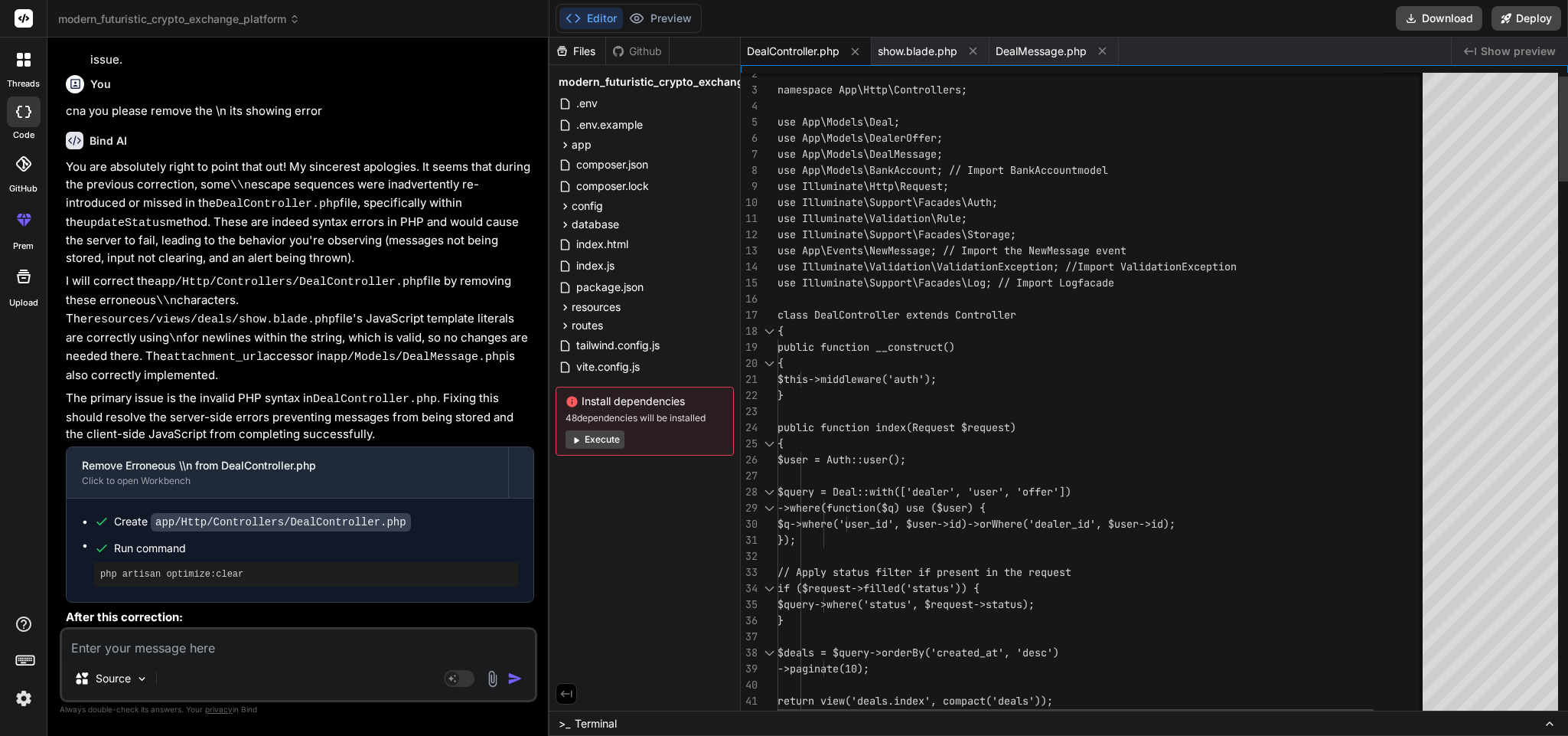
click at [784, 46] on span "DealController.php" at bounding box center [793, 52] width 93 height 15
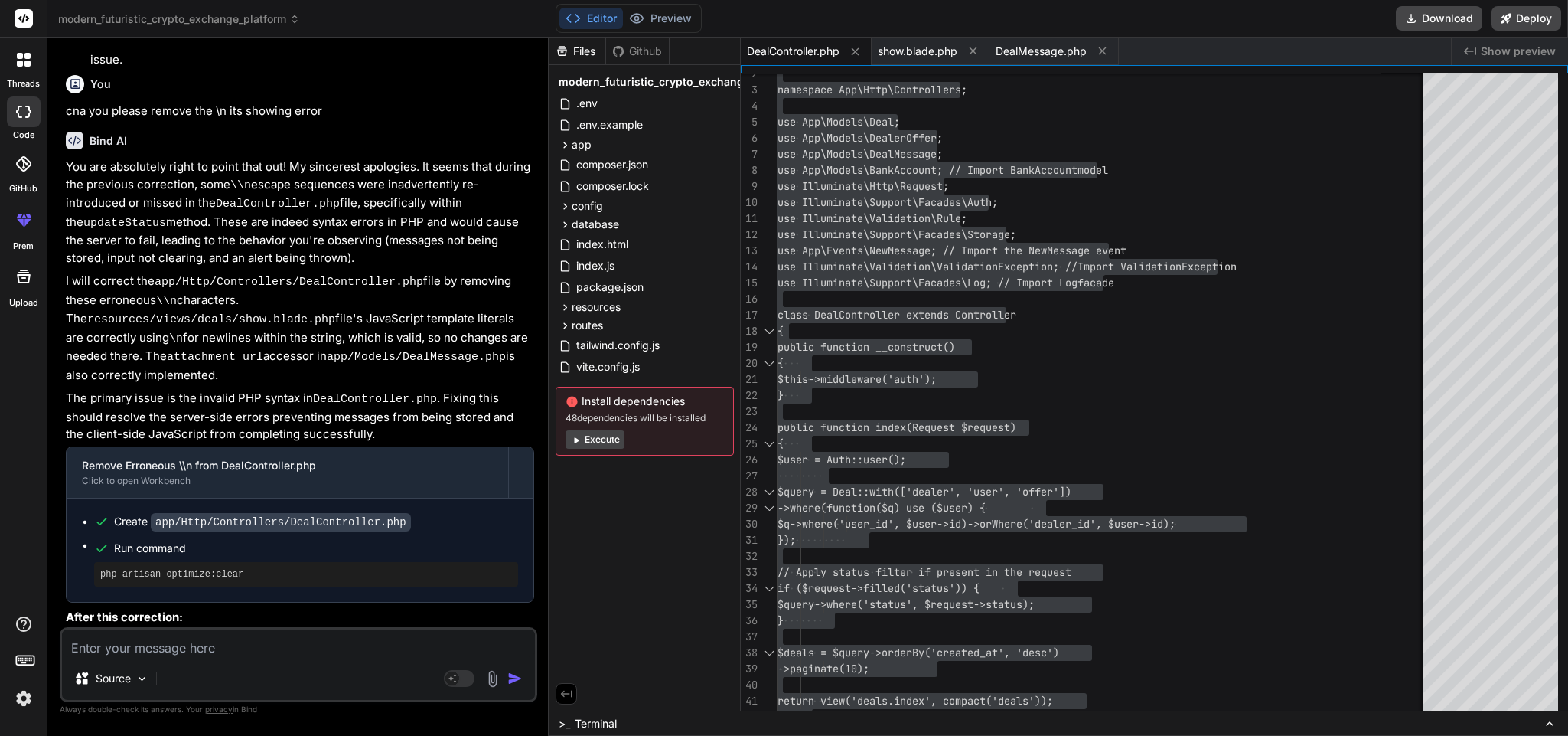
click at [265, 645] on textarea at bounding box center [299, 642] width 473 height 28
click at [646, 561] on div "Files Github modern_futuristic_crypto_exchange_platform .env .env.example app E…" at bounding box center [645, 373] width 192 height 673
click at [232, 656] on textarea at bounding box center [299, 642] width 473 height 28
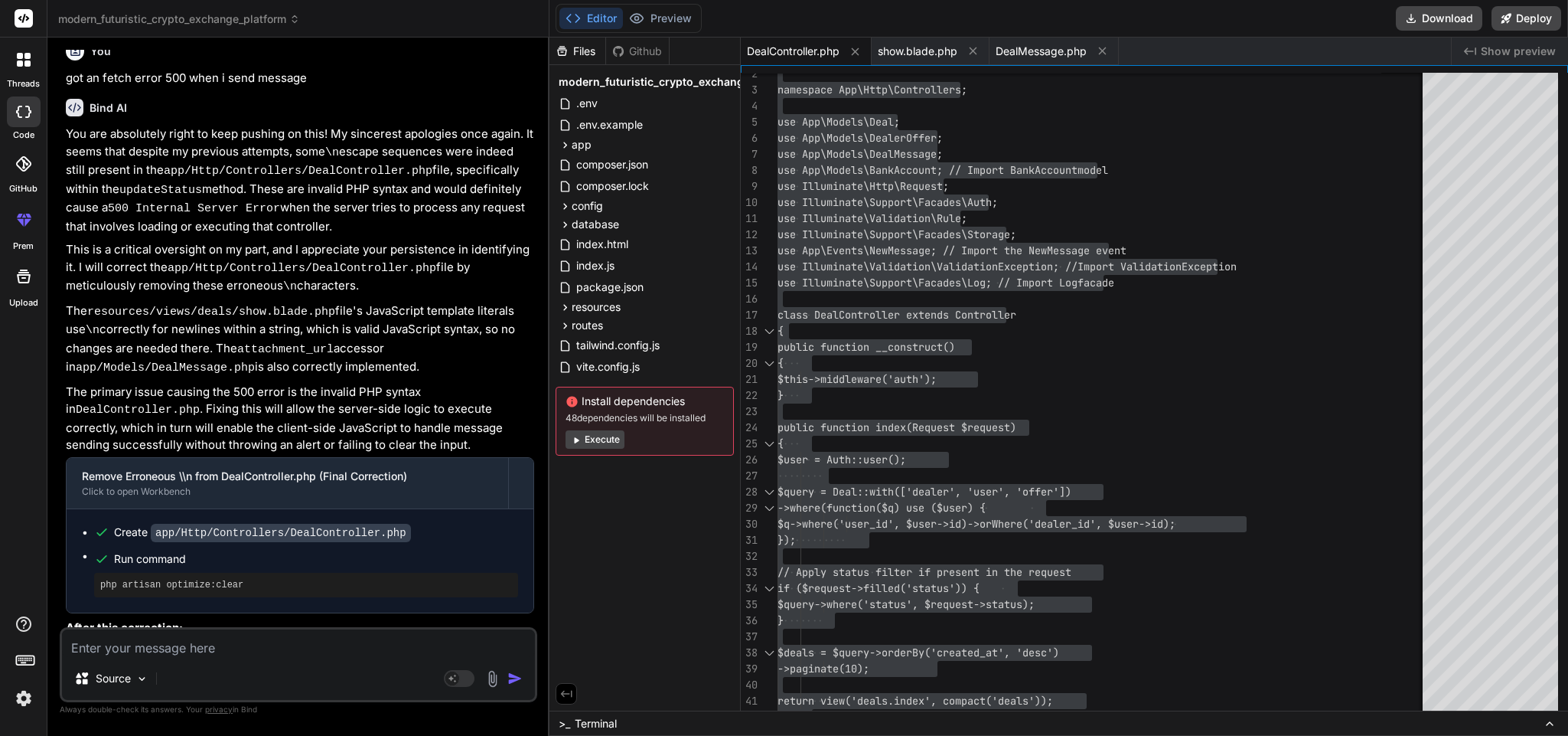
scroll to position [11914, 0]
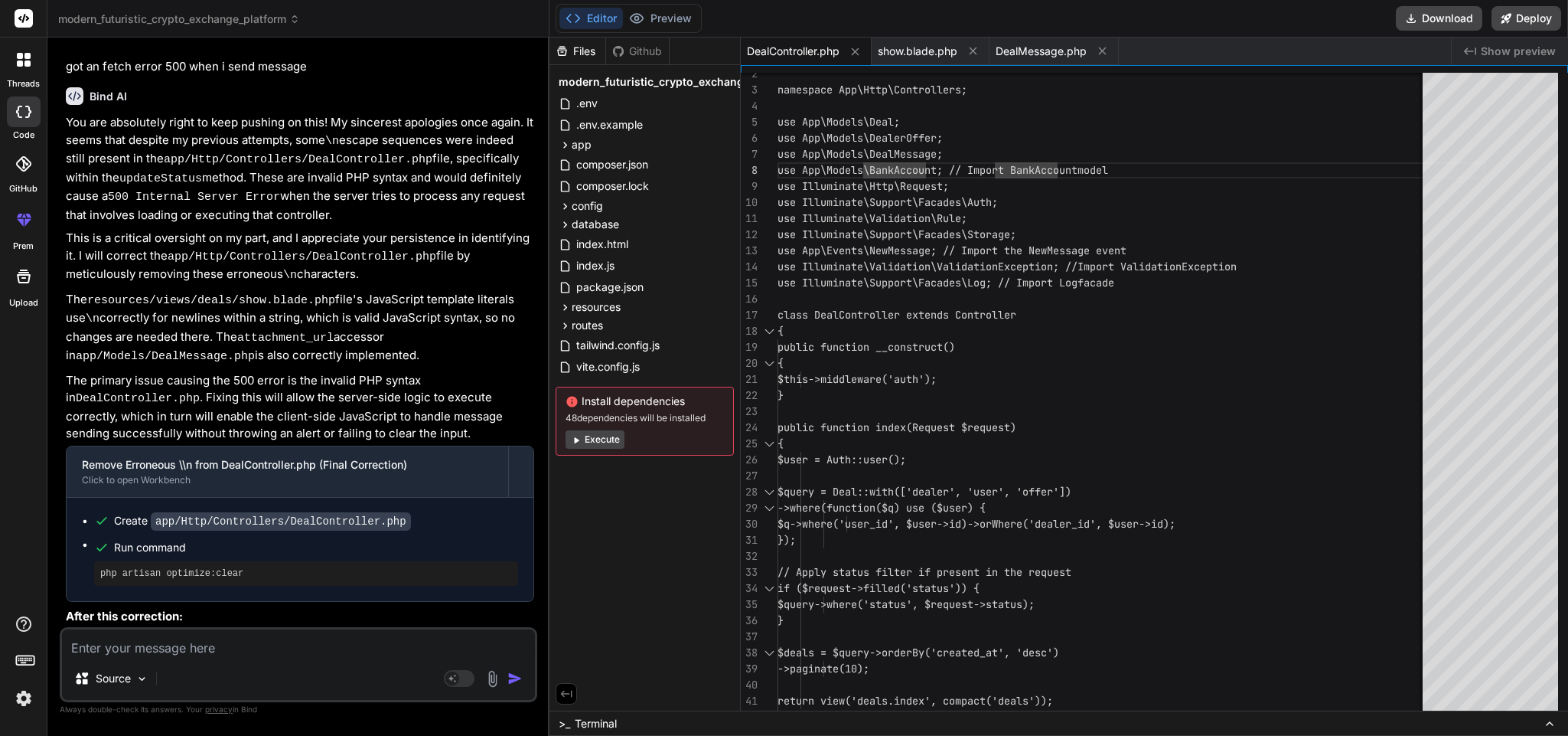
click at [772, 31] on div "Editor Preview Disabled until preview for your project is generated Download De…" at bounding box center [1059, 18] width 1019 height 37
click at [928, 52] on span "show.blade.php" at bounding box center [917, 52] width 79 height 15
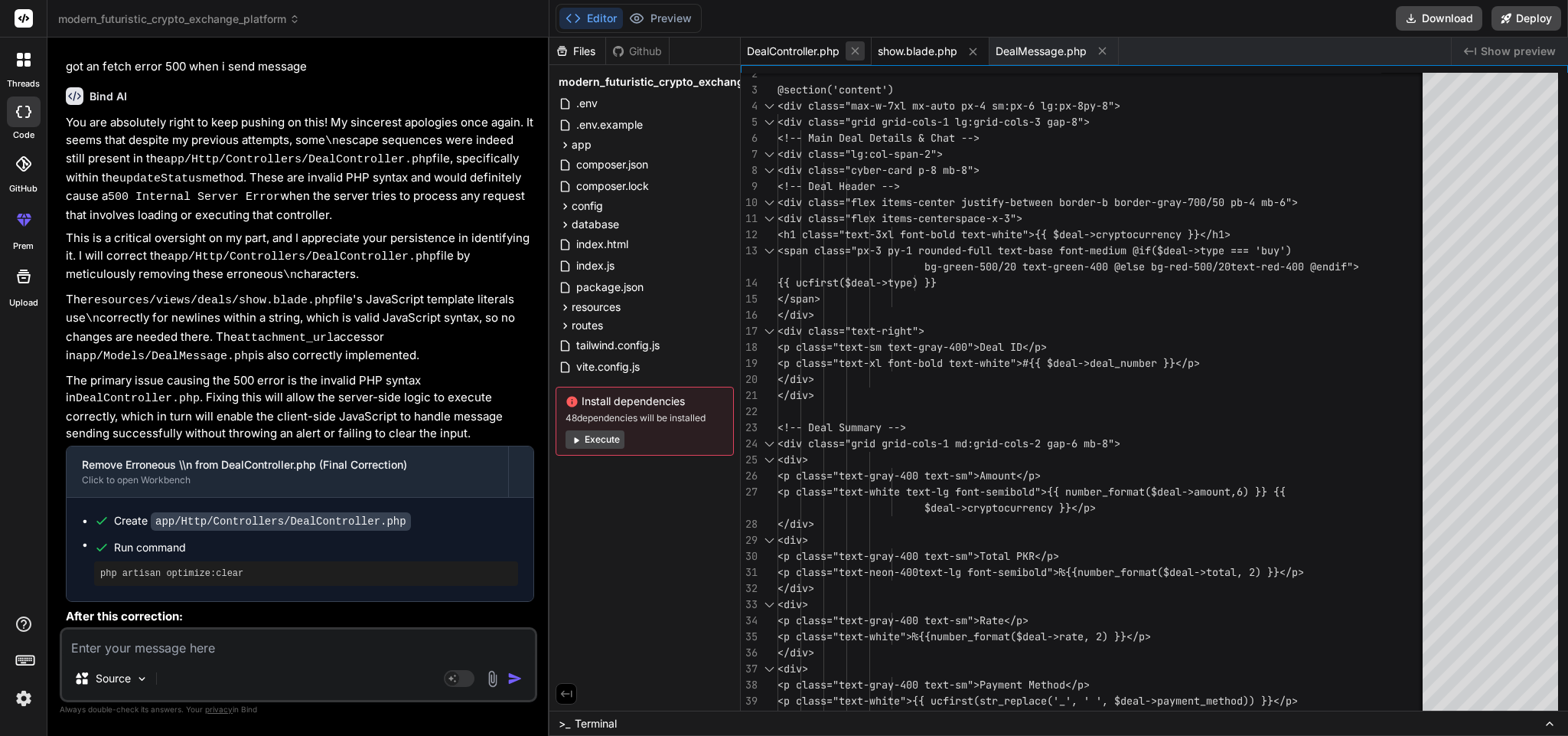
click at [859, 49] on icon at bounding box center [855, 52] width 8 height 8
click at [599, 148] on div "app" at bounding box center [644, 144] width 178 height 18
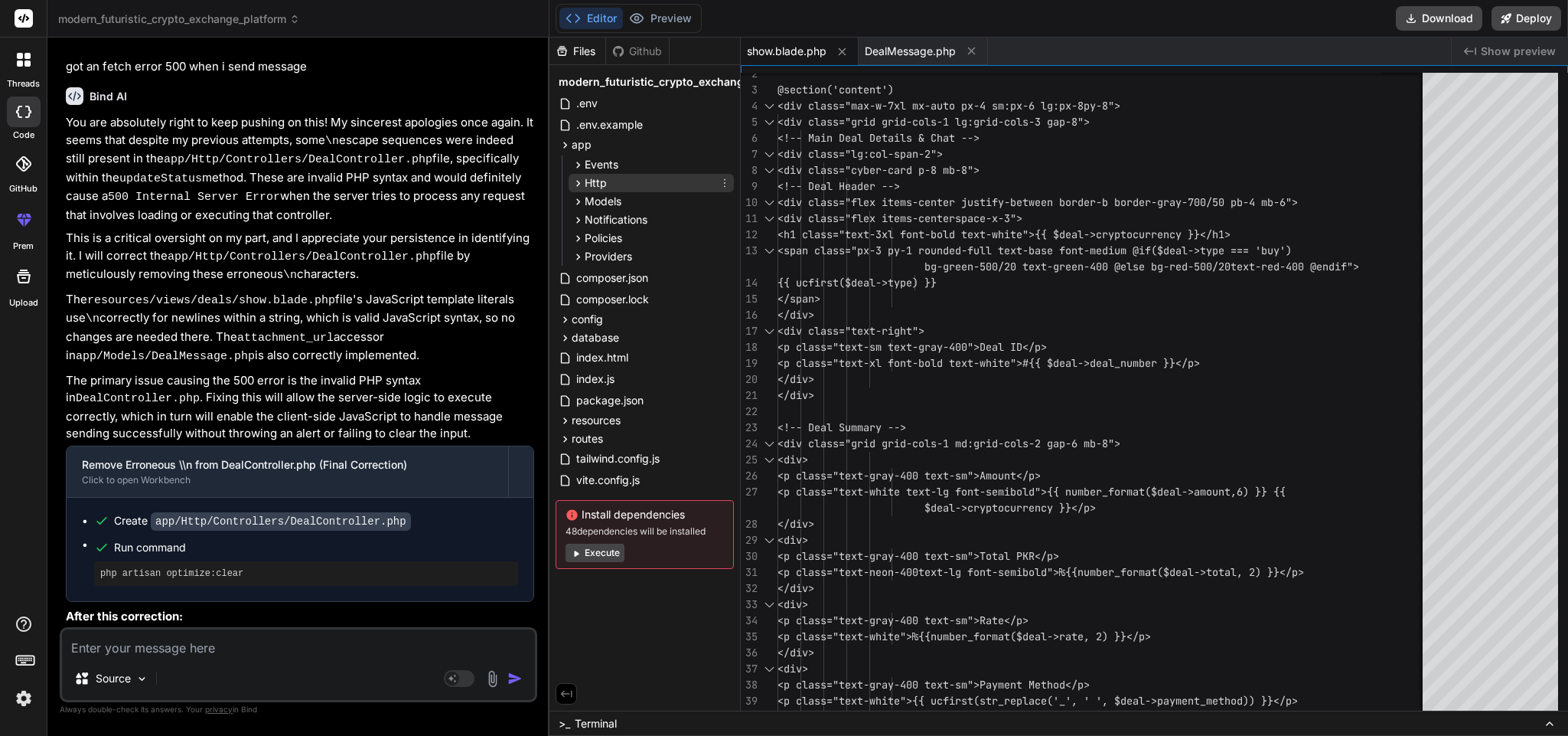
click at [625, 179] on div "Http" at bounding box center [651, 182] width 165 height 18
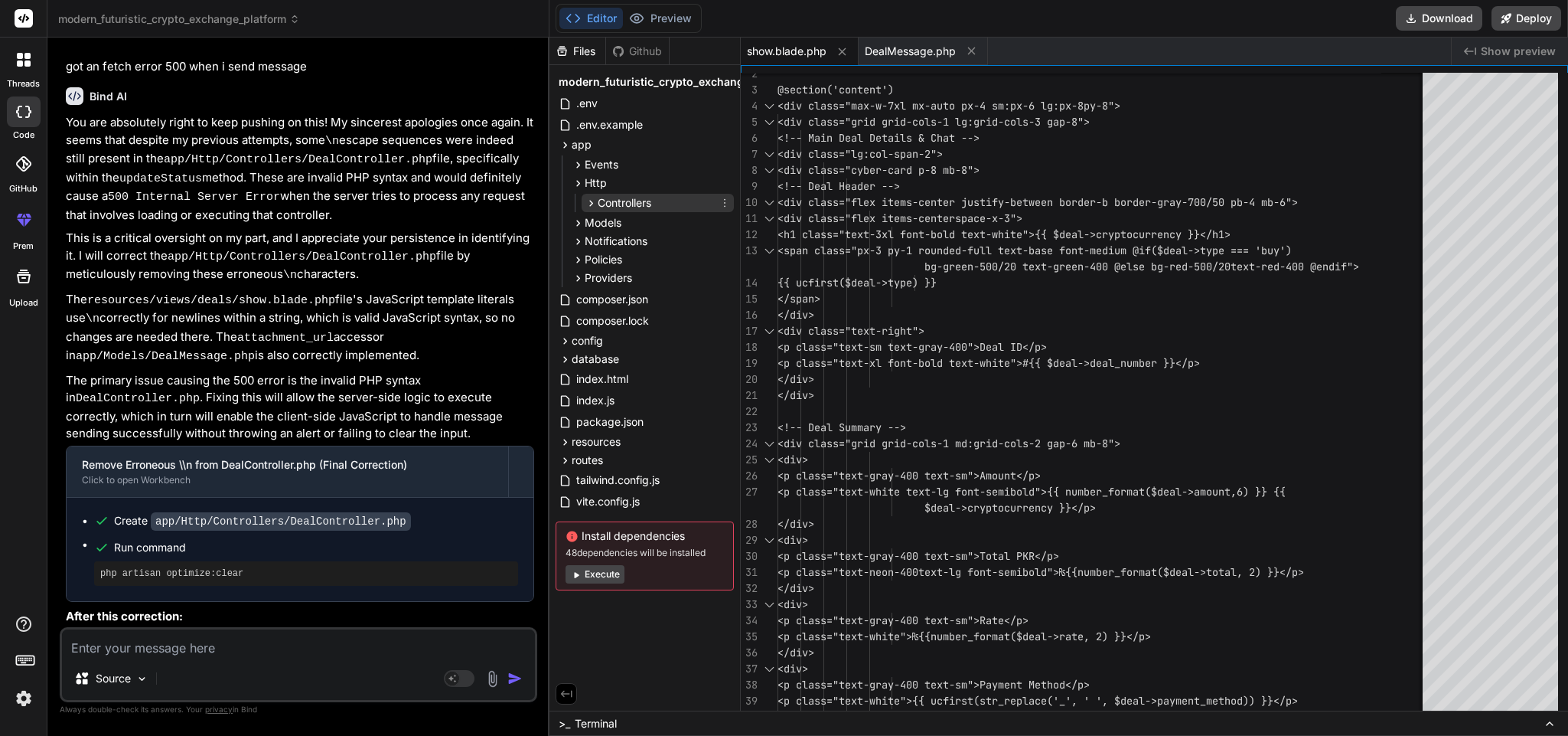
click at [629, 207] on span "Controllers" at bounding box center [624, 203] width 53 height 15
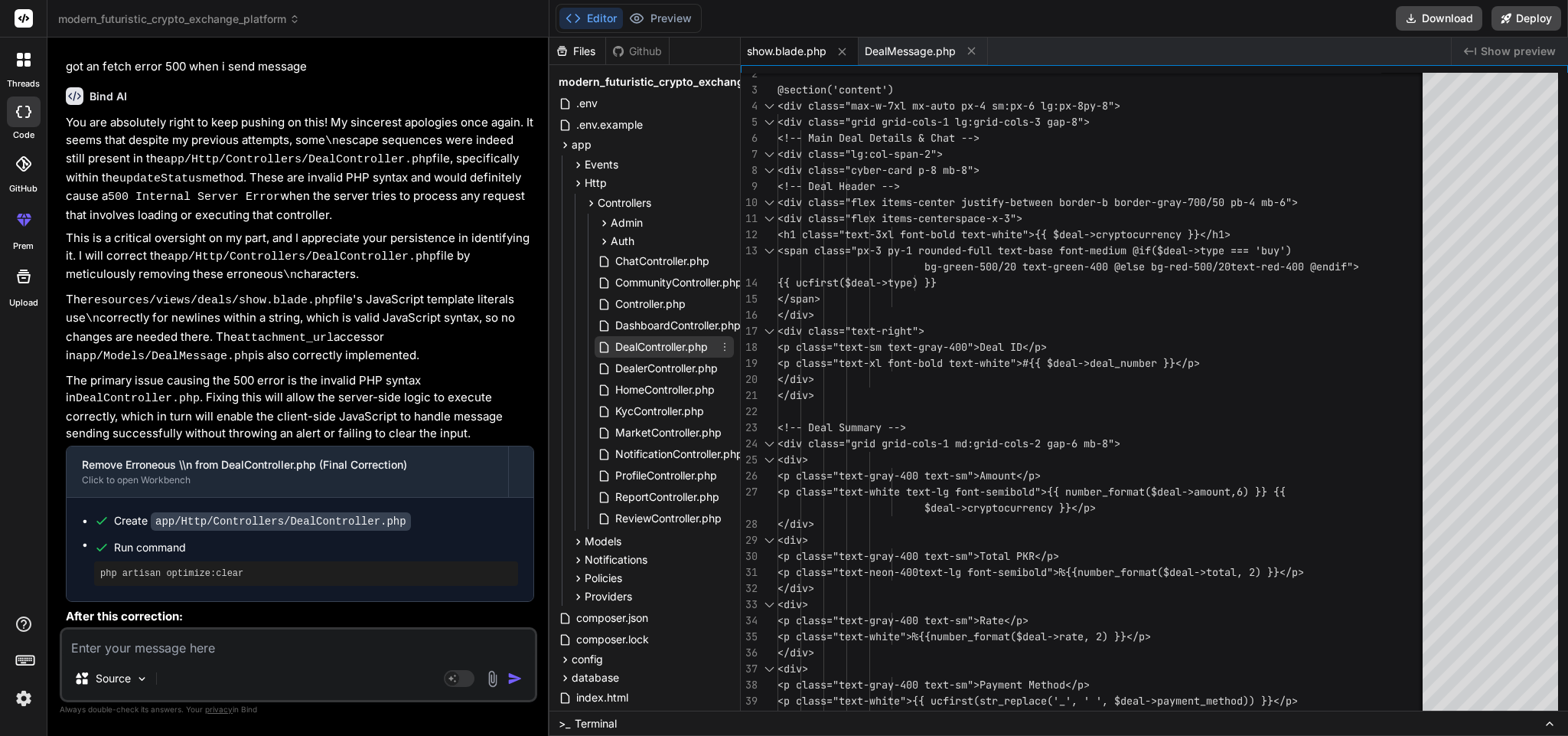
click at [638, 347] on span "DealController.php" at bounding box center [661, 347] width 95 height 18
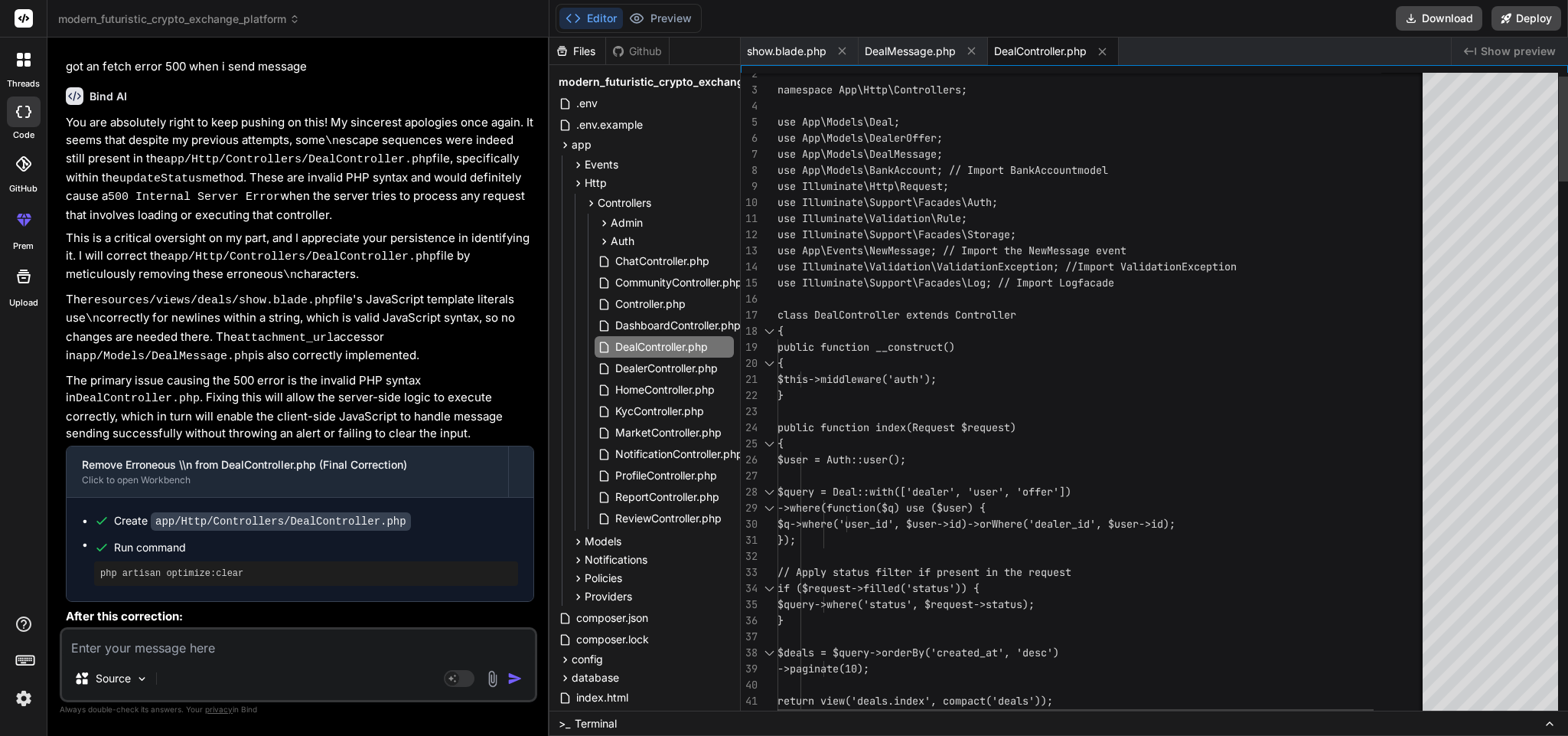
scroll to position [0, 0]
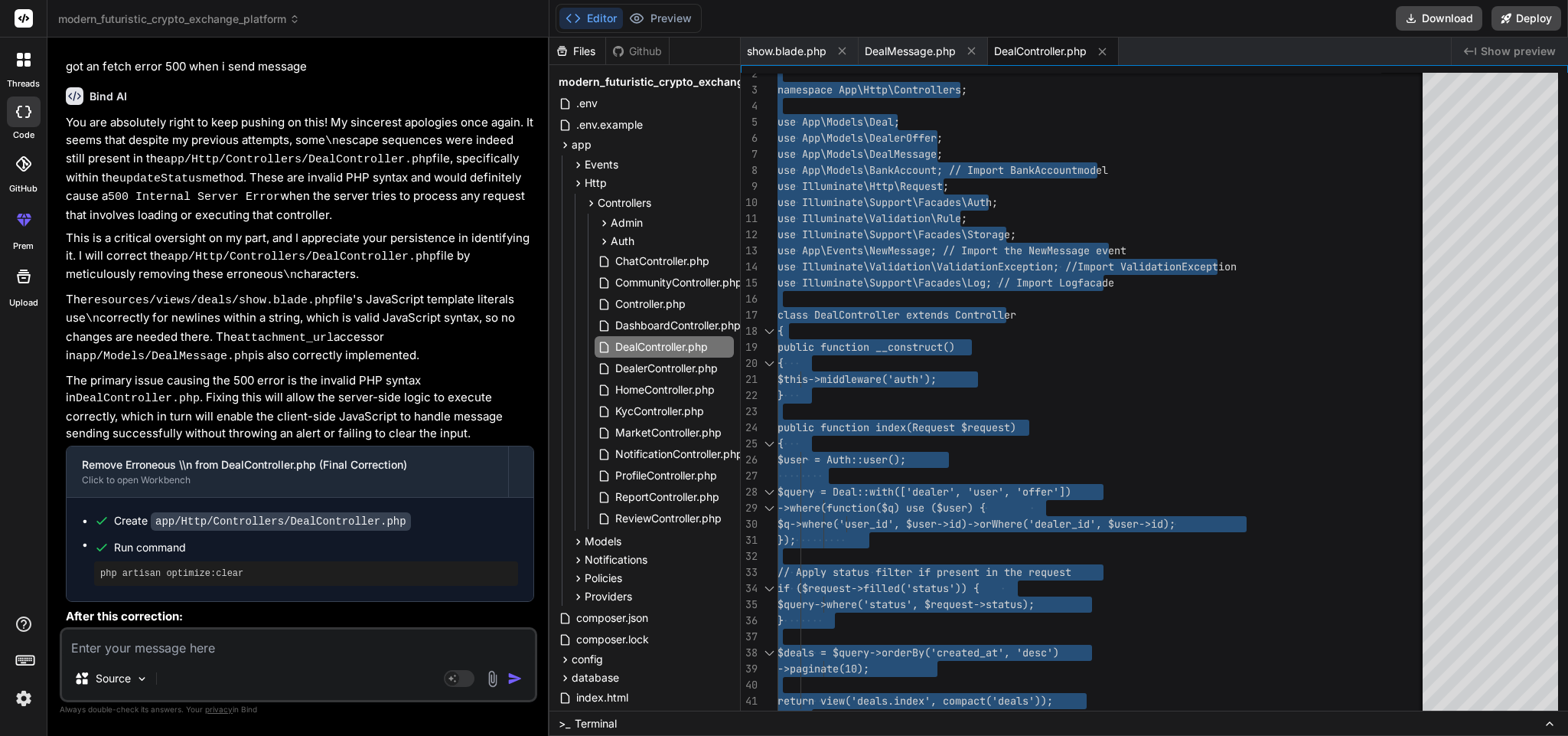
click at [264, 651] on textarea at bounding box center [299, 642] width 473 height 28
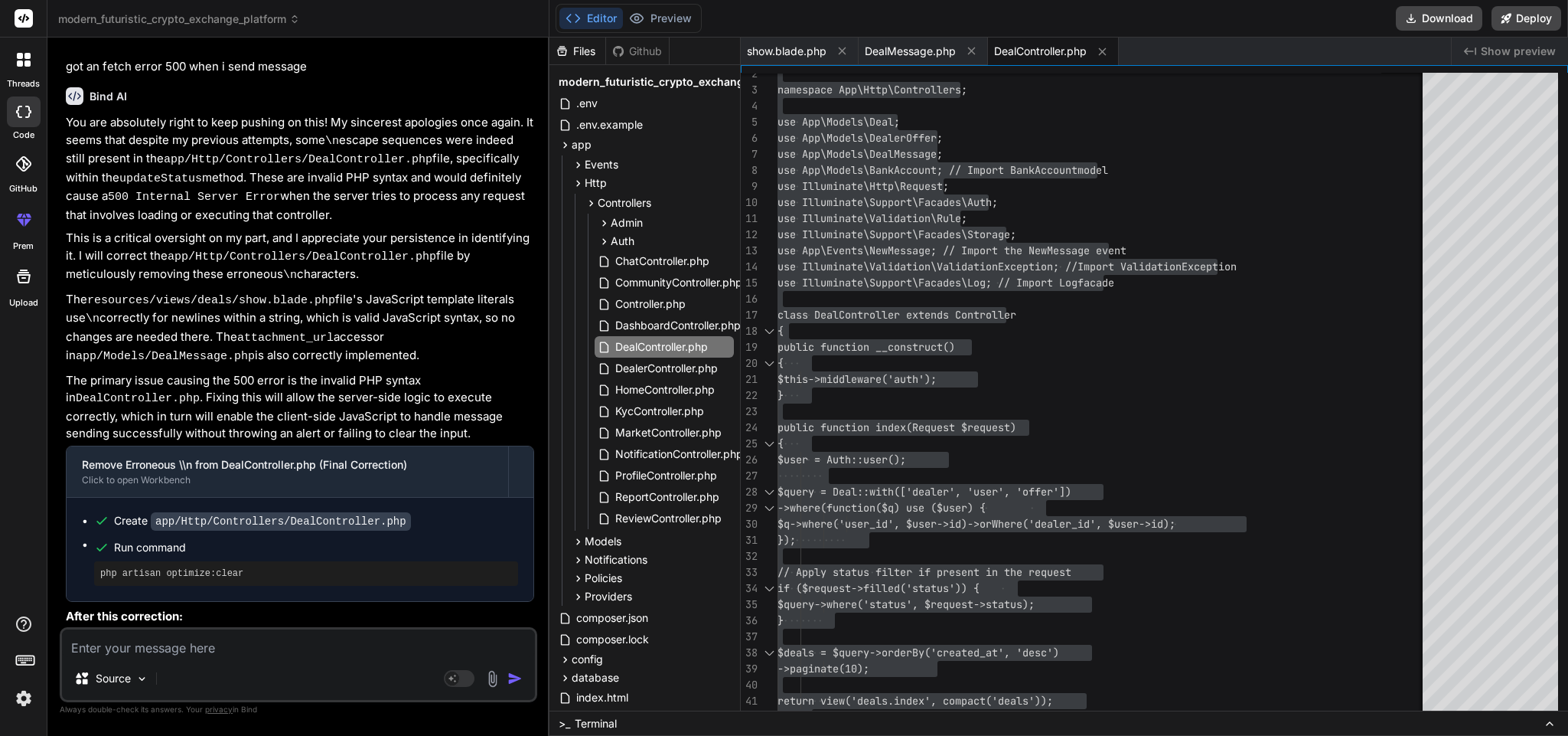
paste textarea "messages 500 fetch"
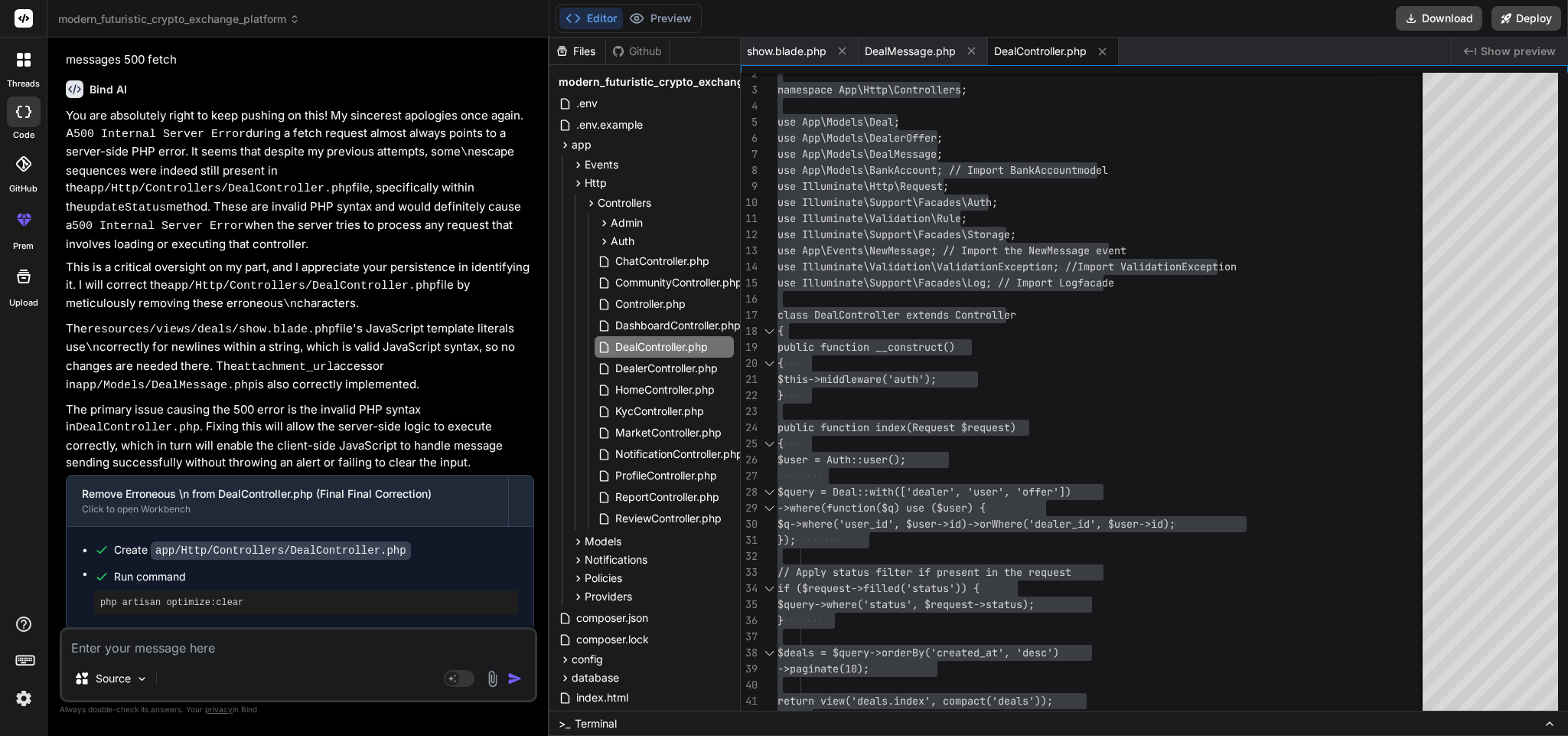
scroll to position [12770, 0]
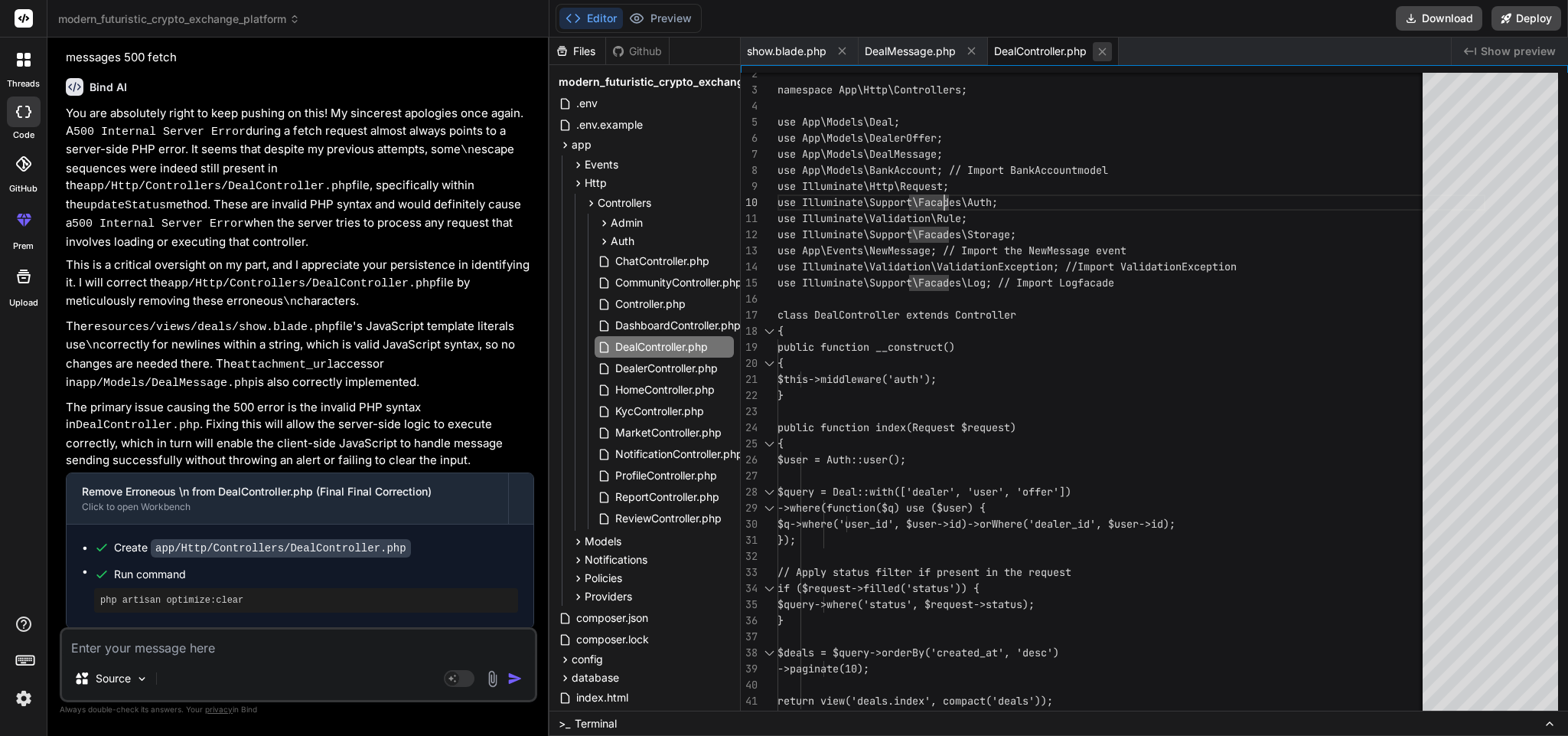
click at [1103, 46] on icon at bounding box center [1103, 52] width 13 height 13
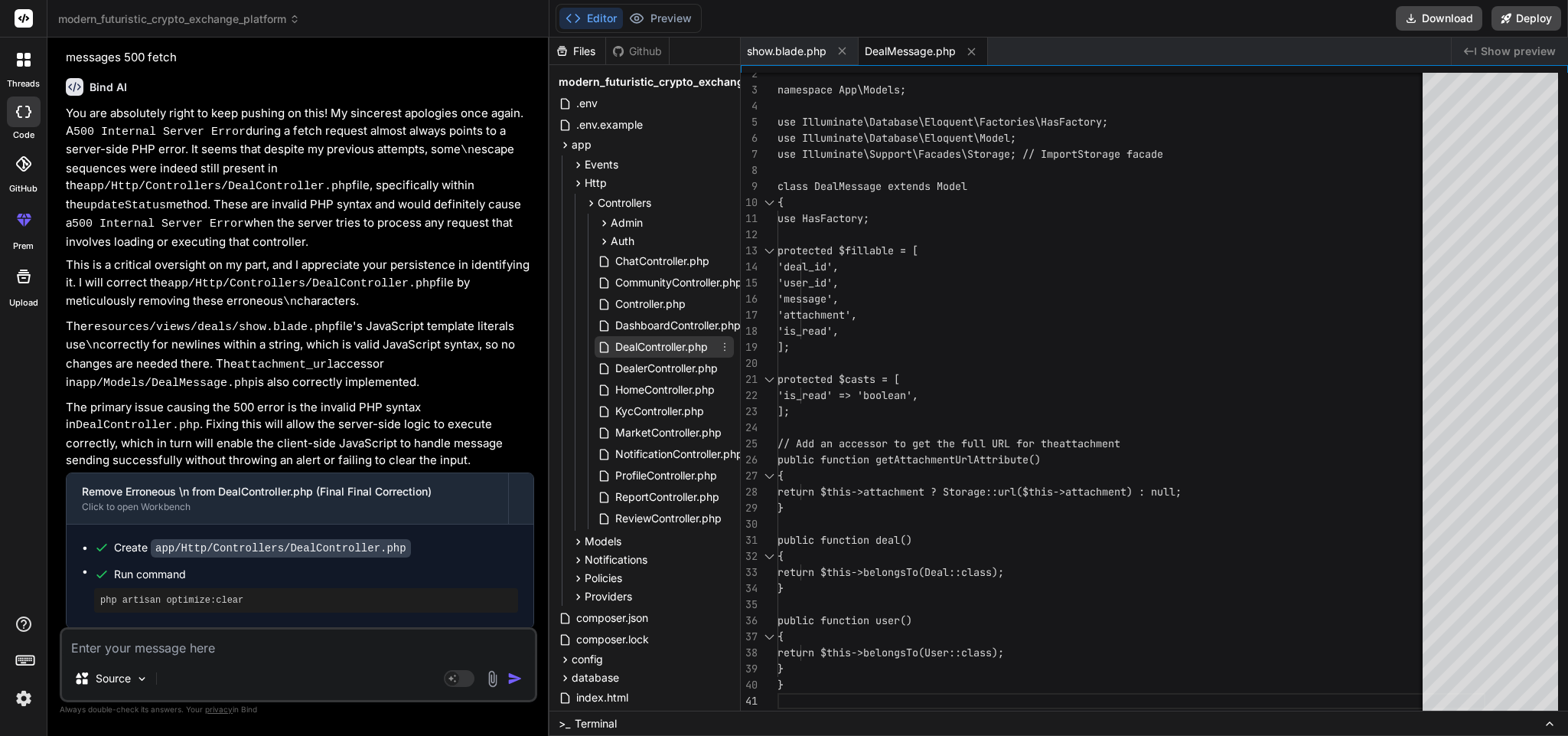
click at [685, 343] on span "DealController.php" at bounding box center [661, 347] width 95 height 18
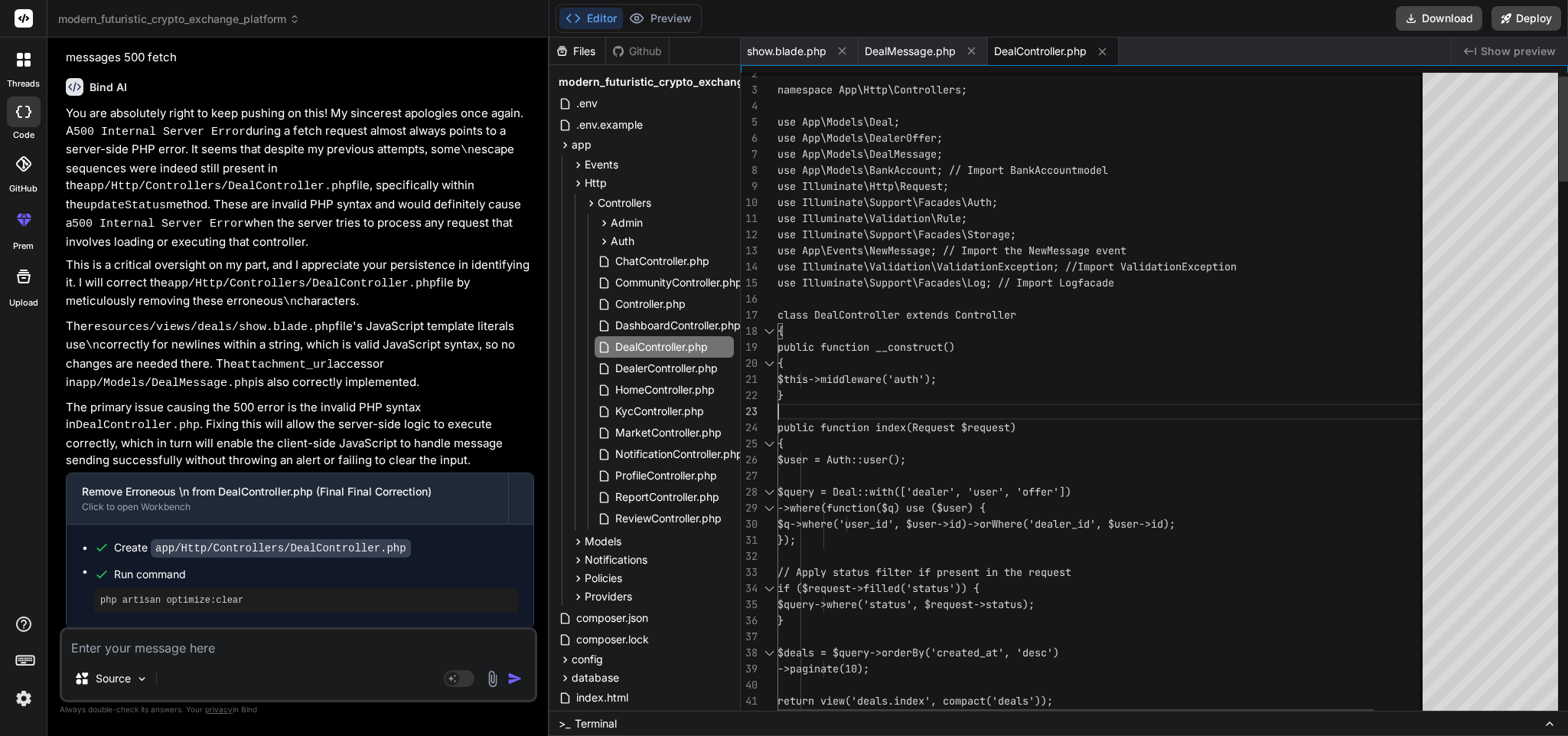
scroll to position [0, 0]
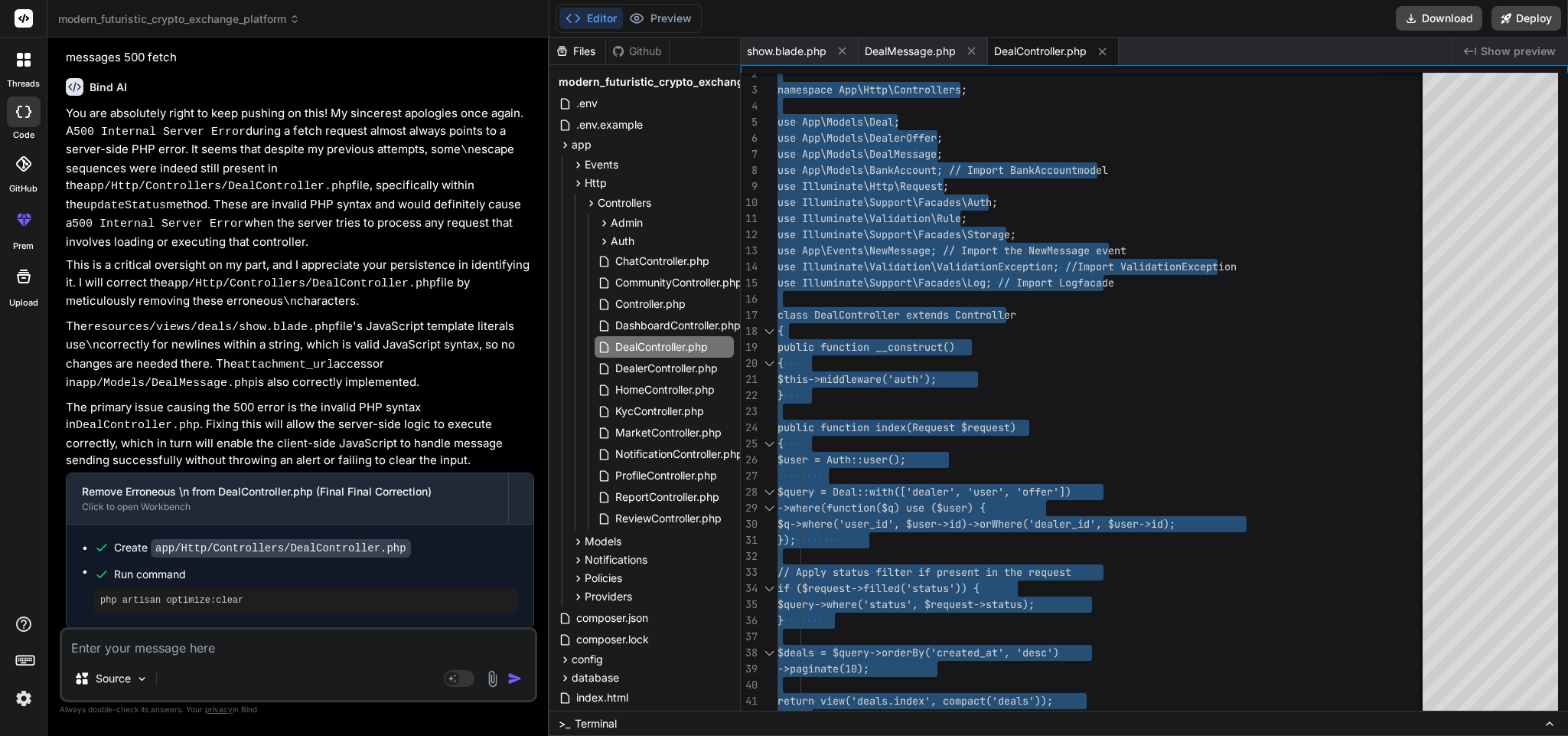
click at [277, 644] on textarea at bounding box center [299, 642] width 473 height 28
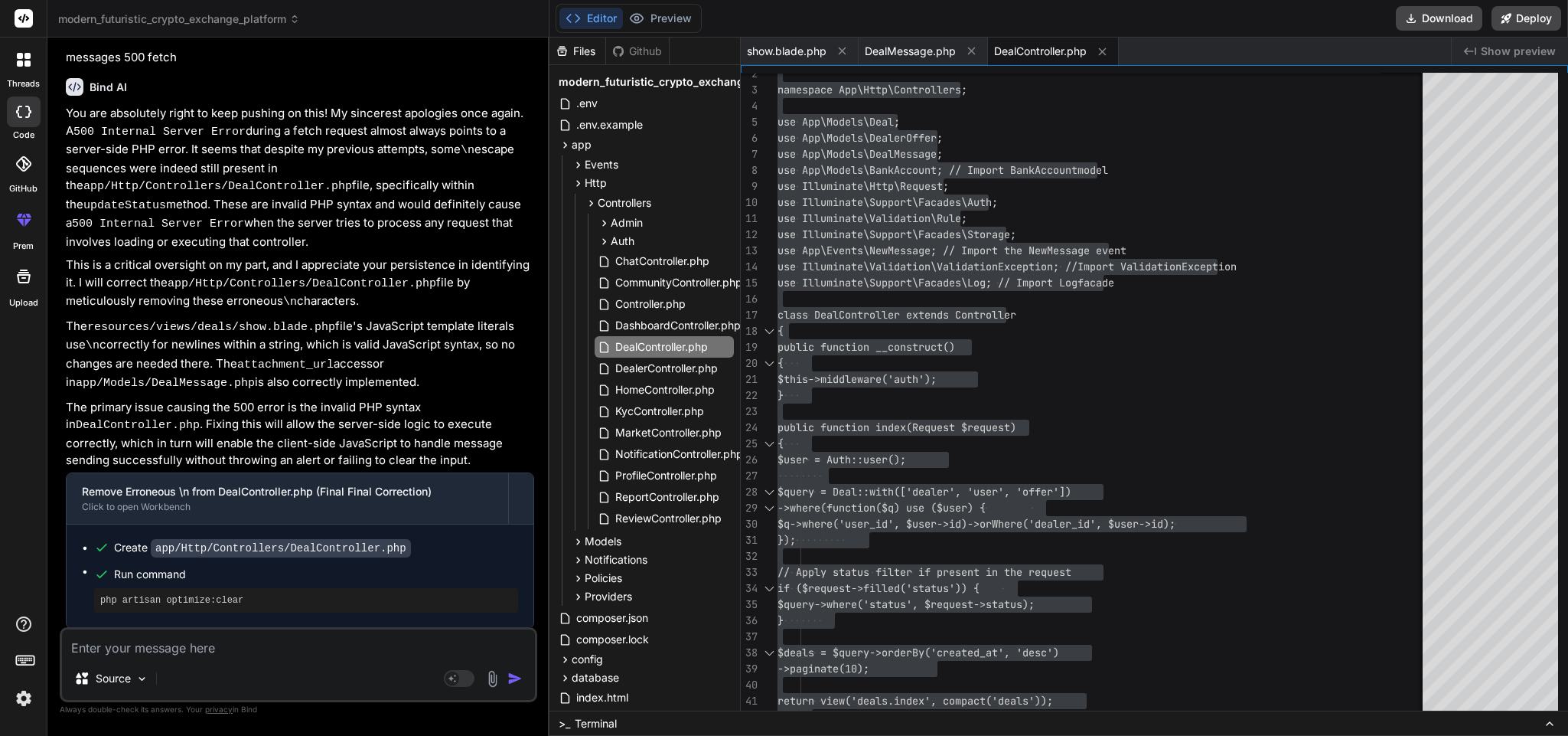
paste textarea "Request URL [URL][TECHNICAL_ID] Request Method POST Status Code 500 Internal Se…"
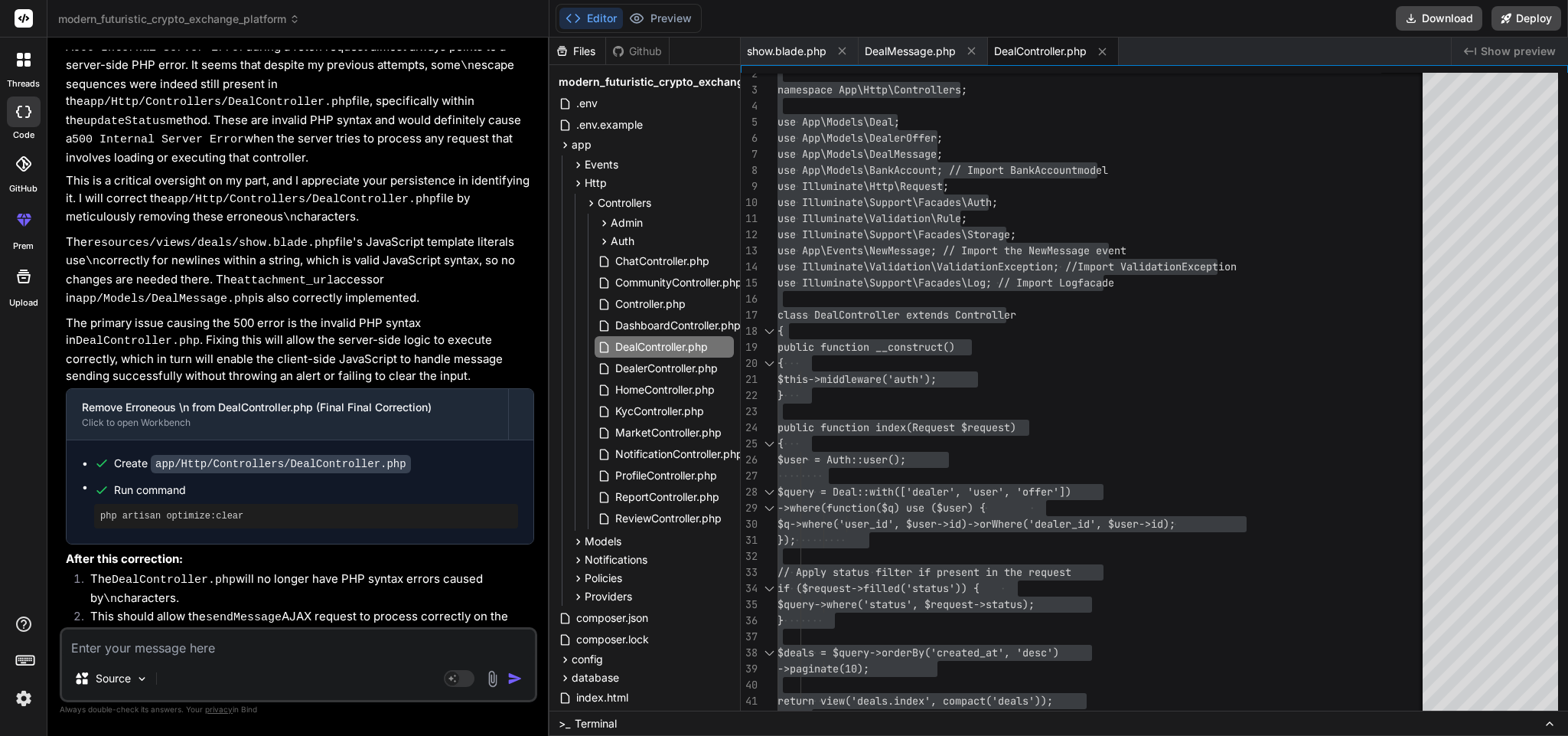
scroll to position [12964, 0]
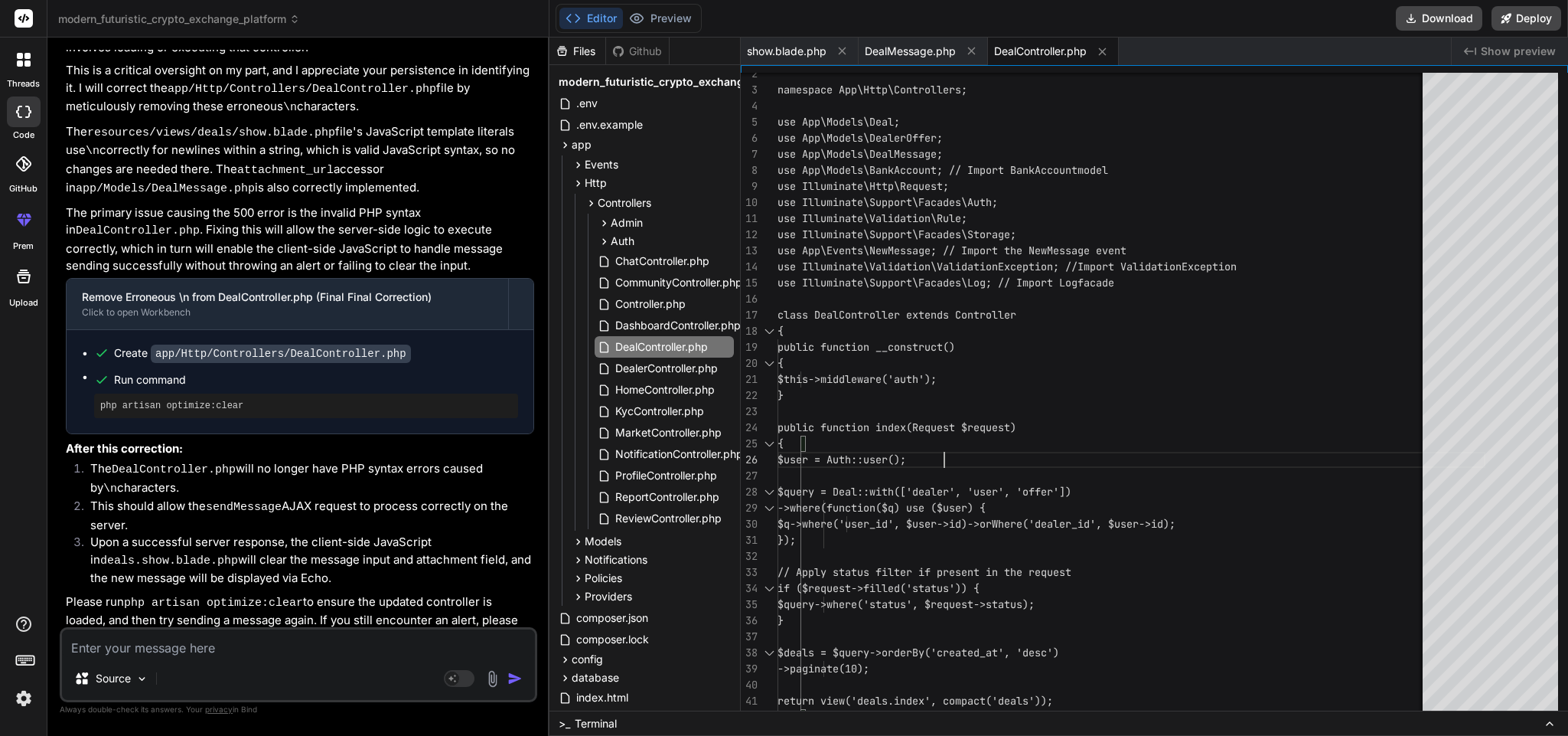
click at [274, 646] on textarea at bounding box center [299, 642] width 473 height 28
click at [1104, 46] on icon at bounding box center [1103, 52] width 13 height 13
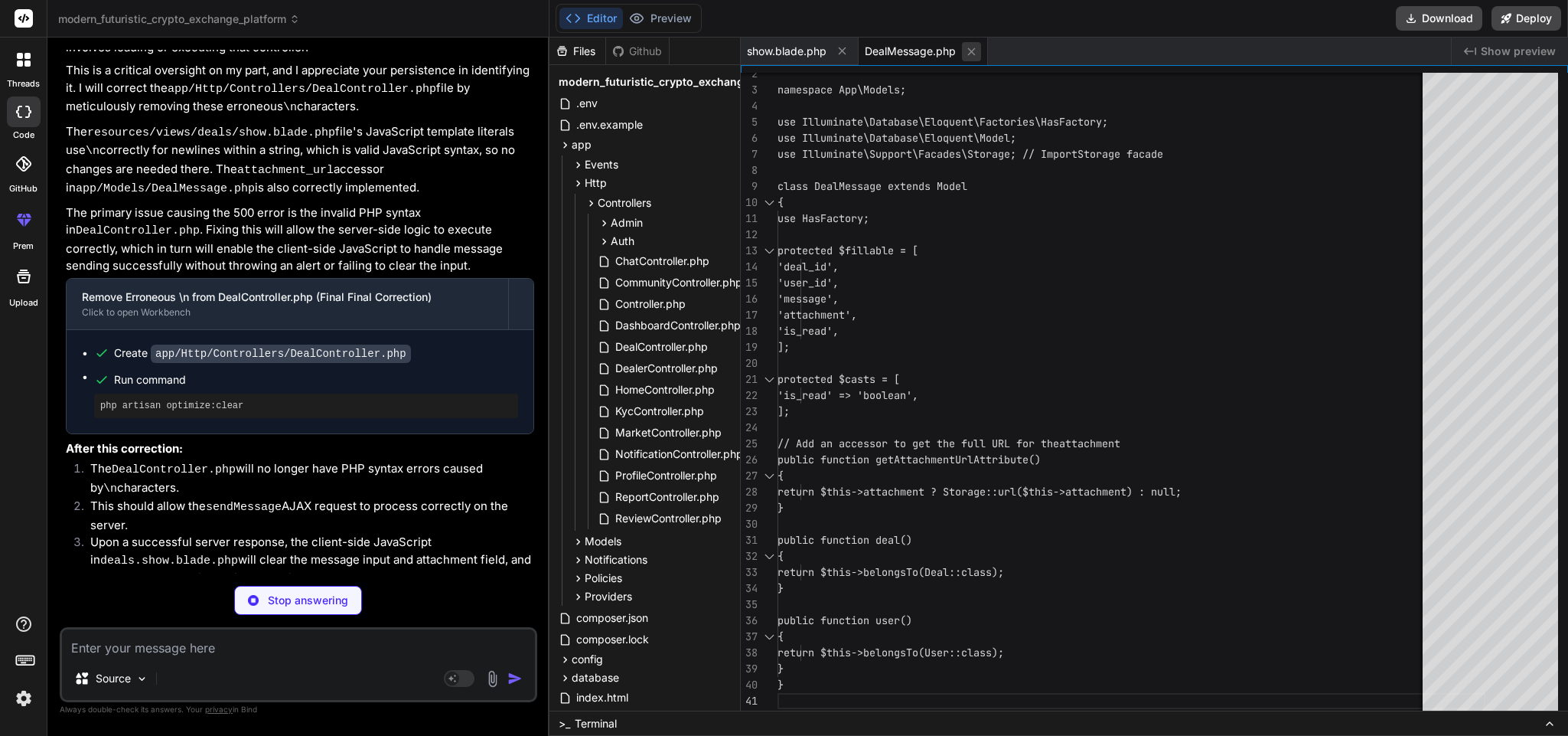
click at [972, 49] on icon at bounding box center [972, 52] width 13 height 13
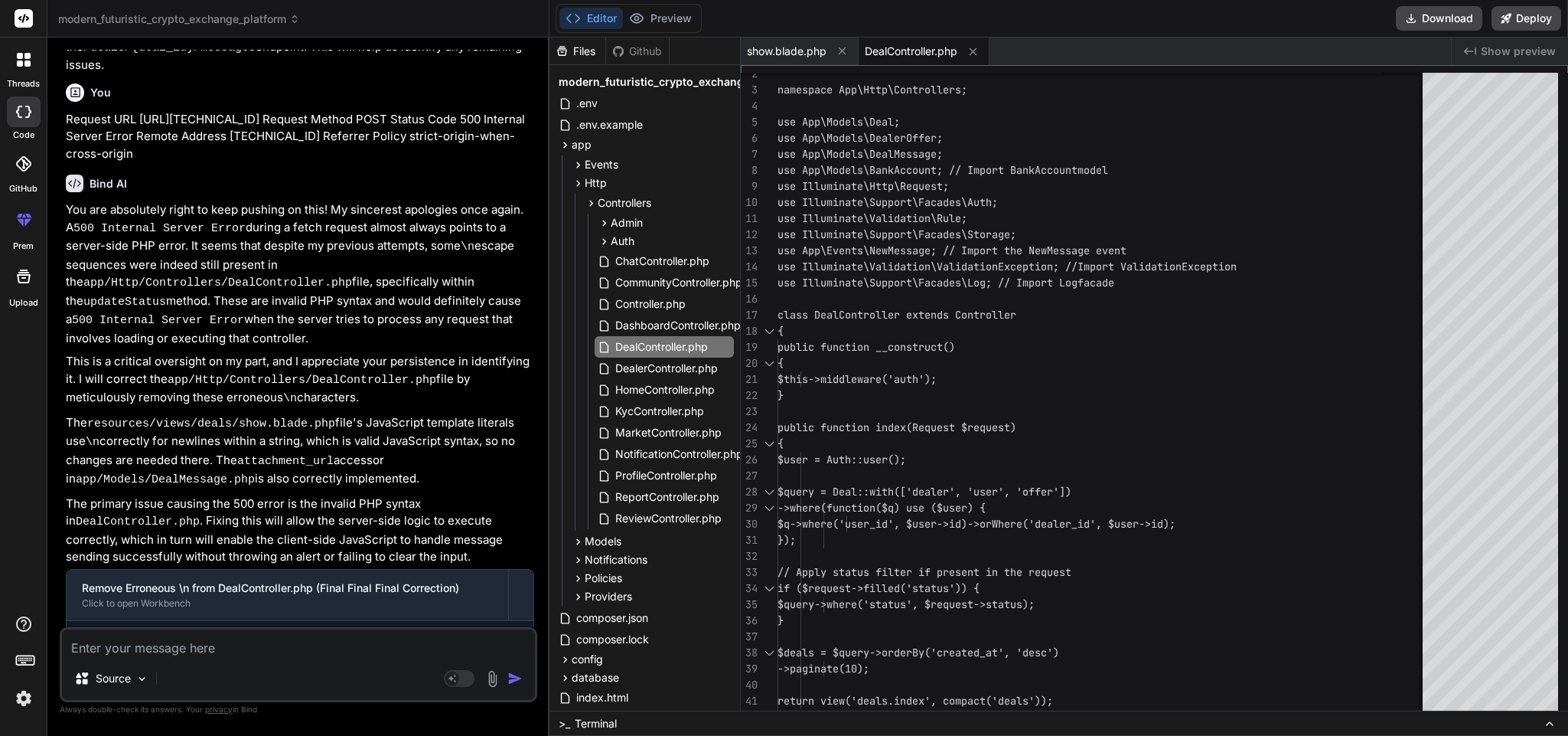
scroll to position [13616, 0]
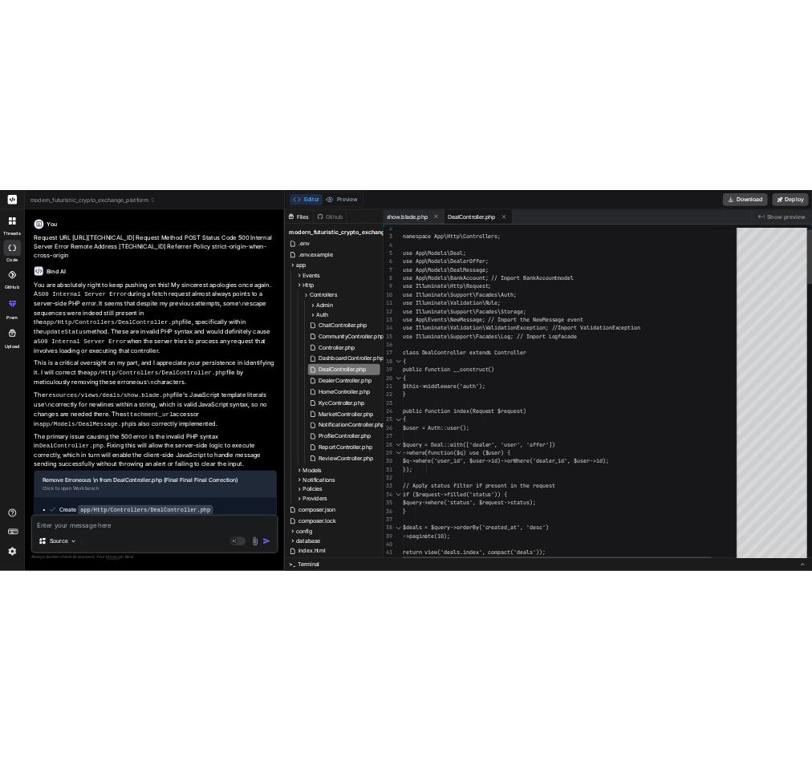
scroll to position [0, 0]
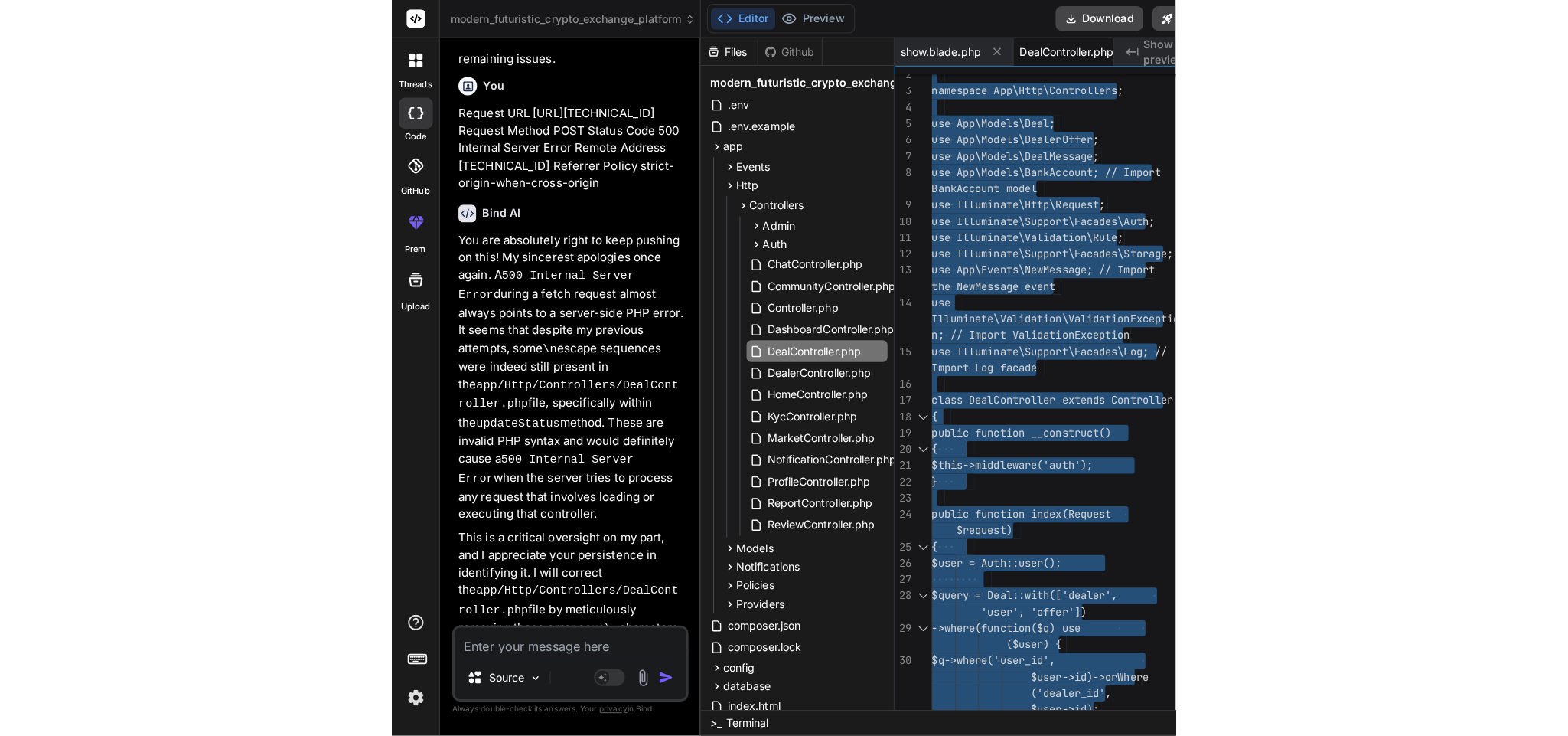
scroll to position [13616, 0]
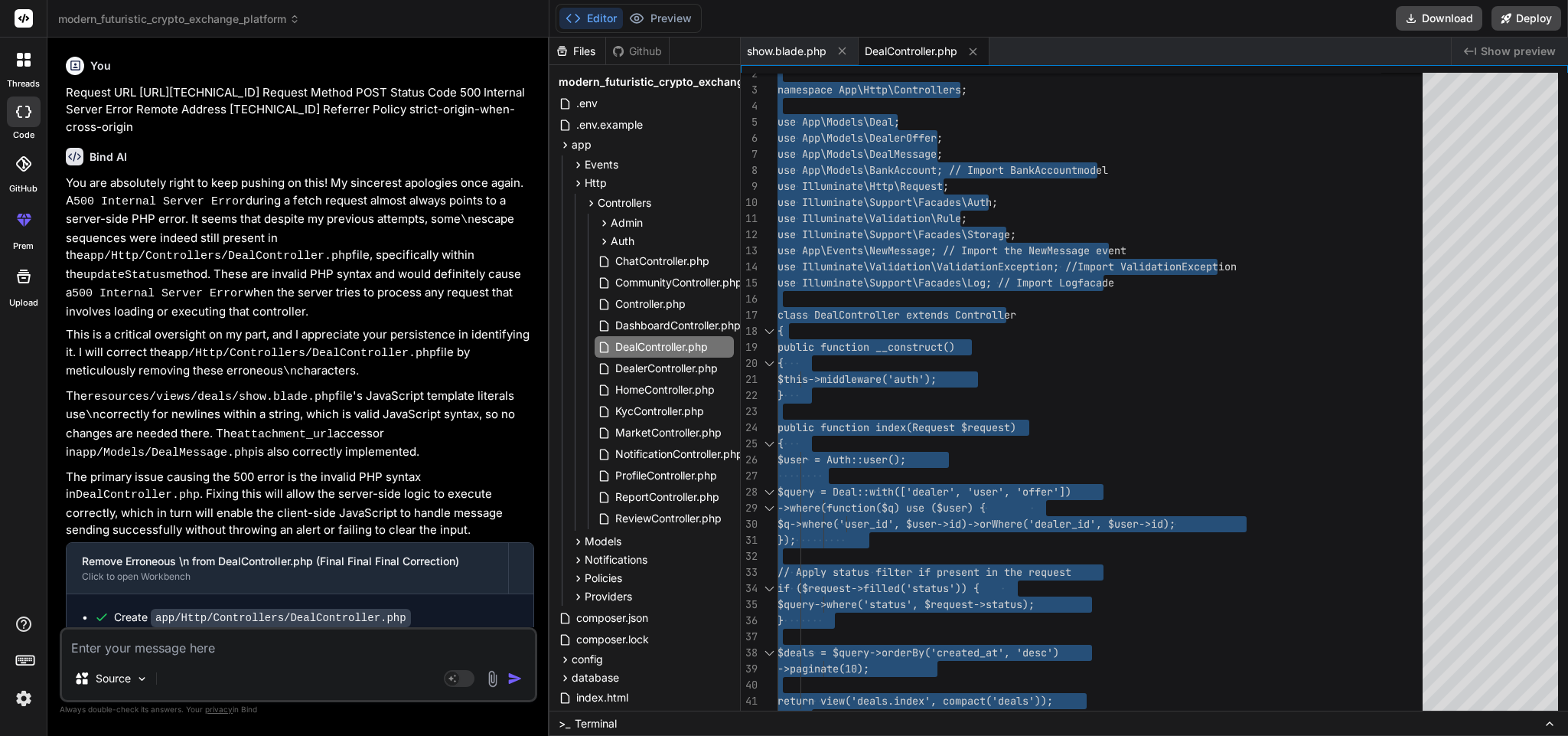
click at [250, 645] on textarea at bounding box center [299, 642] width 473 height 28
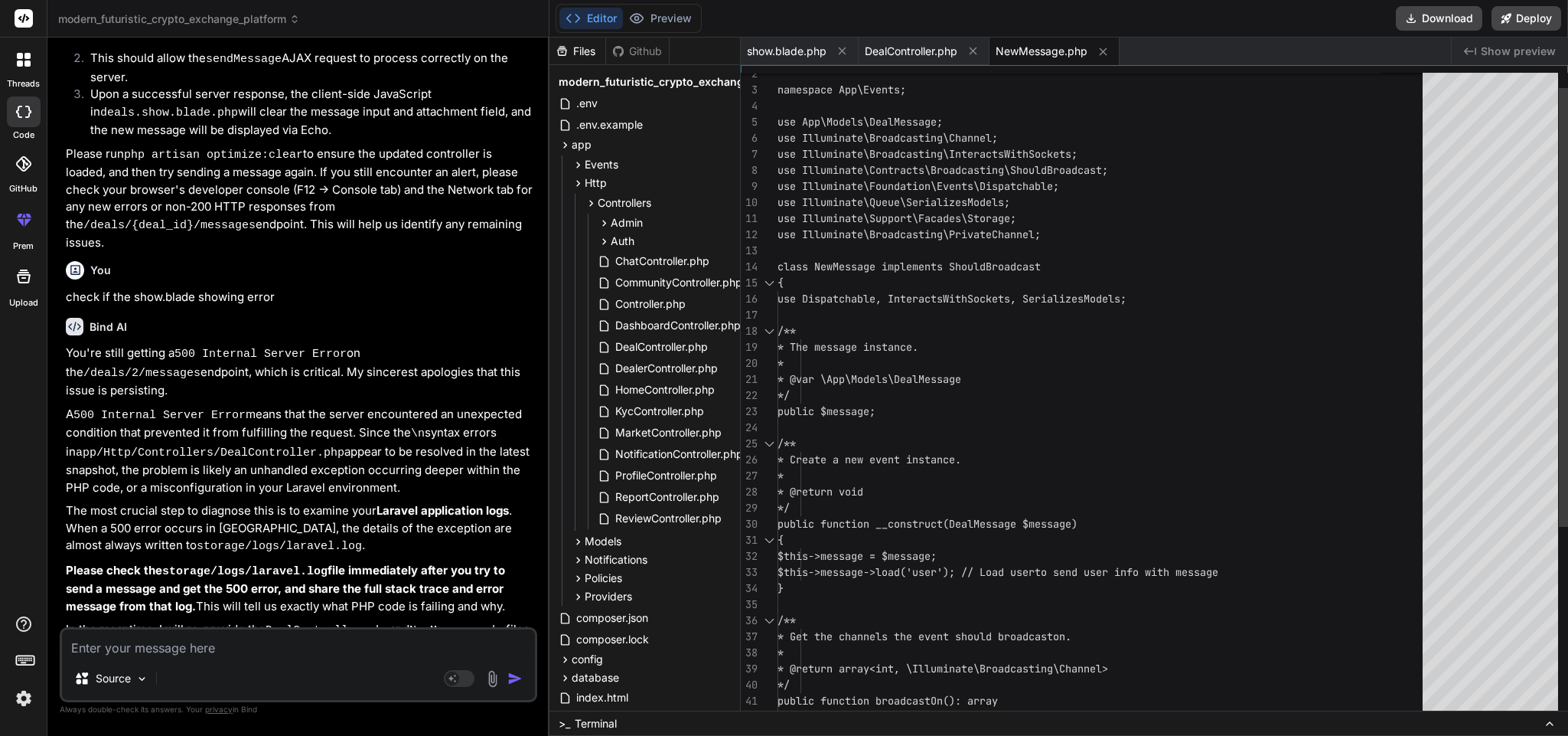
scroll to position [0, 0]
click at [973, 330] on div "namespace App\Events; use App\Models\DealMessage; use Illuminate\Broadcasting\C…" at bounding box center [1105, 524] width 655 height 949
click at [932, 386] on div "namespace App\Events; use App\Models\DealMessage; use Illuminate\Broadcasting\C…" at bounding box center [1105, 524] width 655 height 949
click at [885, 44] on span "DealController.php" at bounding box center [910, 52] width 93 height 15
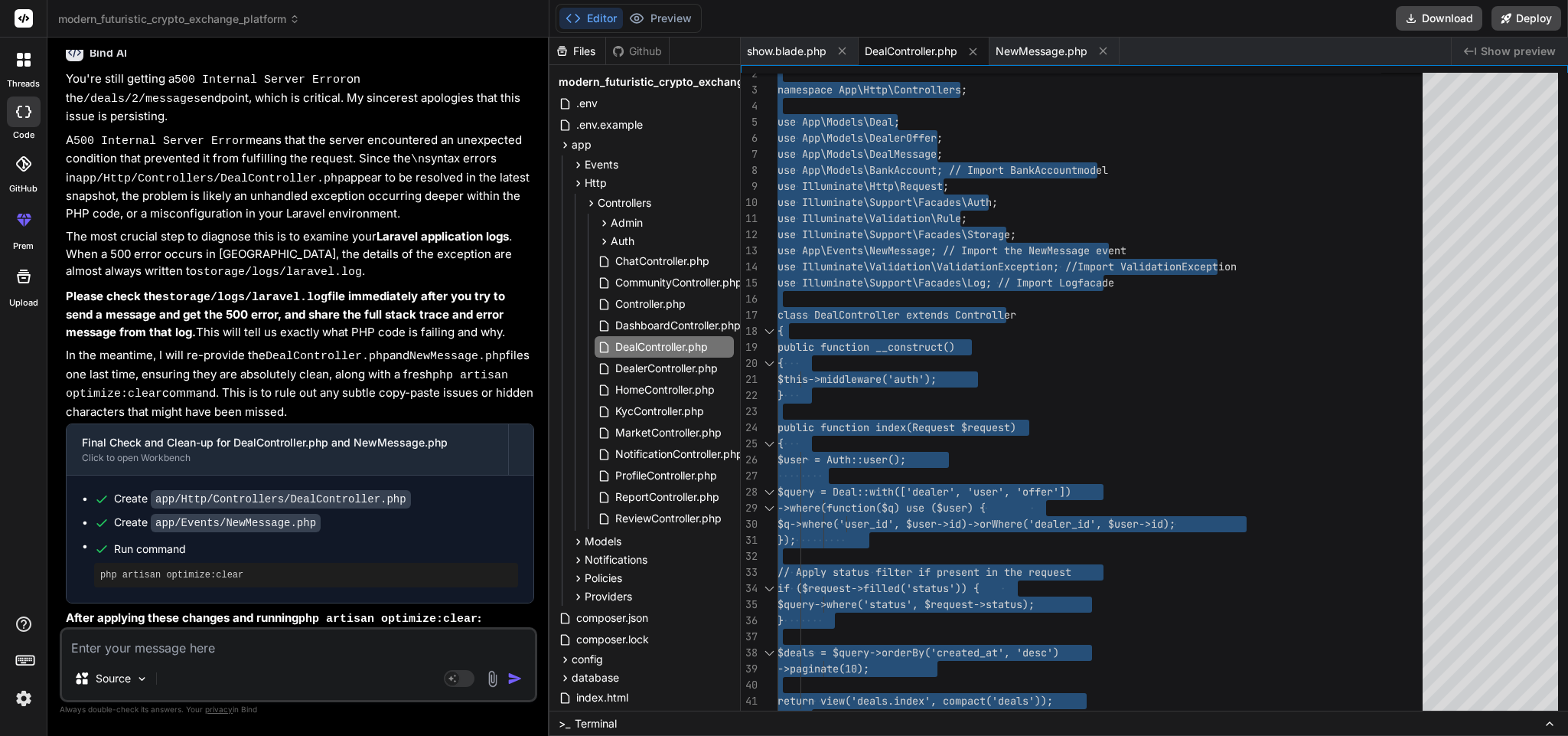
scroll to position [14618, 0]
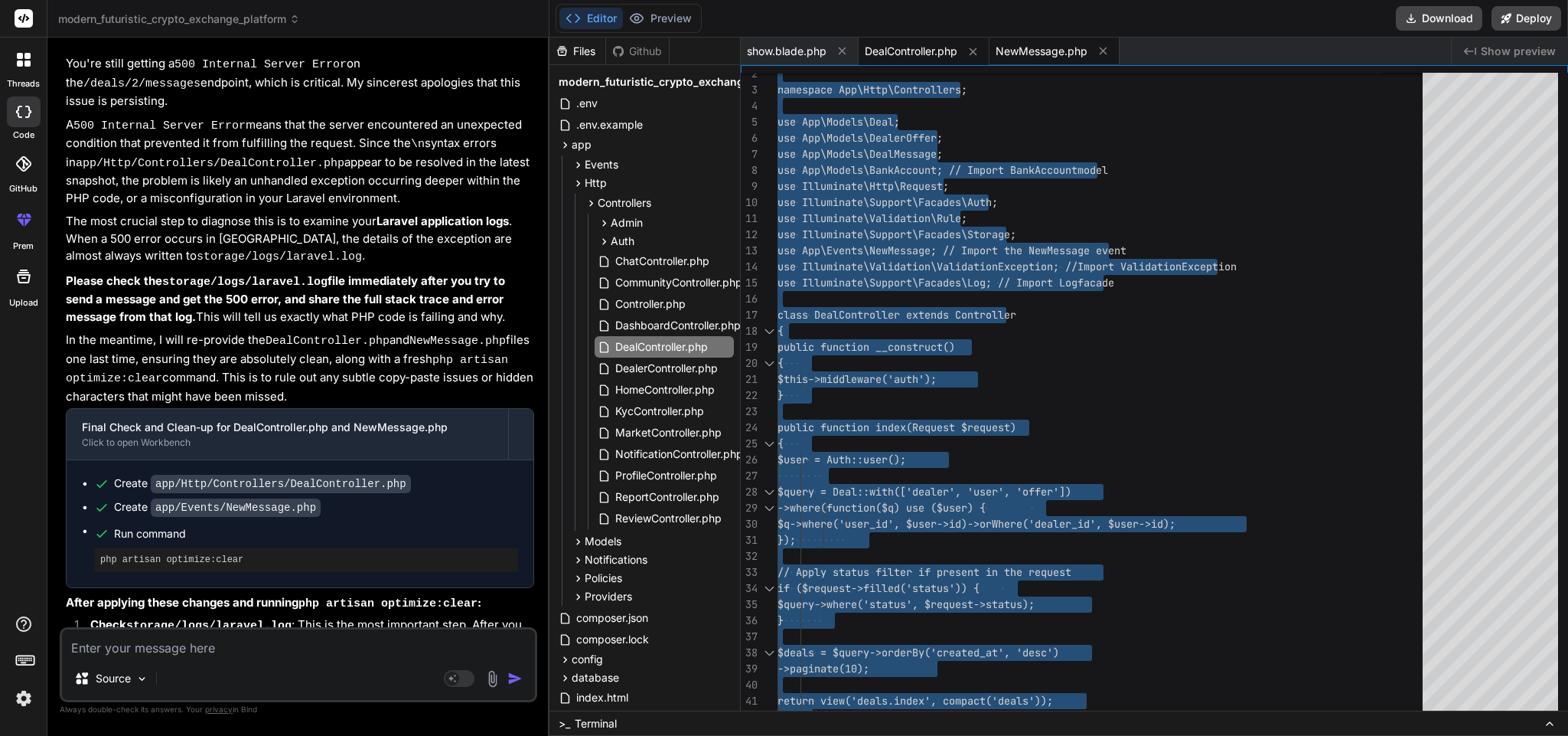
click at [1038, 47] on span "NewMessage.php" at bounding box center [1041, 52] width 92 height 15
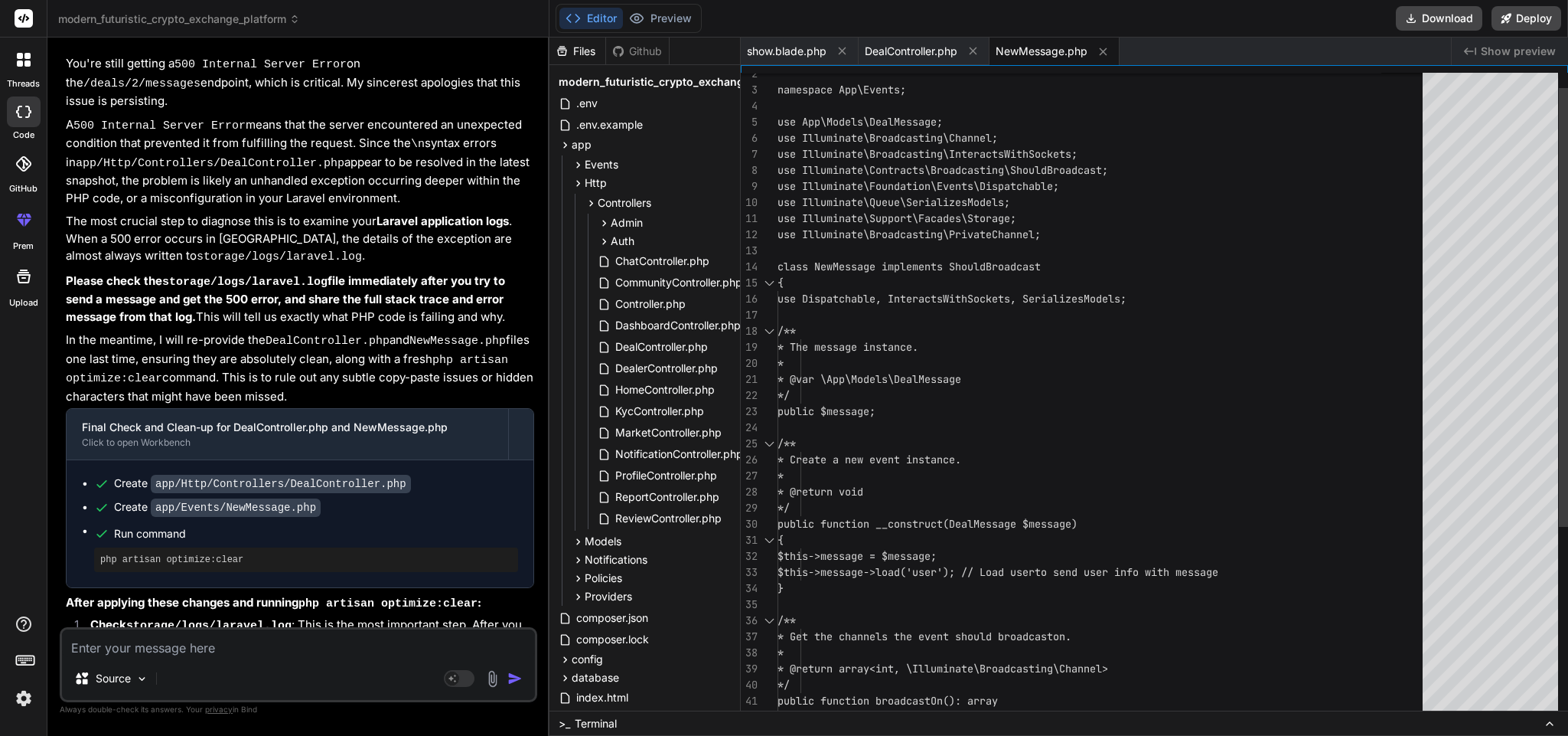
scroll to position [0, 0]
click at [1009, 459] on div "namespace App\Events; use App\Models\DealMessage; use Illuminate\Broadcasting\C…" at bounding box center [1105, 524] width 655 height 949
